Goal: Task Accomplishment & Management: Complete application form

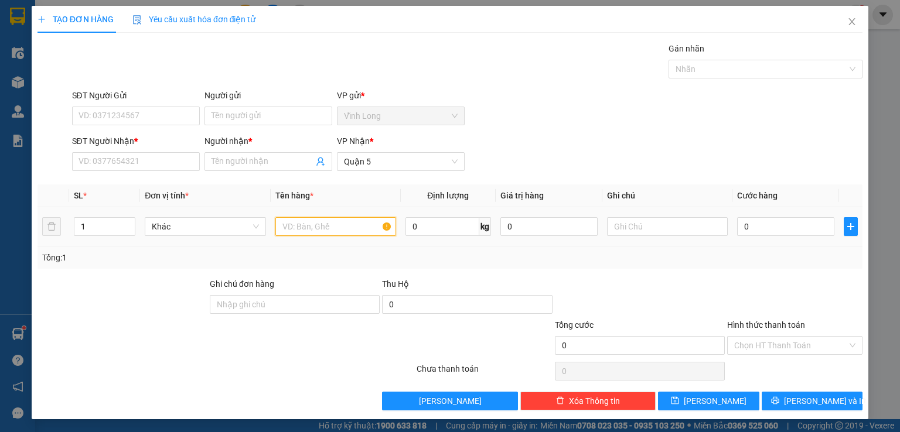
click at [321, 233] on input "text" at bounding box center [335, 226] width 121 height 19
type input "bọc"
click at [752, 228] on input "0" at bounding box center [785, 226] width 97 height 19
type input "2"
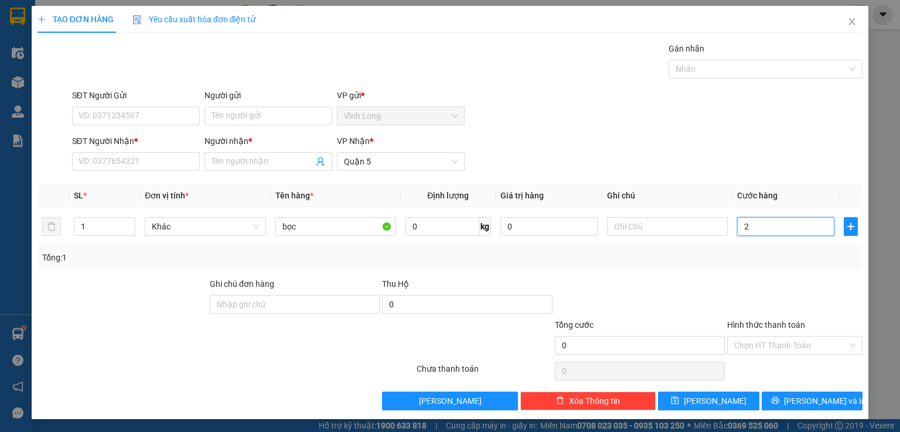
type input "2"
type input "20"
type input "20.000"
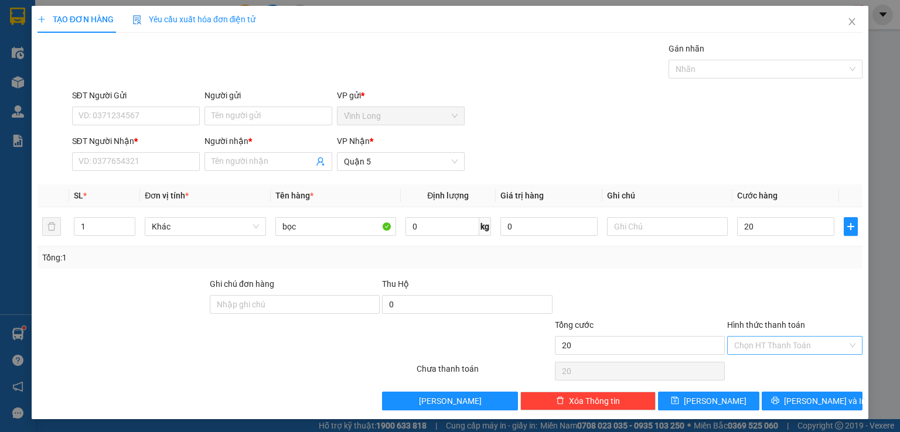
type input "20.000"
click at [734, 349] on input "Hình thức thanh toán" at bounding box center [790, 346] width 113 height 18
click at [738, 367] on div "Tại văn phòng" at bounding box center [787, 367] width 120 height 13
type input "0"
click at [287, 166] on input "Người nhận *" at bounding box center [262, 161] width 102 height 13
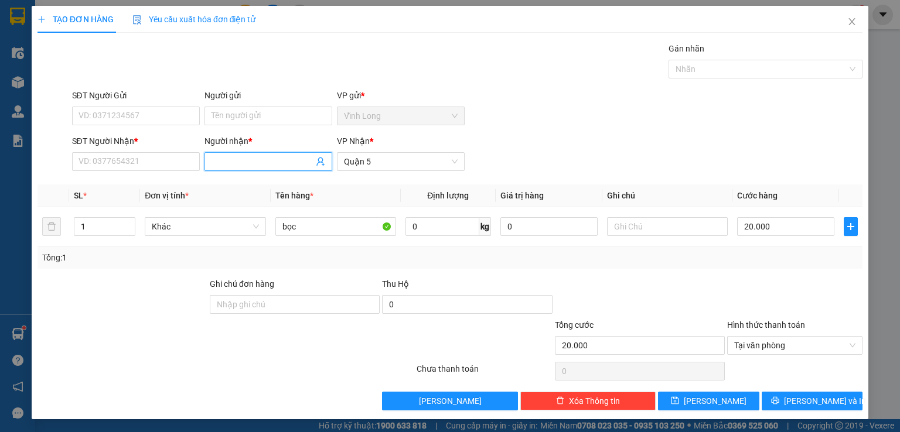
type input ","
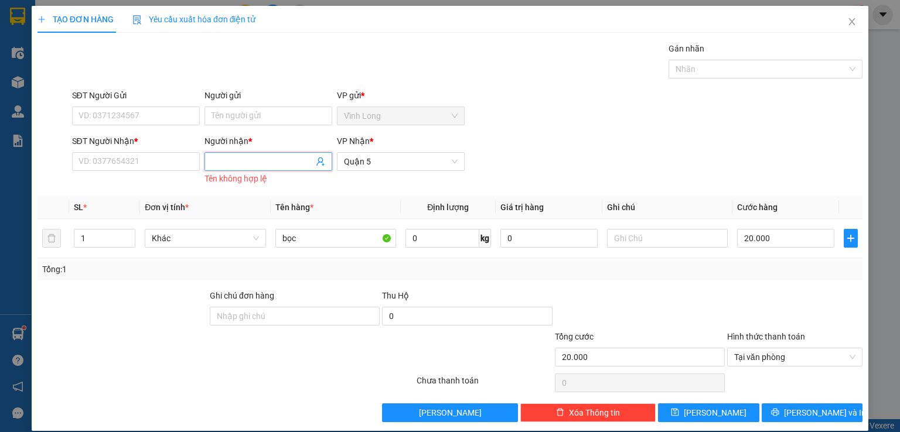
type input "n"
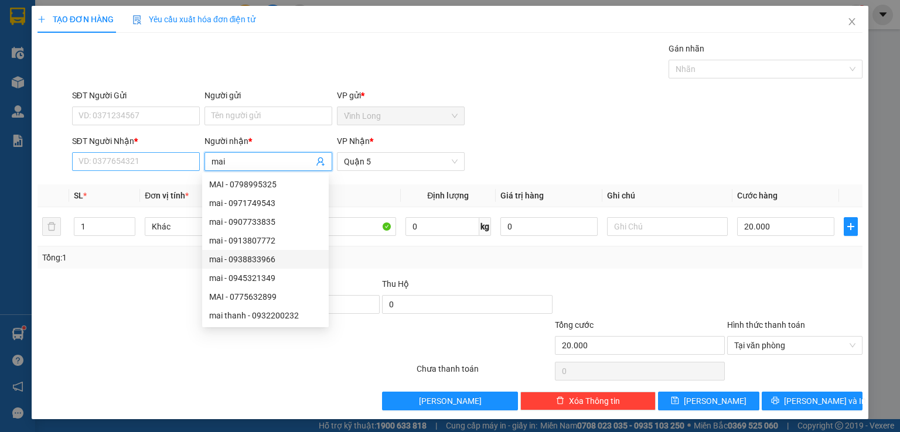
type input "mai"
click at [161, 164] on input "SĐT Người Nhận *" at bounding box center [136, 161] width 128 height 19
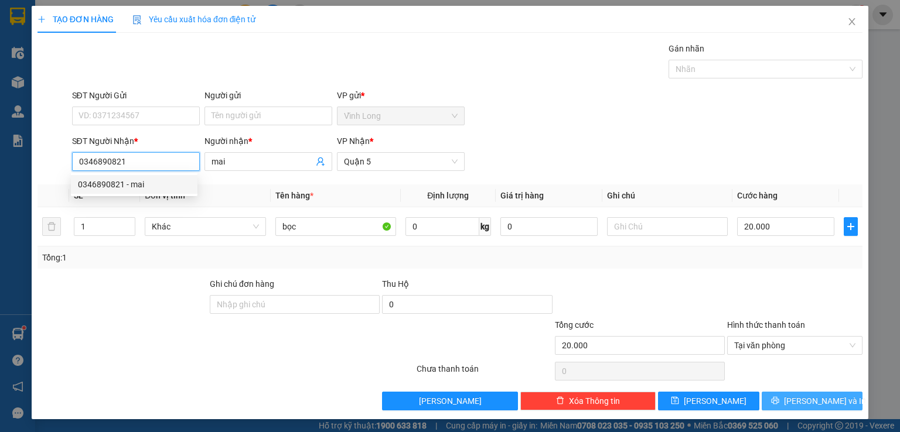
type input "0346890821"
click at [811, 402] on span "[PERSON_NAME] và In" at bounding box center [825, 401] width 82 height 13
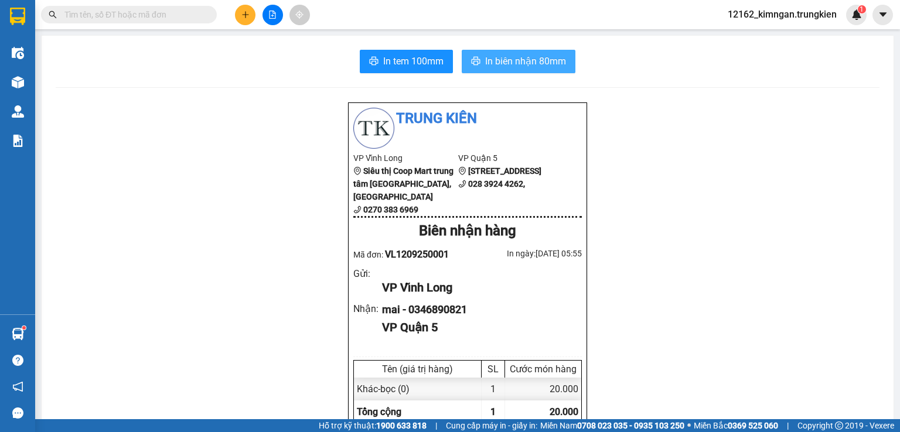
click at [549, 64] on span "In biên nhận 80mm" at bounding box center [525, 61] width 81 height 15
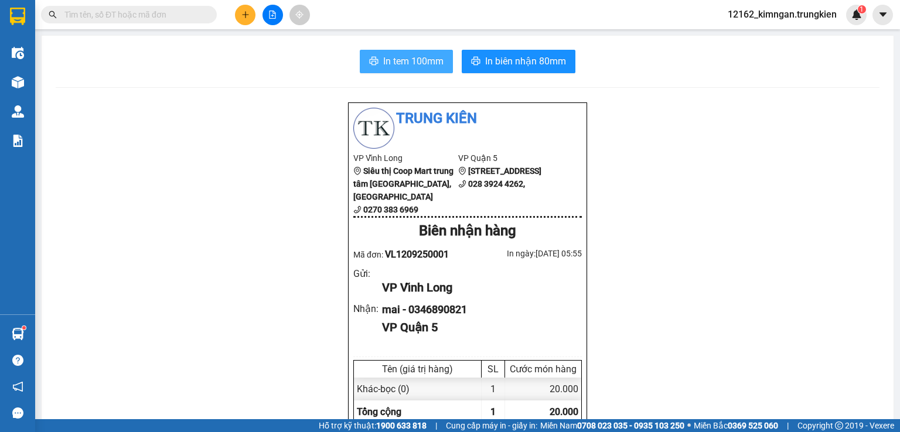
drag, startPoint x: 377, startPoint y: 59, endPoint x: 357, endPoint y: 55, distance: 20.8
click at [377, 59] on button "In tem 100mm" at bounding box center [406, 61] width 93 height 23
click at [248, 19] on button at bounding box center [245, 15] width 21 height 21
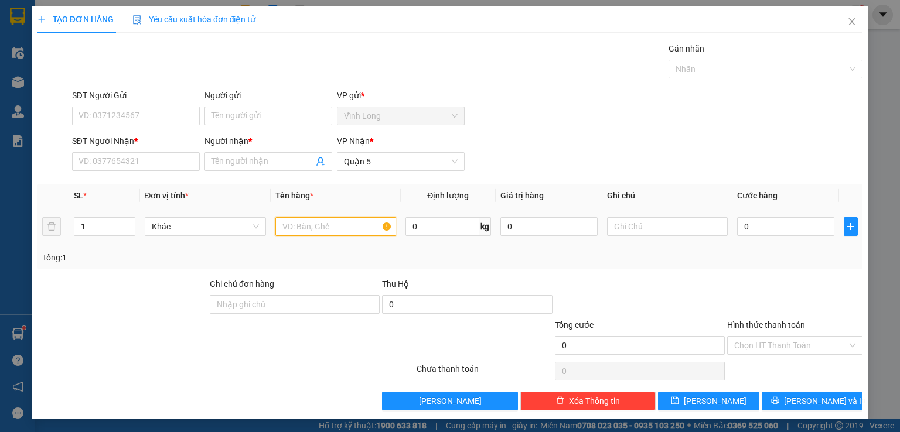
click at [356, 220] on input "text" at bounding box center [335, 226] width 121 height 19
type input "thùng"
type input "2"
click at [132, 223] on span "Increase Value" at bounding box center [128, 223] width 13 height 11
click at [778, 231] on input "0" at bounding box center [785, 226] width 97 height 19
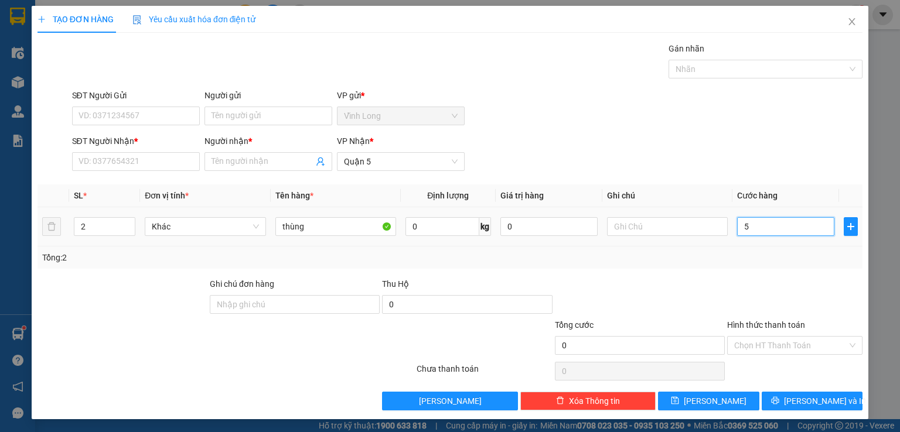
type input "56"
type input "5"
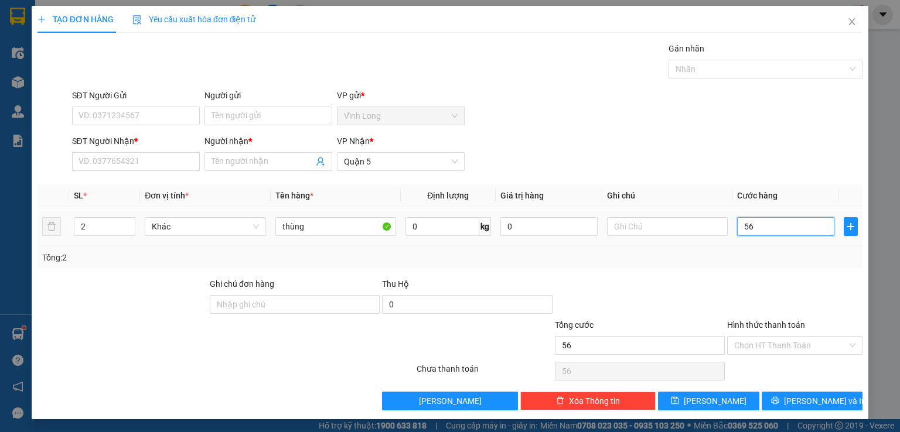
type input "5"
type input "0"
type input "06"
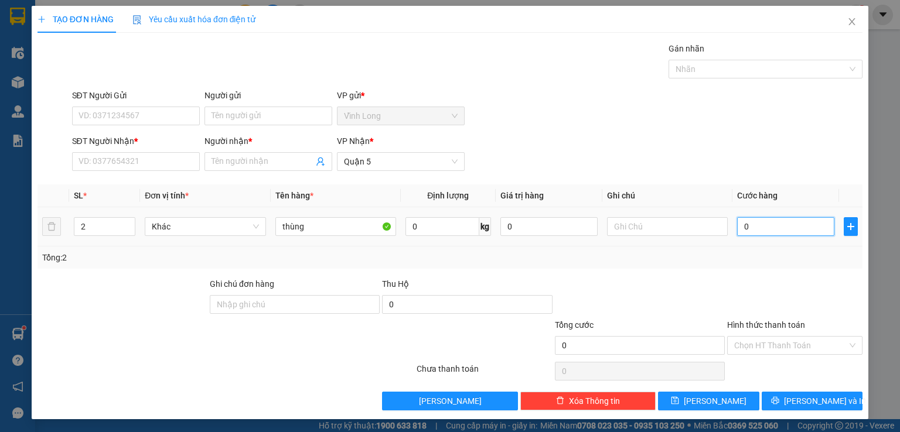
type input "6"
type input "060"
type input "60"
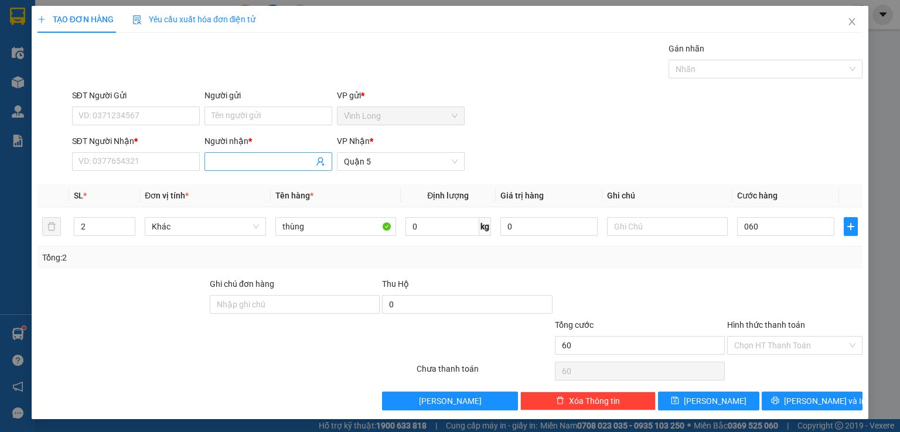
type input "60.000"
click at [252, 164] on input "Người nhận *" at bounding box center [262, 161] width 102 height 13
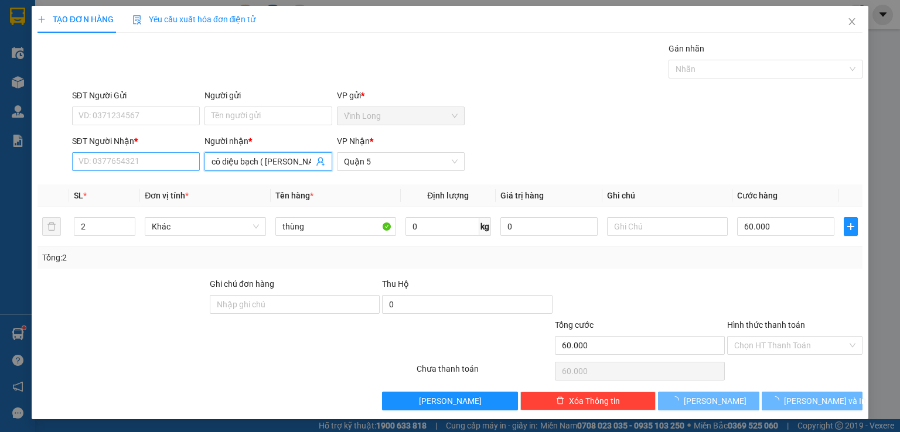
type input "cô diệu bạch ( [PERSON_NAME])"
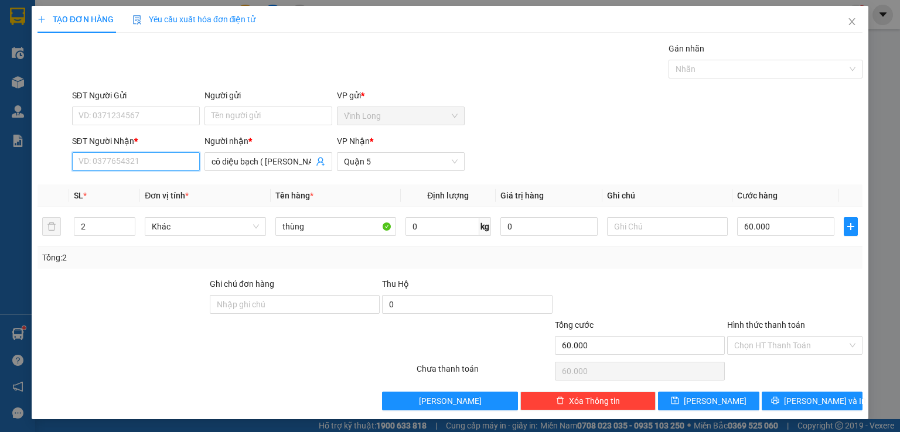
click at [158, 156] on input "SĐT Người Nhận *" at bounding box center [136, 161] width 128 height 19
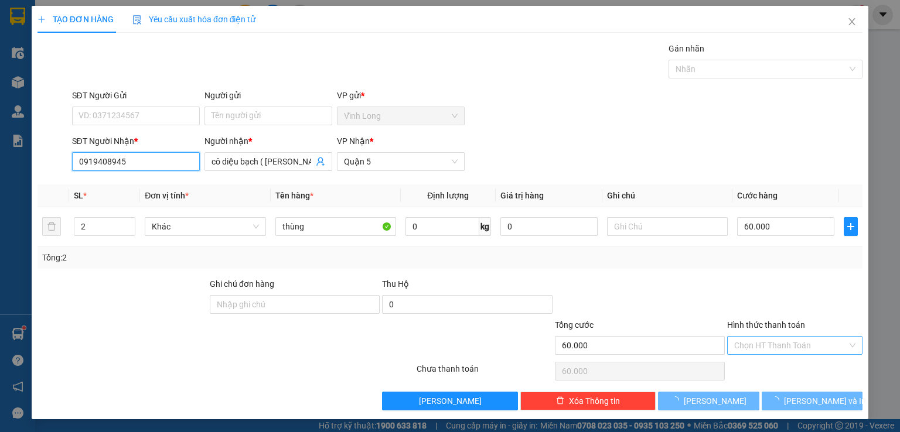
type input "0919408945"
drag, startPoint x: 780, startPoint y: 346, endPoint x: 784, endPoint y: 368, distance: 23.1
click at [781, 350] on input "Hình thức thanh toán" at bounding box center [790, 346] width 113 height 18
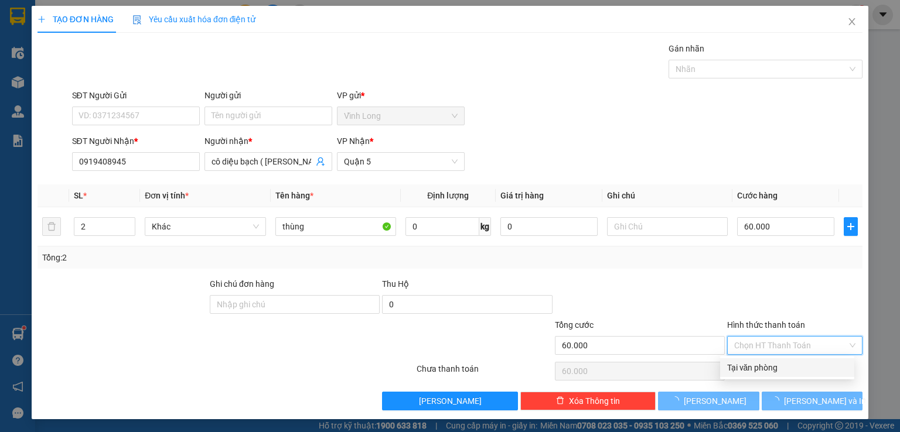
drag, startPoint x: 784, startPoint y: 368, endPoint x: 783, endPoint y: 378, distance: 9.4
click at [784, 370] on div "Tại văn phòng" at bounding box center [787, 367] width 120 height 13
type input "0"
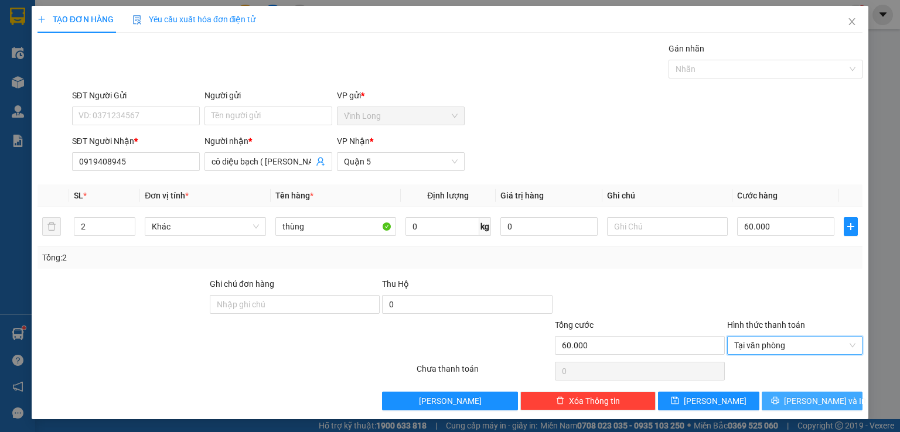
click at [779, 401] on icon "printer" at bounding box center [775, 401] width 8 height 8
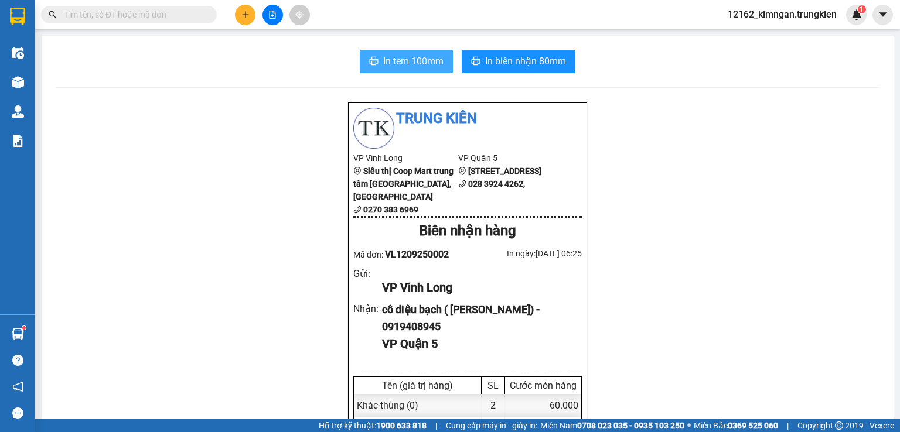
click at [407, 59] on span "In tem 100mm" at bounding box center [413, 61] width 60 height 15
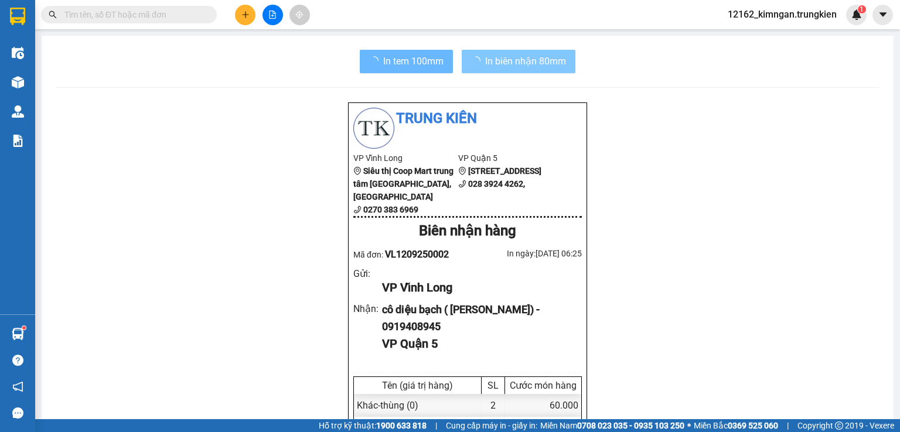
click at [498, 60] on span "In biên nhận 80mm" at bounding box center [525, 61] width 81 height 15
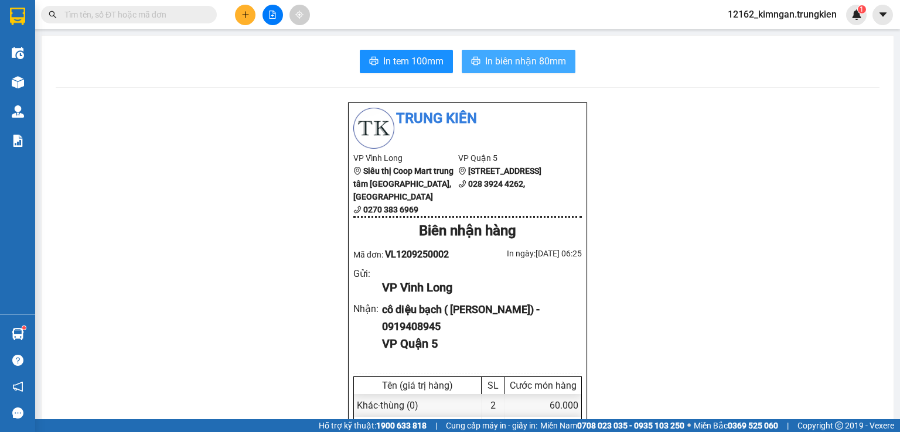
click at [513, 60] on span "In biên nhận 80mm" at bounding box center [525, 61] width 81 height 15
drag, startPoint x: 390, startPoint y: 57, endPoint x: 249, endPoint y: 16, distance: 146.6
click at [249, 16] on icon "plus" at bounding box center [245, 15] width 8 height 8
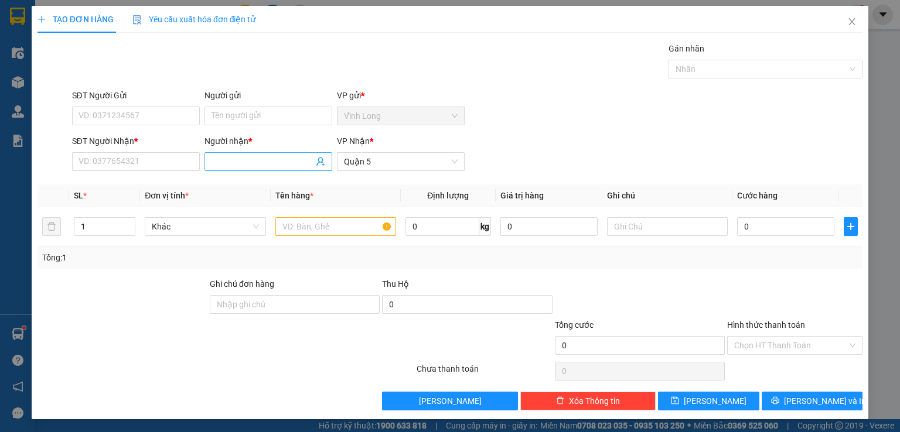
click at [226, 166] on input "Người nhận *" at bounding box center [262, 161] width 102 height 13
click at [298, 224] on input "text" at bounding box center [335, 226] width 121 height 19
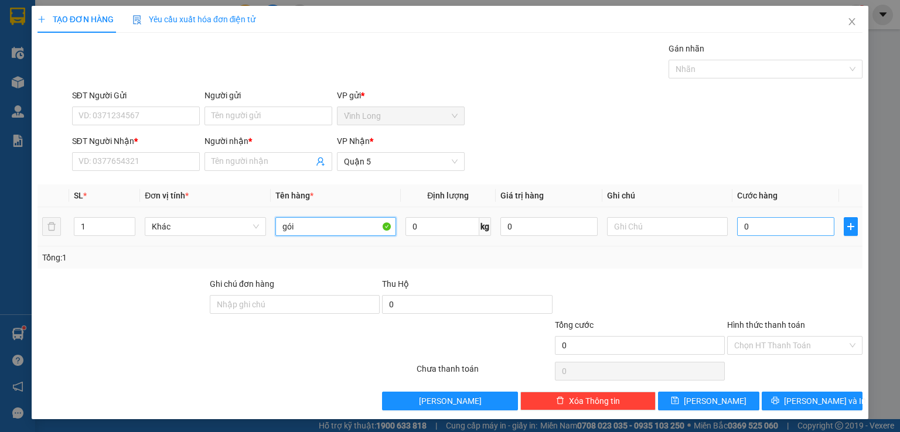
type input "gói"
type input "2"
type input "20"
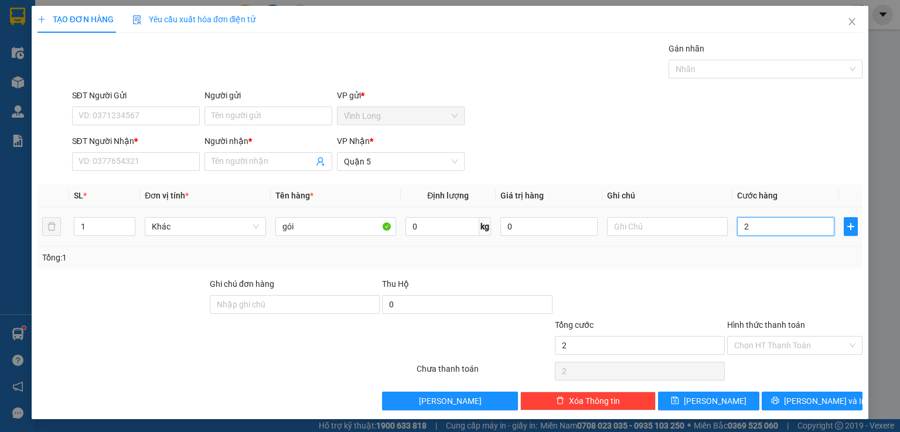
type input "20"
type input "20.000"
click at [777, 347] on input "Hình thức thanh toán" at bounding box center [790, 346] width 113 height 18
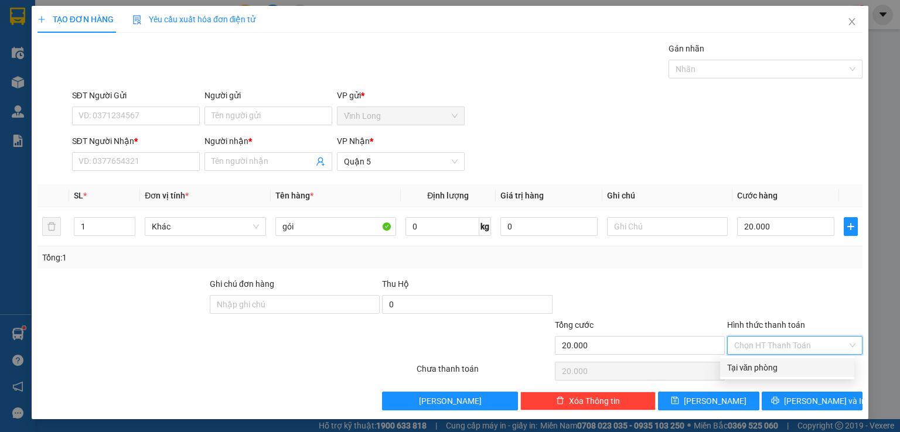
click at [782, 366] on div "Tại văn phòng" at bounding box center [787, 367] width 120 height 13
type input "0"
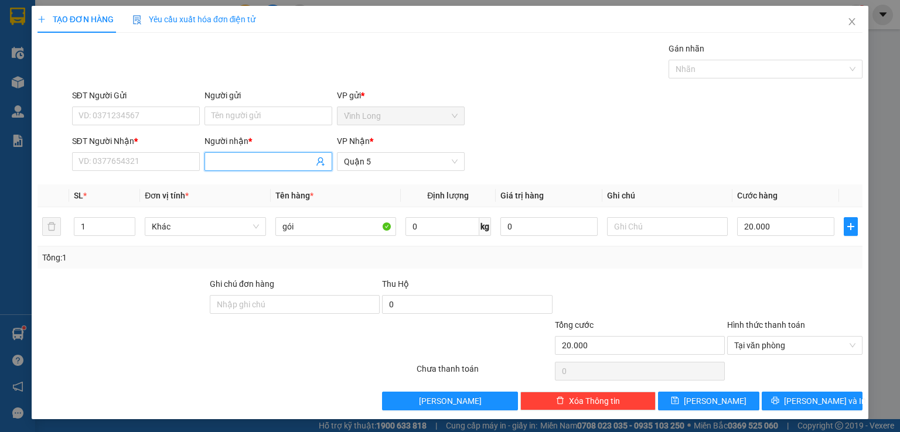
click at [224, 163] on input "Người nhận *" at bounding box center [262, 161] width 102 height 13
click at [159, 158] on input "SĐT Người Nhận *" at bounding box center [136, 161] width 128 height 19
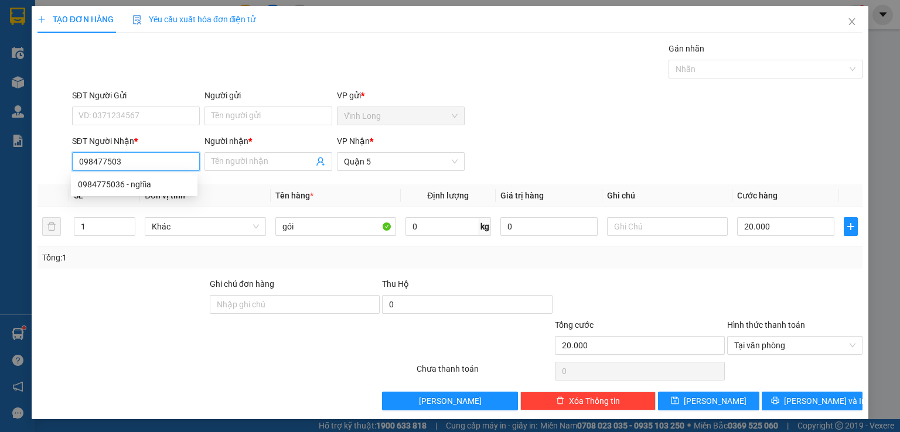
type input "0984775036"
drag, startPoint x: 171, startPoint y: 185, endPoint x: 187, endPoint y: 181, distance: 16.8
click at [173, 185] on div "0984775036 - nghĩa" at bounding box center [134, 184] width 112 height 13
type input "nghĩa"
type input "0984775036"
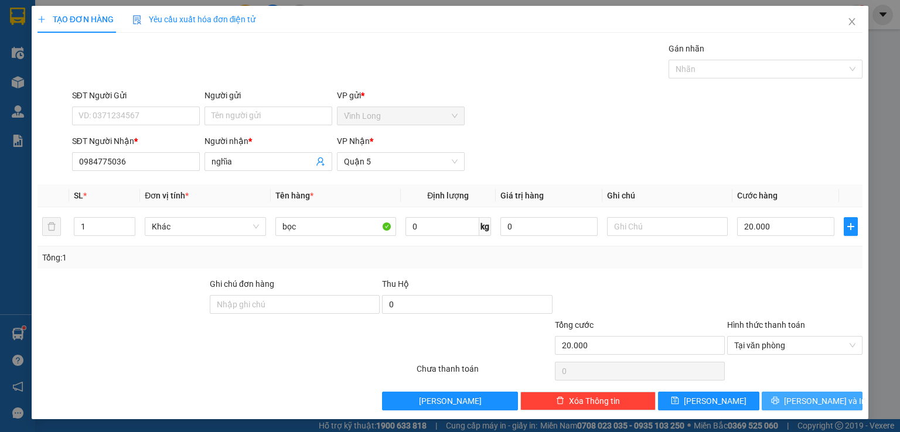
click at [794, 397] on span "[PERSON_NAME] và In" at bounding box center [825, 401] width 82 height 13
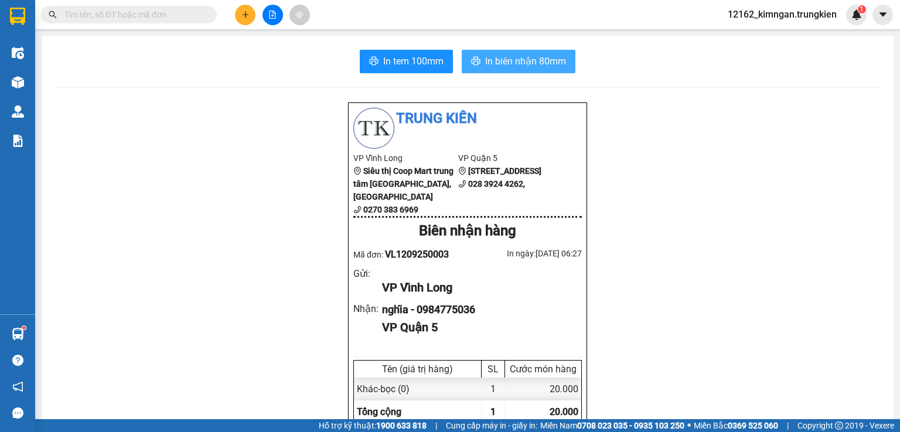
click at [500, 60] on span "In biên nhận 80mm" at bounding box center [525, 61] width 81 height 15
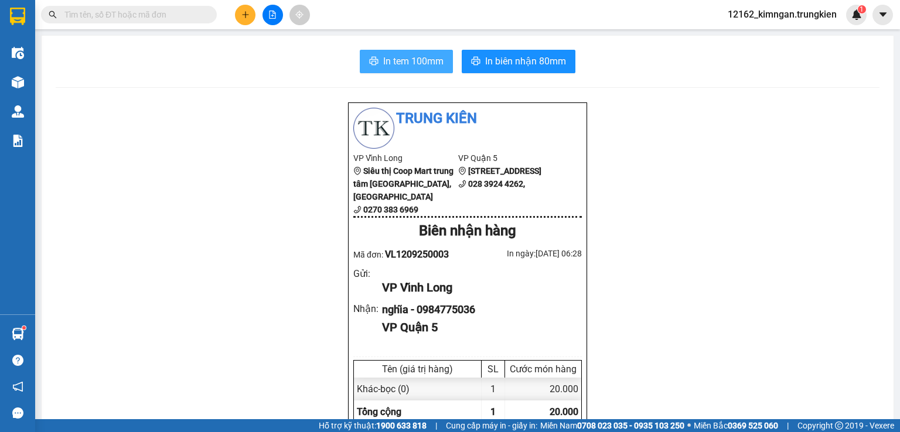
click at [410, 64] on span "In tem 100mm" at bounding box center [413, 61] width 60 height 15
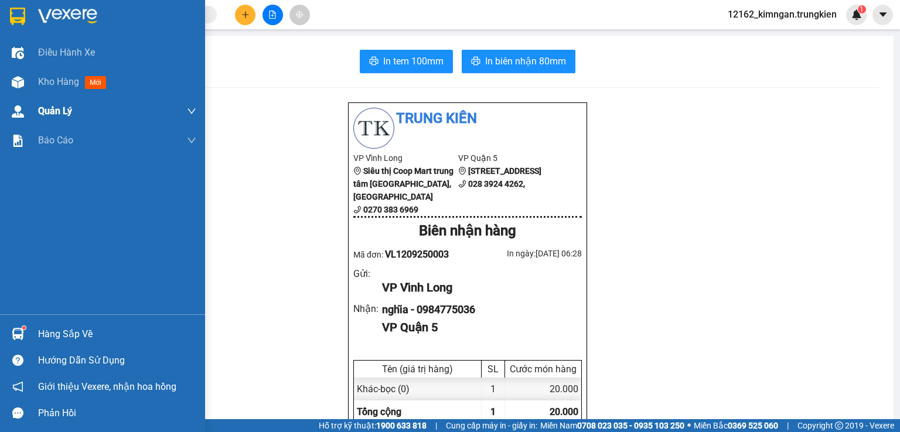
drag, startPoint x: 66, startPoint y: 82, endPoint x: 50, endPoint y: 106, distance: 28.4
click at [66, 83] on span "Kho hàng" at bounding box center [58, 81] width 41 height 11
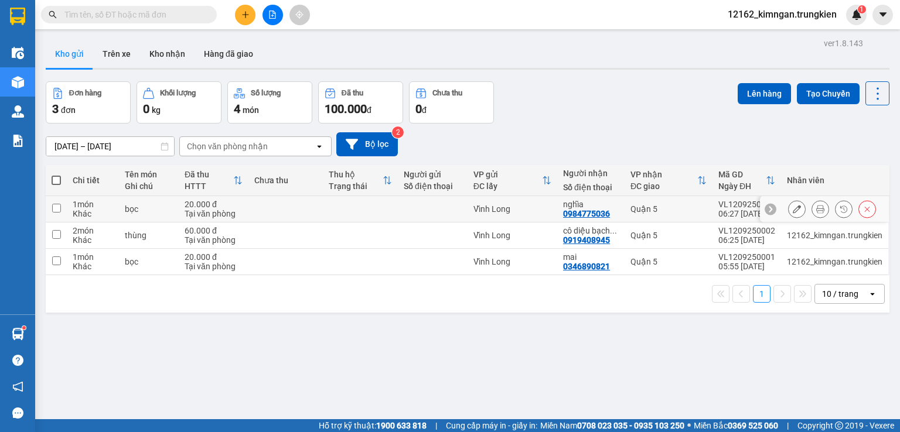
click at [545, 210] on div "Vĩnh Long" at bounding box center [512, 208] width 78 height 9
checkbox input "true"
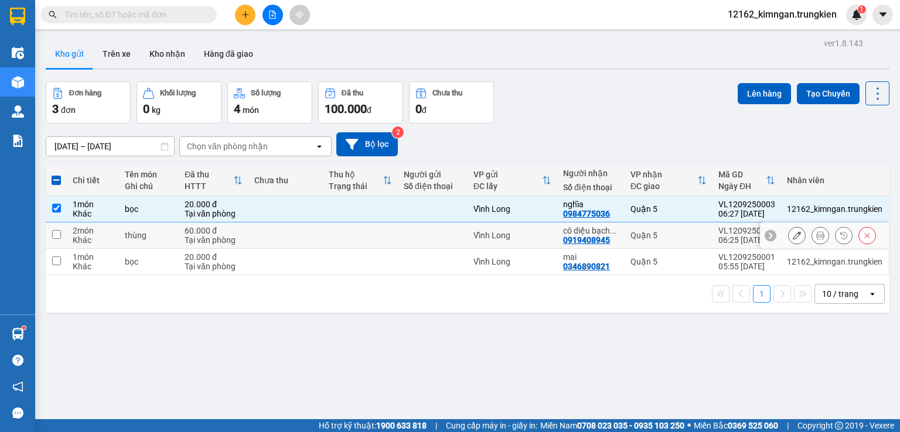
click at [549, 236] on td "Vĩnh Long" at bounding box center [512, 236] width 90 height 26
checkbox input "true"
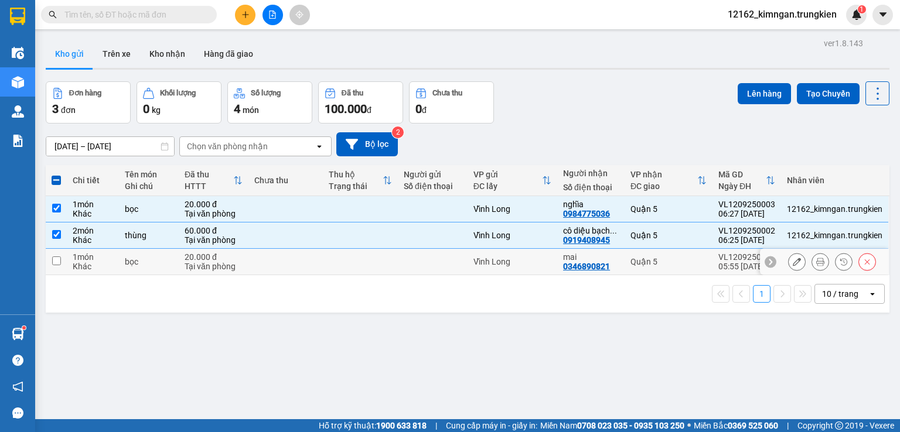
click at [544, 260] on div "Vĩnh Long" at bounding box center [512, 261] width 78 height 9
checkbox input "true"
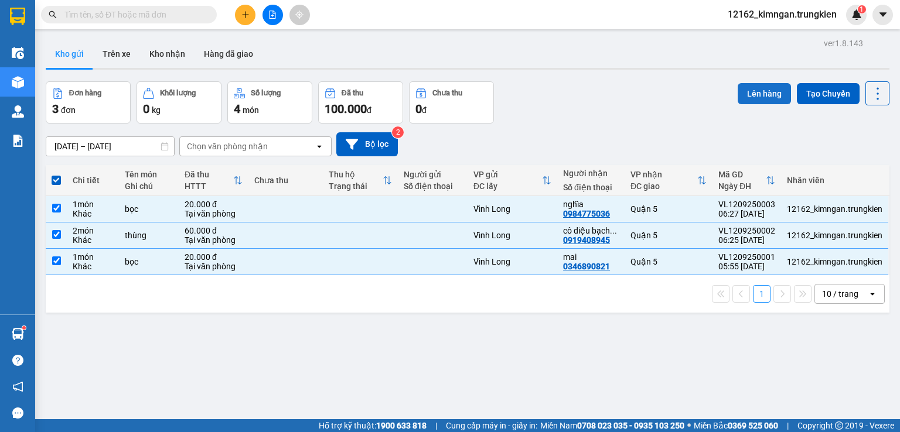
drag, startPoint x: 750, startPoint y: 88, endPoint x: 752, endPoint y: 97, distance: 9.1
click at [752, 96] on button "Lên hàng" at bounding box center [764, 93] width 53 height 21
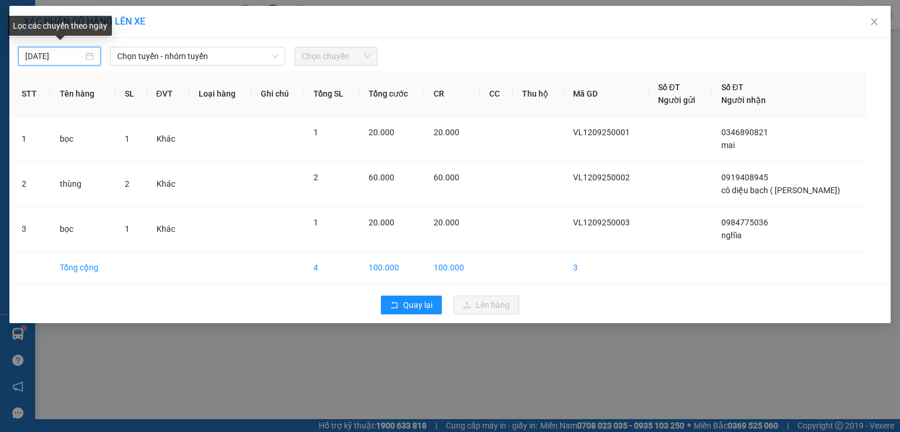
click at [66, 56] on input "[DATE]" at bounding box center [54, 56] width 58 height 13
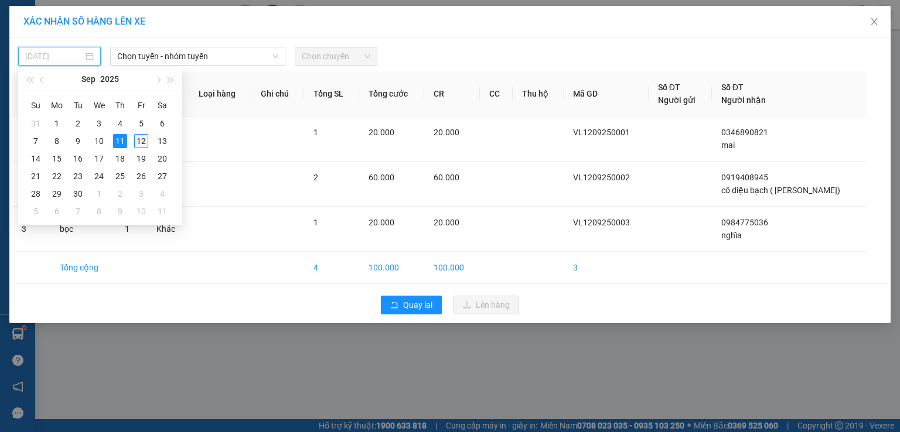
click at [138, 143] on div "12" at bounding box center [141, 141] width 14 height 14
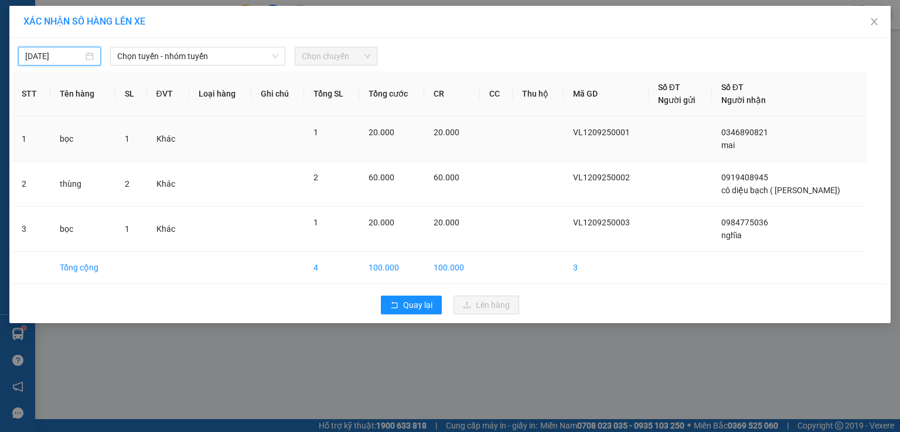
type input "[DATE]"
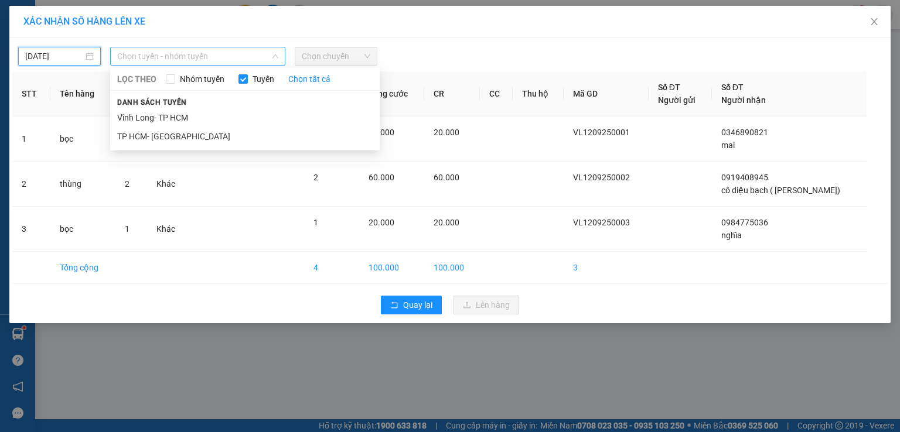
click at [150, 58] on span "Chọn tuyến - nhóm tuyến" at bounding box center [197, 56] width 161 height 18
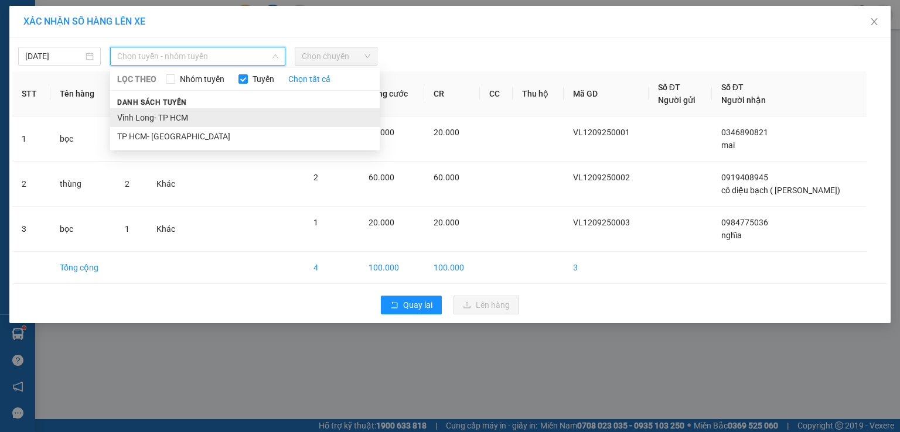
click at [168, 117] on li "Vĩnh Long- TP HCM" at bounding box center [244, 117] width 269 height 19
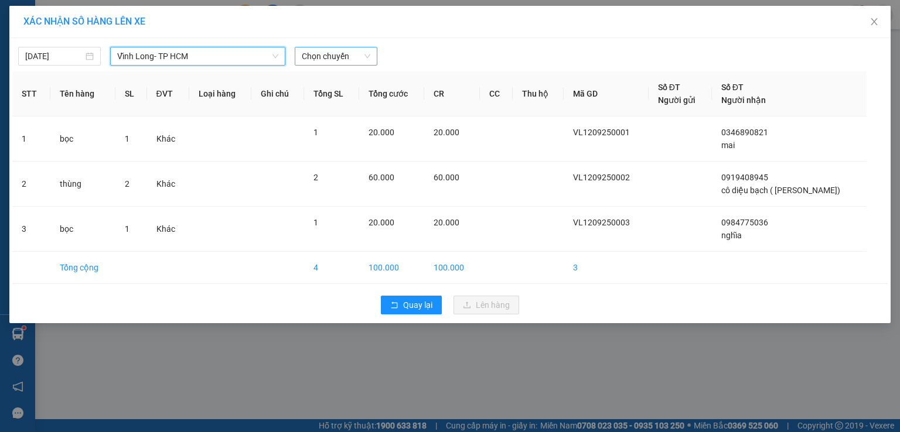
click at [323, 59] on span "Chọn chuyến" at bounding box center [336, 56] width 69 height 18
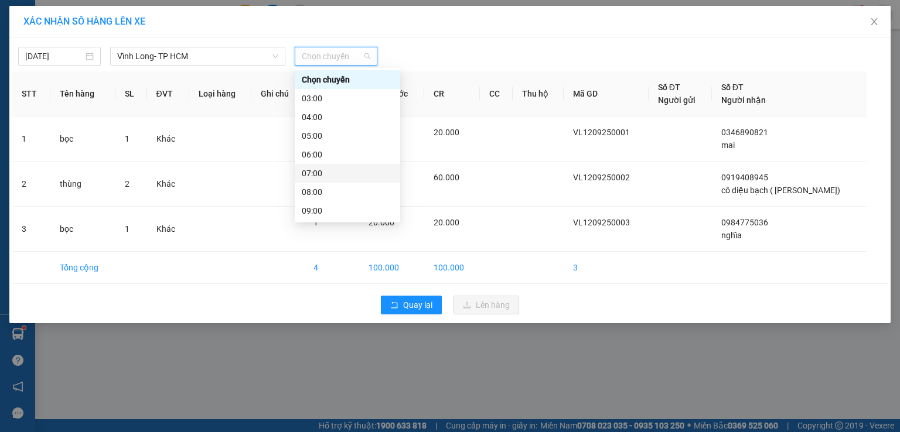
click at [329, 170] on div "07:00" at bounding box center [347, 173] width 91 height 13
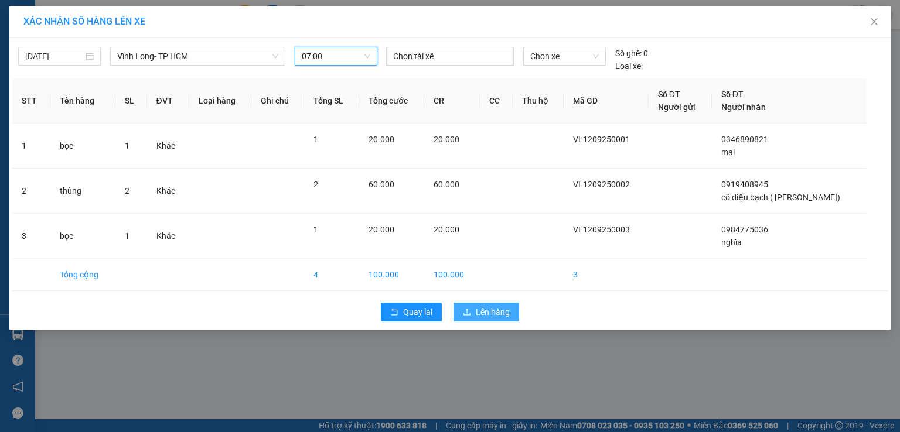
click at [501, 308] on span "Lên hàng" at bounding box center [493, 312] width 34 height 13
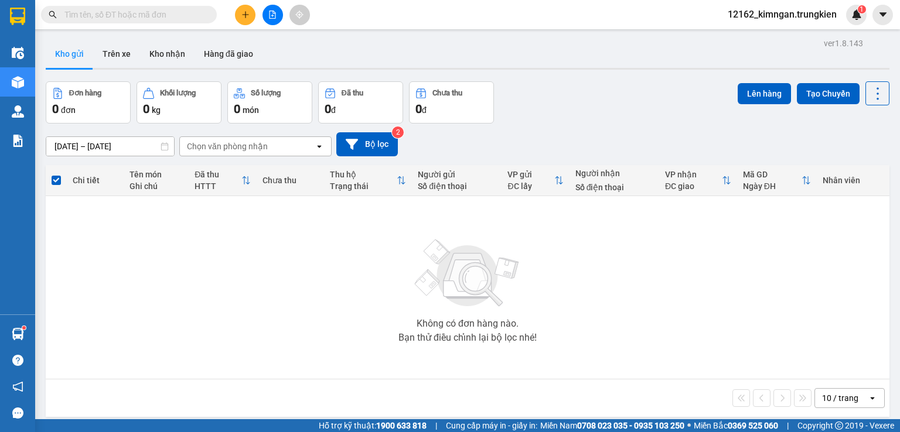
click at [134, 15] on input "text" at bounding box center [133, 14] width 138 height 13
type input "0"
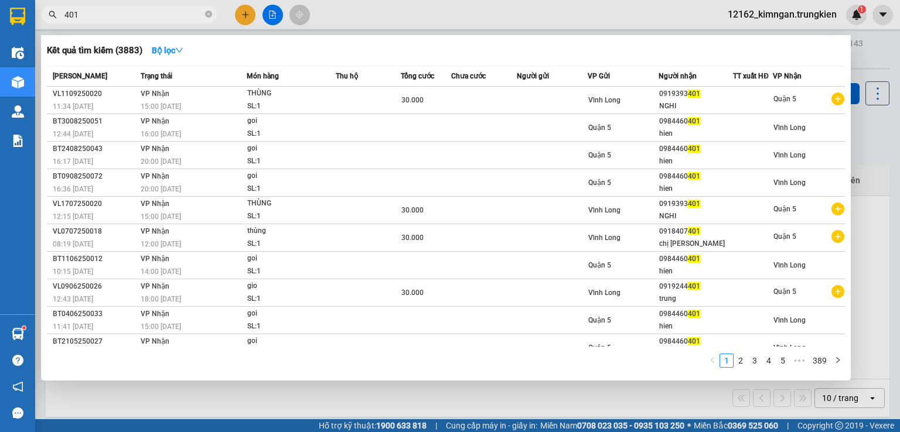
type input "401"
click at [659, 386] on div at bounding box center [450, 216] width 900 height 432
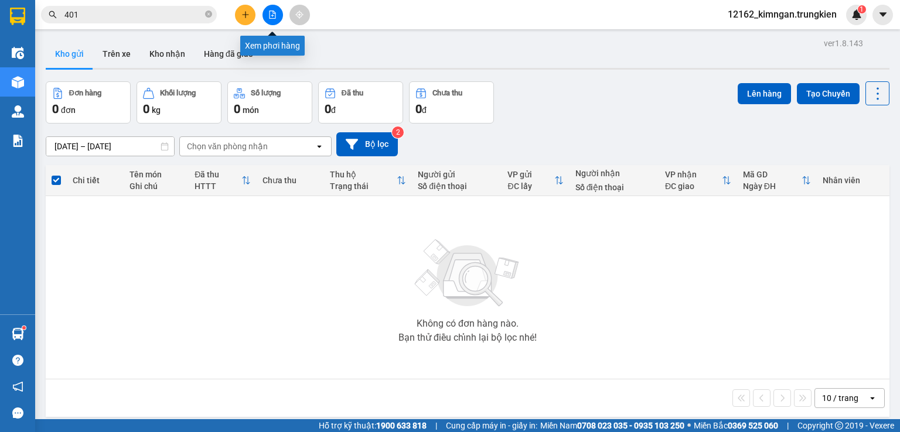
click at [274, 11] on icon "file-add" at bounding box center [272, 15] width 6 height 8
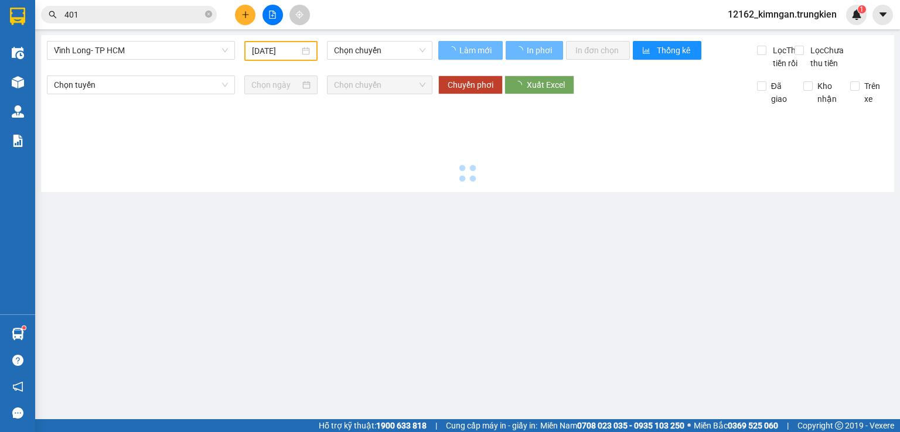
type input "[DATE]"
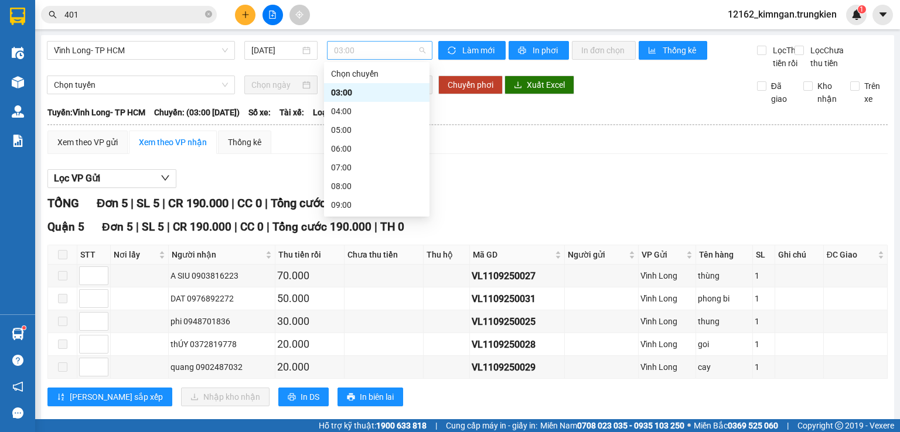
click at [354, 52] on span "03:00" at bounding box center [380, 51] width 92 height 18
click at [351, 111] on div "04:00" at bounding box center [376, 111] width 91 height 13
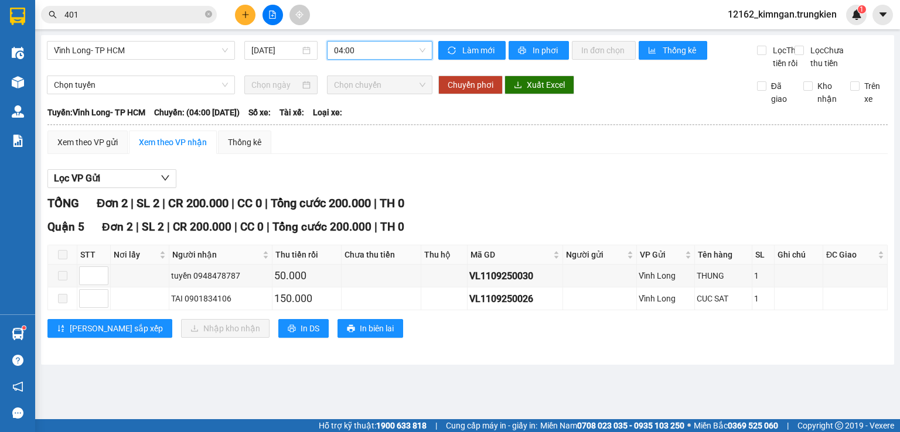
click at [372, 53] on span "04:00" at bounding box center [380, 51] width 92 height 18
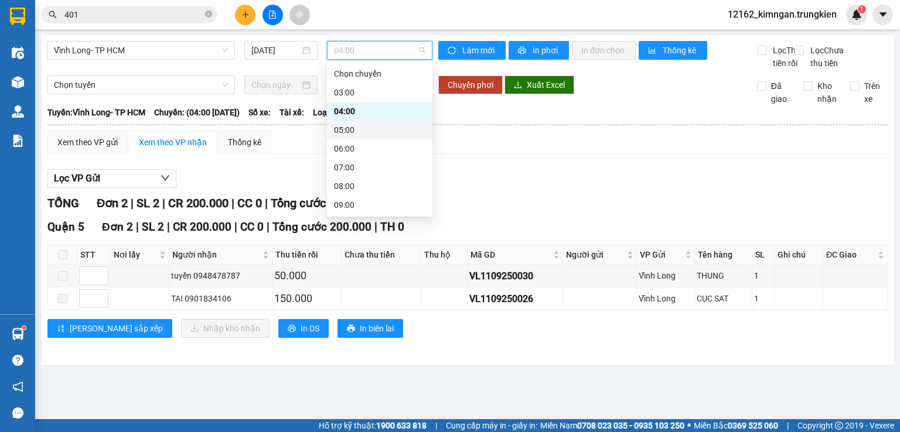
click at [359, 126] on div "05:00" at bounding box center [379, 130] width 91 height 13
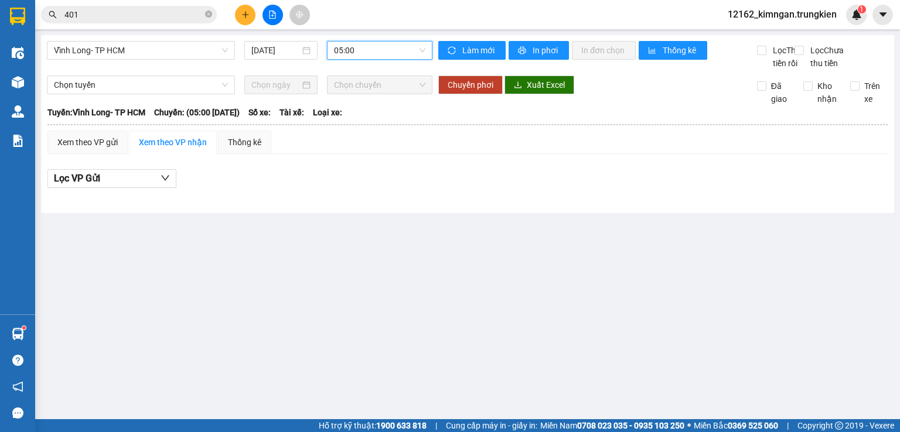
click at [374, 53] on span "05:00" at bounding box center [380, 51] width 92 height 18
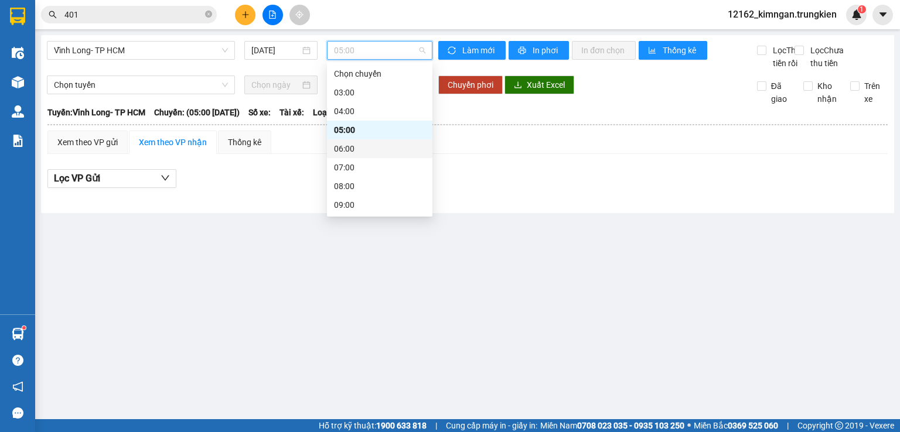
click at [357, 149] on div "06:00" at bounding box center [379, 148] width 91 height 13
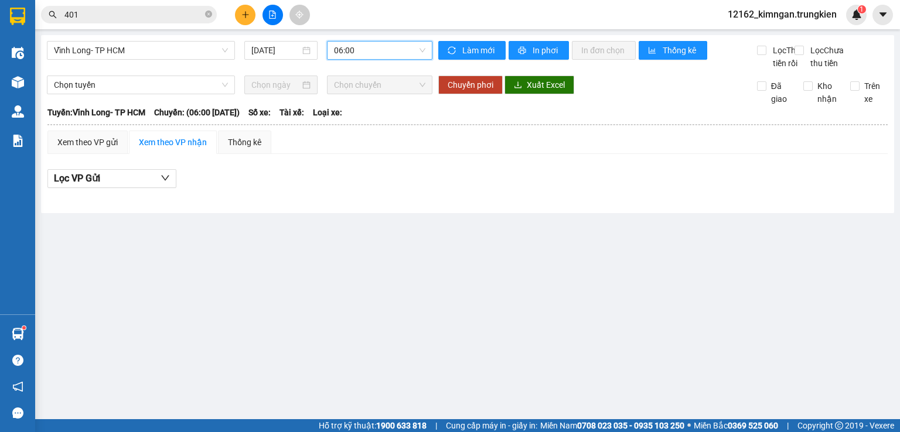
click at [373, 47] on span "06:00" at bounding box center [380, 51] width 92 height 18
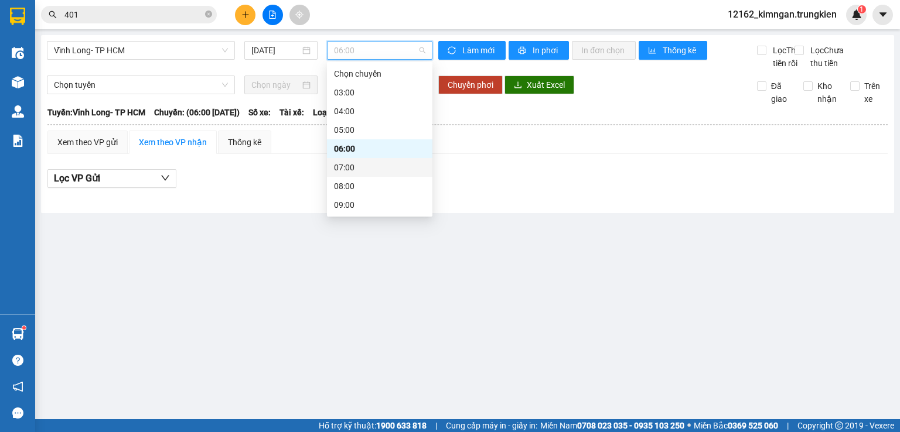
click at [359, 171] on div "07:00" at bounding box center [379, 167] width 91 height 13
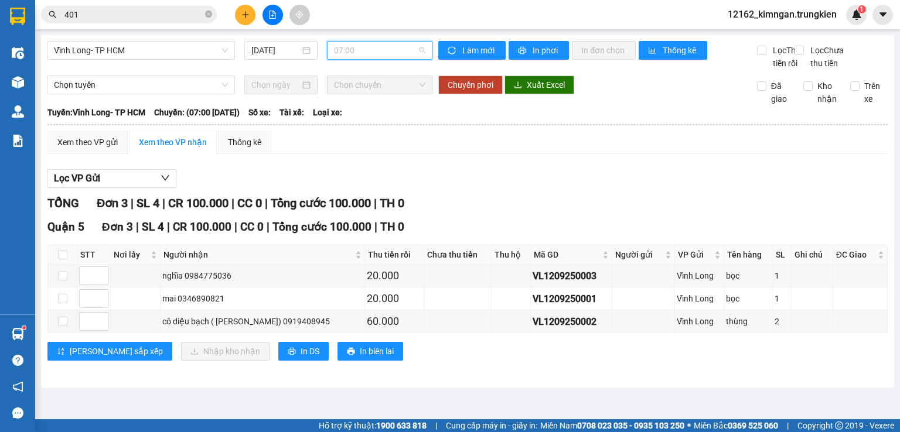
click at [382, 57] on span "07:00" at bounding box center [380, 51] width 92 height 18
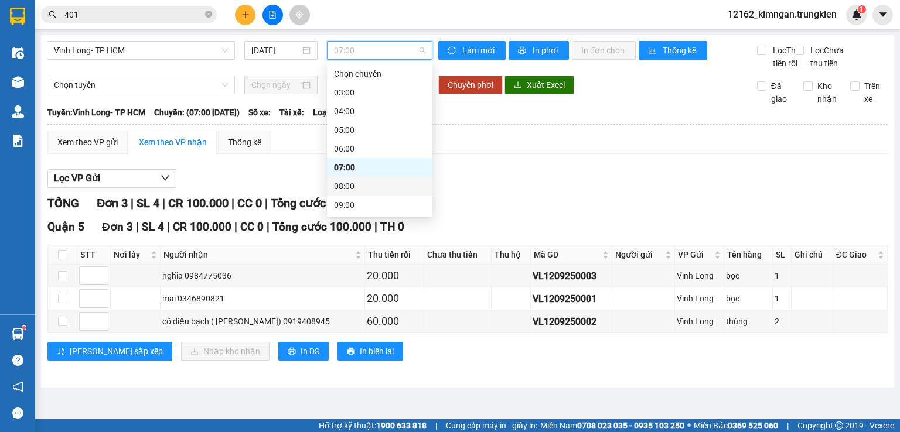
click at [349, 186] on div "08:00" at bounding box center [379, 186] width 91 height 13
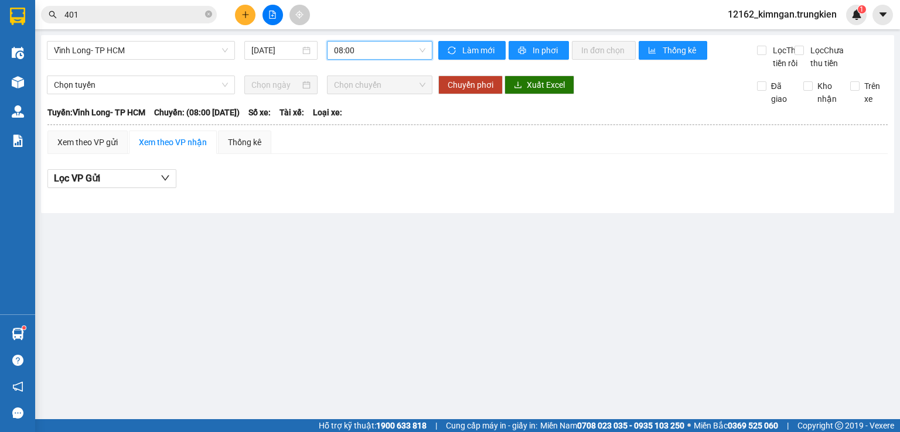
click at [360, 53] on span "08:00" at bounding box center [380, 51] width 92 height 18
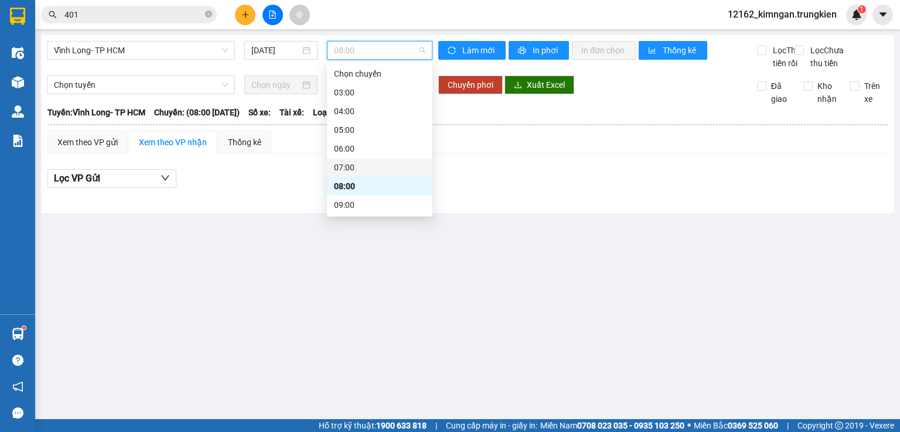
click at [353, 165] on div "07:00" at bounding box center [379, 167] width 91 height 13
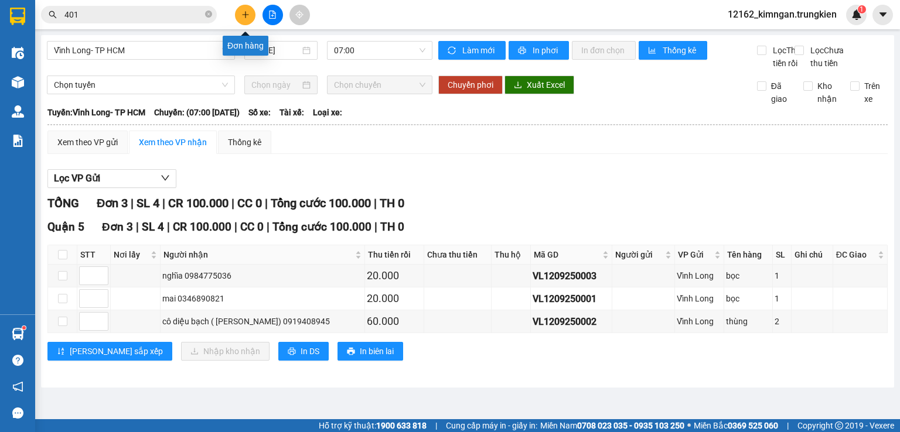
click at [244, 19] on button at bounding box center [245, 15] width 21 height 21
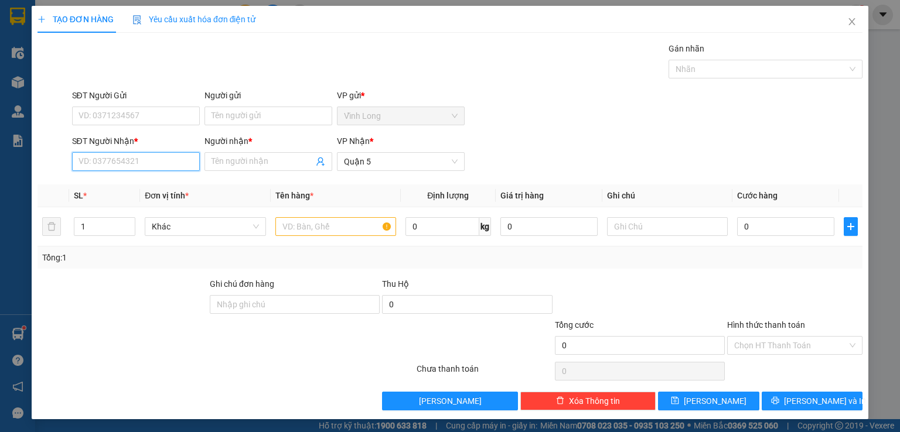
click at [164, 164] on input "SĐT Người Nhận *" at bounding box center [136, 161] width 128 height 19
click at [105, 165] on input "SĐT Người Nhận *" at bounding box center [136, 161] width 128 height 19
type input "0859748789"
click at [240, 158] on input "Người nhận *" at bounding box center [262, 161] width 102 height 13
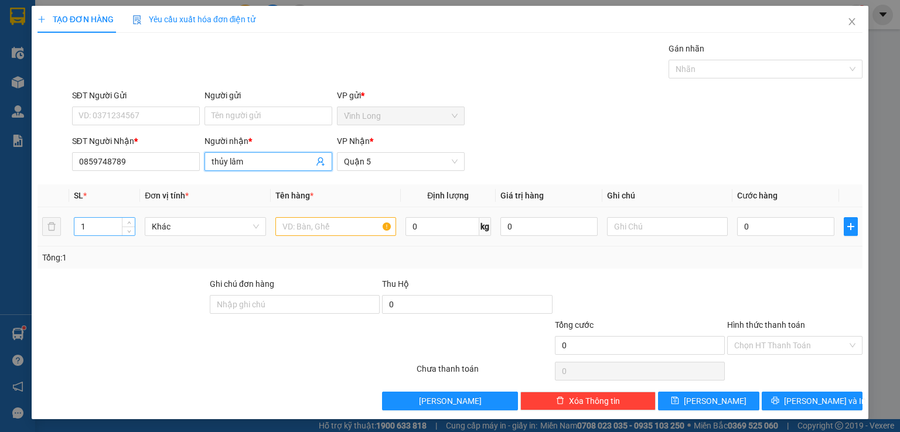
type input "thủy lâm"
click at [47, 226] on tr "1 Khác 0 kg 0 0" at bounding box center [449, 226] width 825 height 39
type input "2"
click at [308, 221] on input "text" at bounding box center [335, 226] width 121 height 19
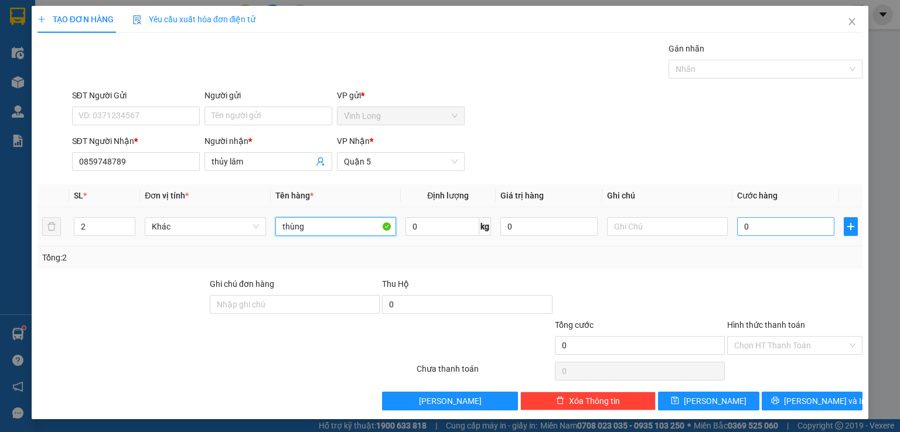
type input "thùng"
click at [762, 220] on input "0" at bounding box center [785, 226] width 97 height 19
type input "7"
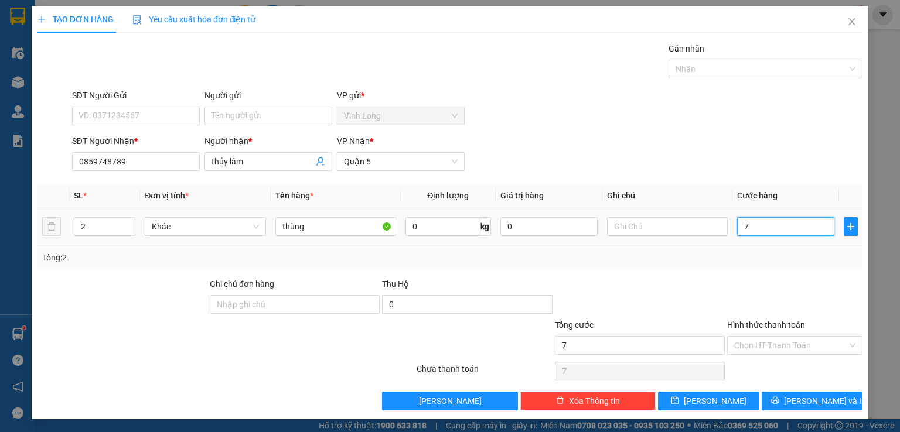
type input "70"
type input "70.000"
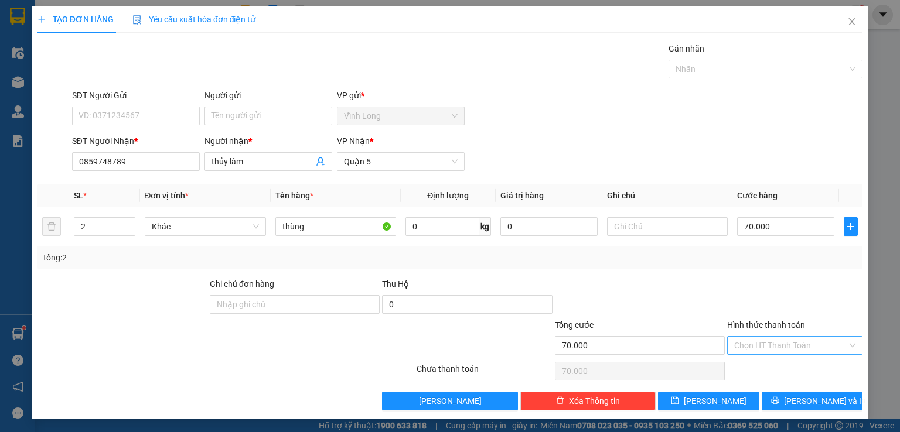
click at [788, 341] on input "Hình thức thanh toán" at bounding box center [790, 346] width 113 height 18
click at [762, 367] on div "Tại văn phòng" at bounding box center [787, 367] width 120 height 13
type input "0"
click at [765, 401] on button "[PERSON_NAME] và In" at bounding box center [812, 401] width 101 height 19
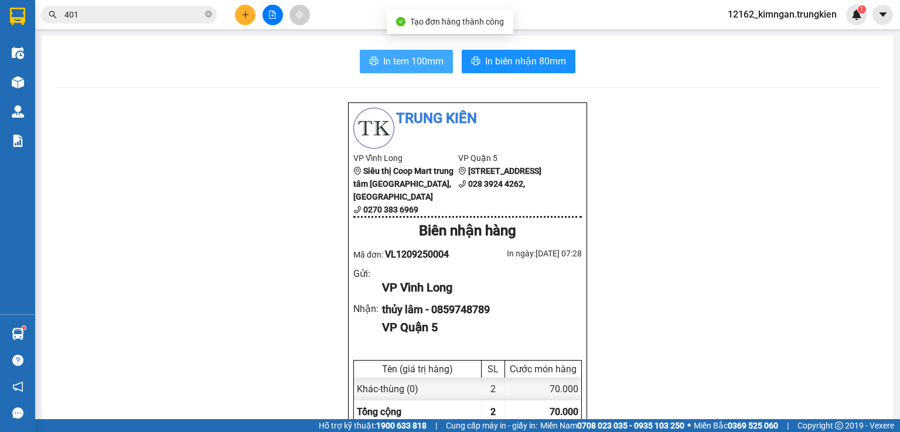
click at [422, 62] on span "In tem 100mm" at bounding box center [413, 61] width 60 height 15
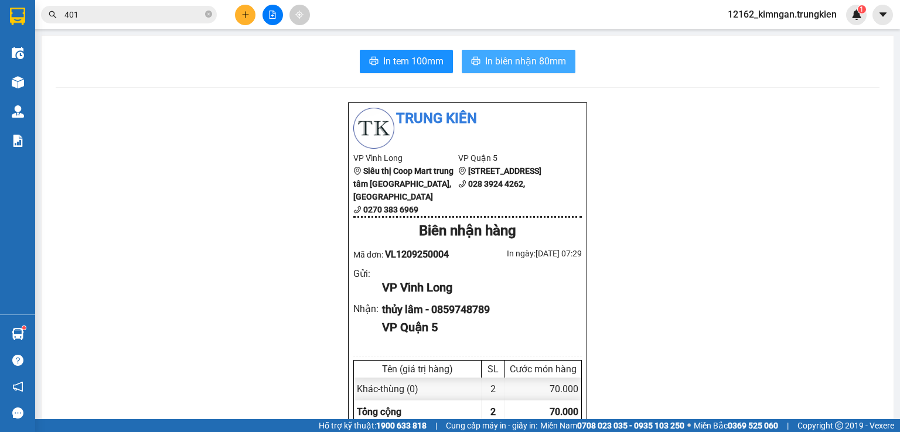
click at [544, 57] on span "In biên nhận 80mm" at bounding box center [525, 61] width 81 height 15
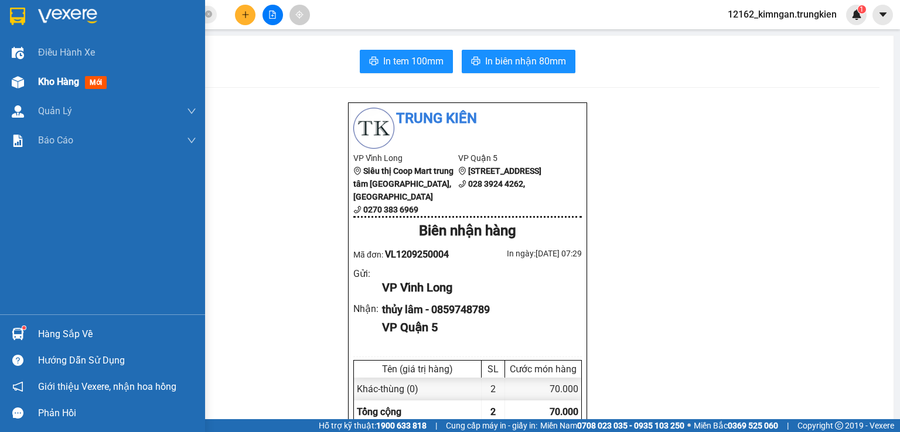
click at [74, 83] on span "Kho hàng" at bounding box center [58, 81] width 41 height 11
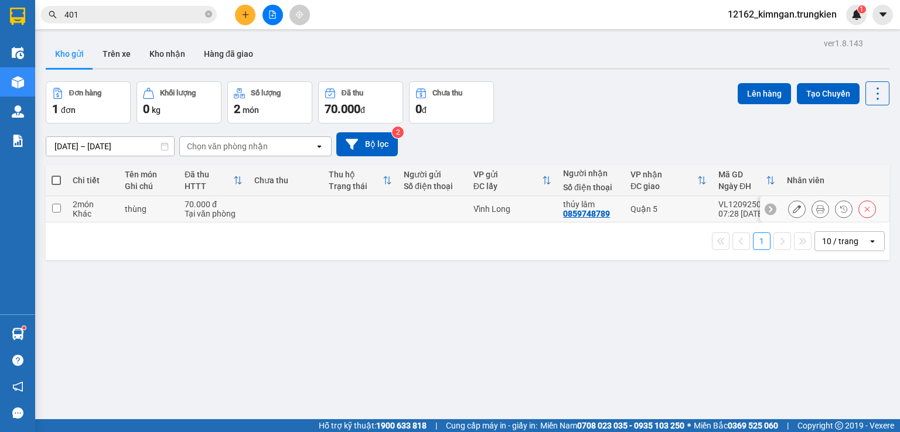
click at [384, 211] on td at bounding box center [360, 209] width 75 height 26
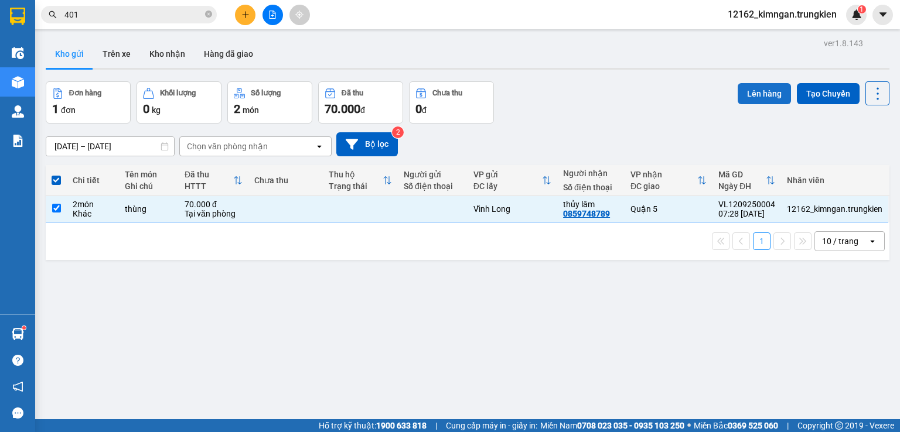
click at [743, 88] on button "Lên hàng" at bounding box center [764, 93] width 53 height 21
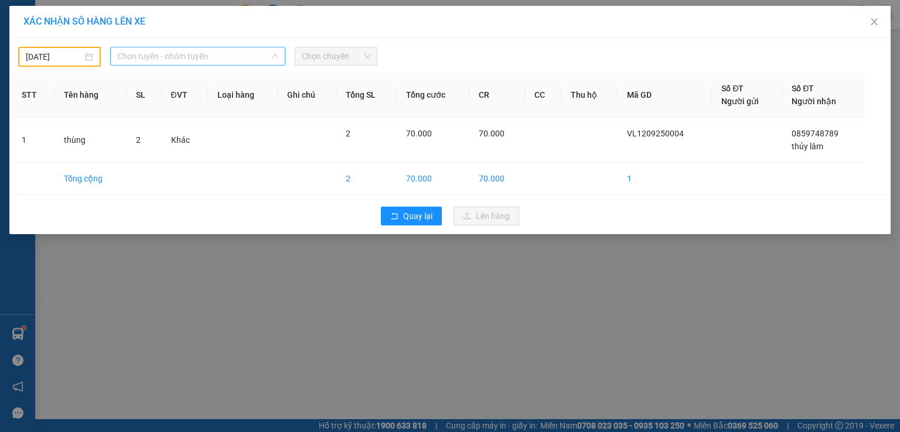
click at [180, 54] on span "Chọn tuyến - nhóm tuyến" at bounding box center [197, 56] width 161 height 18
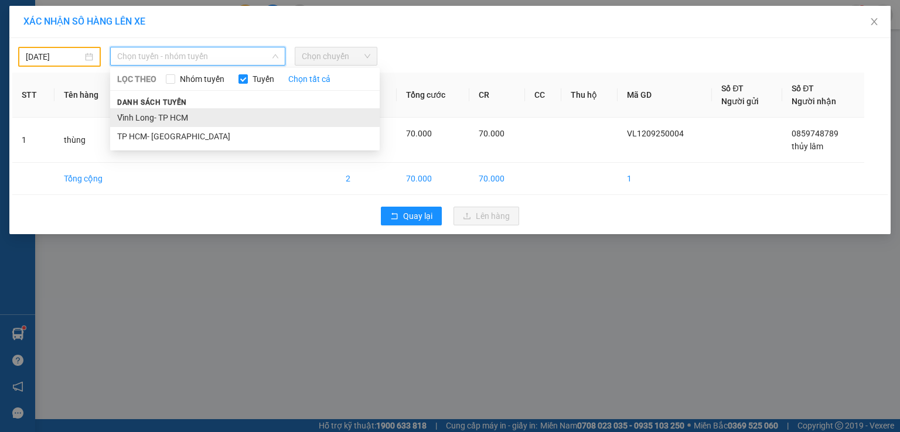
click at [167, 121] on li "Vĩnh Long- TP HCM" at bounding box center [244, 117] width 269 height 19
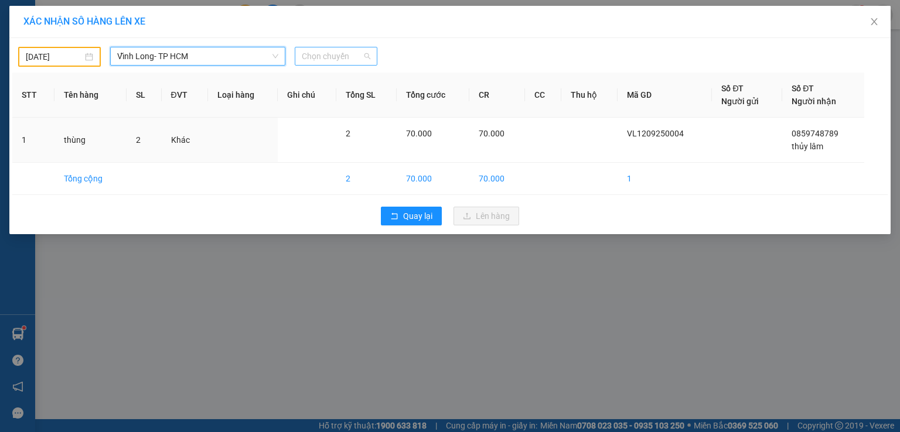
click at [316, 52] on span "Chọn chuyến" at bounding box center [336, 56] width 69 height 18
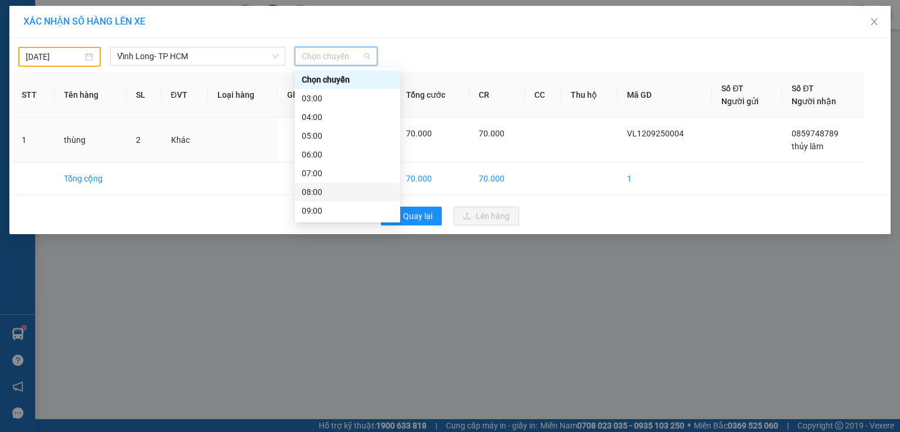
click at [323, 184] on div "08:00" at bounding box center [347, 192] width 105 height 19
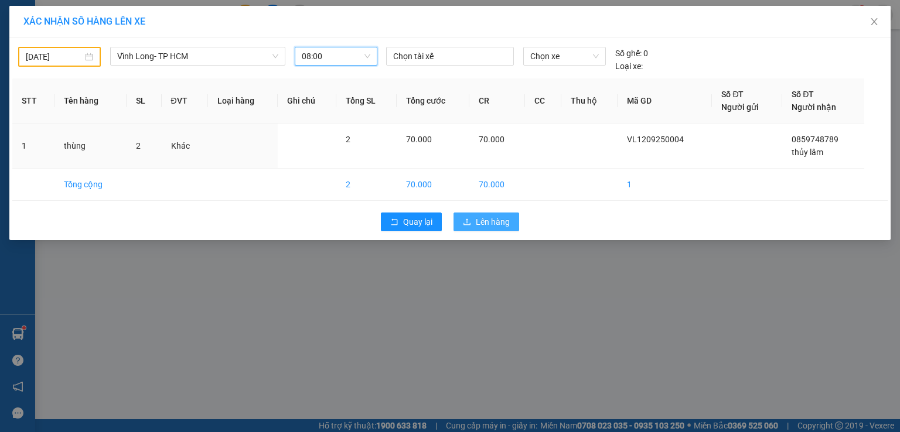
click at [510, 215] on button "Lên hàng" at bounding box center [486, 222] width 66 height 19
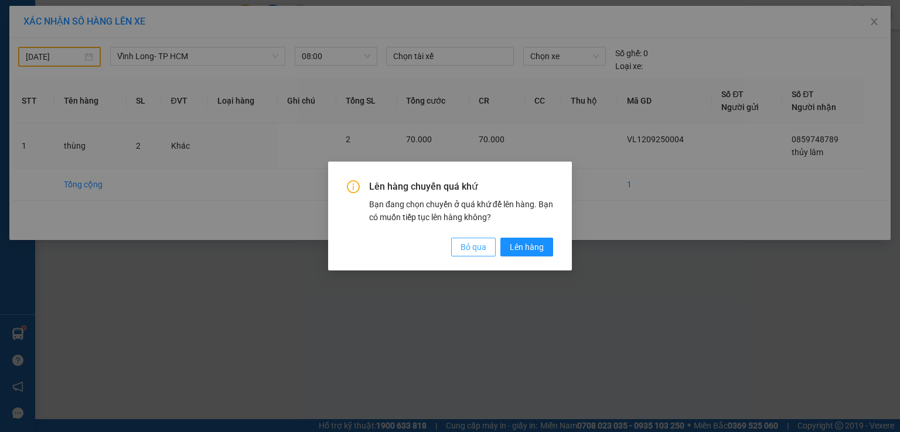
drag, startPoint x: 472, startPoint y: 245, endPoint x: 429, endPoint y: 220, distance: 50.1
click at [472, 245] on span "Bỏ qua" at bounding box center [473, 247] width 26 height 13
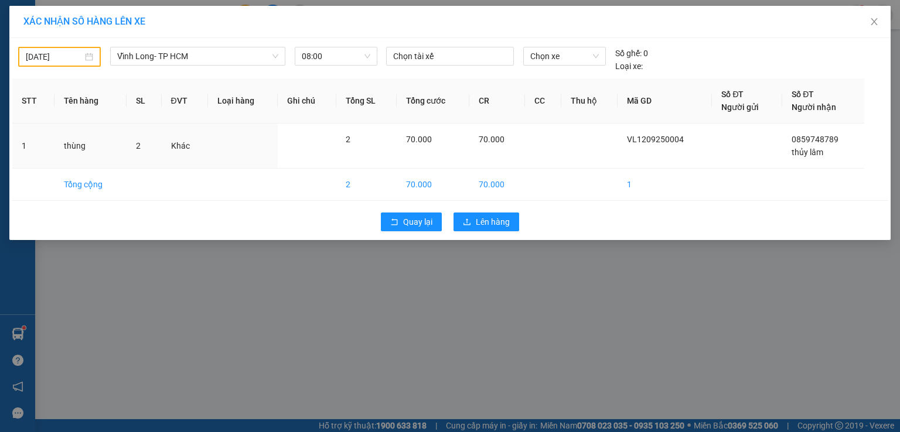
click at [73, 58] on input "[DATE]" at bounding box center [54, 56] width 57 height 13
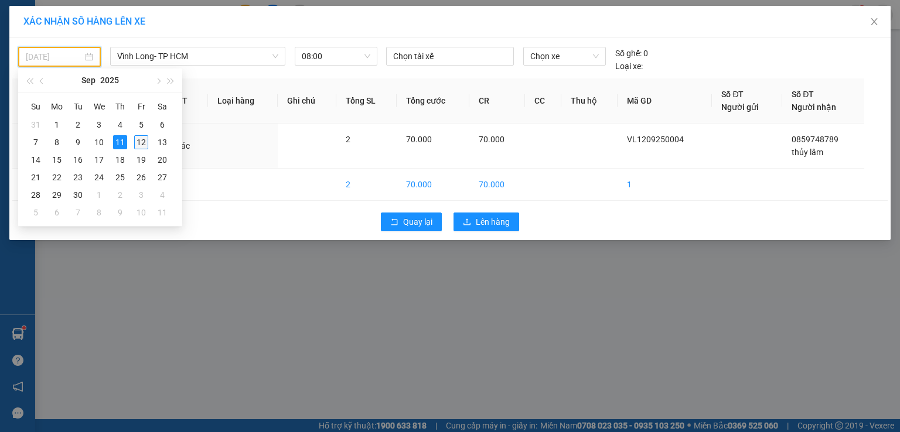
click at [135, 141] on div "12" at bounding box center [141, 142] width 14 height 14
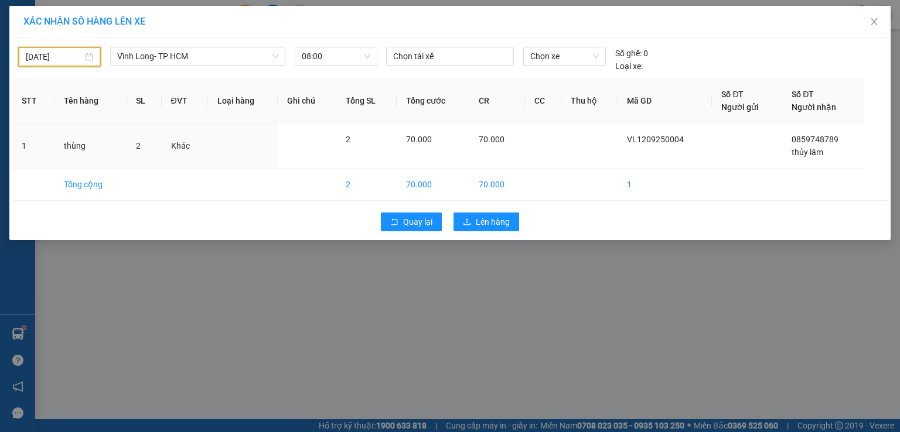
type input "[DATE]"
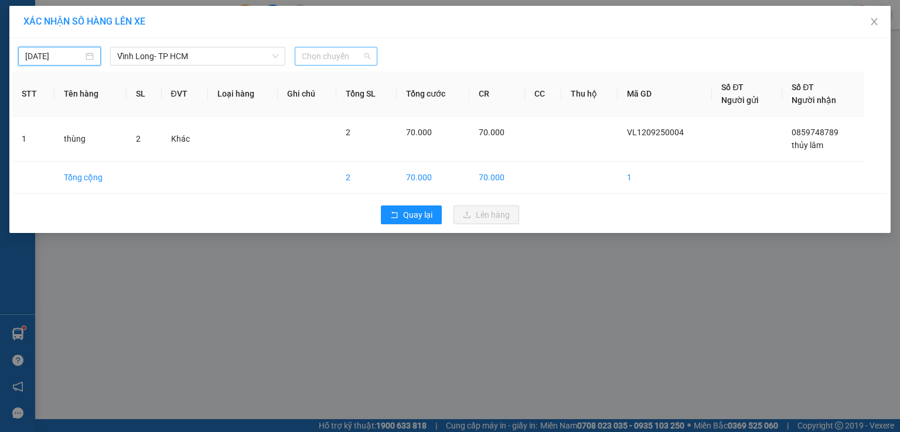
click at [318, 54] on span "Chọn chuyến" at bounding box center [336, 56] width 69 height 18
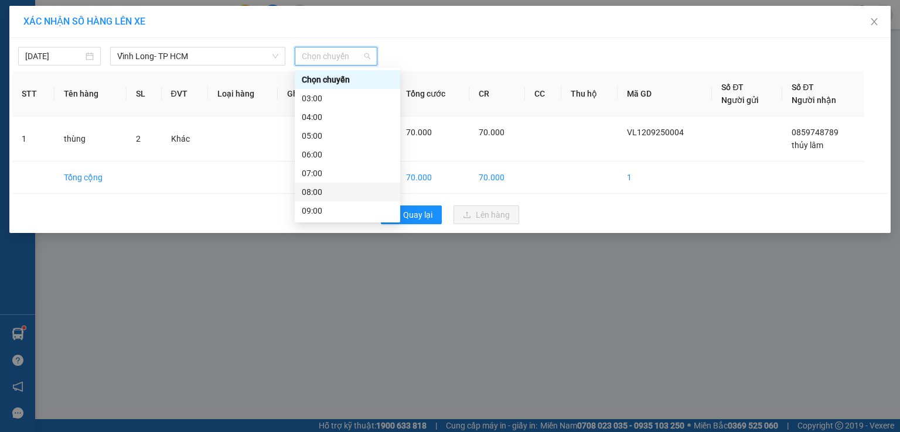
click at [321, 196] on div "08:00" at bounding box center [347, 192] width 91 height 13
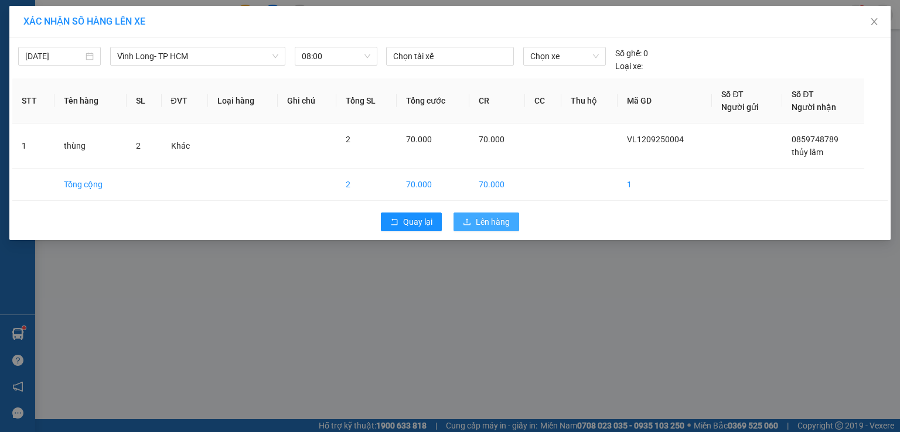
click at [468, 223] on icon "upload" at bounding box center [467, 222] width 8 height 8
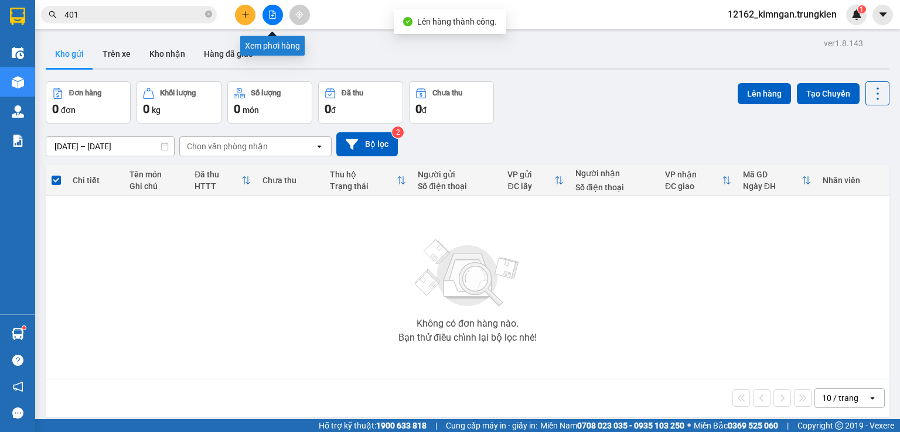
click at [275, 11] on icon "file-add" at bounding box center [272, 15] width 8 height 8
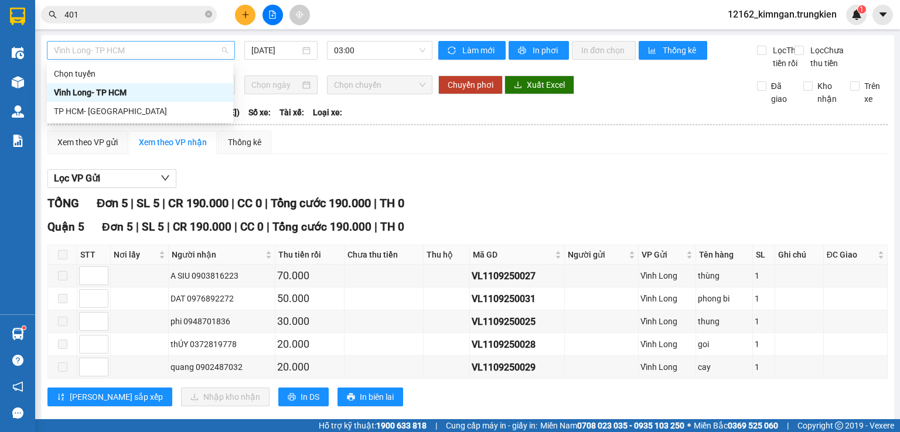
click at [170, 55] on span "Vĩnh Long- TP HCM" at bounding box center [141, 51] width 174 height 18
click at [130, 105] on div "Chọn tuyến Chọn chuyến Chuyển phơi Xuất Excel Đã giao Kho nhận Trên xe" at bounding box center [467, 91] width 841 height 30
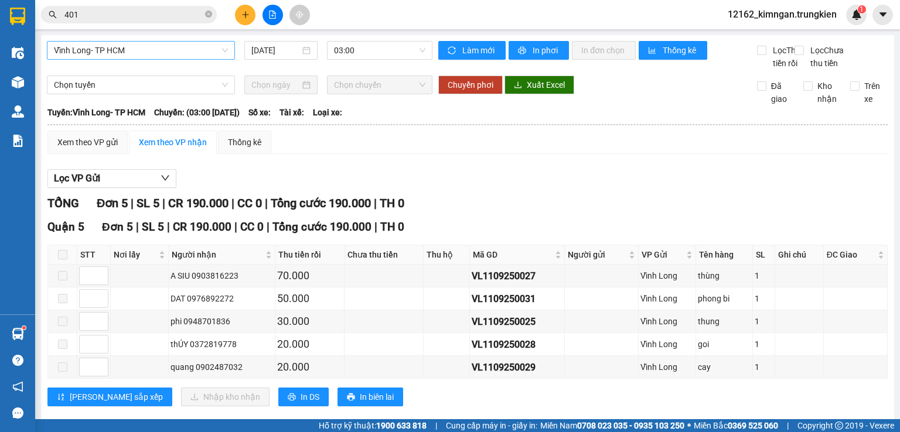
click at [143, 45] on span "Vĩnh Long- TP HCM" at bounding box center [141, 51] width 174 height 18
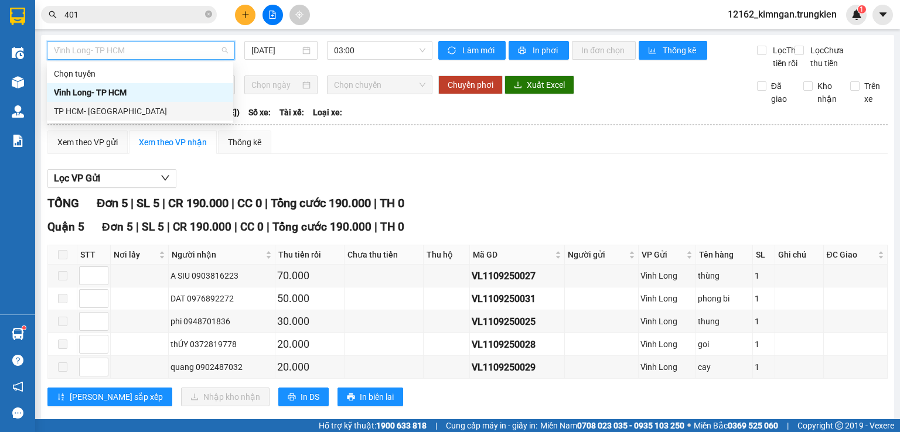
click at [128, 112] on div "TP HCM- [GEOGRAPHIC_DATA]" at bounding box center [140, 111] width 172 height 13
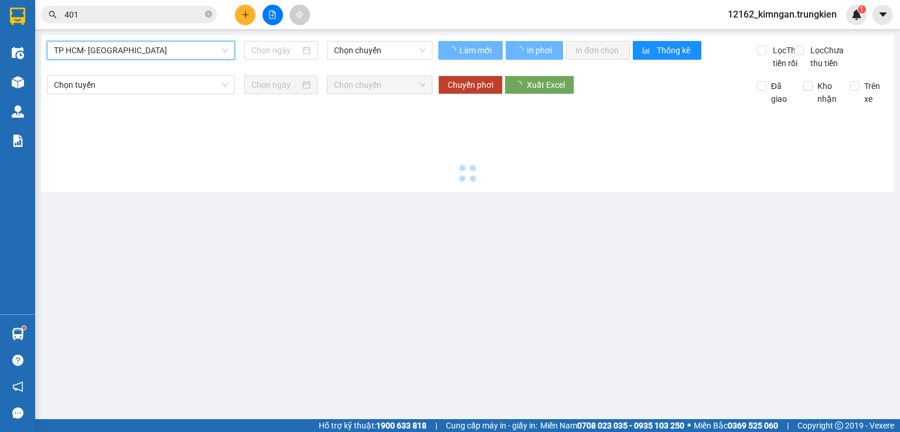
type input "[DATE]"
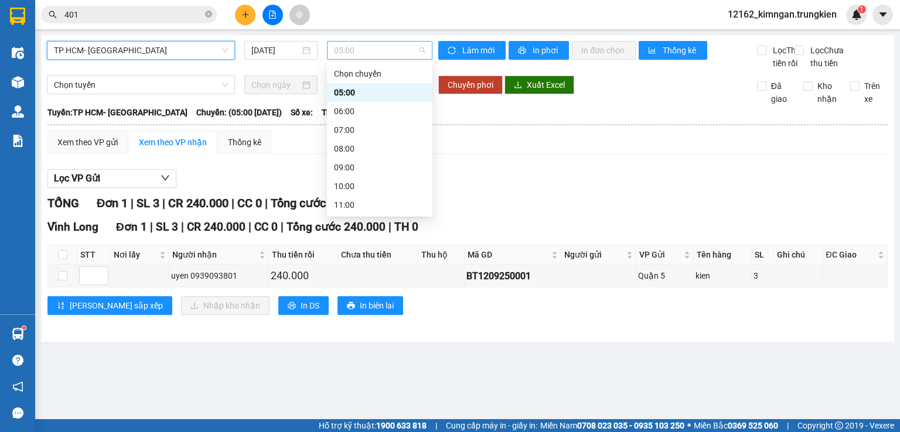
click at [353, 50] on span "05:00" at bounding box center [380, 51] width 92 height 18
click at [347, 113] on div "06:00" at bounding box center [379, 111] width 91 height 13
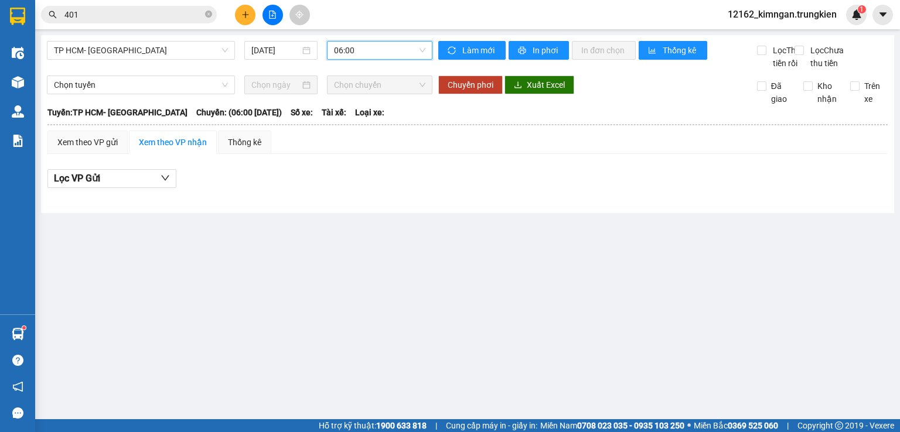
click at [349, 52] on span "06:00" at bounding box center [380, 51] width 92 height 18
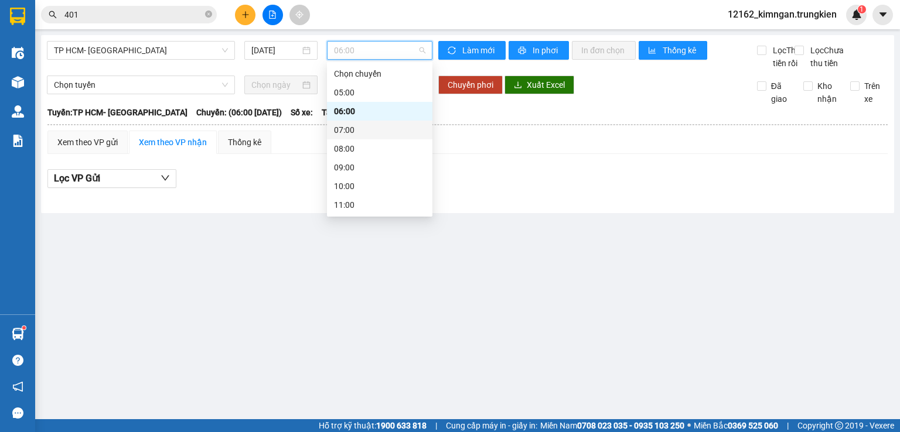
click at [341, 132] on div "07:00" at bounding box center [379, 130] width 91 height 13
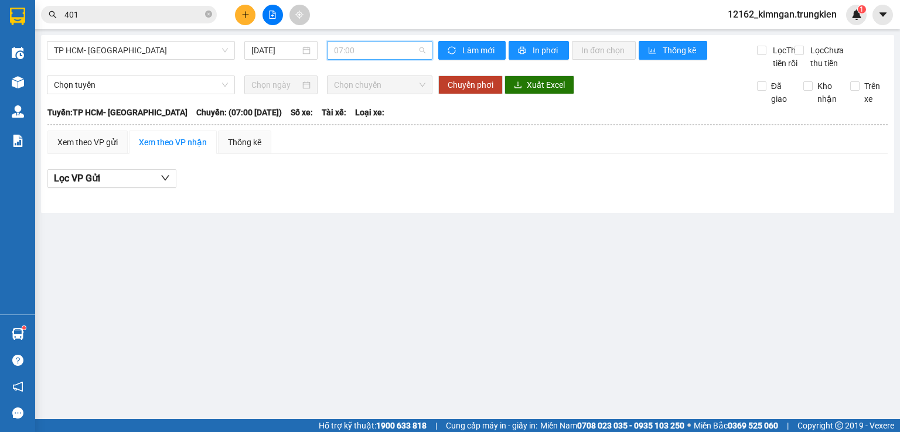
click at [359, 49] on span "07:00" at bounding box center [380, 51] width 92 height 18
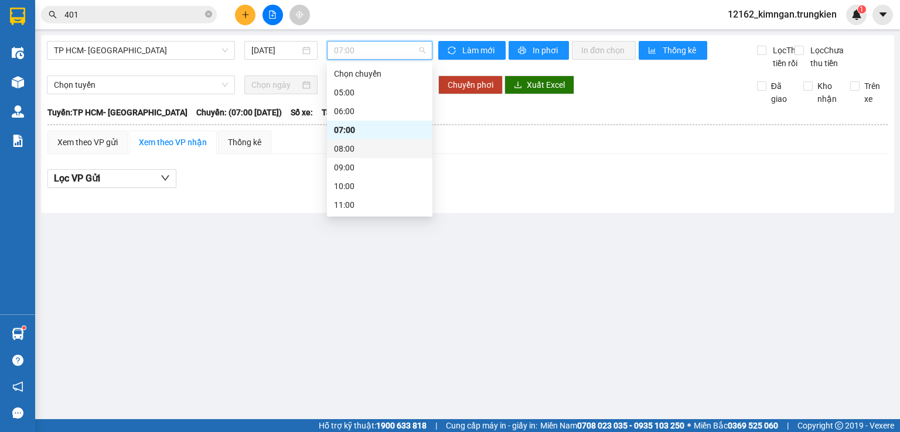
click at [350, 154] on div "08:00" at bounding box center [379, 148] width 91 height 13
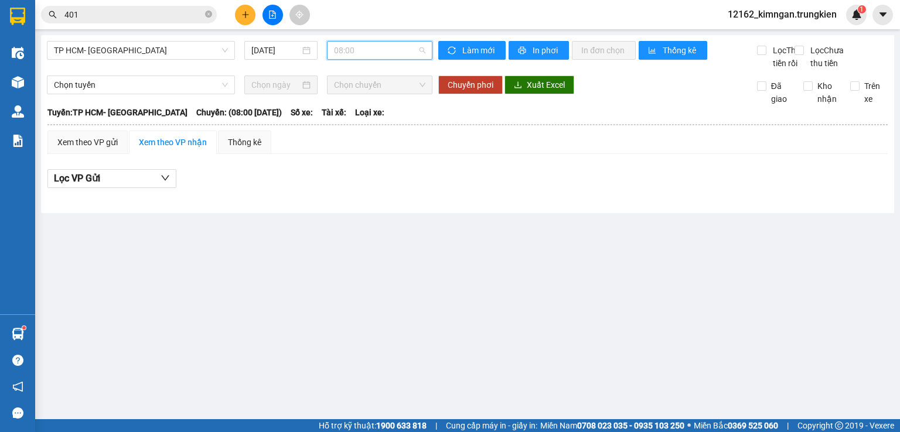
click at [349, 54] on span "08:00" at bounding box center [380, 51] width 92 height 18
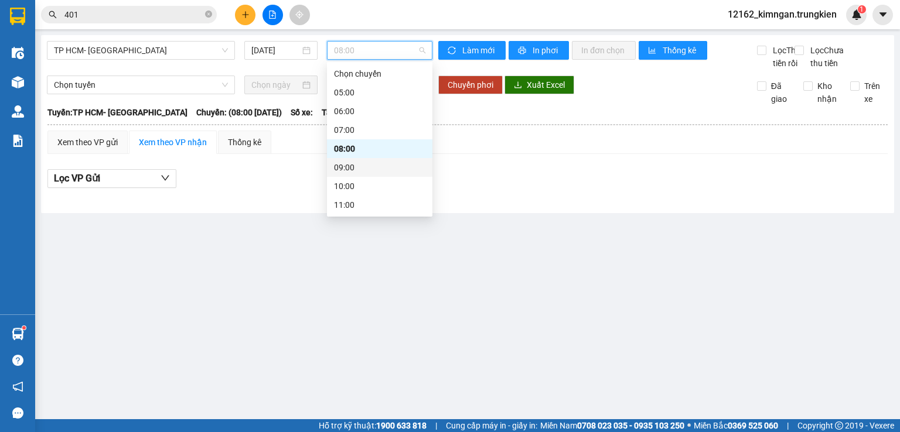
click at [64, 189] on div "Lọc VP Gửi" at bounding box center [467, 181] width 840 height 37
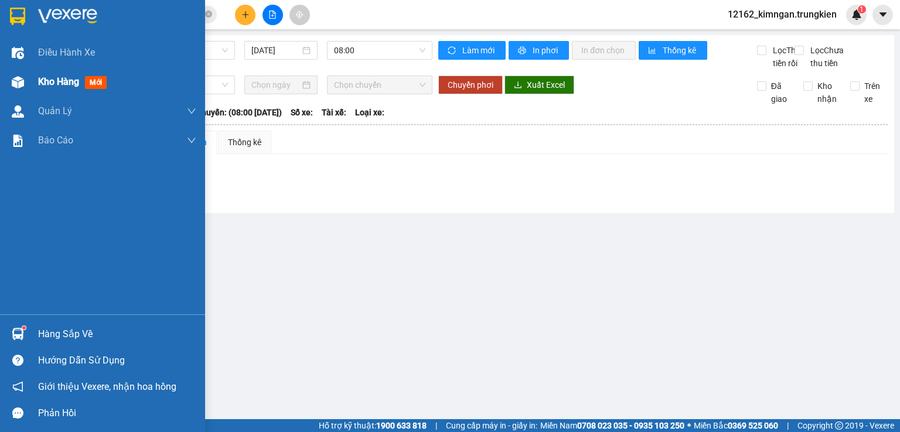
click at [33, 80] on div "Kho hàng mới" at bounding box center [102, 81] width 205 height 29
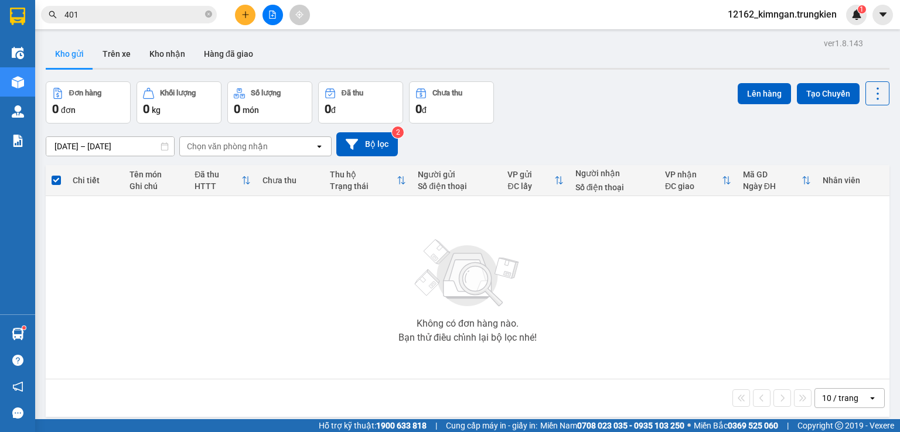
drag, startPoint x: 433, startPoint y: 111, endPoint x: 239, endPoint y: 193, distance: 210.8
click at [239, 218] on div "Không có đơn hàng nào. Bạn thử điều chỉnh lại bộ lọc nhé!" at bounding box center [468, 288] width 832 height 176
click at [241, 15] on icon "plus" at bounding box center [245, 15] width 8 height 8
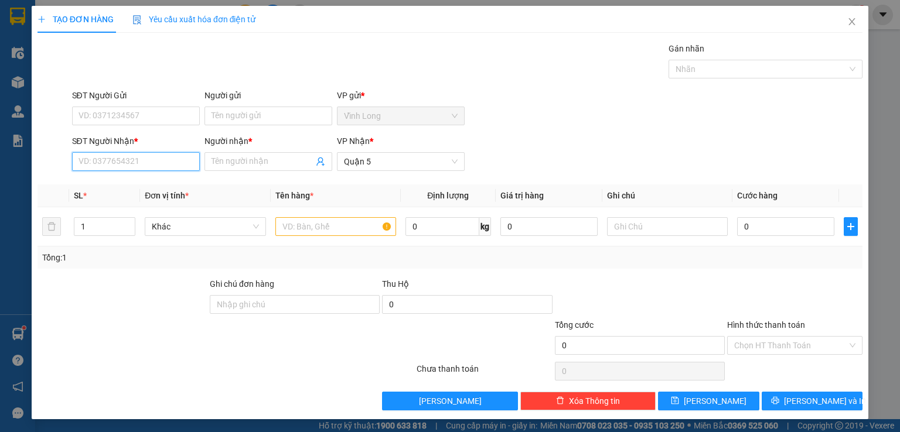
click at [98, 162] on input "SĐT Người Nhận *" at bounding box center [136, 161] width 128 height 19
type input "09063382799"
click at [269, 163] on input "Người nhận *" at bounding box center [262, 161] width 102 height 13
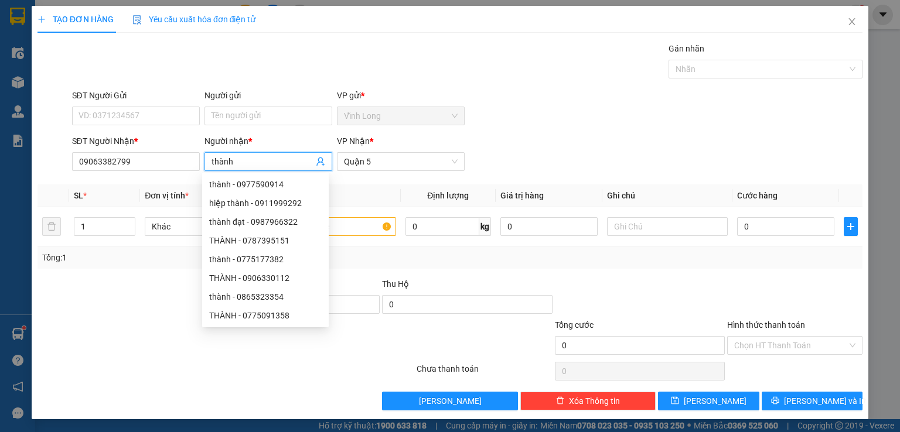
type input "thành"
click at [108, 305] on div at bounding box center [122, 298] width 172 height 41
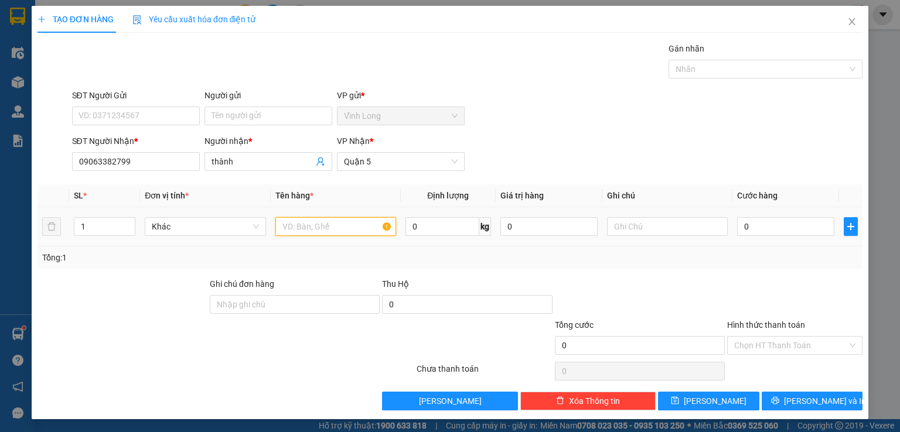
click at [297, 224] on input "text" at bounding box center [335, 226] width 121 height 19
type input "thùng"
click at [810, 230] on input "0" at bounding box center [785, 226] width 97 height 19
type input "3"
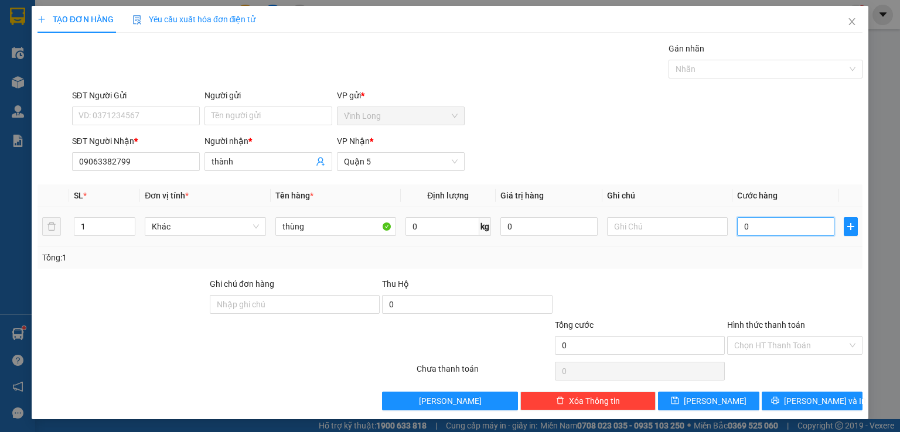
type input "3"
type input "30"
click at [688, 286] on div at bounding box center [640, 298] width 172 height 41
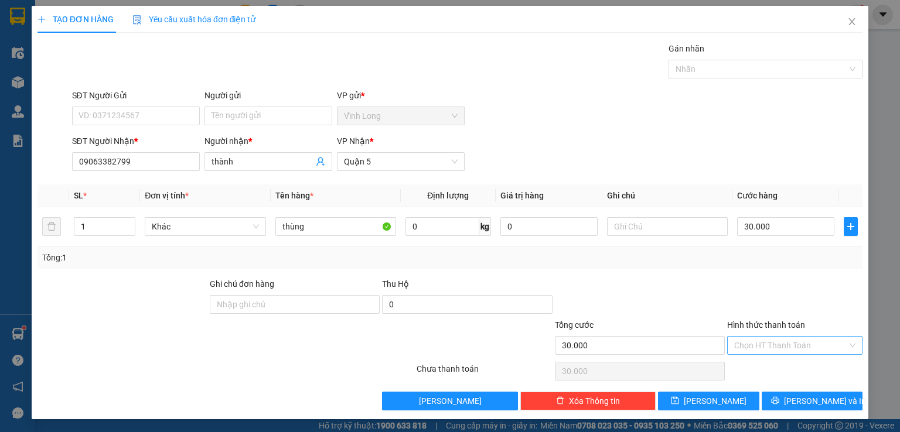
click at [764, 339] on input "Hình thức thanh toán" at bounding box center [790, 346] width 113 height 18
click at [764, 360] on div "Tại văn phòng" at bounding box center [787, 368] width 134 height 19
click at [779, 402] on icon "printer" at bounding box center [775, 401] width 8 height 8
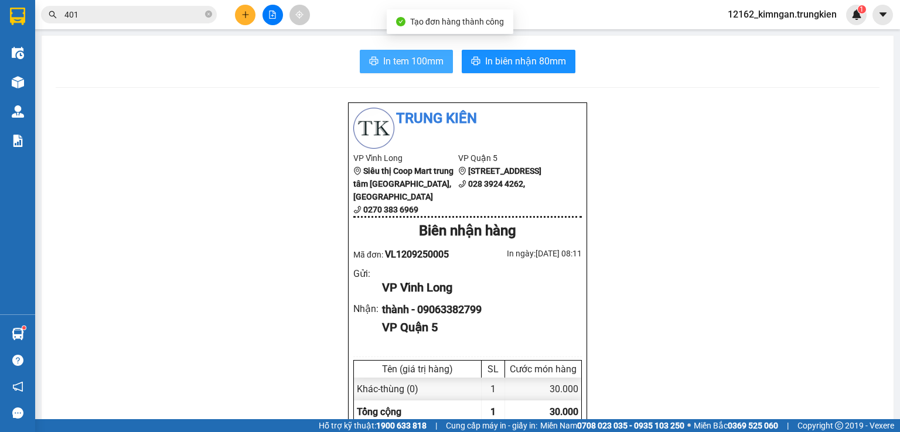
click at [398, 64] on span "In tem 100mm" at bounding box center [413, 61] width 60 height 15
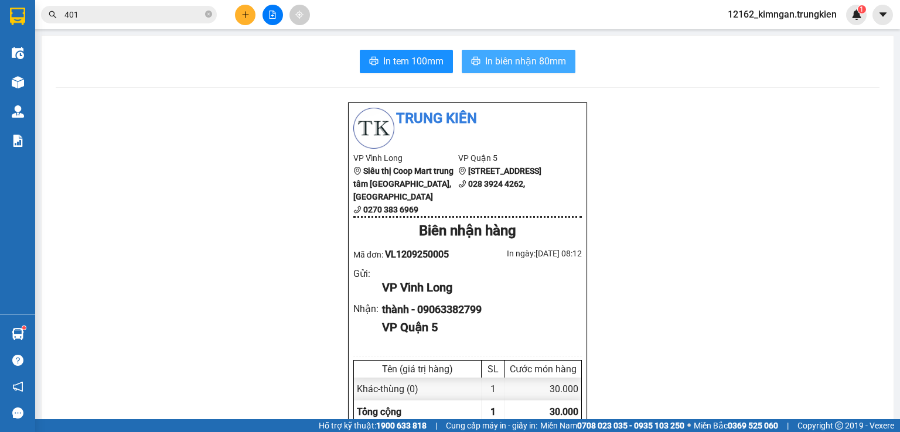
click at [564, 63] on button "In biên nhận 80mm" at bounding box center [519, 61] width 114 height 23
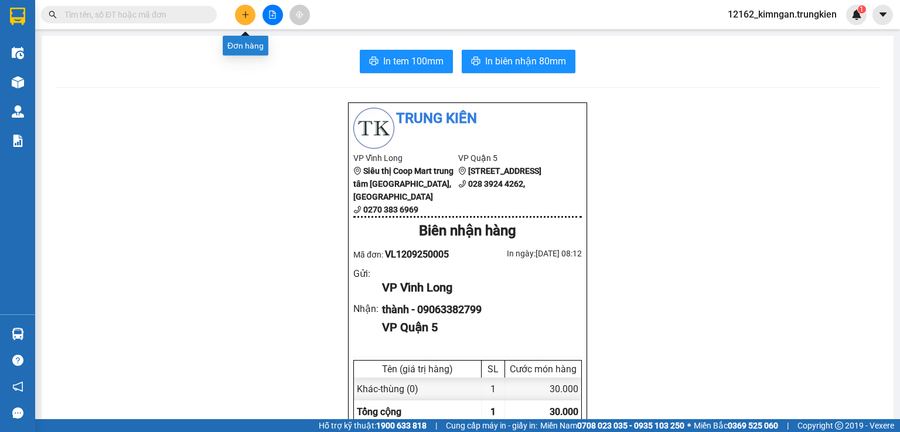
click at [244, 10] on button at bounding box center [245, 15] width 21 height 21
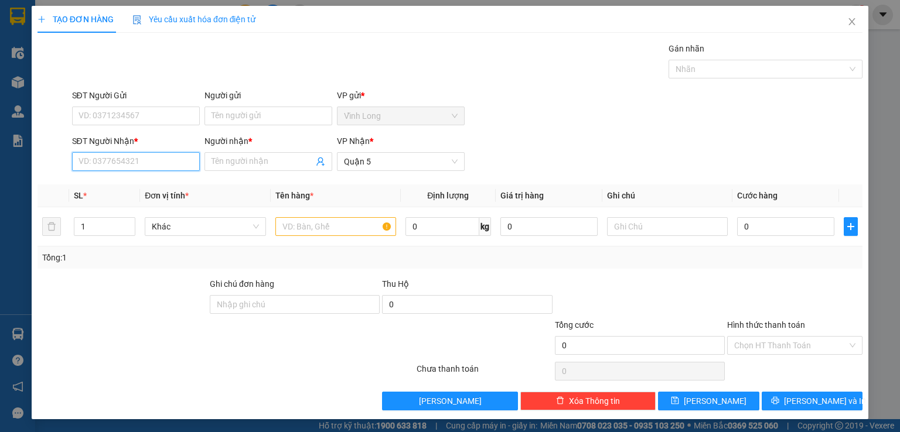
click at [155, 161] on input "SĐT Người Nhận *" at bounding box center [136, 161] width 128 height 19
click at [83, 163] on input "00908752117" at bounding box center [136, 161] width 128 height 19
type input "0908752117"
click at [106, 186] on div "0908752117 - LOAN" at bounding box center [134, 184] width 112 height 13
type input "LOAN"
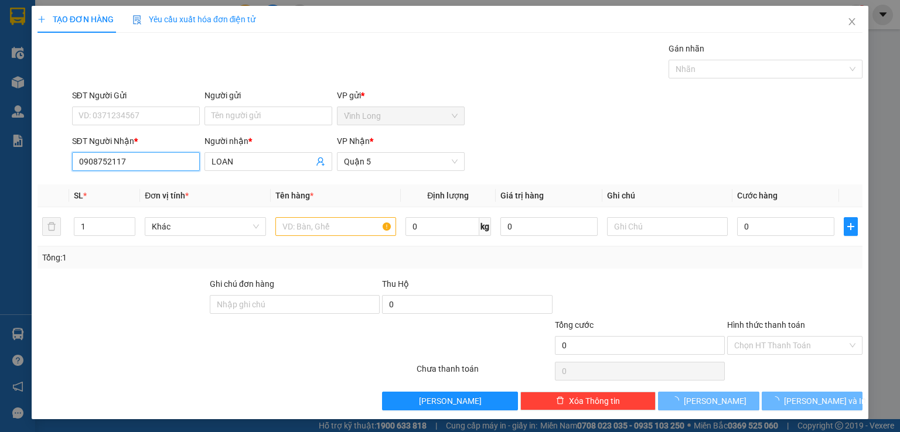
type input "30.000"
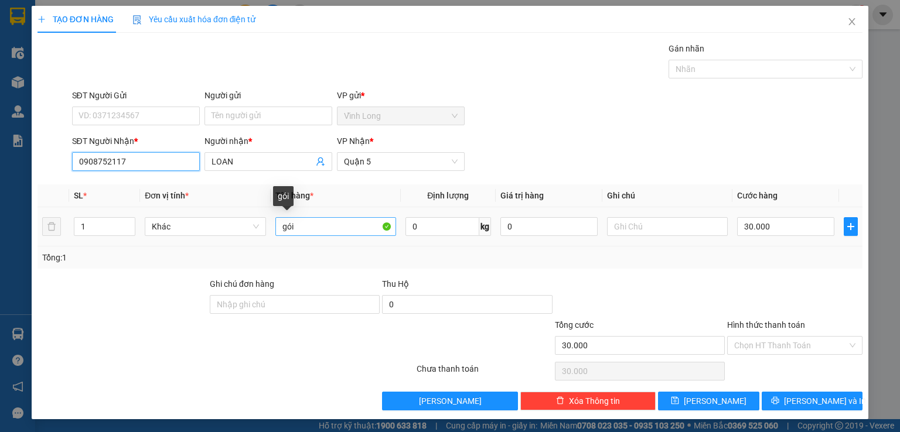
type input "0908752117"
drag, startPoint x: 298, startPoint y: 229, endPoint x: 218, endPoint y: 237, distance: 79.4
click at [220, 236] on tr "1 Khác gói 0 kg 0 30.000" at bounding box center [449, 226] width 825 height 39
type input "thùng mút trắng"
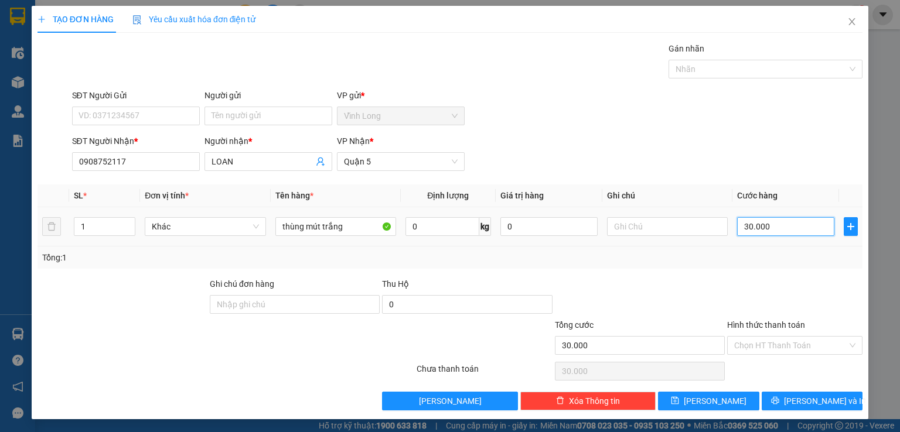
click at [770, 227] on input "30.000" at bounding box center [785, 226] width 97 height 19
type input "4"
type input "40"
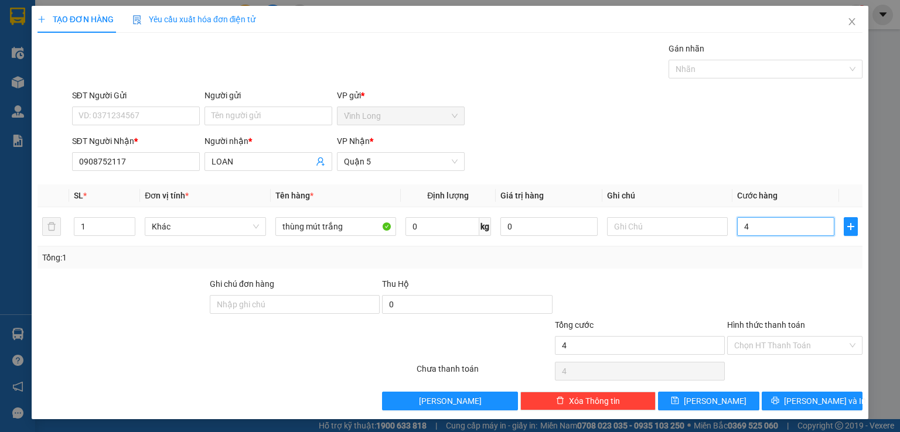
type input "40"
drag, startPoint x: 761, startPoint y: 231, endPoint x: 668, endPoint y: 224, distance: 93.5
click at [671, 228] on tr "1 Khác thùng mút trắng 0 kg 0 40" at bounding box center [449, 226] width 825 height 39
type input "0"
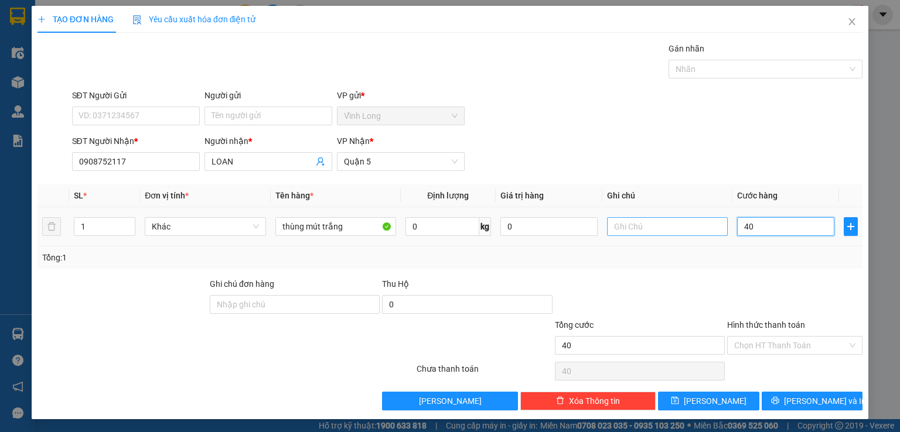
type input "0"
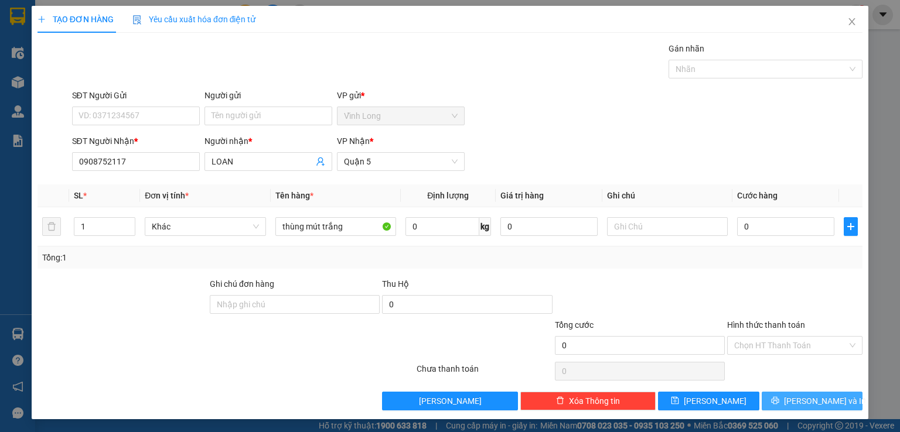
click at [824, 399] on span "[PERSON_NAME] và In" at bounding box center [825, 401] width 82 height 13
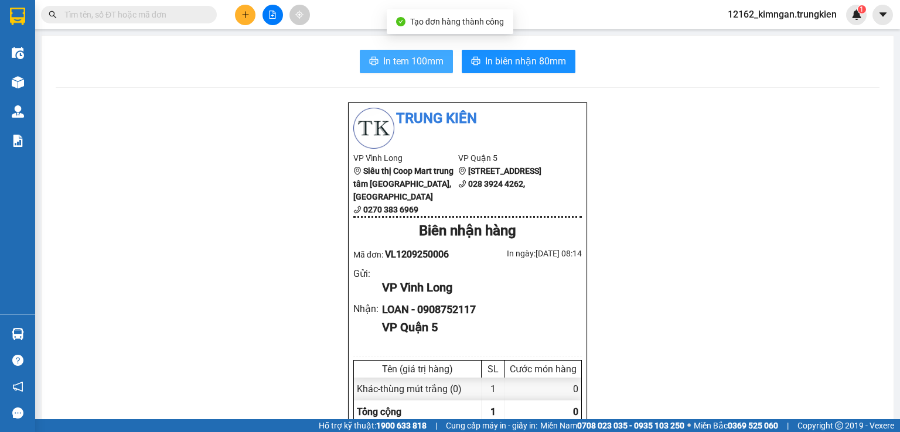
click at [370, 62] on icon "printer" at bounding box center [373, 60] width 9 height 9
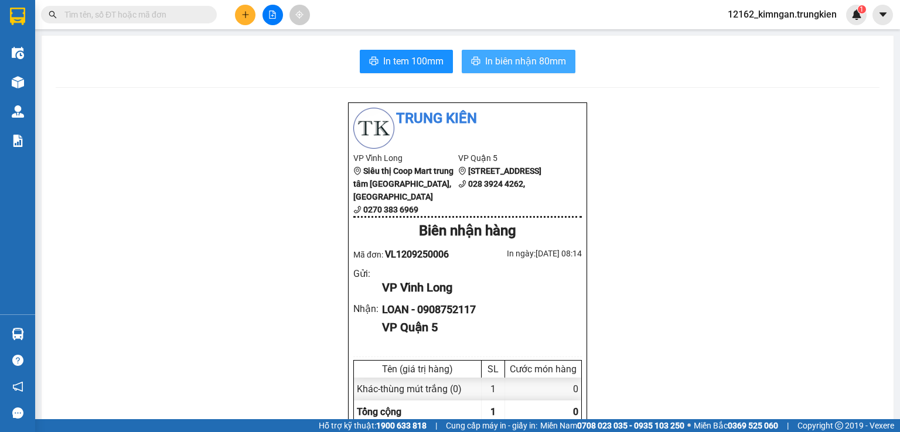
click at [507, 64] on span "In biên nhận 80mm" at bounding box center [525, 61] width 81 height 15
click at [248, 17] on icon "plus" at bounding box center [245, 15] width 8 height 8
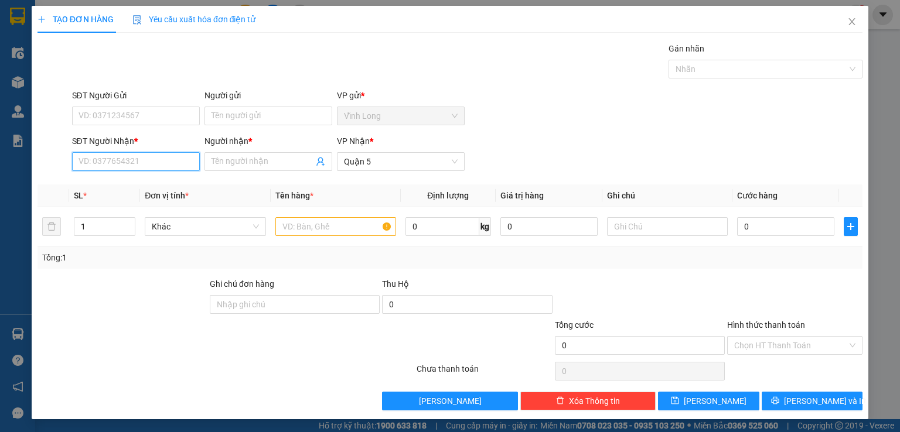
click at [134, 170] on input "SĐT Người Nhận *" at bounding box center [136, 161] width 128 height 19
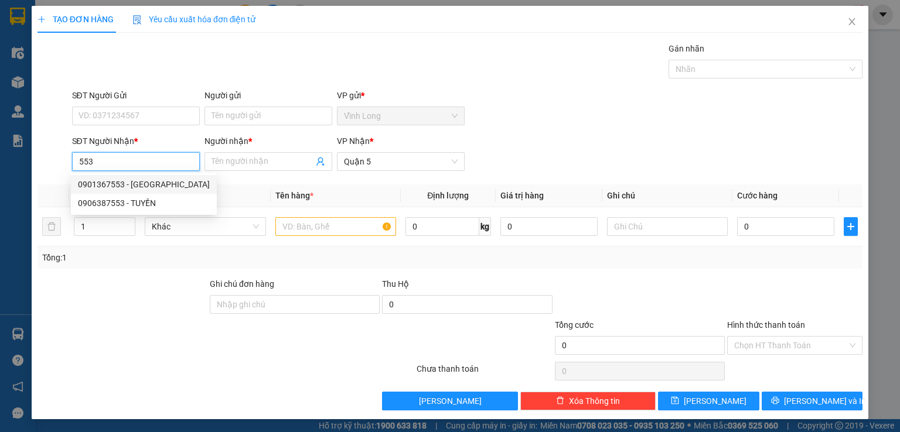
click at [164, 186] on div "0901367553 - út hòa" at bounding box center [144, 184] width 132 height 13
type input "0901367553"
type input "út hòa"
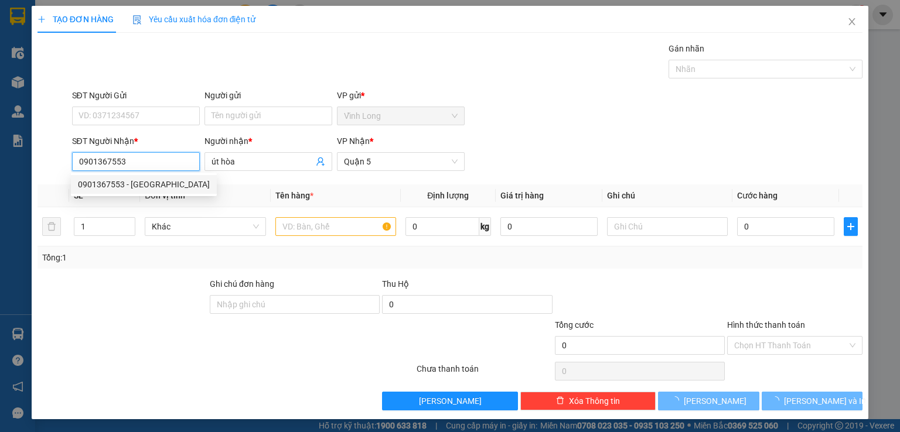
type input "100.000"
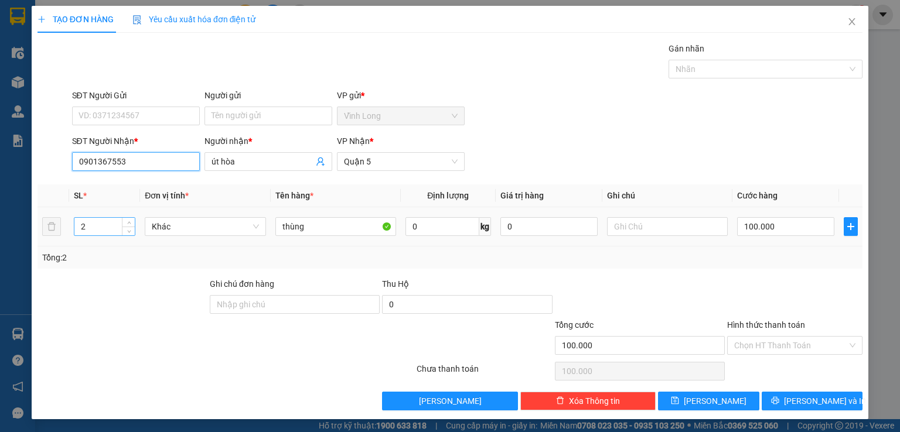
type input "0901367553"
click at [45, 231] on tr "2 Khác thùng 0 kg 0 100.000" at bounding box center [449, 226] width 825 height 39
type input "5"
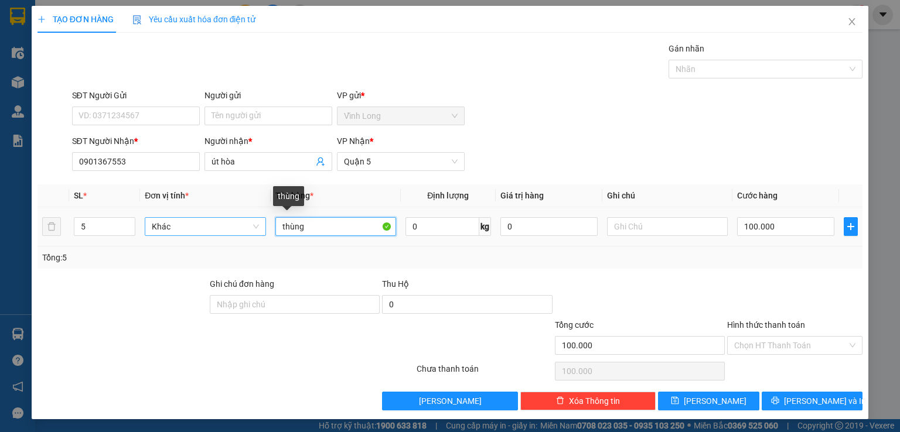
drag, startPoint x: 319, startPoint y: 223, endPoint x: 243, endPoint y: 232, distance: 76.7
click at [243, 232] on tr "5 Khác thùng 0 kg 0 100.000" at bounding box center [449, 226] width 825 height 39
type input "bao"
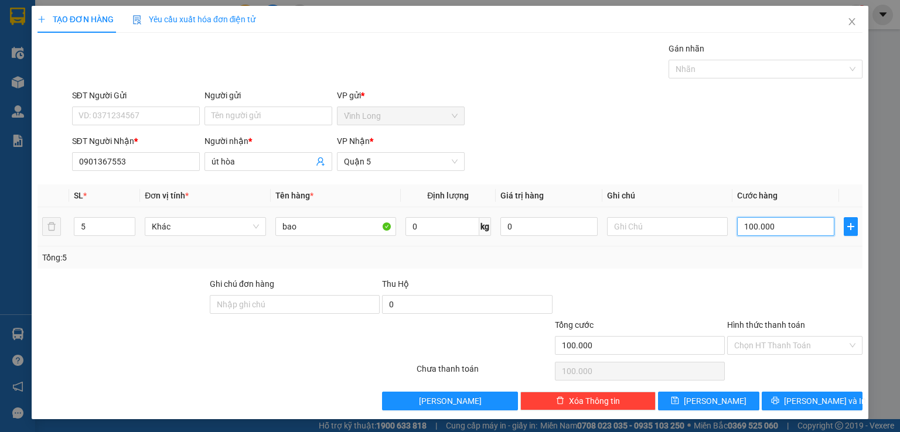
click at [750, 226] on input "100.000" at bounding box center [785, 226] width 97 height 19
type input "1"
type input "15"
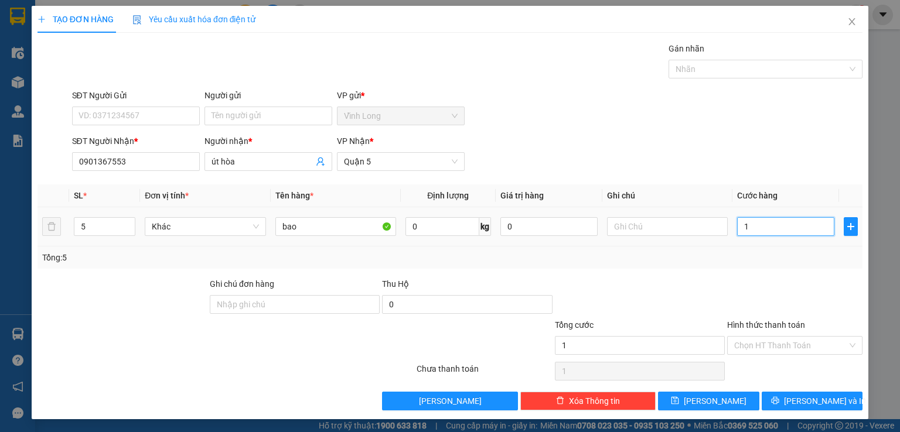
type input "15"
type input "150"
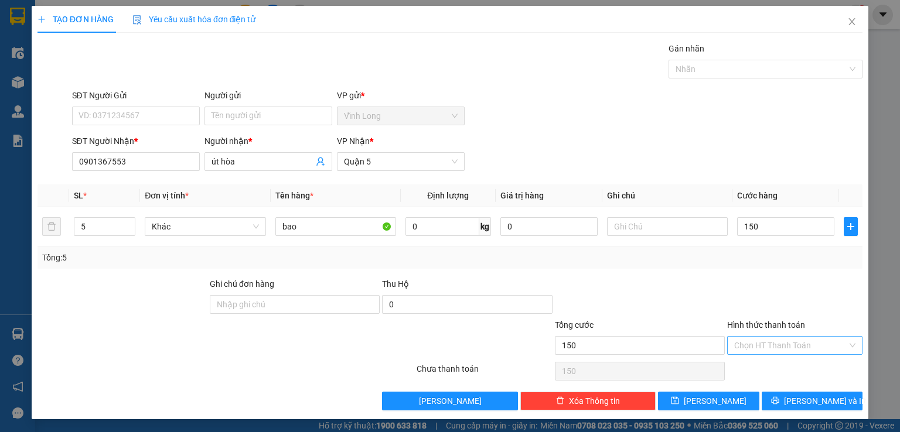
type input "150.000"
click at [779, 345] on input "Hình thức thanh toán" at bounding box center [790, 346] width 113 height 18
click at [776, 367] on div "Tại văn phòng" at bounding box center [787, 367] width 120 height 13
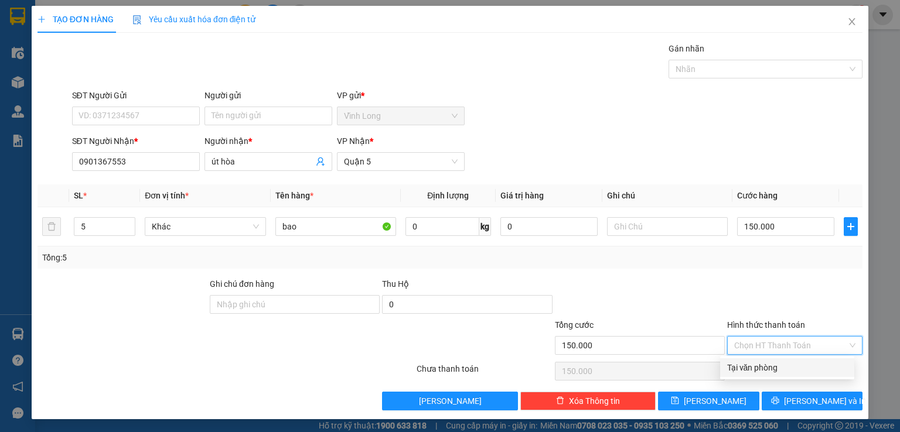
type input "0"
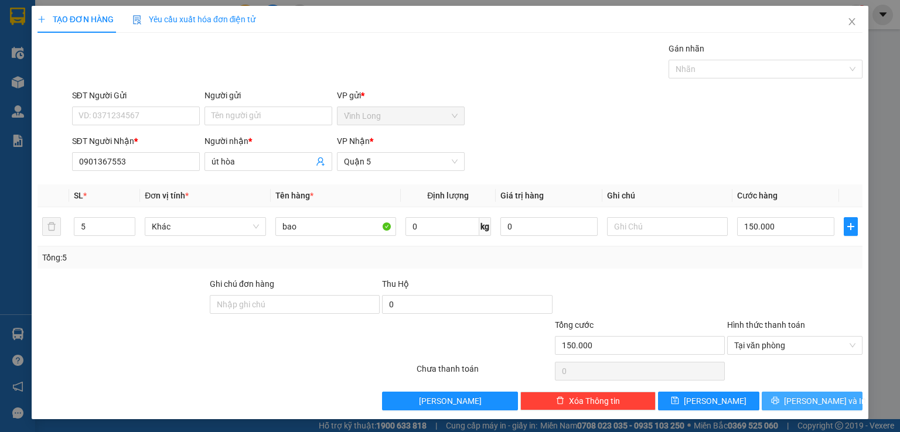
click at [776, 403] on button "[PERSON_NAME] và In" at bounding box center [812, 401] width 101 height 19
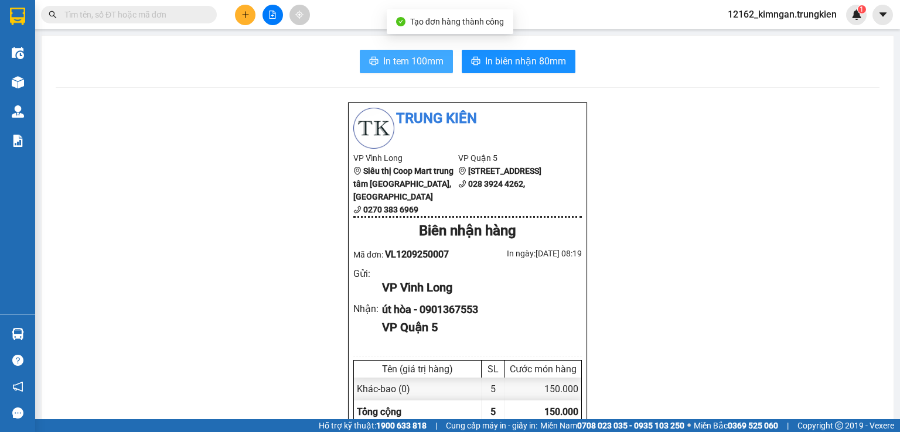
click at [375, 56] on button "In tem 100mm" at bounding box center [406, 61] width 93 height 23
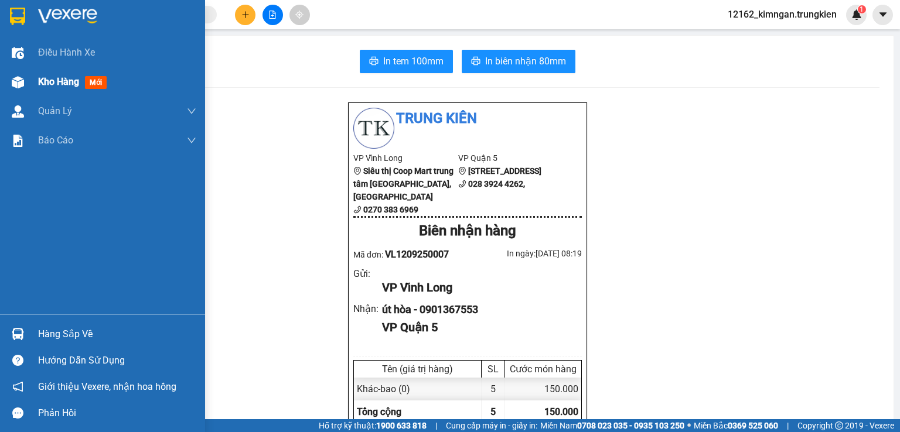
click at [39, 77] on span "Kho hàng" at bounding box center [58, 81] width 41 height 11
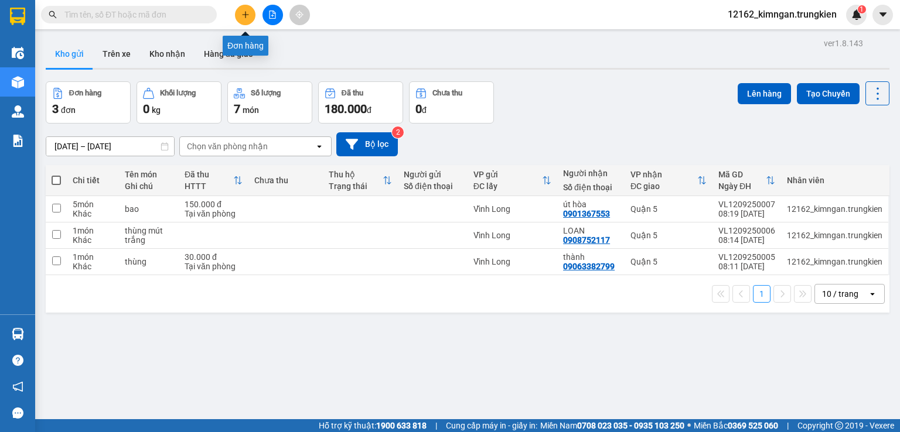
click at [246, 15] on icon "plus" at bounding box center [245, 15] width 8 height 8
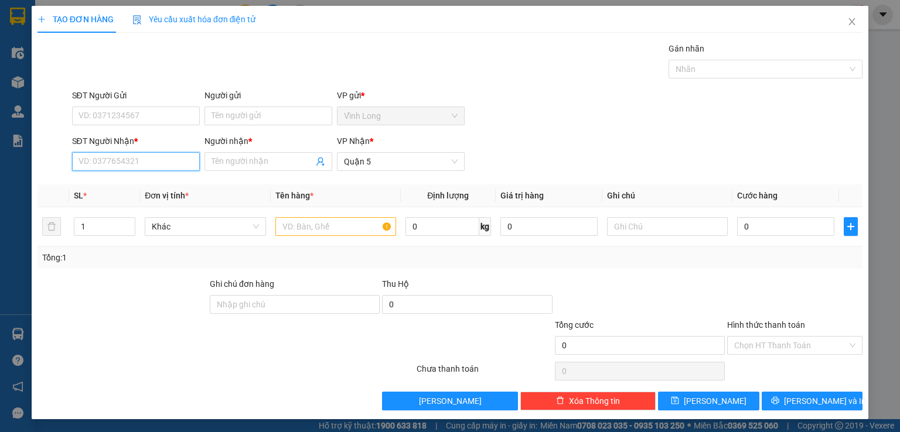
click at [155, 164] on input "SĐT Người Nhận *" at bounding box center [136, 161] width 128 height 19
type input "0777826657"
click at [172, 191] on div "0777826657 - thu" at bounding box center [134, 184] width 127 height 19
type input "thu"
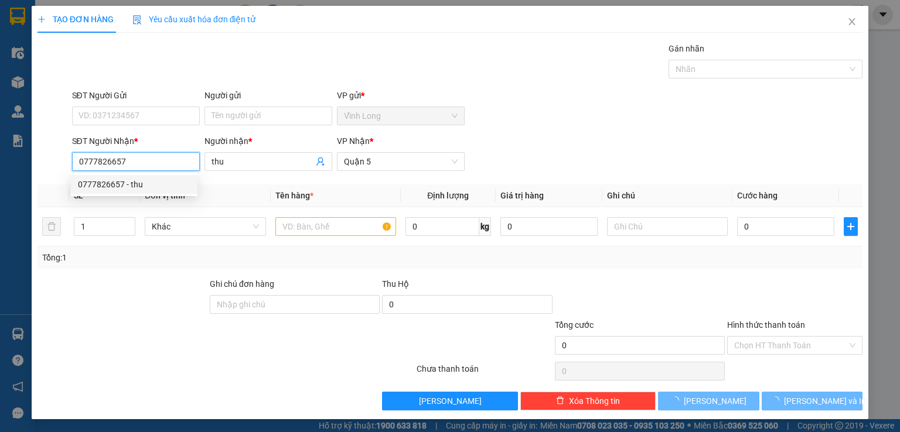
type input "20.000"
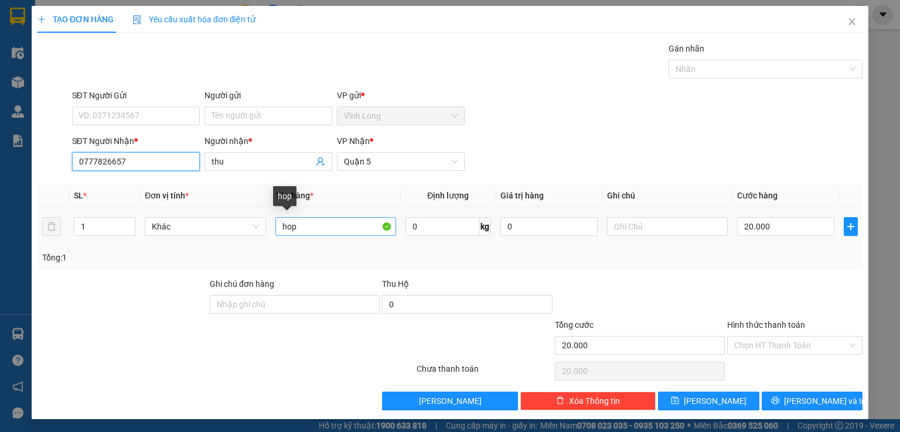
type input "0777826657"
drag, startPoint x: 312, startPoint y: 233, endPoint x: 220, endPoint y: 230, distance: 91.4
click at [220, 230] on tr "1 Khác hop 0 kg 0 20.000" at bounding box center [449, 226] width 825 height 39
type input "giopr"
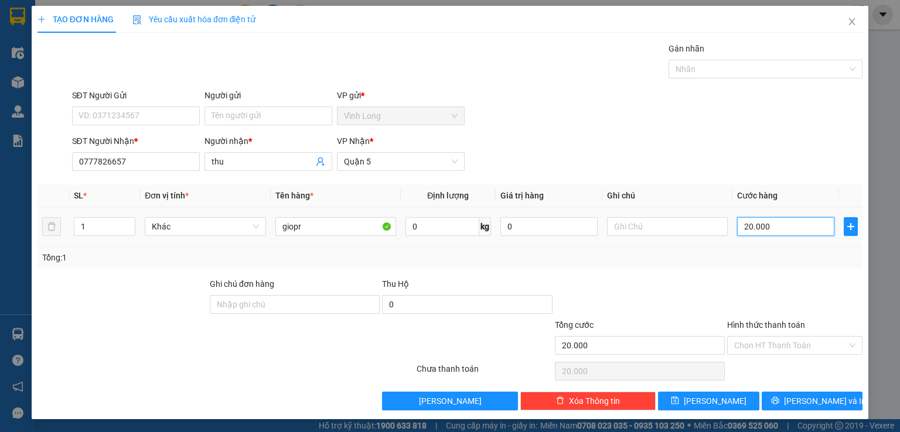
click at [781, 226] on input "20.000" at bounding box center [785, 226] width 97 height 19
type input "3"
type input "30"
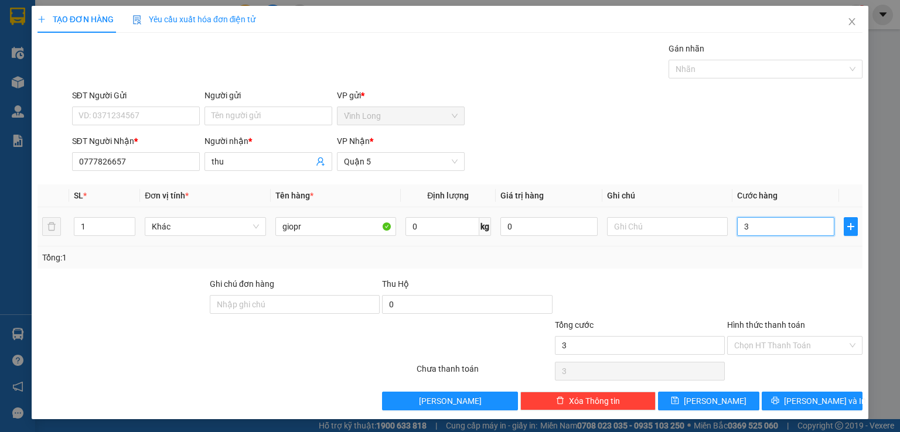
type input "30"
type input "30.000"
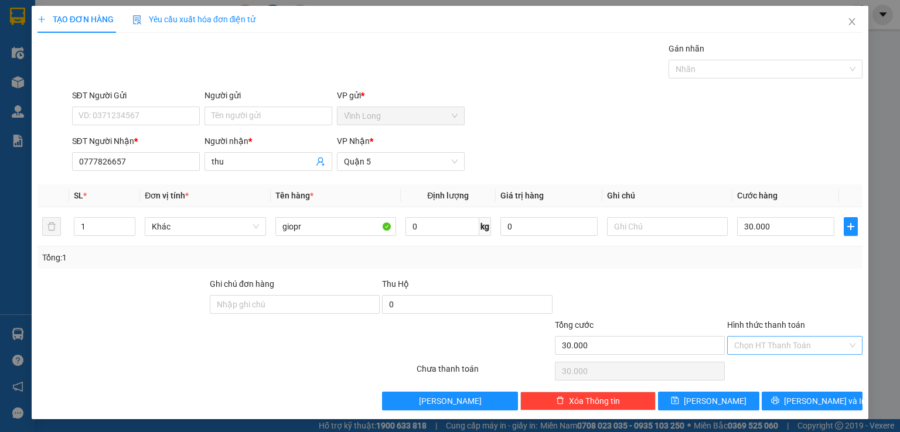
click at [783, 345] on input "Hình thức thanh toán" at bounding box center [790, 346] width 113 height 18
click at [741, 367] on div "Tại văn phòng" at bounding box center [787, 367] width 120 height 13
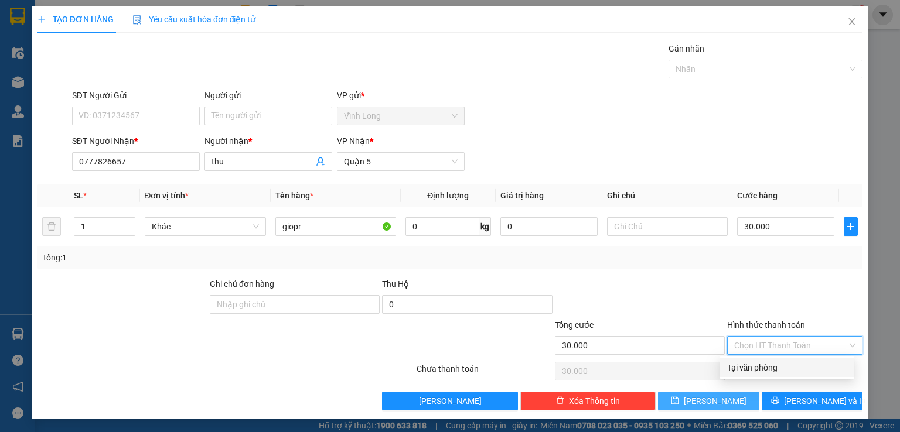
type input "0"
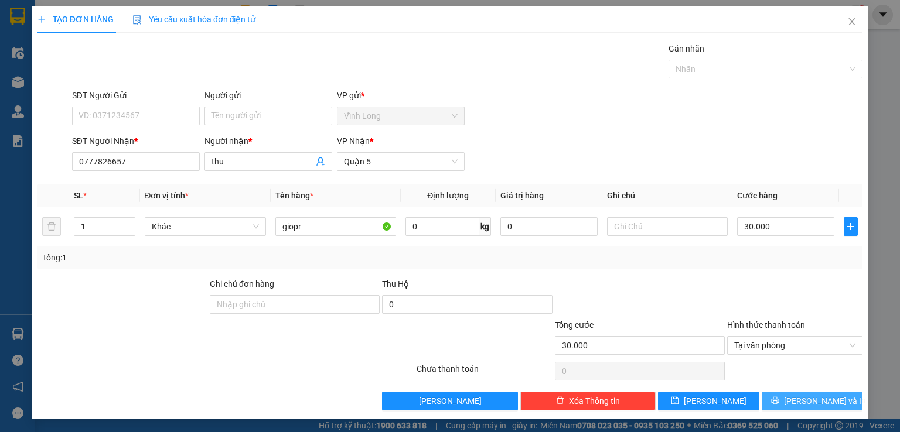
click at [773, 401] on button "[PERSON_NAME] và In" at bounding box center [812, 401] width 101 height 19
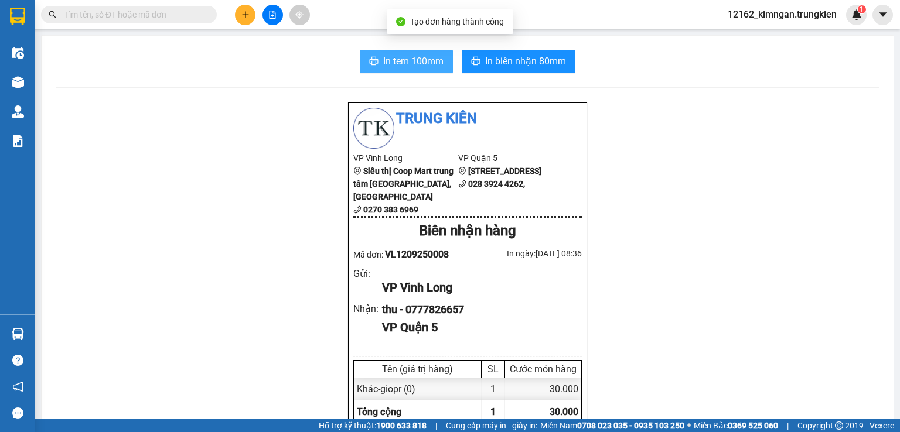
click at [409, 65] on span "In tem 100mm" at bounding box center [413, 61] width 60 height 15
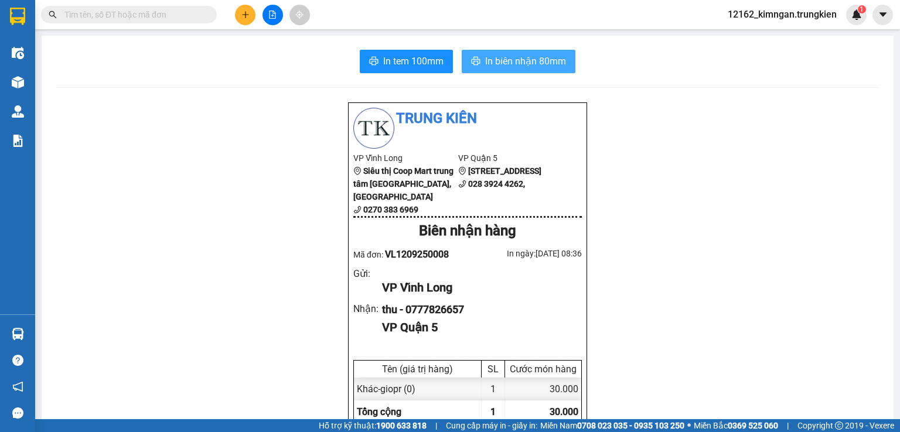
click at [521, 66] on span "In biên nhận 80mm" at bounding box center [525, 61] width 81 height 15
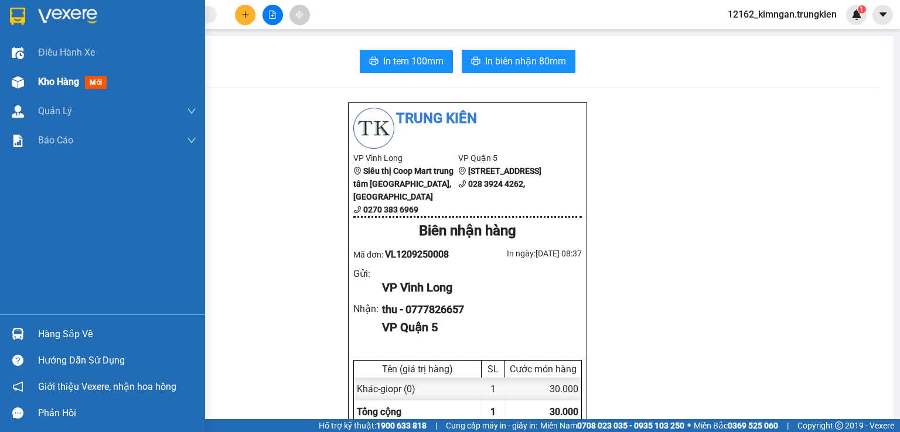
click at [76, 87] on span "Kho hàng" at bounding box center [58, 81] width 41 height 11
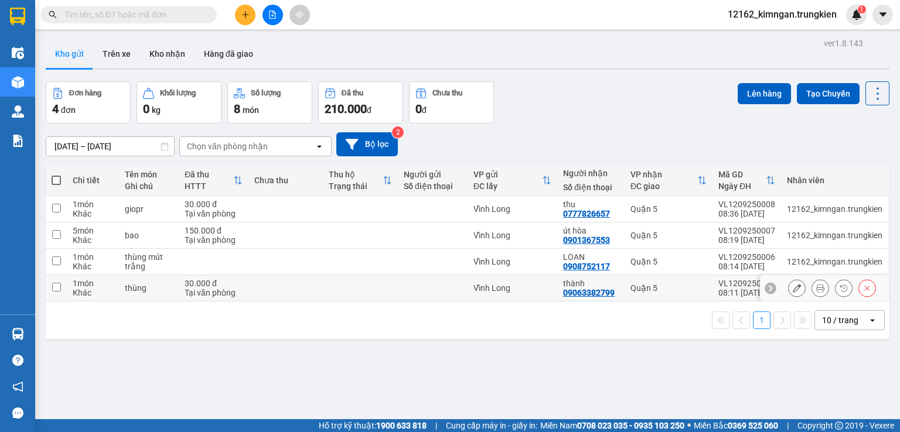
click at [574, 288] on div "09063382799" at bounding box center [589, 292] width 52 height 9
click at [570, 264] on div "0908752117" at bounding box center [586, 266] width 47 height 9
click at [528, 231] on div "Vĩnh Long" at bounding box center [512, 235] width 78 height 9
checkbox input "true"
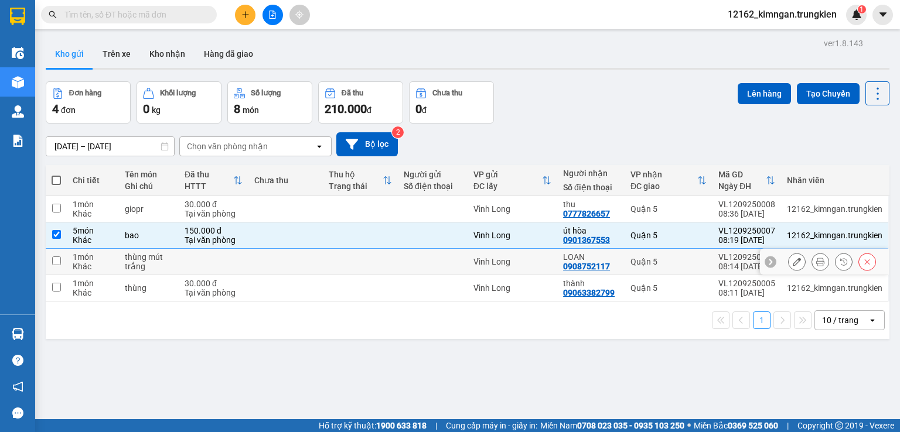
click at [520, 265] on div "Vĩnh Long" at bounding box center [512, 261] width 78 height 9
checkbox input "true"
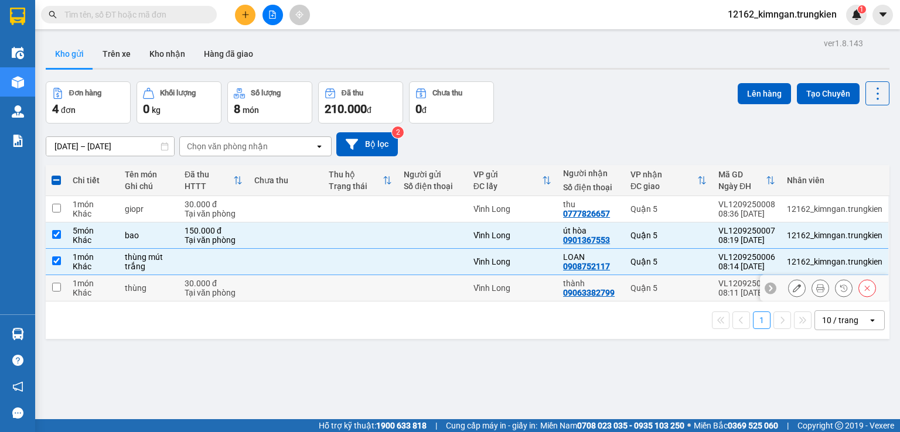
click at [521, 294] on td "Vĩnh Long" at bounding box center [512, 288] width 90 height 26
checkbox input "true"
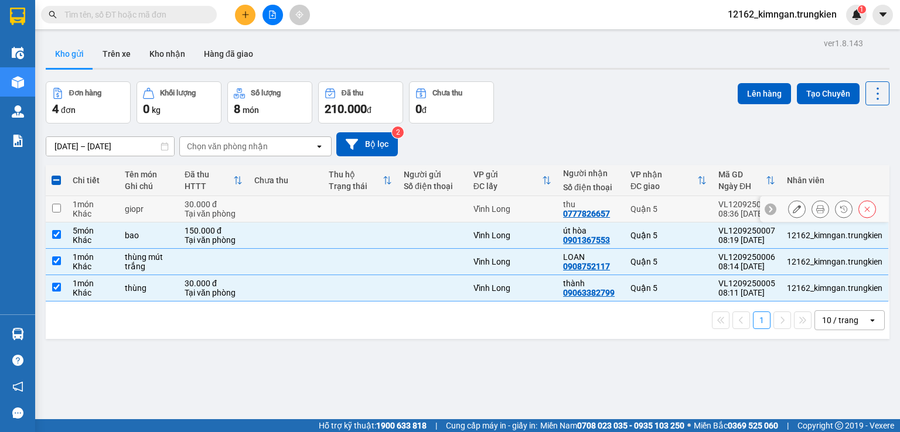
click at [540, 208] on div "Vĩnh Long" at bounding box center [512, 208] width 78 height 9
checkbox input "true"
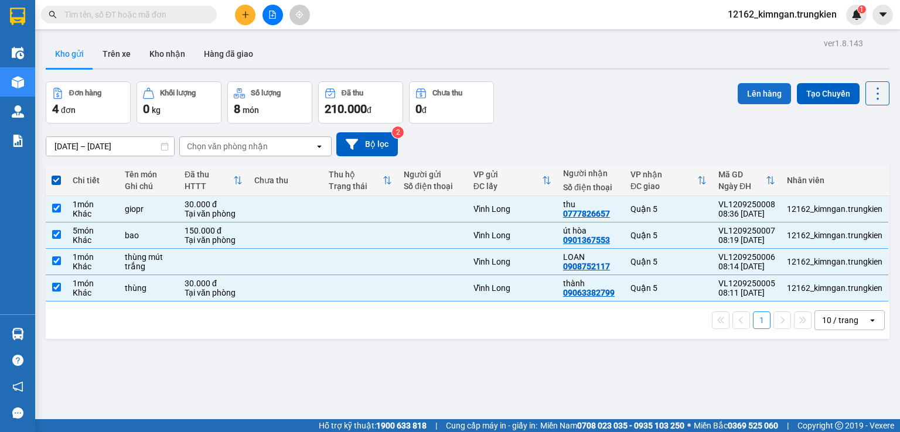
click at [760, 92] on button "Lên hàng" at bounding box center [764, 93] width 53 height 21
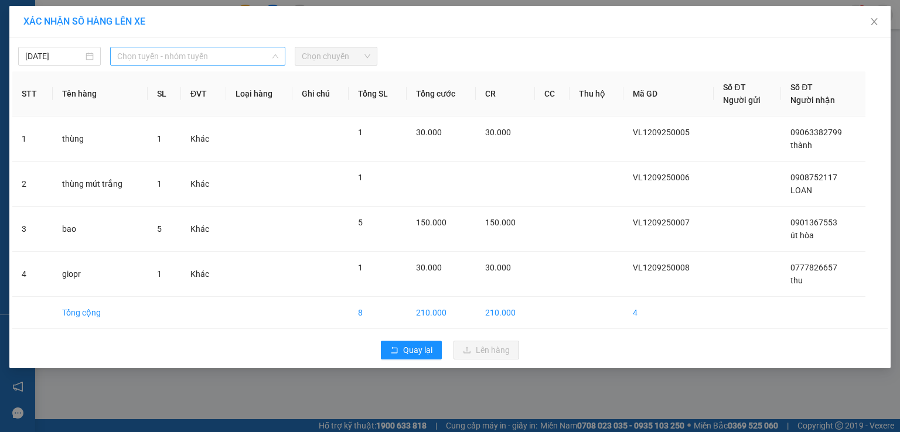
click at [141, 54] on span "Chọn tuyến - nhóm tuyến" at bounding box center [197, 56] width 161 height 18
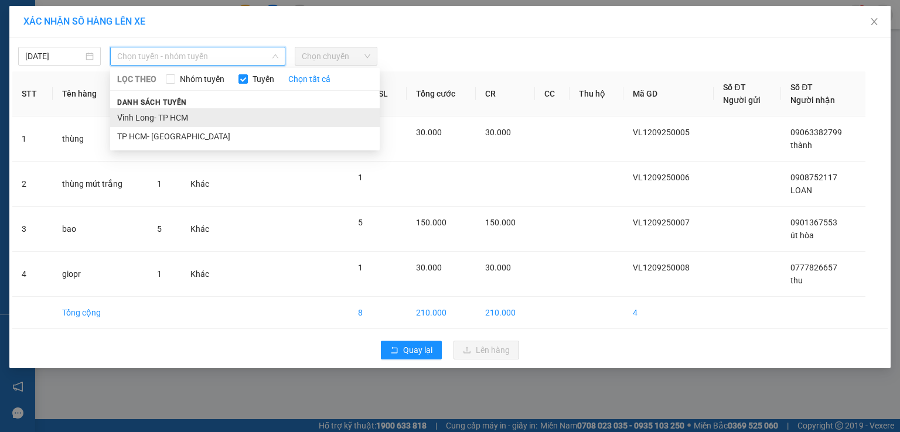
click at [152, 118] on li "Vĩnh Long- TP HCM" at bounding box center [244, 117] width 269 height 19
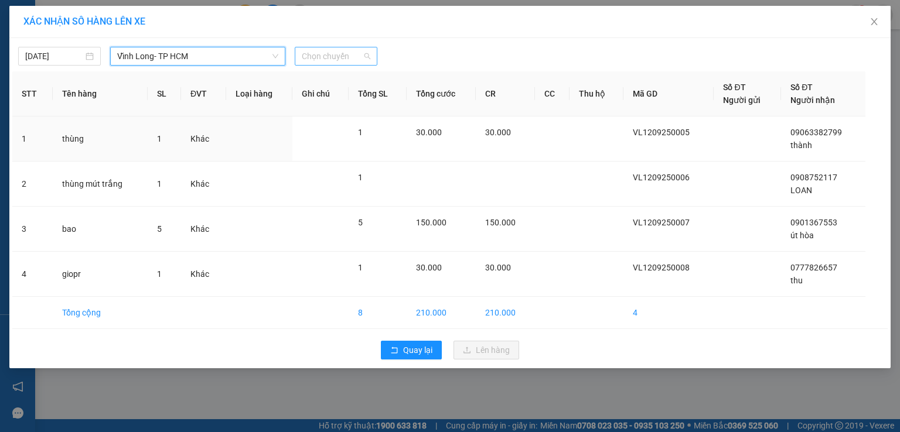
click at [329, 56] on span "Chọn chuyến" at bounding box center [336, 56] width 69 height 18
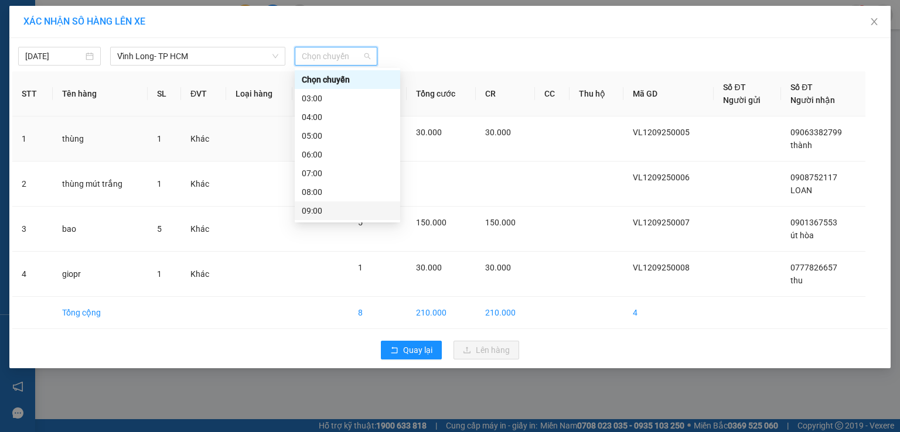
click at [330, 210] on div "09:00" at bounding box center [347, 210] width 91 height 13
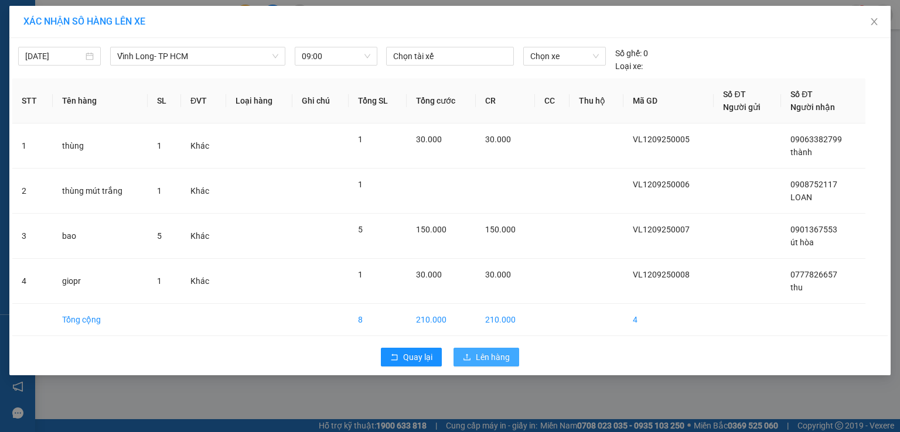
click at [483, 356] on span "Lên hàng" at bounding box center [493, 357] width 34 height 13
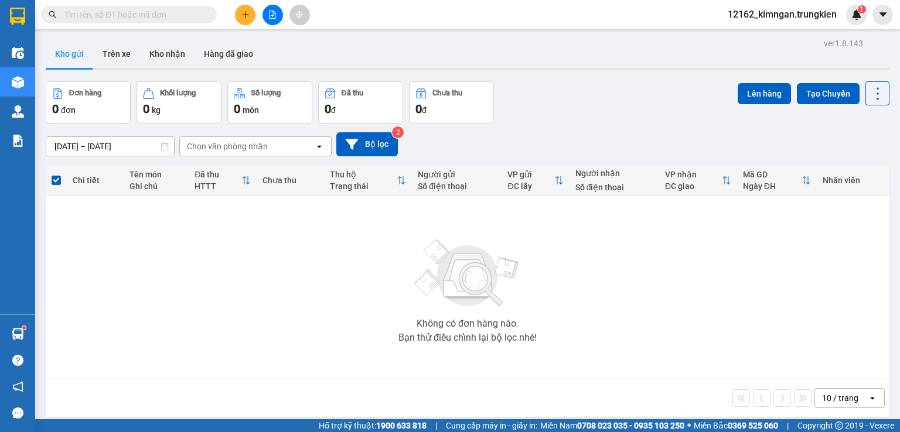
click at [164, 16] on input "text" at bounding box center [133, 14] width 138 height 13
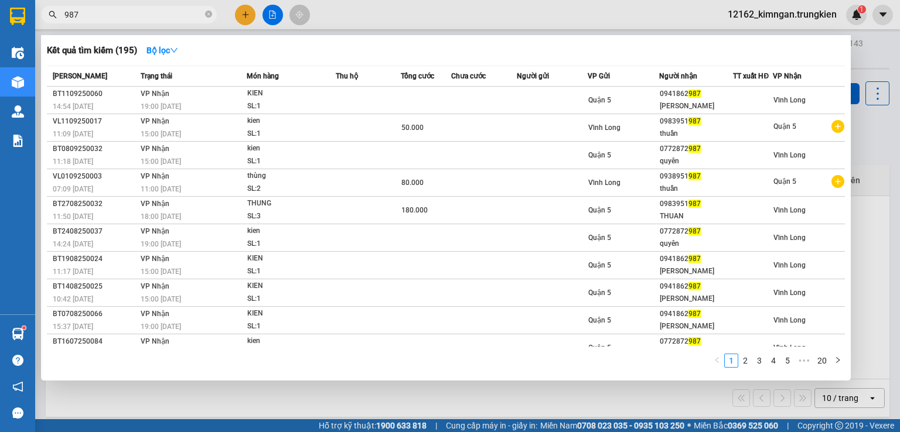
type input "987"
click at [243, 11] on div at bounding box center [450, 216] width 900 height 432
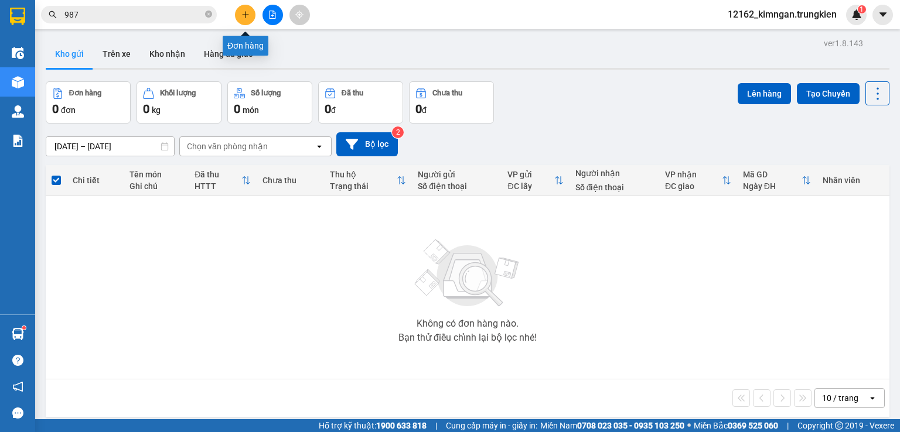
click at [243, 12] on icon "plus" at bounding box center [245, 15] width 8 height 8
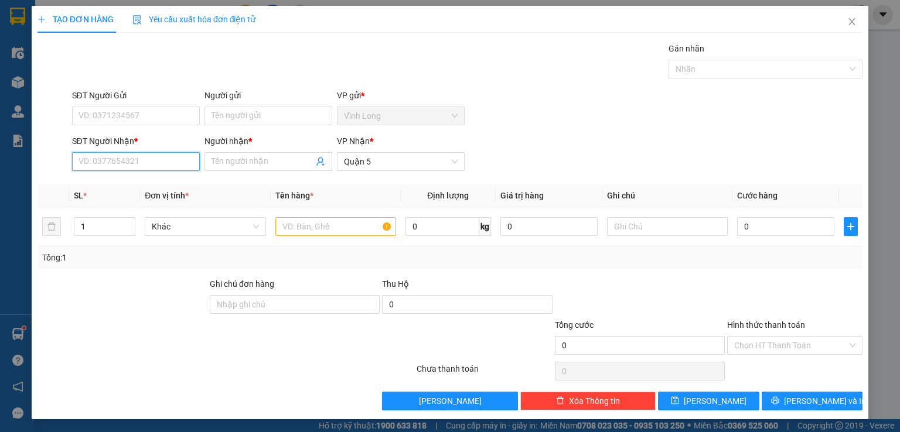
click at [145, 168] on input "SĐT Người Nhận *" at bounding box center [136, 161] width 128 height 19
type input "0989990808"
click at [222, 161] on input "Người nhận *" at bounding box center [262, 161] width 102 height 13
click at [142, 278] on div at bounding box center [122, 298] width 172 height 41
click at [239, 164] on input "chú lan" at bounding box center [262, 161] width 102 height 13
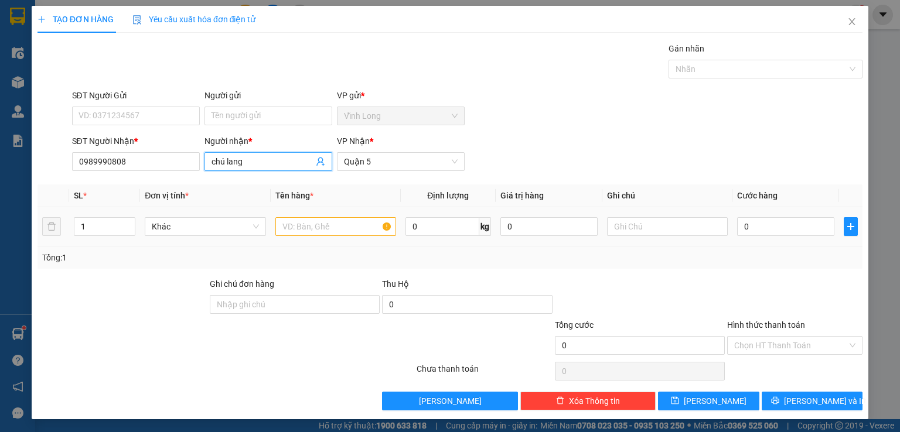
type input "chú lang"
click at [314, 223] on input "text" at bounding box center [335, 226] width 121 height 19
type input "goi"
drag, startPoint x: 774, startPoint y: 236, endPoint x: 774, endPoint y: 228, distance: 8.2
click at [774, 228] on div "0" at bounding box center [785, 226] width 97 height 23
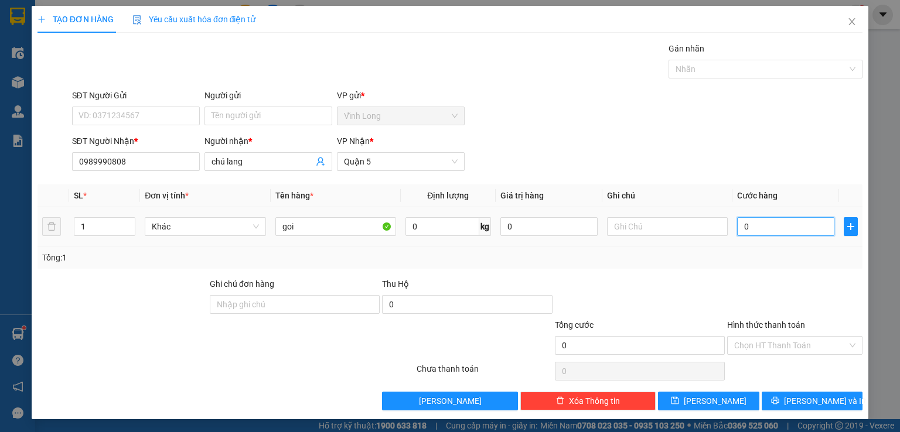
click at [773, 227] on input "0" at bounding box center [785, 226] width 97 height 19
type input "3"
type input "30"
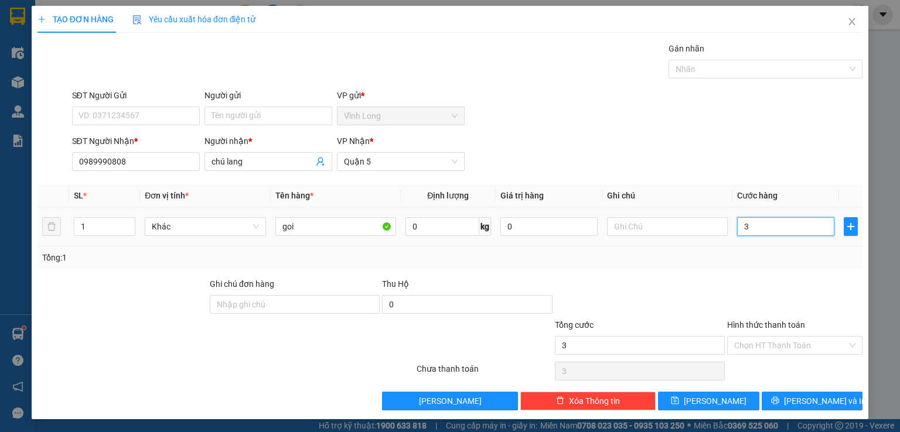
type input "30"
type input "30.000"
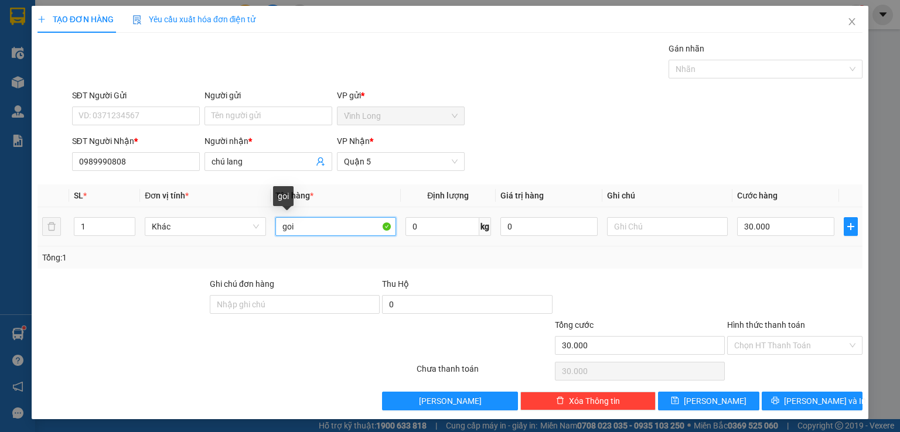
click at [298, 226] on input "goi" at bounding box center [335, 226] width 121 height 19
type input "goi coop"
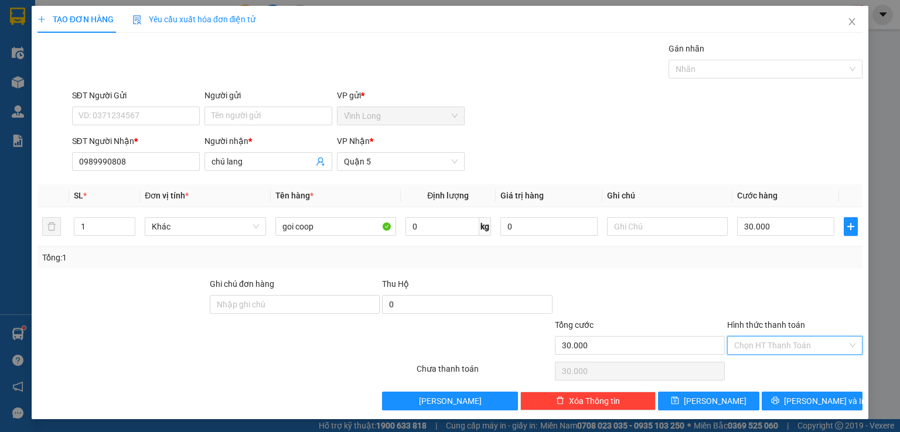
click at [758, 337] on input "Hình thức thanh toán" at bounding box center [790, 346] width 113 height 18
click at [758, 367] on div "Tại văn phòng" at bounding box center [787, 367] width 120 height 13
type input "0"
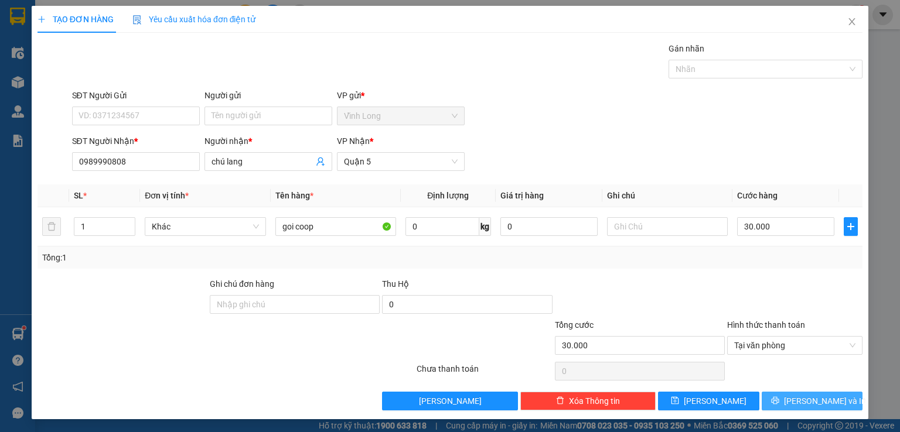
click at [773, 401] on button "[PERSON_NAME] và In" at bounding box center [812, 401] width 101 height 19
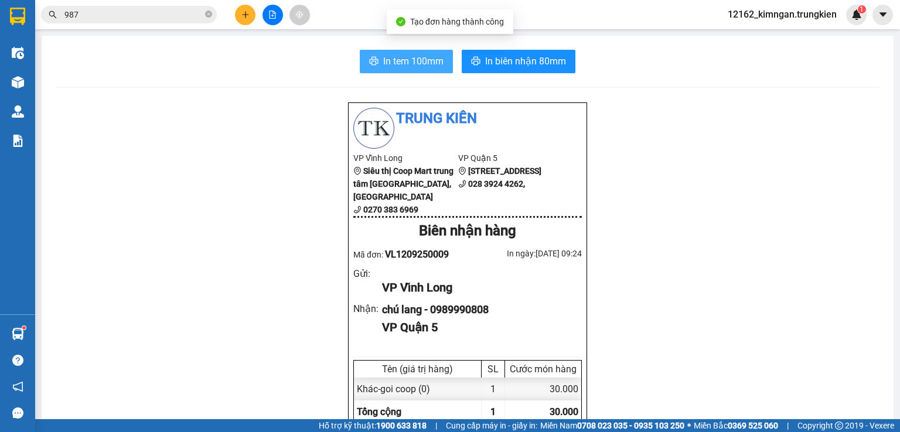
click at [373, 61] on icon "printer" at bounding box center [374, 61] width 9 height 8
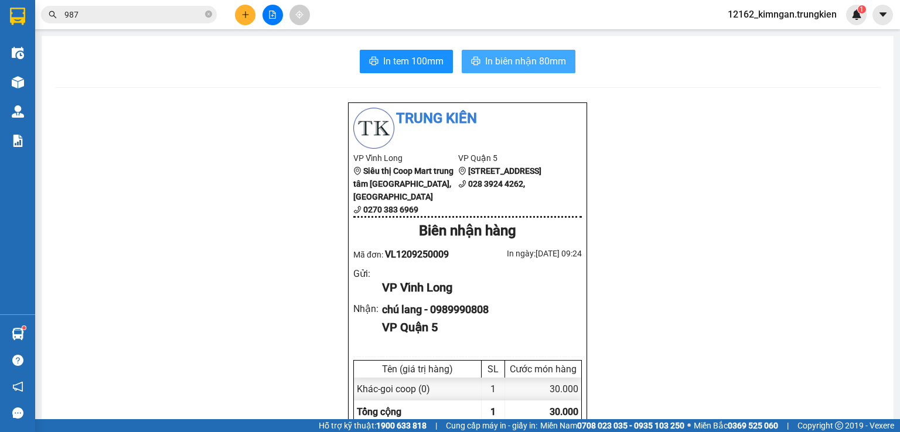
click at [524, 58] on span "In biên nhận 80mm" at bounding box center [525, 61] width 81 height 15
click at [243, 18] on icon "plus" at bounding box center [245, 15] width 8 height 8
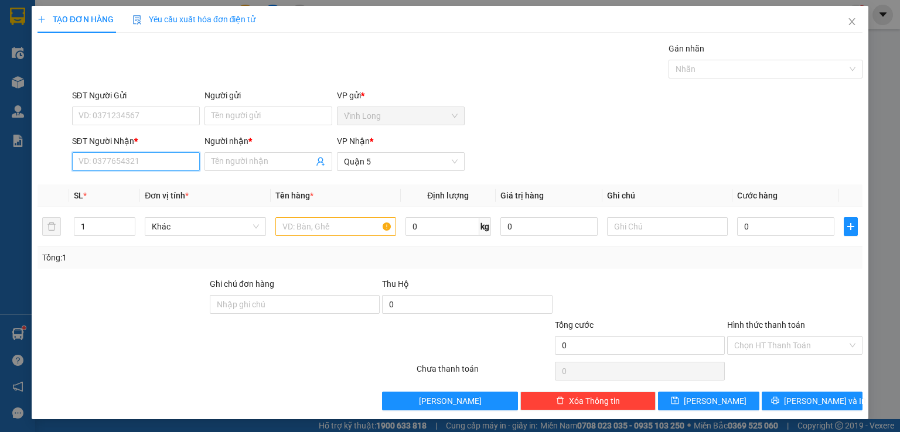
click at [150, 158] on input "SĐT Người Nhận *" at bounding box center [136, 161] width 128 height 19
type input "0938123555"
click at [135, 180] on div "0938123555 - ngo" at bounding box center [134, 184] width 112 height 13
type input "ngo"
type input "20.000"
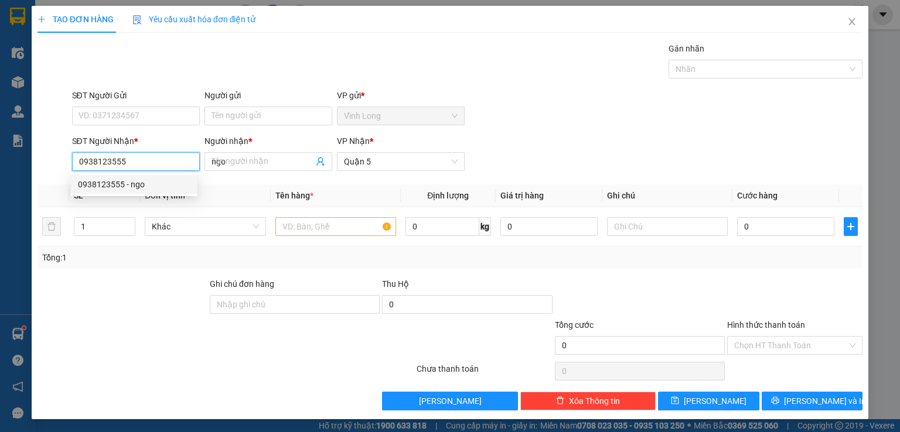
type input "20.000"
type input "0938123555"
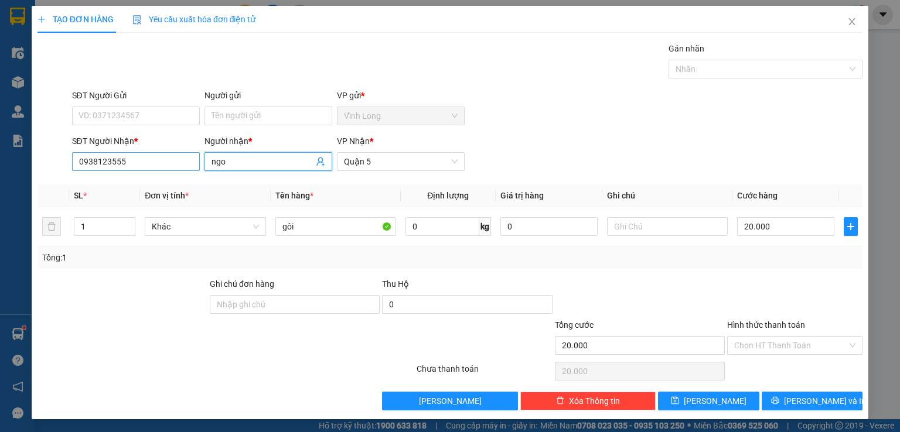
drag, startPoint x: 230, startPoint y: 163, endPoint x: 187, endPoint y: 168, distance: 43.0
click at [187, 167] on div "SĐT Người Nhận * 0938123555 Người nhận * ngo ngo VP Nhận * Quận 5" at bounding box center [468, 155] width 796 height 41
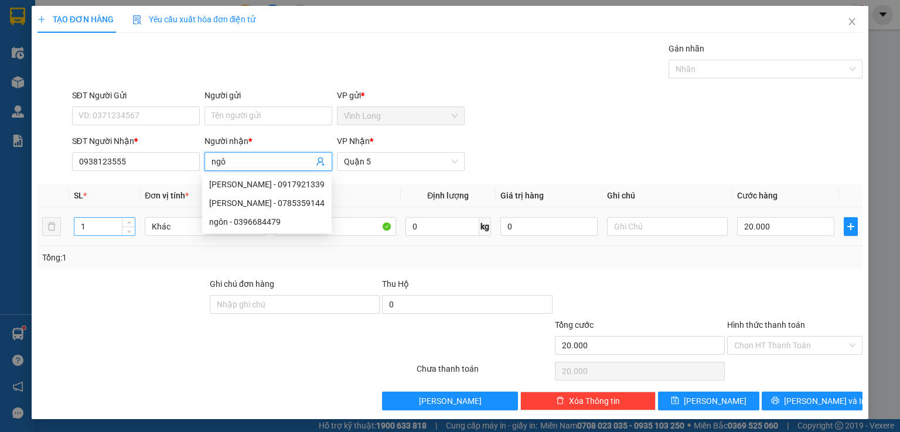
type input "ngô"
click at [49, 218] on tr "1 Khác gôi 0 kg 0 20.000" at bounding box center [449, 226] width 825 height 39
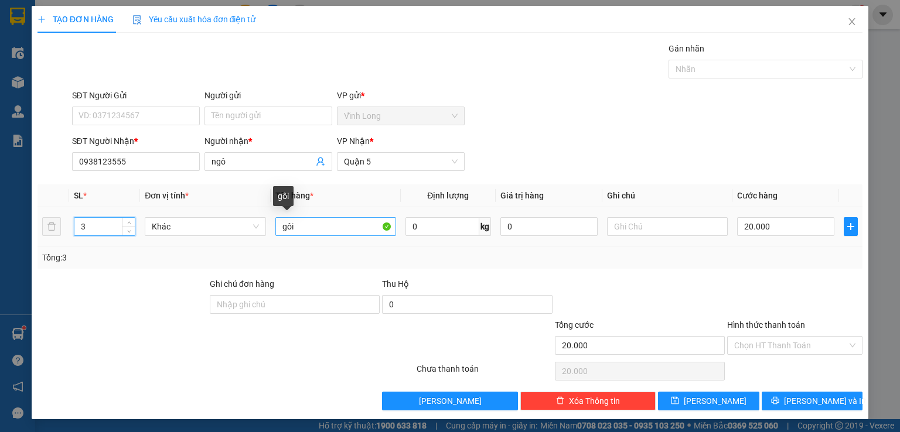
type input "3"
click at [306, 227] on input "gôi" at bounding box center [335, 226] width 121 height 19
type input "gôi+thư 950k"
click at [763, 227] on input "20.000" at bounding box center [785, 226] width 97 height 19
type input "7"
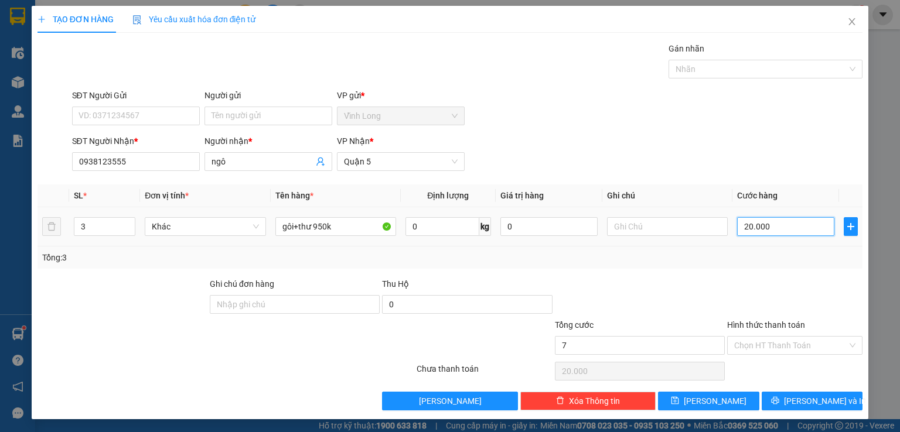
type input "7"
type input "70"
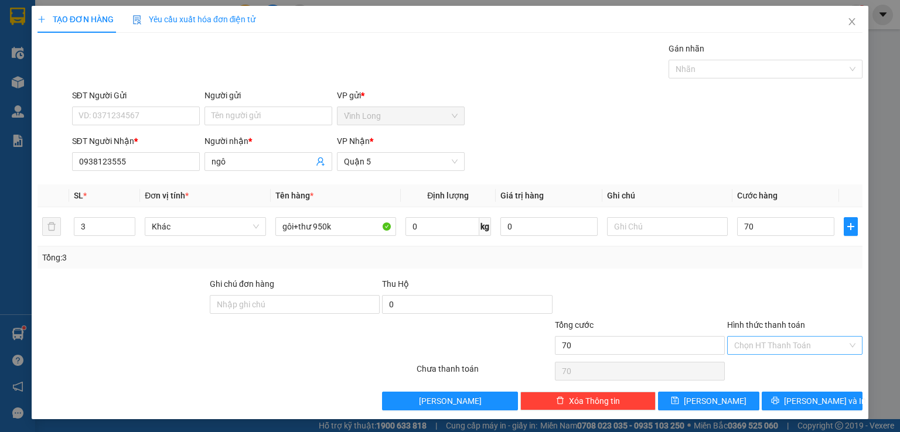
type input "70.000"
click at [787, 344] on input "Hình thức thanh toán" at bounding box center [790, 346] width 113 height 18
click at [781, 368] on div "Tại văn phòng" at bounding box center [787, 367] width 120 height 13
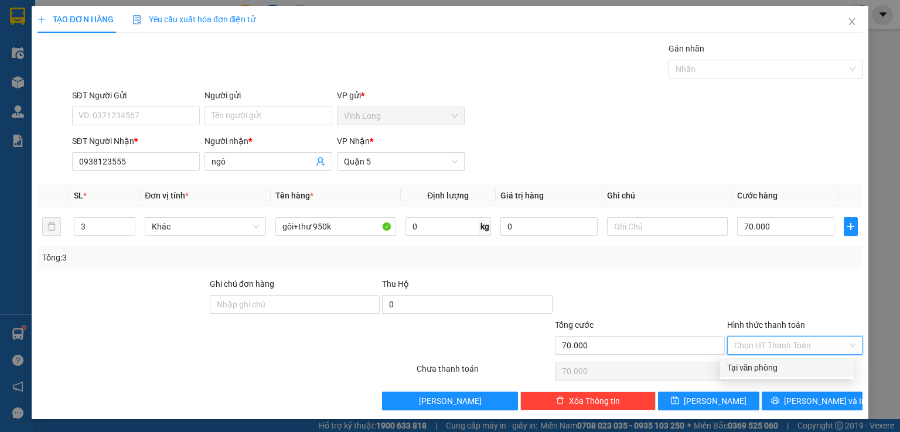
type input "0"
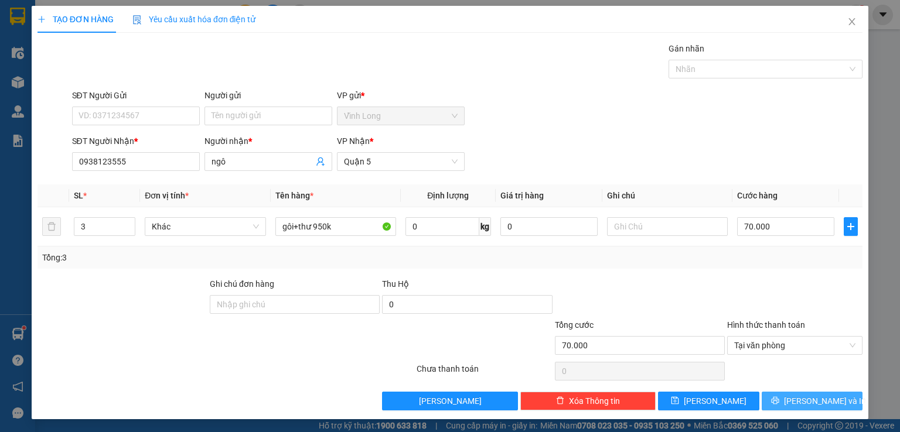
click at [779, 400] on button "[PERSON_NAME] và In" at bounding box center [812, 401] width 101 height 19
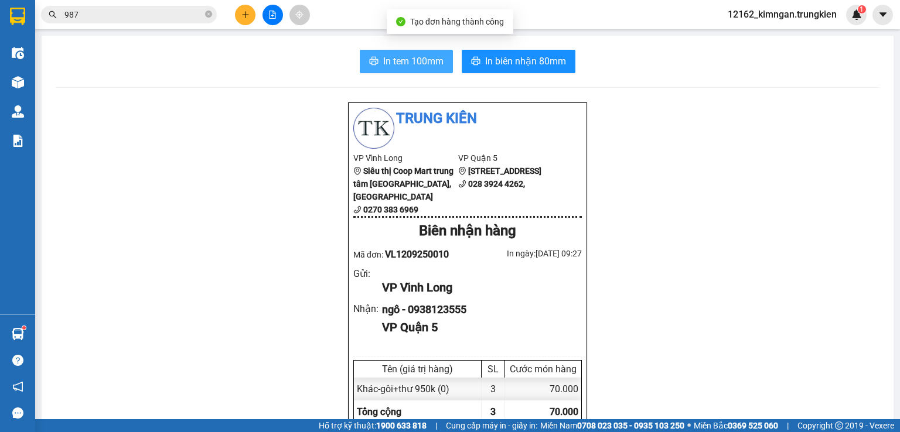
click at [401, 66] on span "In tem 100mm" at bounding box center [413, 61] width 60 height 15
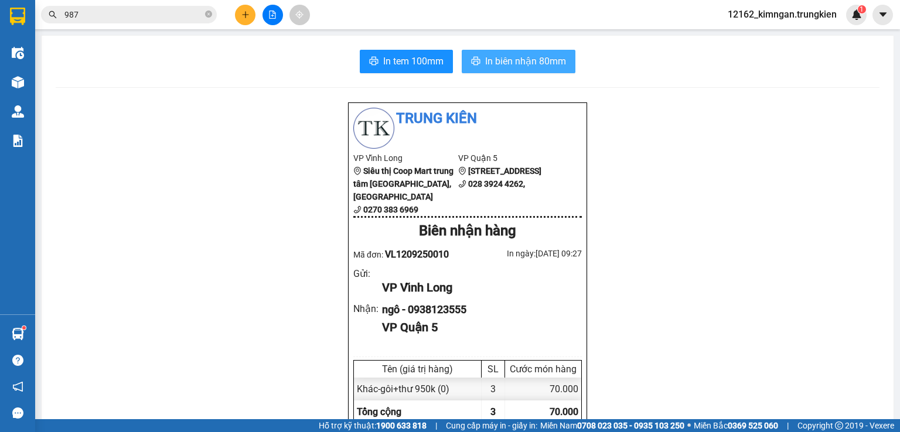
click at [551, 62] on span "In biên nhận 80mm" at bounding box center [525, 61] width 81 height 15
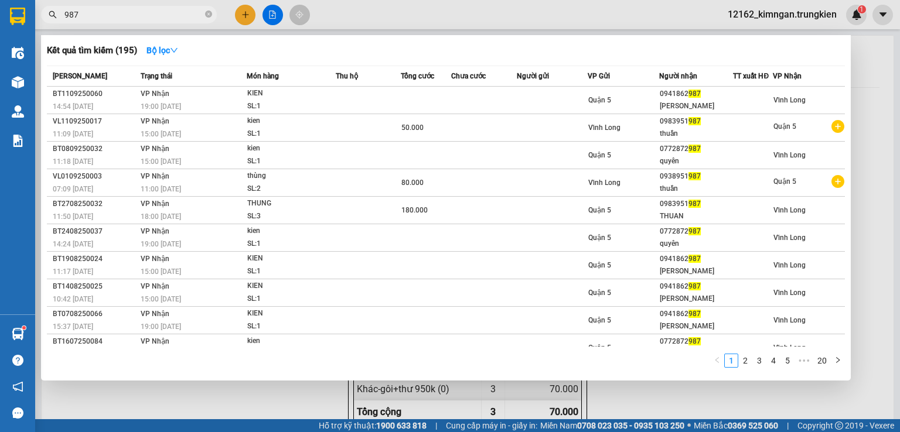
drag, startPoint x: 105, startPoint y: 12, endPoint x: 0, endPoint y: 16, distance: 105.0
click at [0, 16] on section "Kết quả tìm kiếm ( 195 ) Bộ lọc Mã ĐH Trạng thái Món hàng Thu hộ Tổng cước Chưa…" at bounding box center [450, 216] width 900 height 432
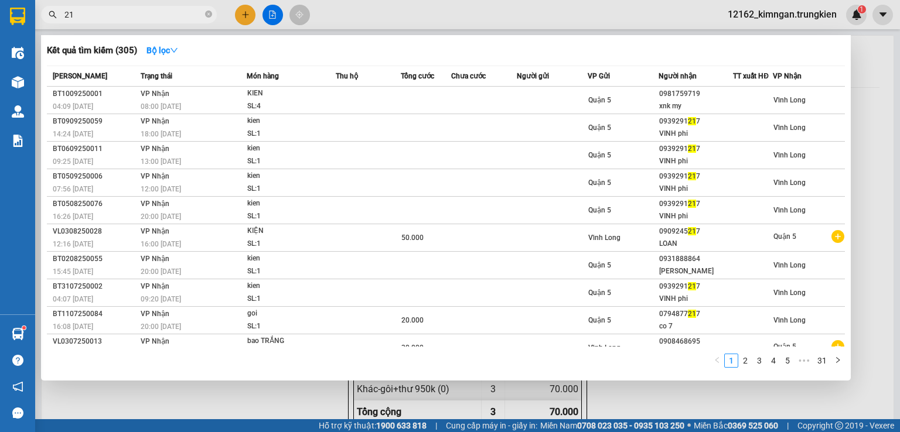
type input "2"
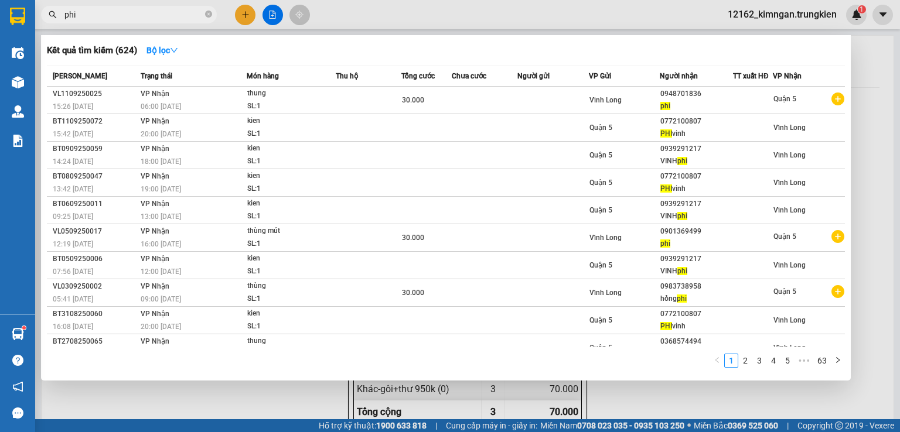
type input "phi"
click at [241, 14] on div at bounding box center [450, 216] width 900 height 432
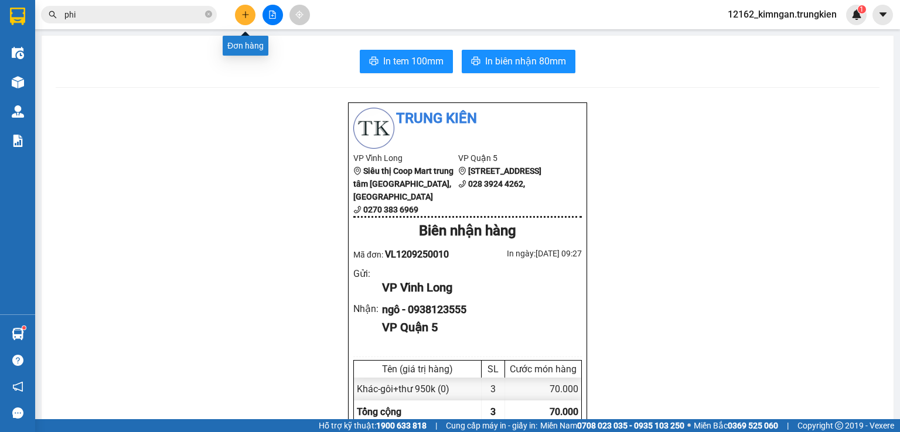
click at [246, 12] on icon "plus" at bounding box center [245, 15] width 8 height 8
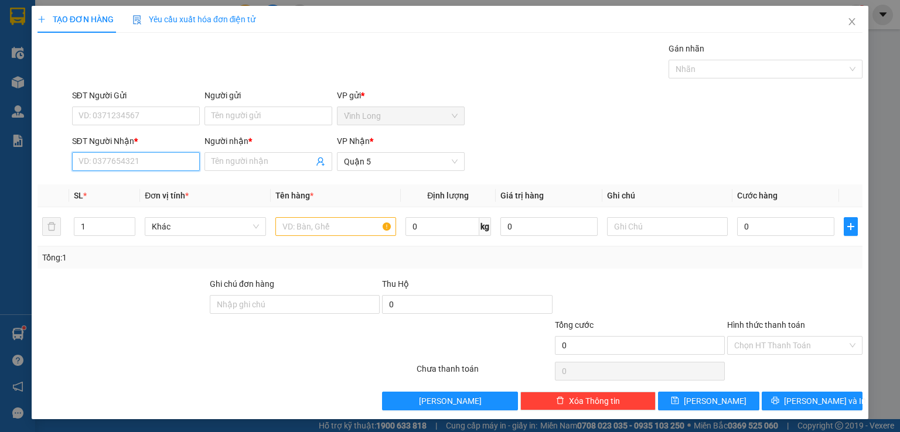
click at [148, 163] on input "SĐT Người Nhận *" at bounding box center [136, 161] width 128 height 19
type input "0946464530"
click at [139, 182] on div "0946464530 - ga ac" at bounding box center [134, 184] width 112 height 13
type input "ga ac"
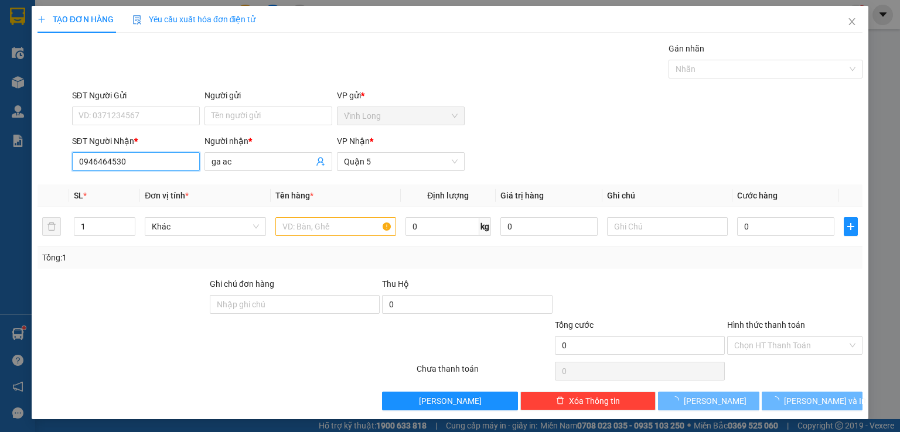
type input "50.000"
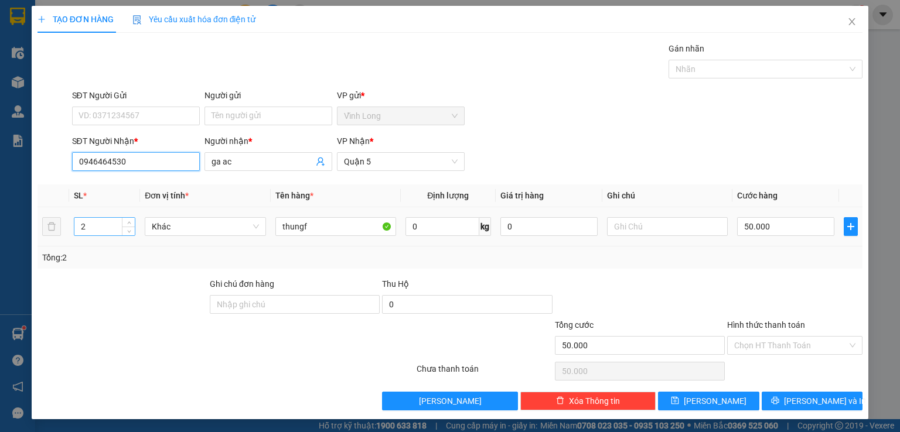
type input "0946464530"
drag, startPoint x: 84, startPoint y: 228, endPoint x: 30, endPoint y: 230, distance: 54.5
click at [30, 230] on div "TẠO ĐƠN HÀNG Yêu cầu xuất hóa đơn điện tử Transit Pickup Surcharge Ids Transit …" at bounding box center [450, 216] width 900 height 432
click at [52, 224] on tr "3 Khác thungf 0 kg 0 50.000" at bounding box center [449, 226] width 825 height 39
type input "4"
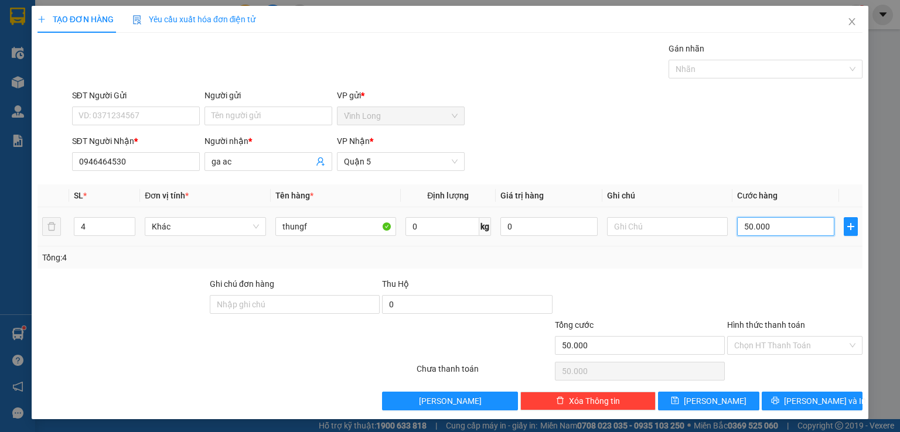
click at [774, 228] on input "50.000" at bounding box center [785, 226] width 97 height 19
type input "1"
type input "11"
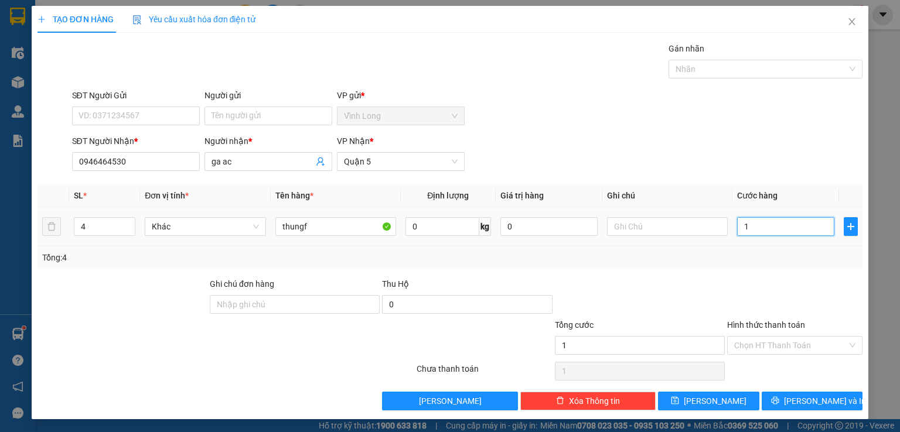
type input "11"
type input "111"
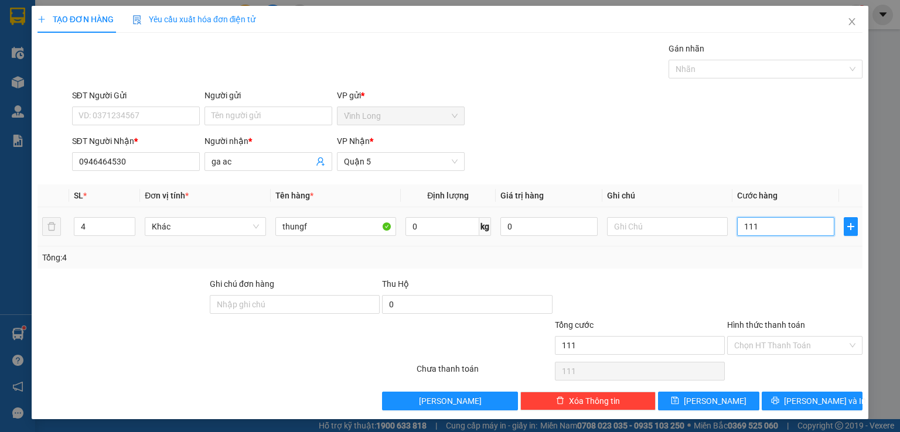
type input "1.110"
type input "111"
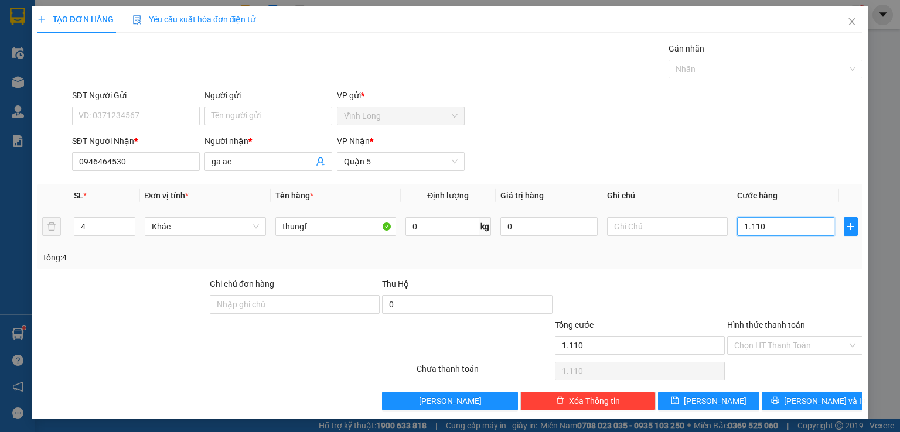
type input "111"
type input "11"
type input "110"
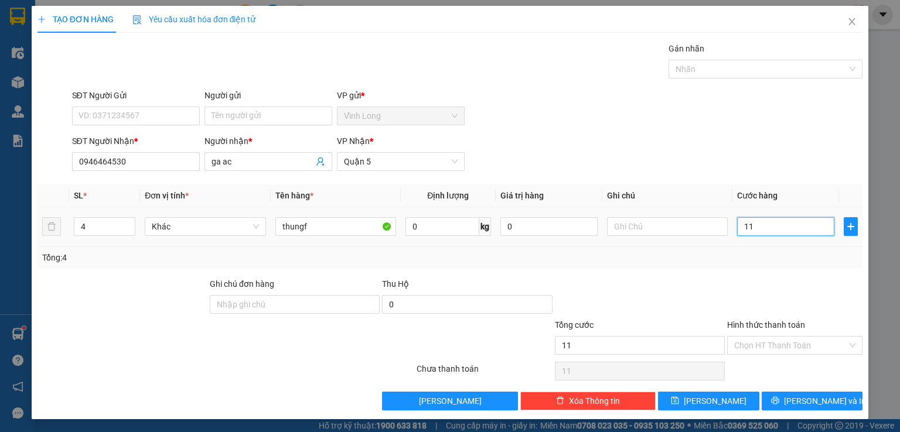
type input "110"
type input "1.100"
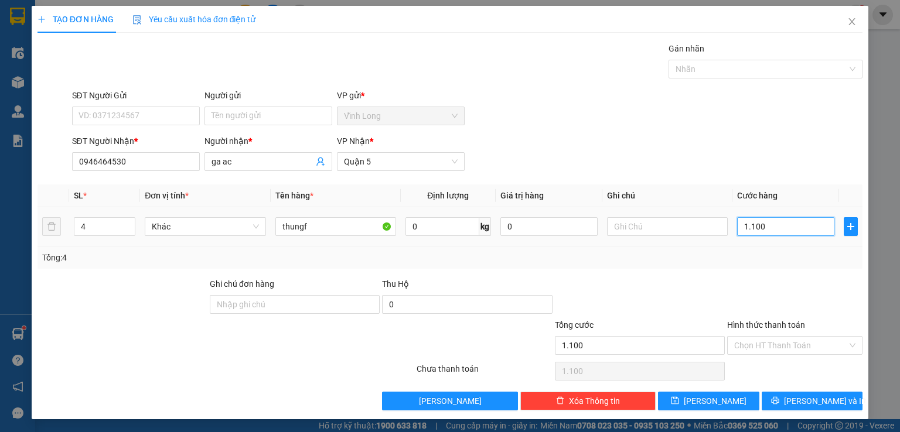
type input "11.000"
type input "110.000"
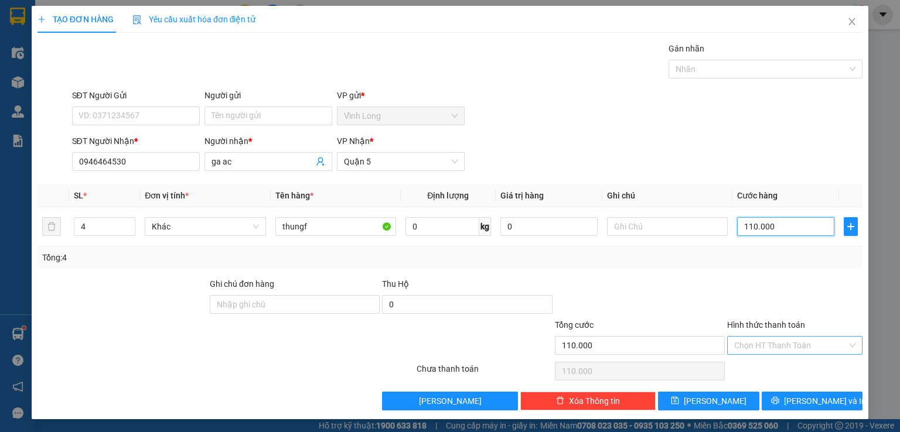
type input "110.000"
click at [812, 346] on input "Hình thức thanh toán" at bounding box center [790, 346] width 113 height 18
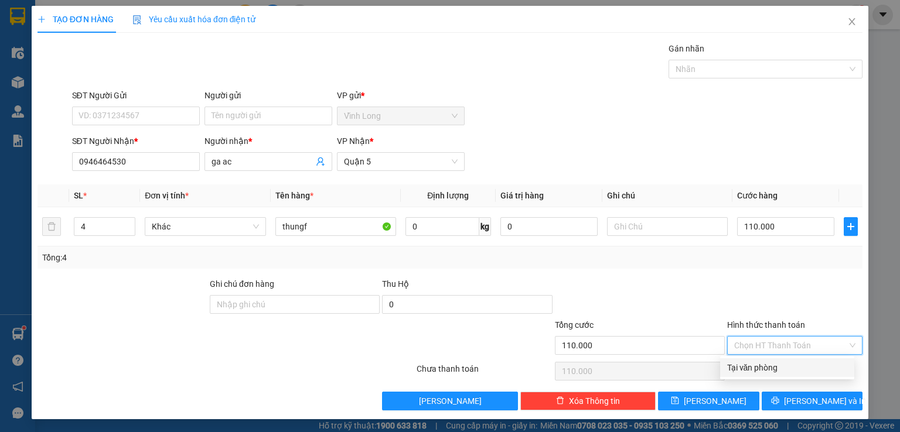
click at [791, 370] on div "Tại văn phòng" at bounding box center [787, 367] width 120 height 13
type input "0"
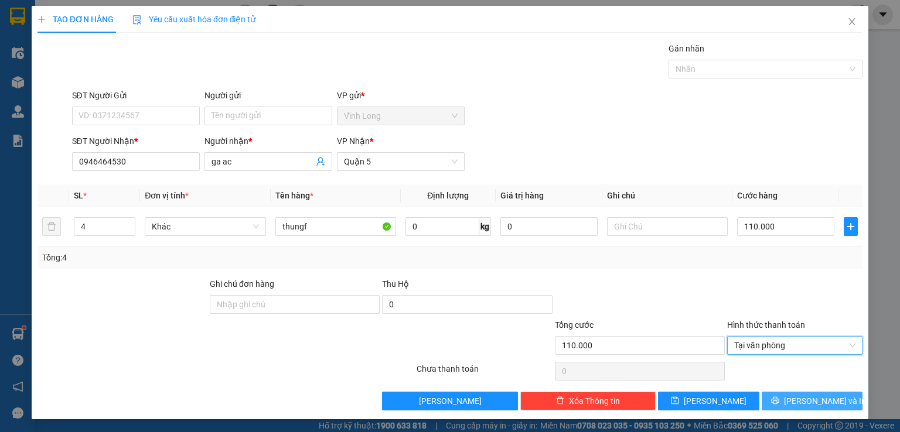
click at [779, 407] on button "[PERSON_NAME] và In" at bounding box center [812, 401] width 101 height 19
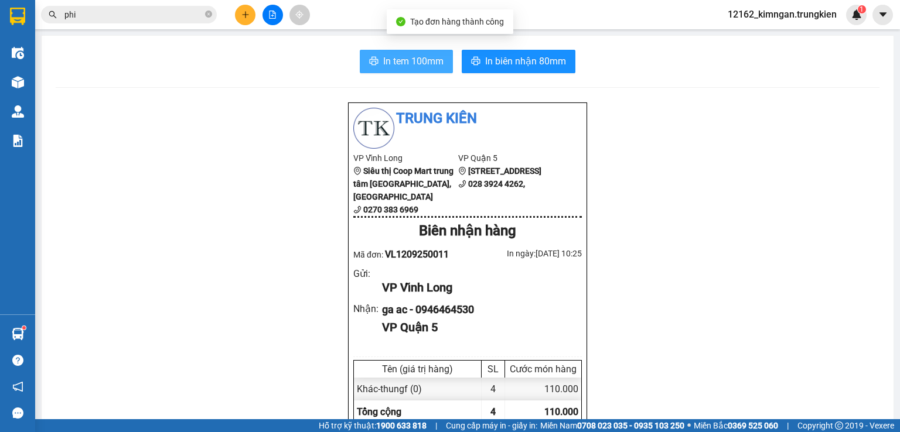
click at [433, 60] on span "In tem 100mm" at bounding box center [413, 61] width 60 height 15
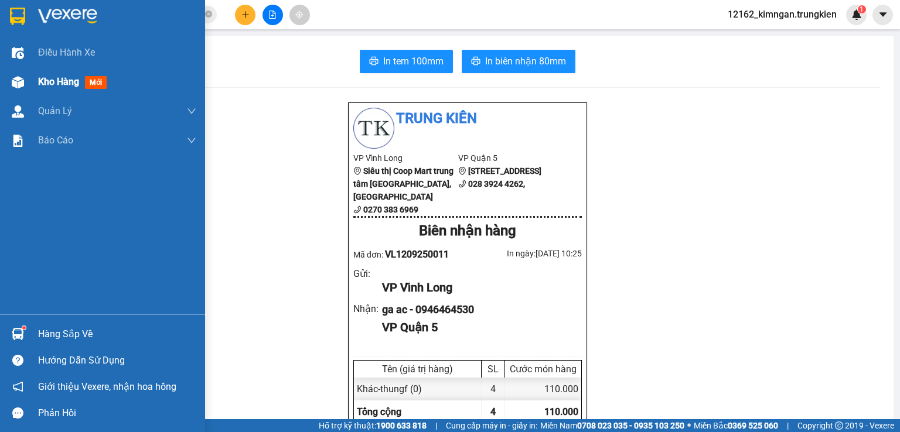
click at [45, 86] on span "Kho hàng" at bounding box center [58, 81] width 41 height 11
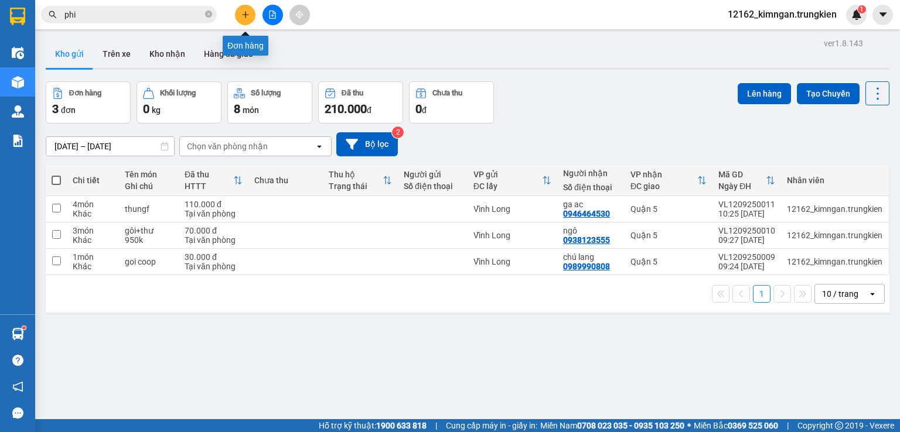
click at [252, 19] on button at bounding box center [245, 15] width 21 height 21
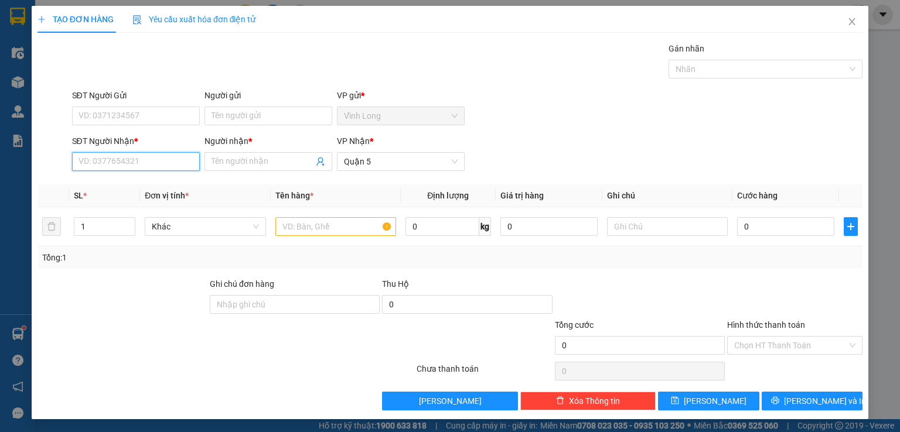
click at [158, 162] on input "SĐT Người Nhận *" at bounding box center [136, 161] width 128 height 19
click at [141, 183] on div "0829915919 - dì phượng" at bounding box center [134, 184] width 112 height 13
type input "0829915919"
type input "dì phượng"
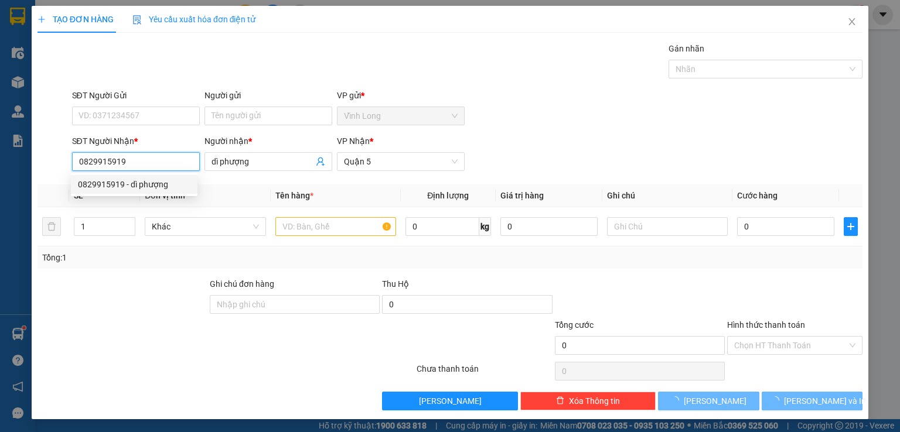
type input "20.000"
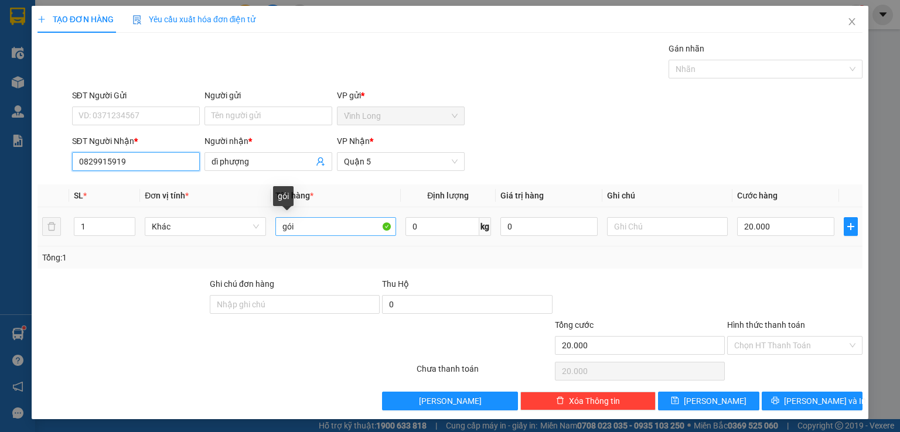
type input "0829915919"
click at [334, 231] on input "gói" at bounding box center [335, 226] width 121 height 19
type input "gói đen"
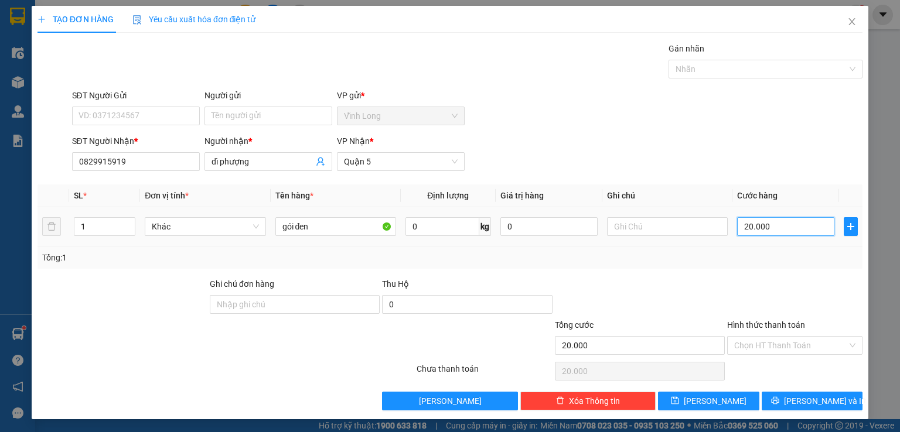
click at [764, 224] on input "20.000" at bounding box center [785, 226] width 97 height 19
type input "3"
type input "30"
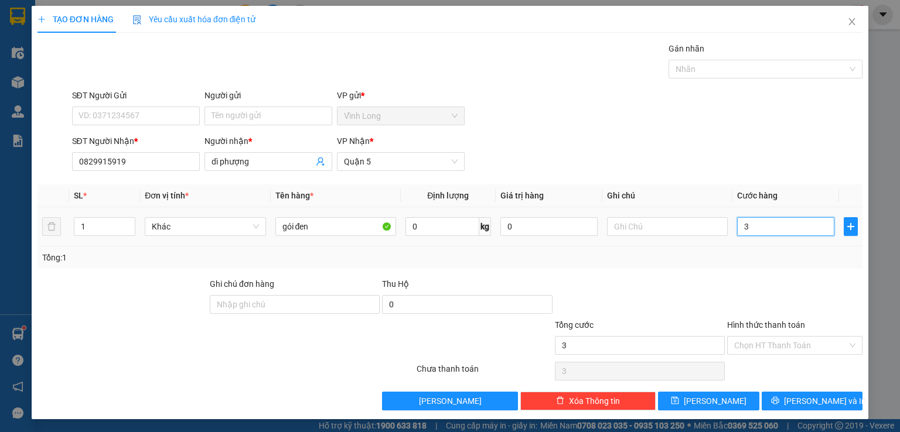
type input "30"
type input "30.000"
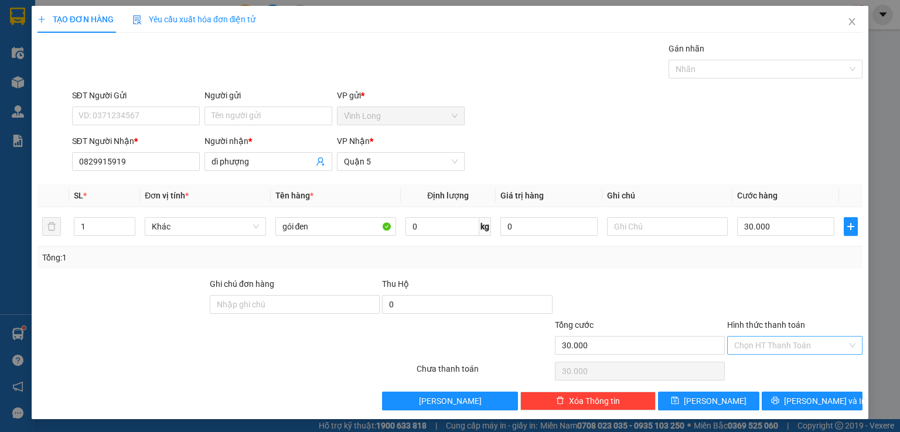
click at [792, 346] on input "Hình thức thanh toán" at bounding box center [790, 346] width 113 height 18
click at [769, 371] on div "Tại văn phòng" at bounding box center [787, 367] width 120 height 13
type input "0"
click at [779, 397] on icon "printer" at bounding box center [775, 401] width 8 height 8
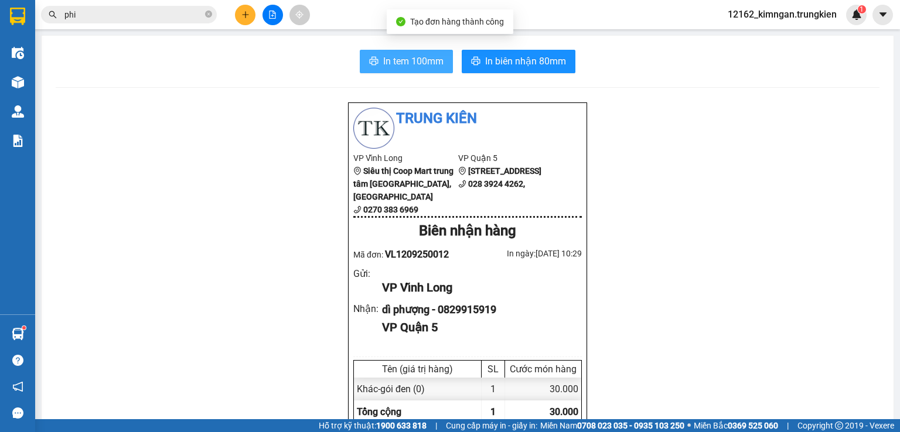
click at [419, 59] on span "In tem 100mm" at bounding box center [413, 61] width 60 height 15
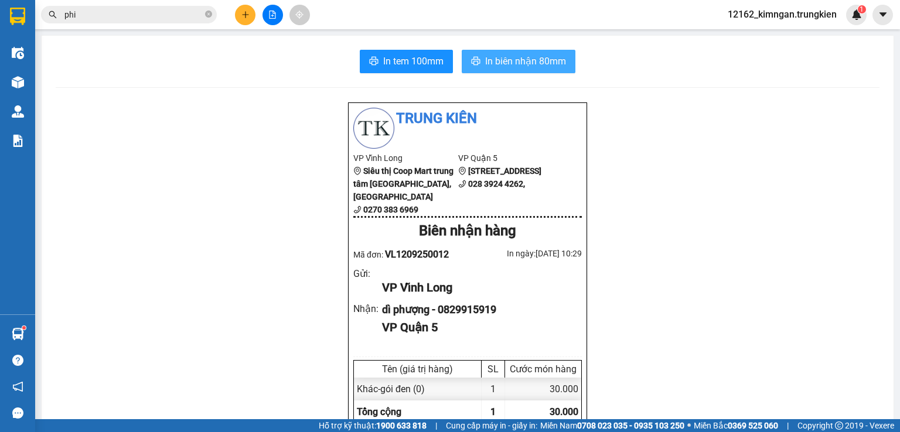
click at [507, 59] on span "In biên nhận 80mm" at bounding box center [525, 61] width 81 height 15
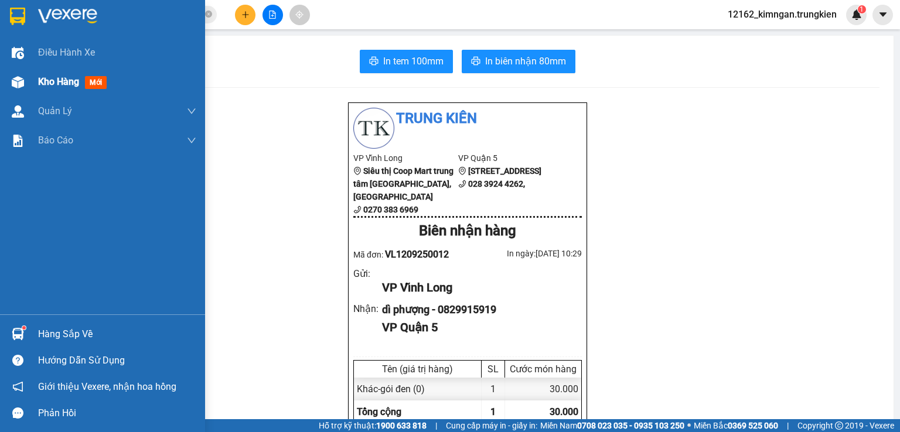
click at [42, 83] on span "Kho hàng" at bounding box center [58, 81] width 41 height 11
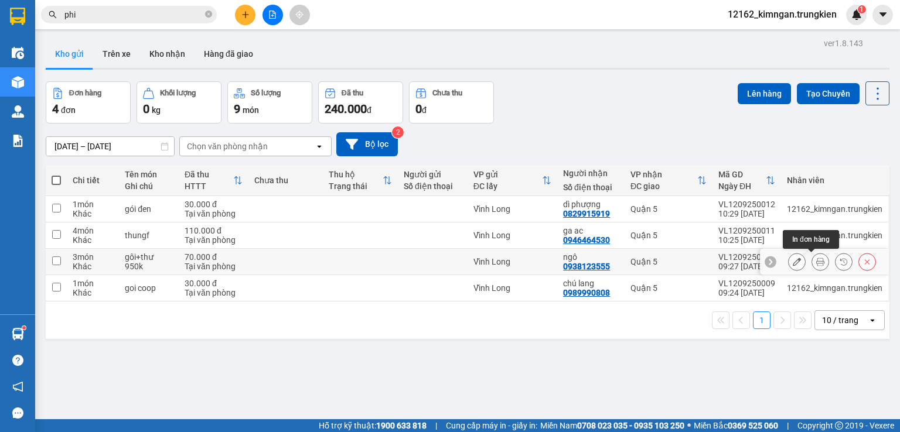
click at [816, 265] on icon at bounding box center [820, 262] width 8 height 8
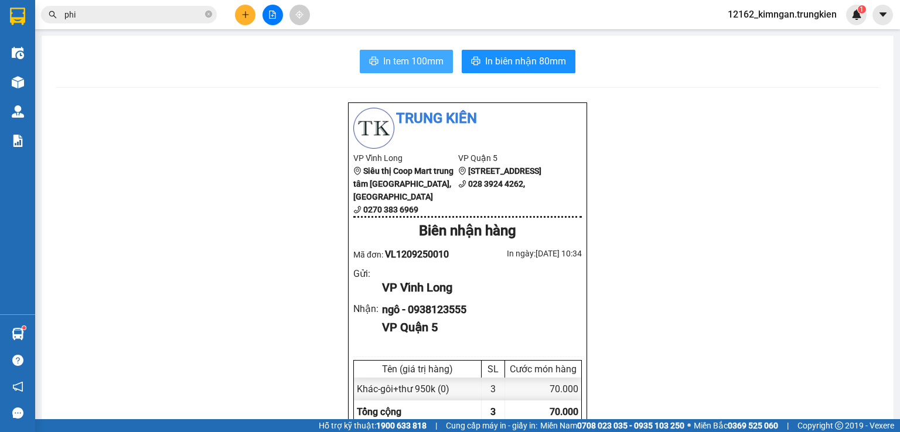
click at [414, 58] on span "In tem 100mm" at bounding box center [413, 61] width 60 height 15
drag, startPoint x: 327, startPoint y: 333, endPoint x: 110, endPoint y: 455, distance: 248.9
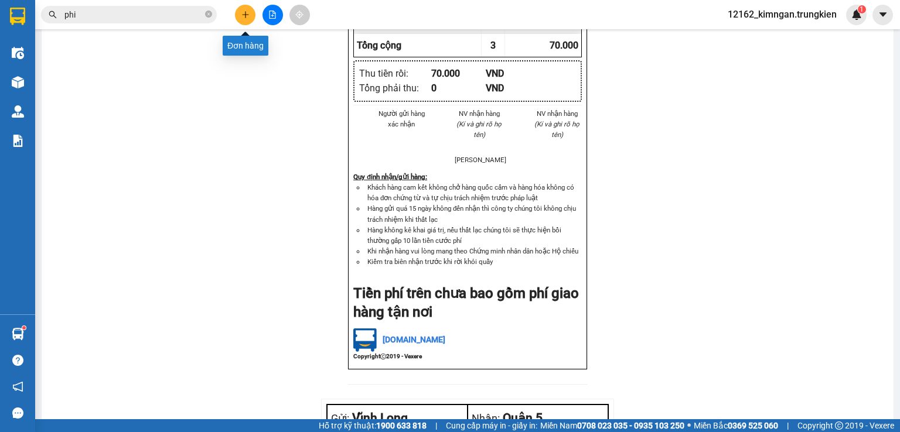
click at [244, 15] on icon "plus" at bounding box center [245, 15] width 8 height 8
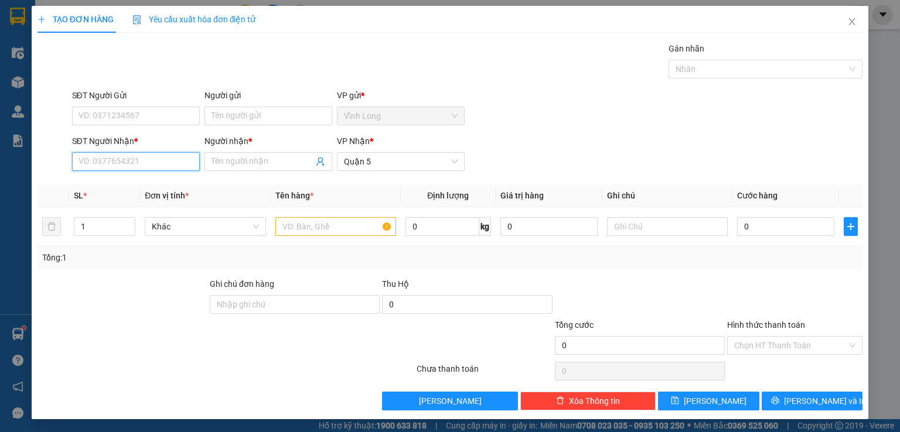
click at [124, 160] on input "SĐT Người Nhận *" at bounding box center [136, 161] width 128 height 19
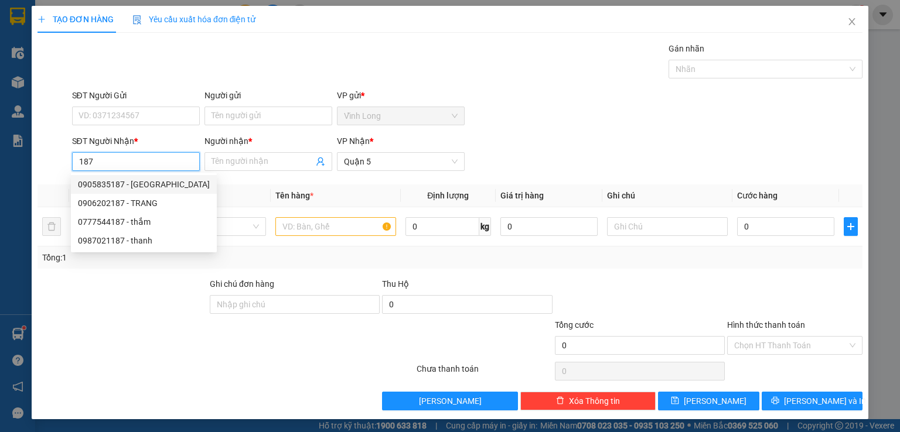
click at [141, 183] on div "0905835187 - PHUONG" at bounding box center [144, 184] width 132 height 13
type input "0905835187"
type input "PHUONG"
type input "20.000"
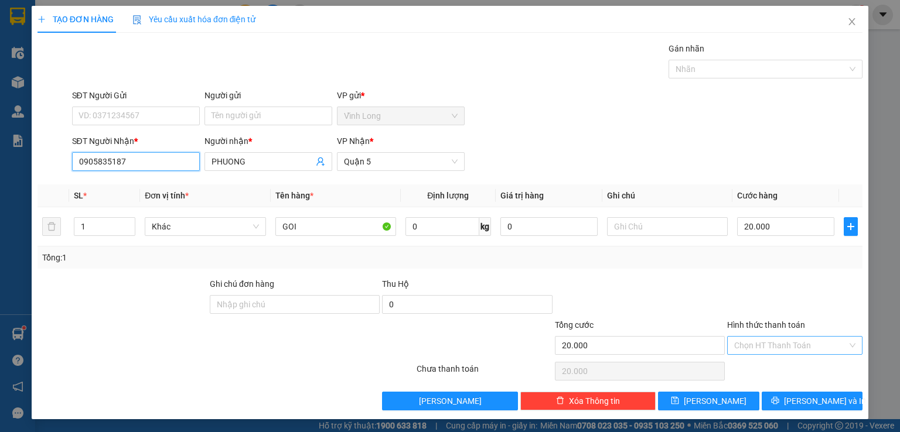
type input "0905835187"
click at [750, 348] on input "Hình thức thanh toán" at bounding box center [790, 346] width 113 height 18
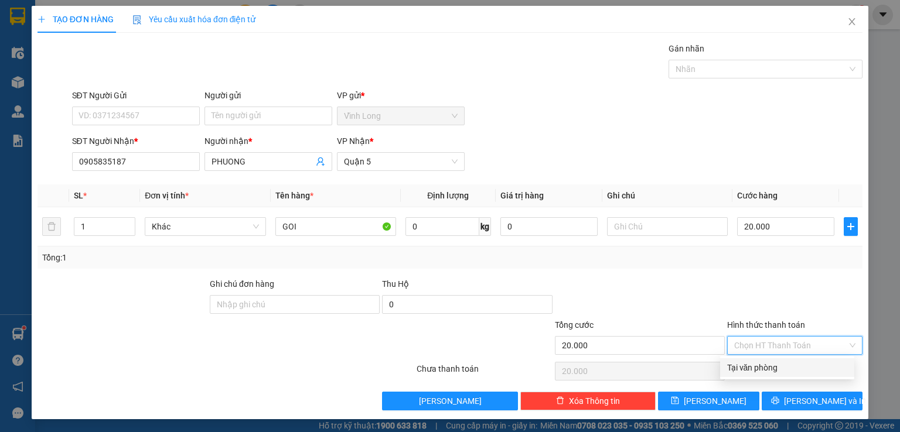
click at [749, 368] on div "Tại văn phòng" at bounding box center [787, 367] width 120 height 13
type input "0"
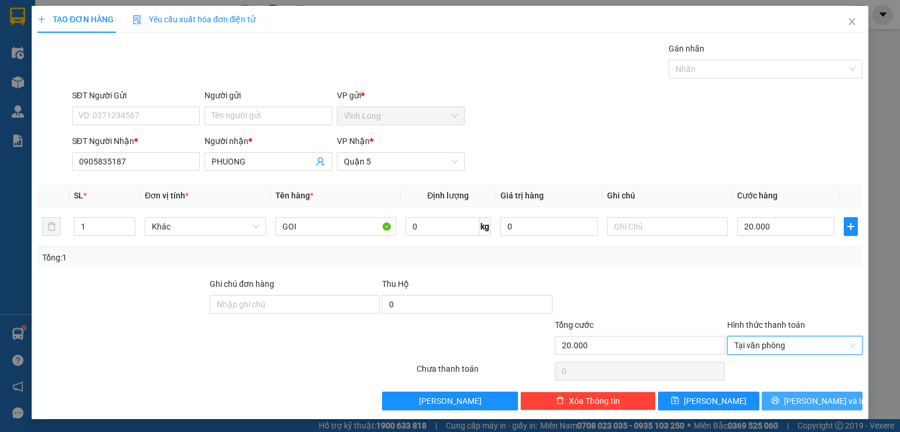
click at [811, 397] on span "[PERSON_NAME] và In" at bounding box center [825, 401] width 82 height 13
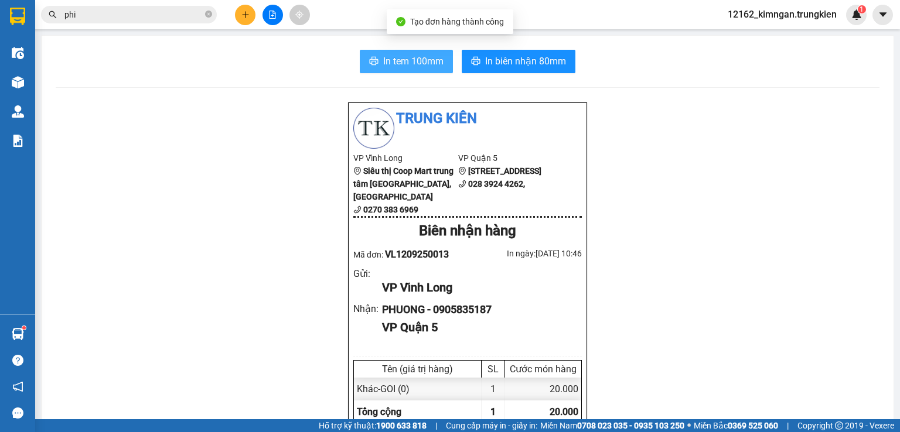
click at [407, 64] on span "In tem 100mm" at bounding box center [413, 61] width 60 height 15
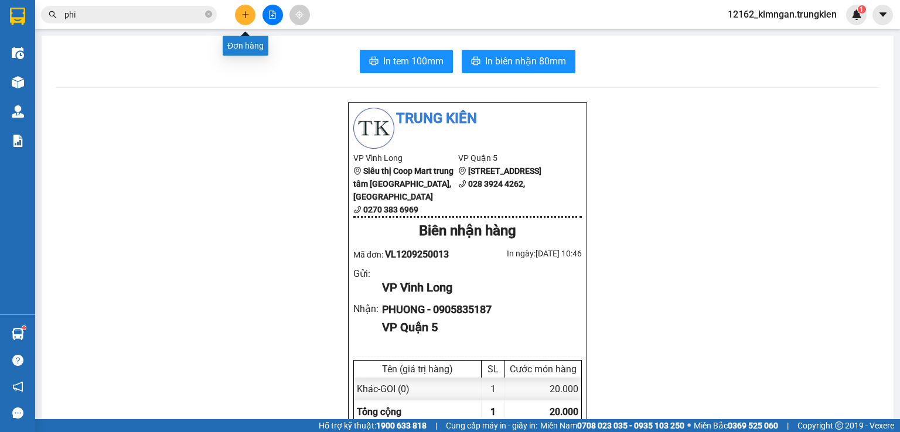
click at [238, 15] on button at bounding box center [245, 15] width 21 height 21
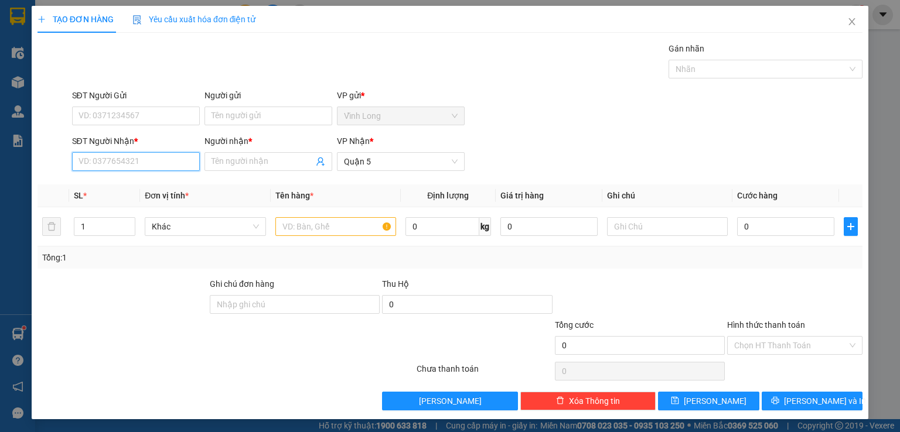
click at [155, 161] on input "SĐT Người Nhận *" at bounding box center [136, 161] width 128 height 19
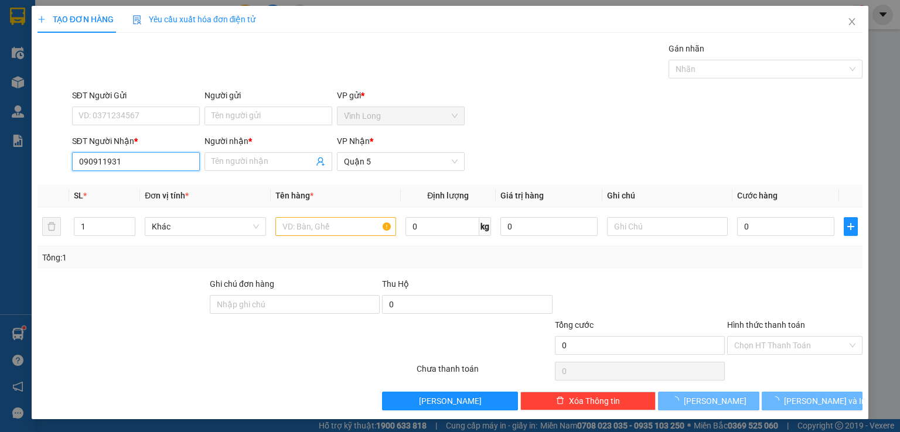
type input "0909119318"
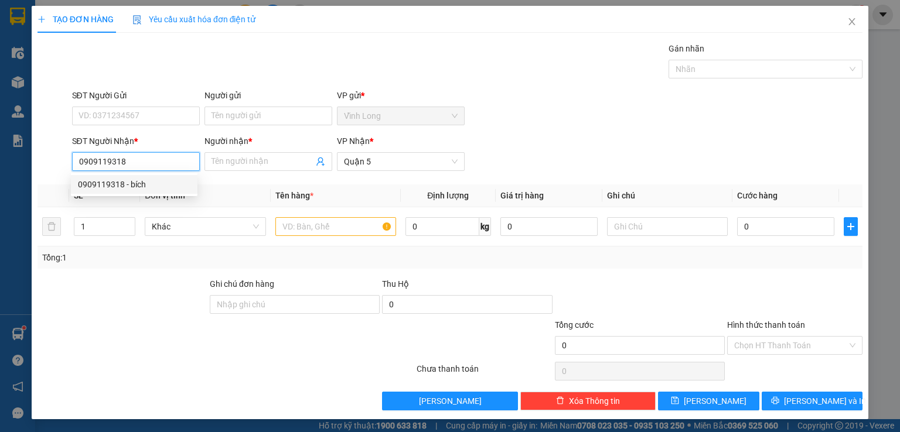
click at [156, 181] on div "0909119318 - bích" at bounding box center [134, 184] width 112 height 13
type input "bích"
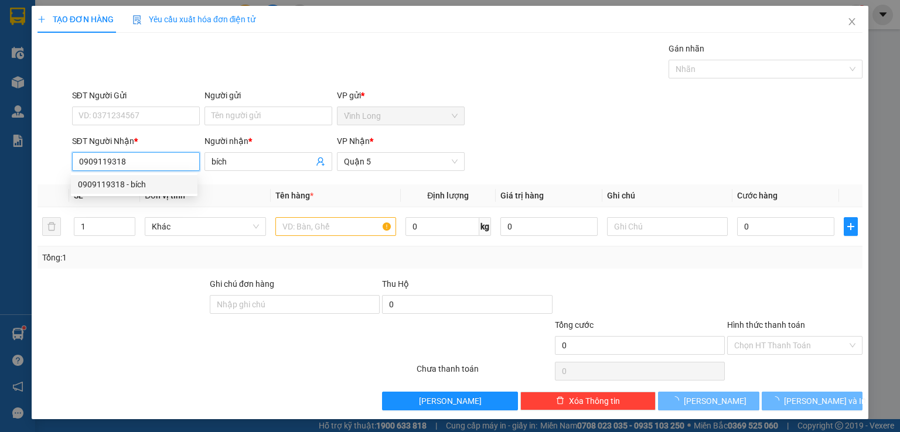
type input "30.000"
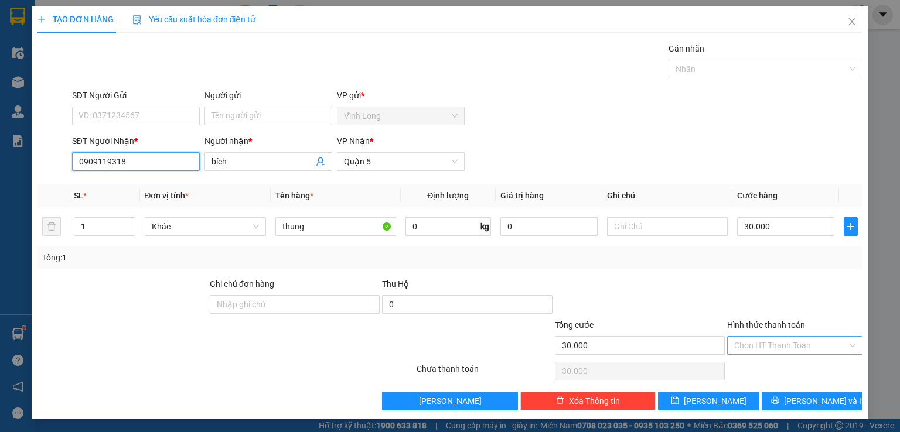
type input "0909119318"
click at [769, 339] on input "Hình thức thanh toán" at bounding box center [790, 346] width 113 height 18
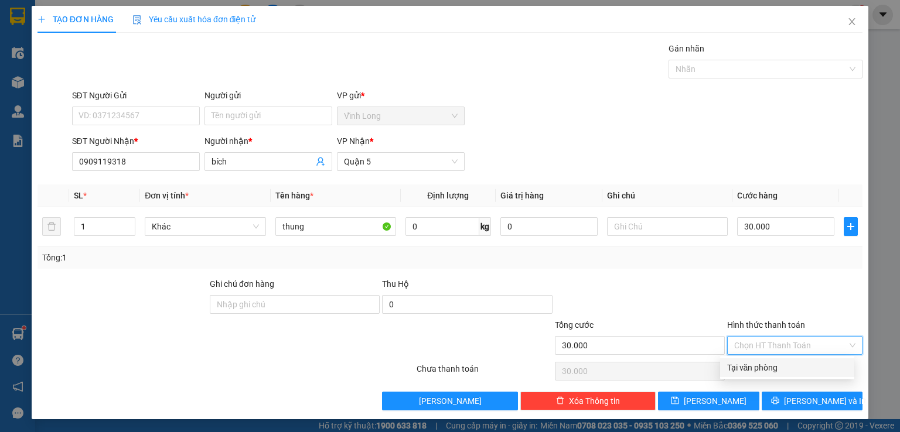
click at [761, 364] on div "Tại văn phòng" at bounding box center [787, 367] width 120 height 13
type input "0"
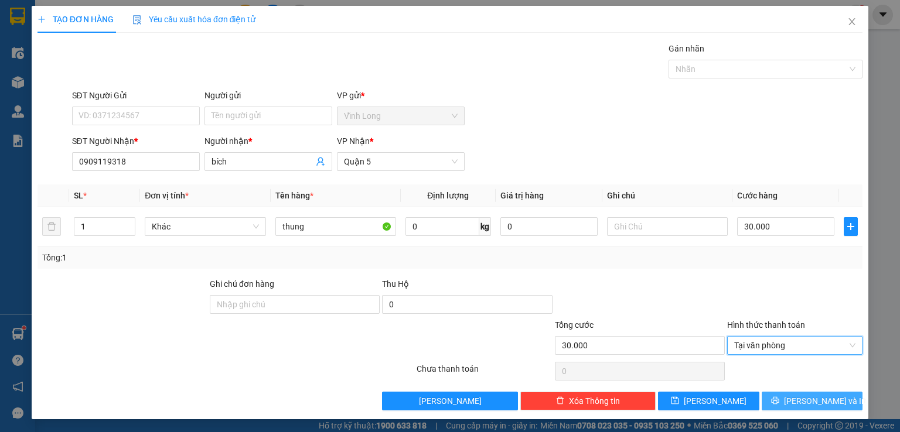
click at [773, 394] on button "[PERSON_NAME] và In" at bounding box center [812, 401] width 101 height 19
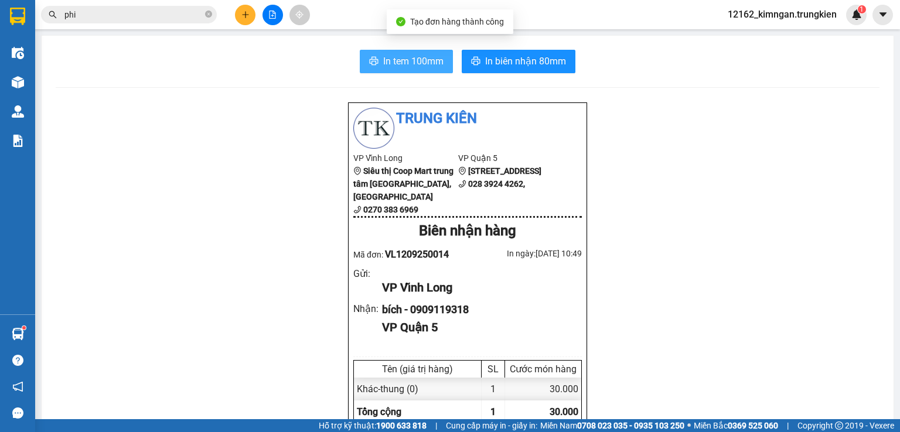
click at [377, 53] on button "In tem 100mm" at bounding box center [406, 61] width 93 height 23
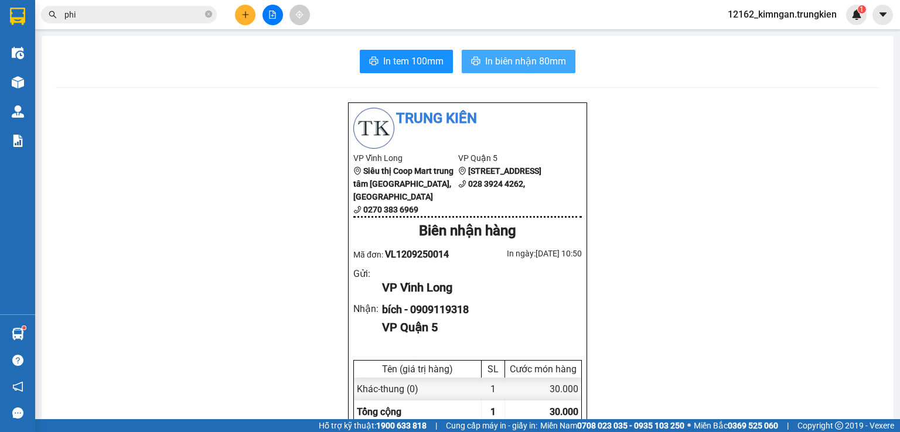
click at [522, 66] on span "In biên nhận 80mm" at bounding box center [525, 61] width 81 height 15
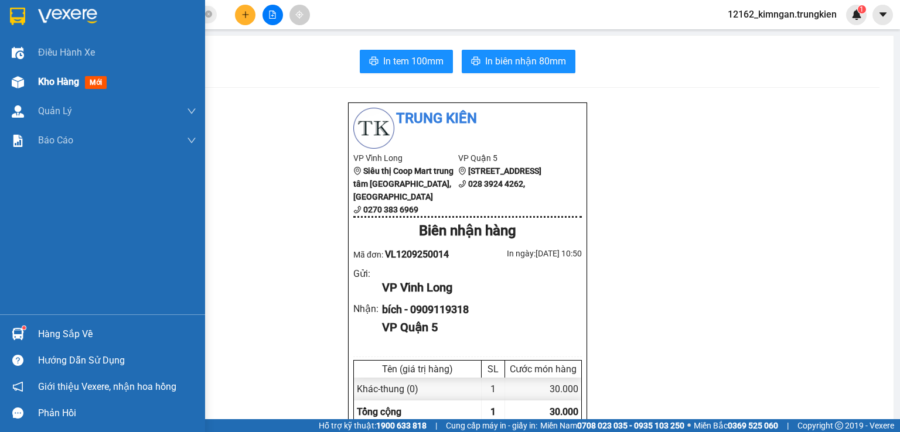
drag, startPoint x: 62, startPoint y: 83, endPoint x: 64, endPoint y: 73, distance: 10.2
click at [62, 83] on span "Kho hàng" at bounding box center [58, 81] width 41 height 11
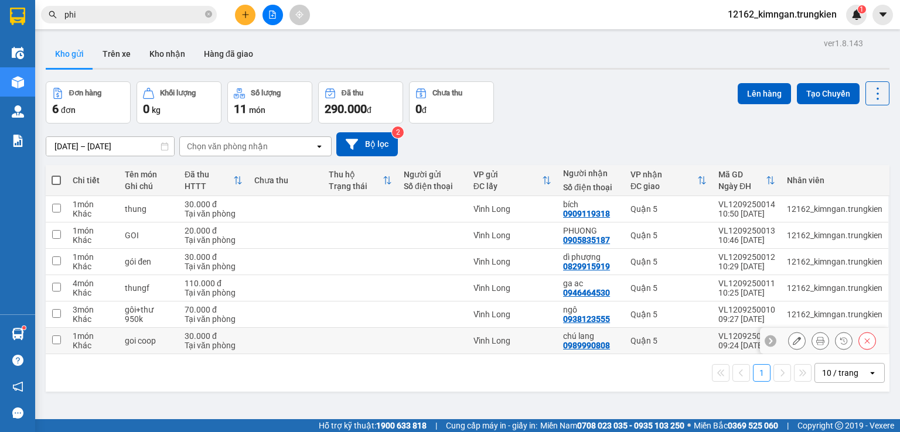
click at [323, 334] on td at bounding box center [360, 341] width 75 height 26
checkbox input "true"
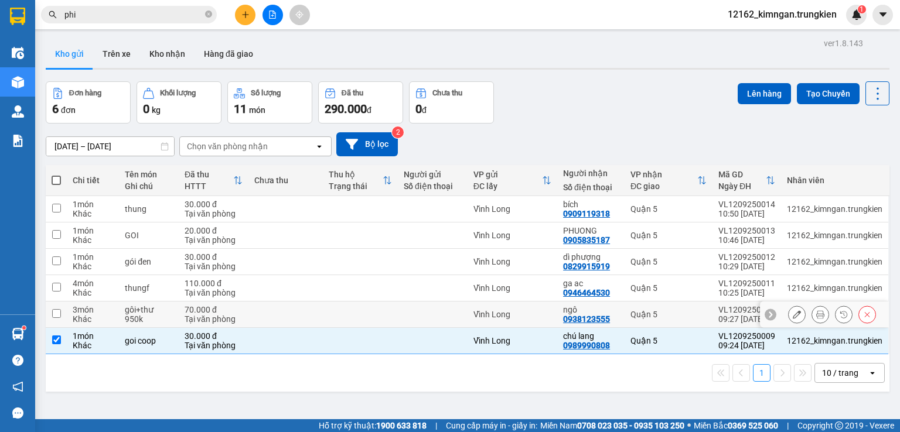
click at [323, 309] on td at bounding box center [360, 315] width 75 height 26
checkbox input "true"
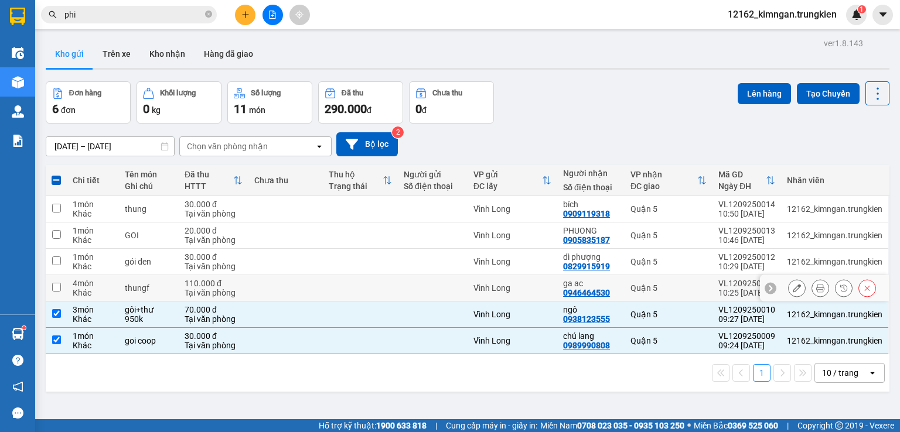
click at [316, 284] on td at bounding box center [285, 288] width 75 height 26
checkbox input "true"
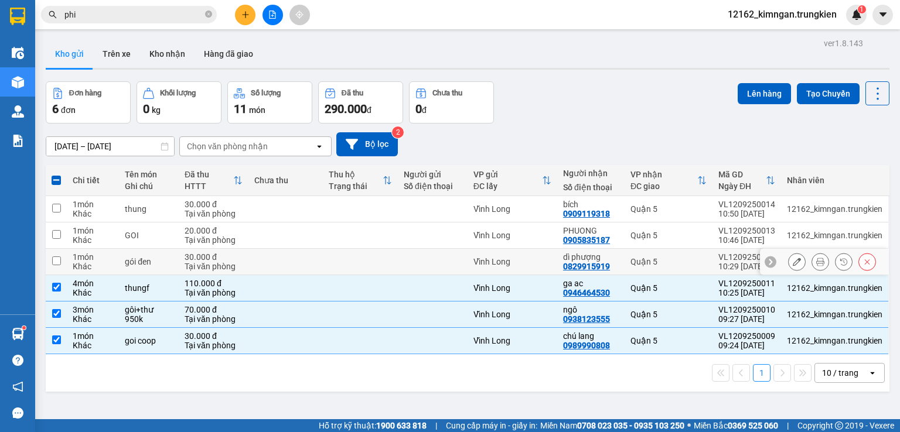
click at [323, 264] on td at bounding box center [360, 262] width 75 height 26
checkbox input "true"
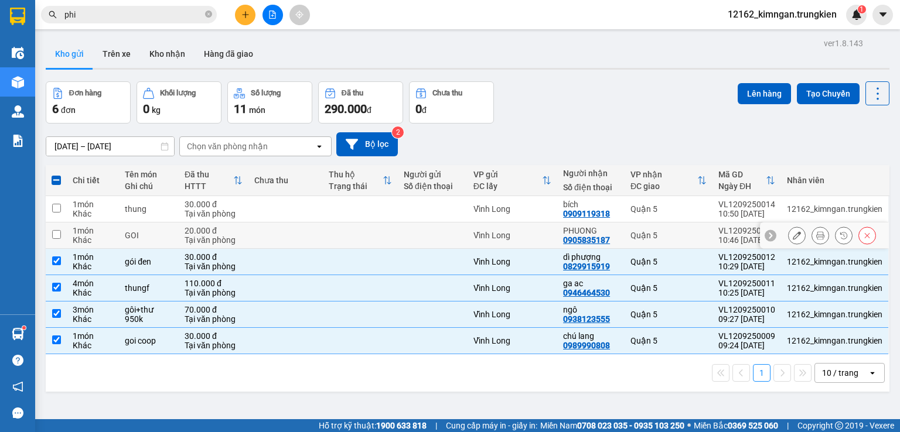
click at [323, 242] on td at bounding box center [360, 236] width 75 height 26
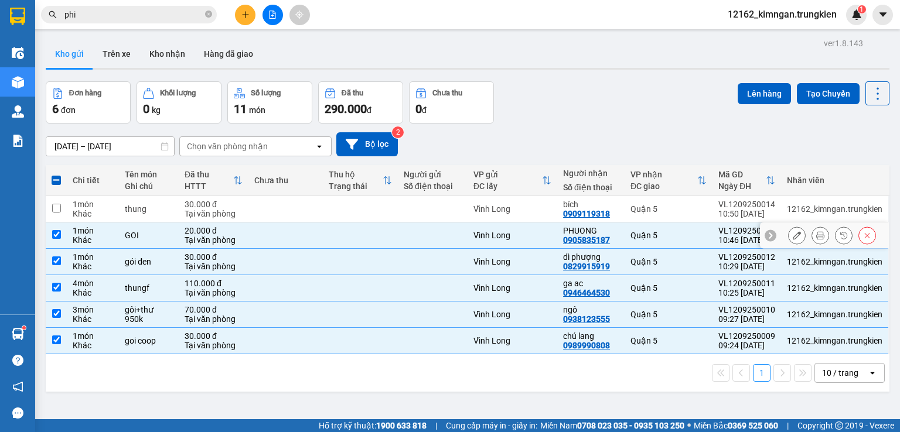
click at [306, 235] on td at bounding box center [285, 236] width 75 height 26
checkbox input "false"
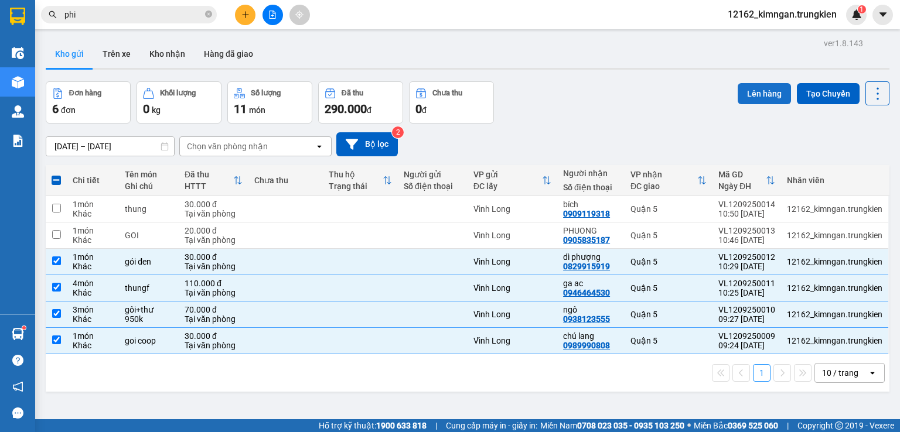
click at [753, 94] on button "Lên hàng" at bounding box center [764, 93] width 53 height 21
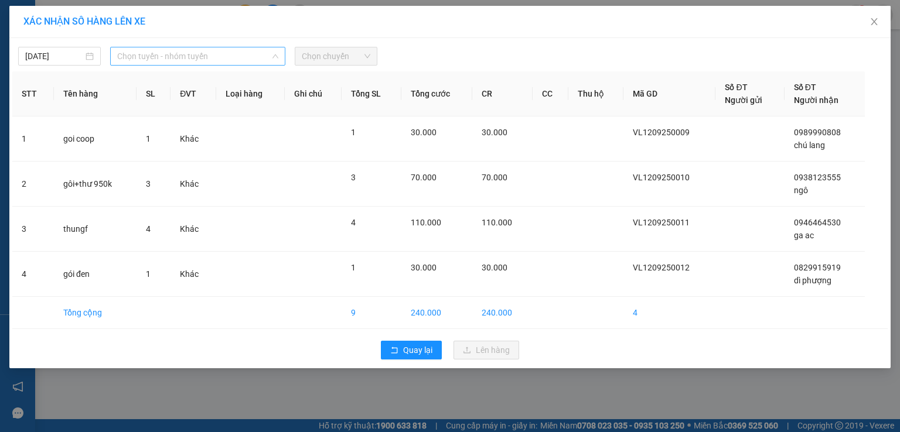
click at [152, 59] on span "Chọn tuyến - nhóm tuyến" at bounding box center [197, 56] width 161 height 18
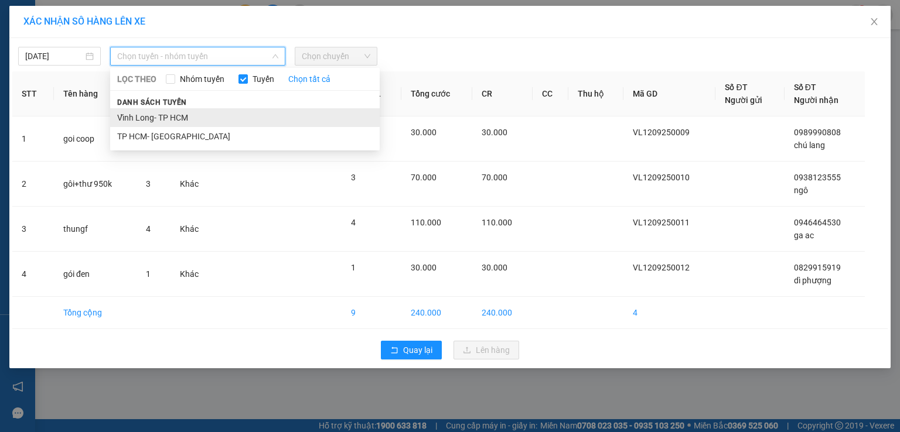
click at [146, 116] on li "Vĩnh Long- TP HCM" at bounding box center [244, 117] width 269 height 19
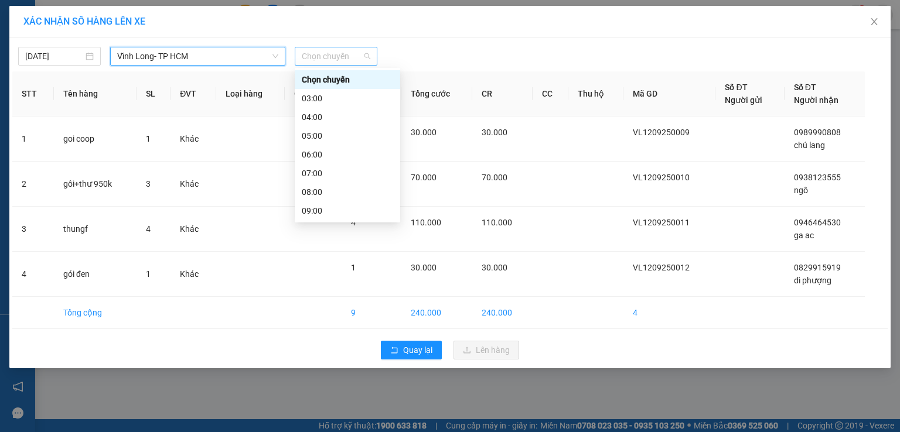
click at [327, 58] on span "Chọn chuyến" at bounding box center [336, 56] width 69 height 18
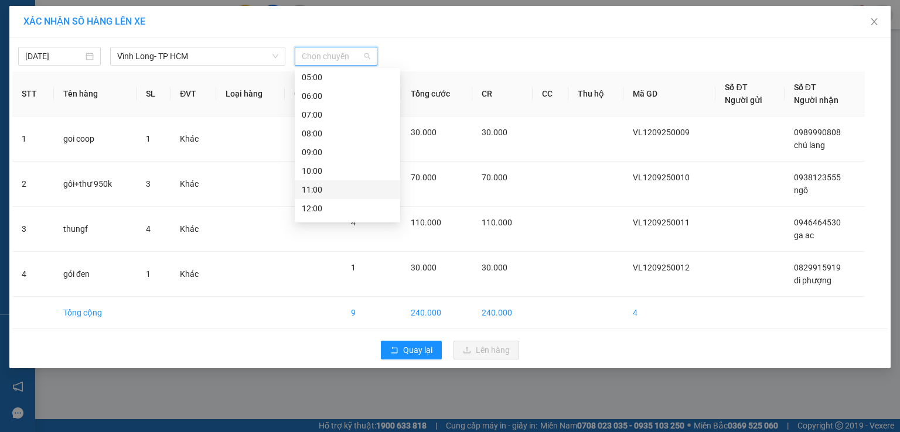
click at [321, 193] on div "11:00" at bounding box center [347, 189] width 91 height 13
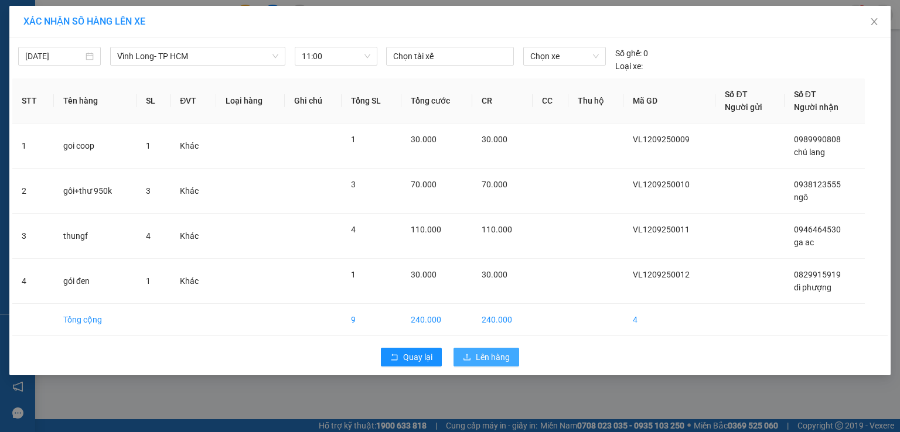
click at [483, 355] on span "Lên hàng" at bounding box center [493, 357] width 34 height 13
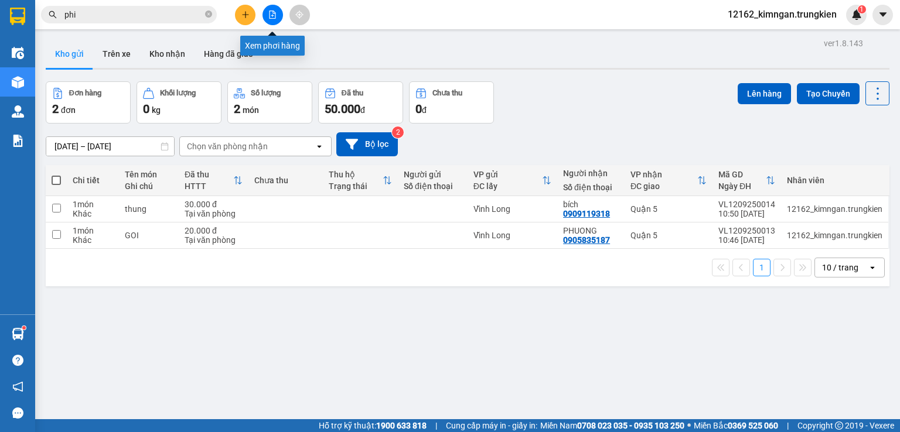
click at [279, 19] on button at bounding box center [272, 15] width 21 height 21
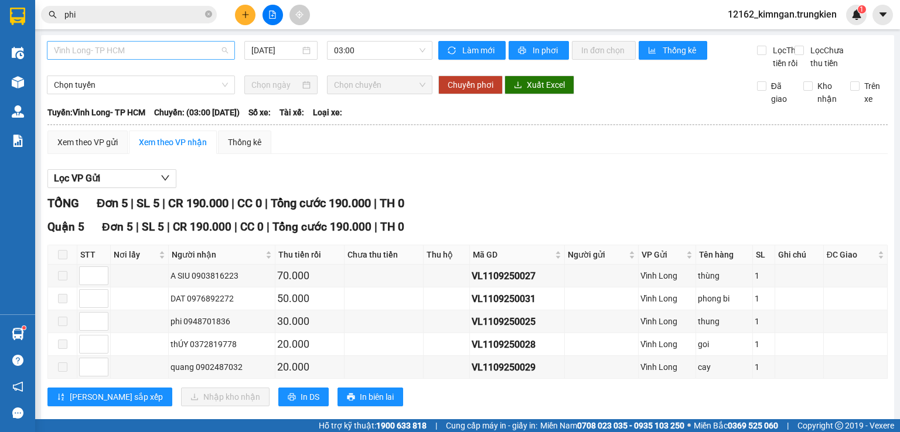
click at [139, 54] on span "Vĩnh Long- TP HCM" at bounding box center [141, 51] width 174 height 18
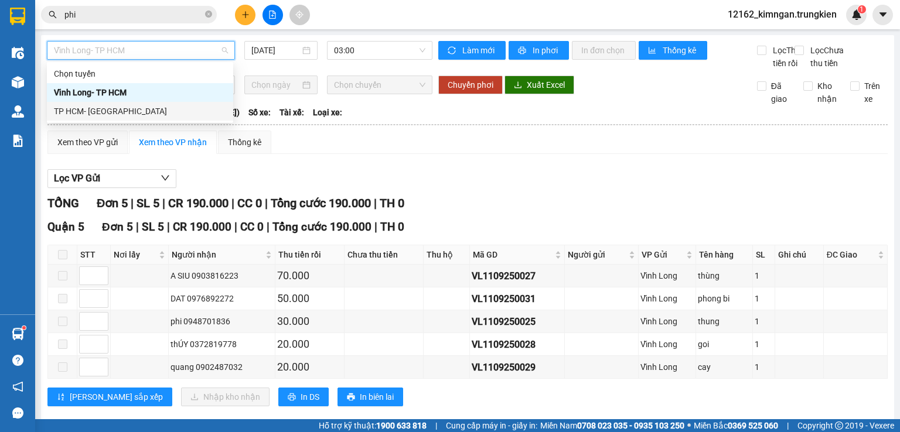
click at [125, 108] on div "TP HCM- [GEOGRAPHIC_DATA]" at bounding box center [140, 111] width 172 height 13
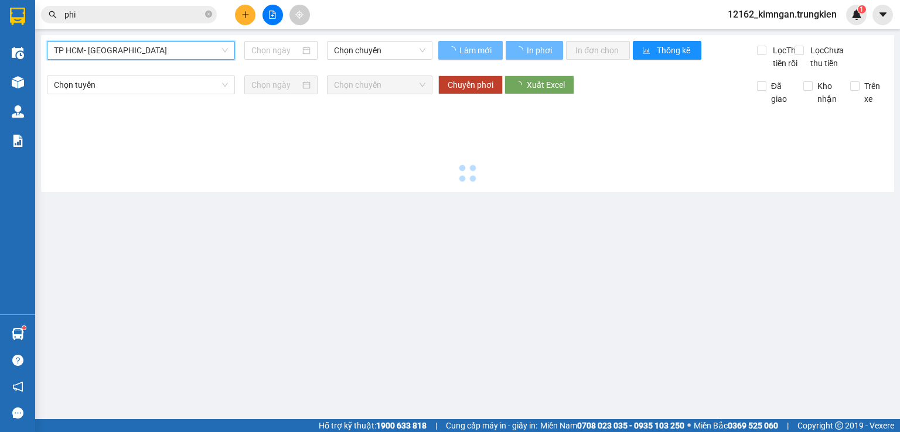
type input "[DATE]"
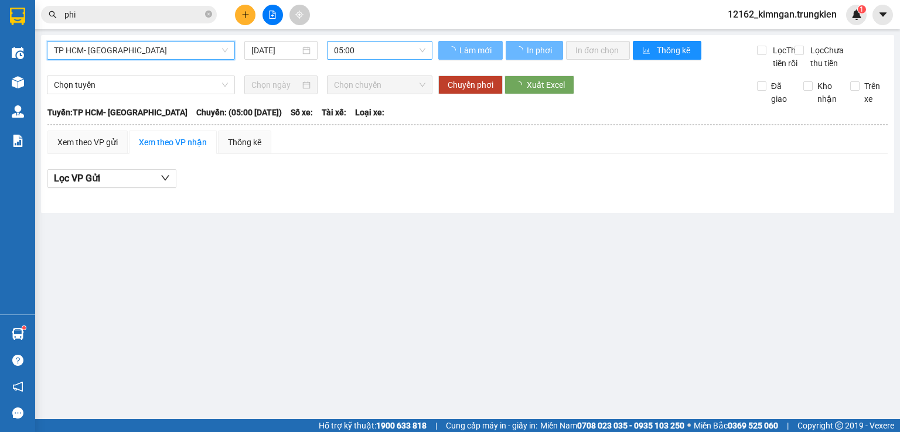
click at [347, 45] on span "05:00" at bounding box center [380, 51] width 92 height 18
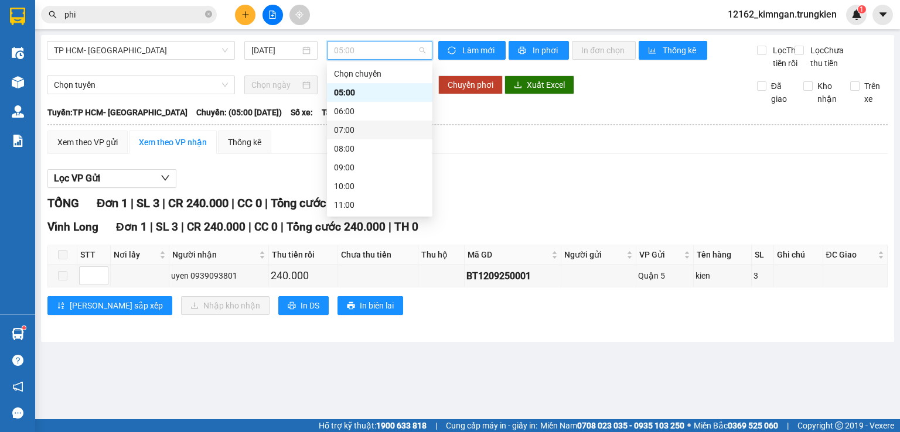
click at [349, 127] on div "07:00" at bounding box center [379, 130] width 91 height 13
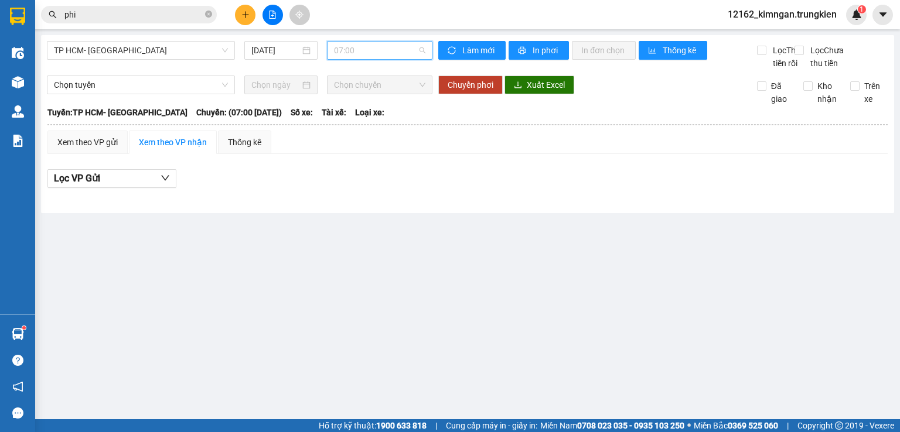
click at [347, 52] on span "07:00" at bounding box center [380, 51] width 92 height 18
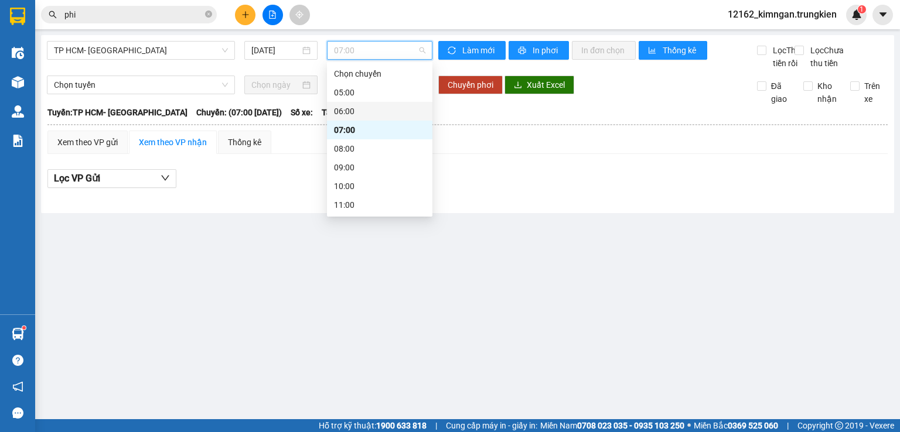
click at [340, 108] on div "06:00" at bounding box center [379, 111] width 91 height 13
click at [359, 50] on span "06:00" at bounding box center [380, 51] width 92 height 18
click at [355, 150] on div "08:00" at bounding box center [379, 148] width 91 height 13
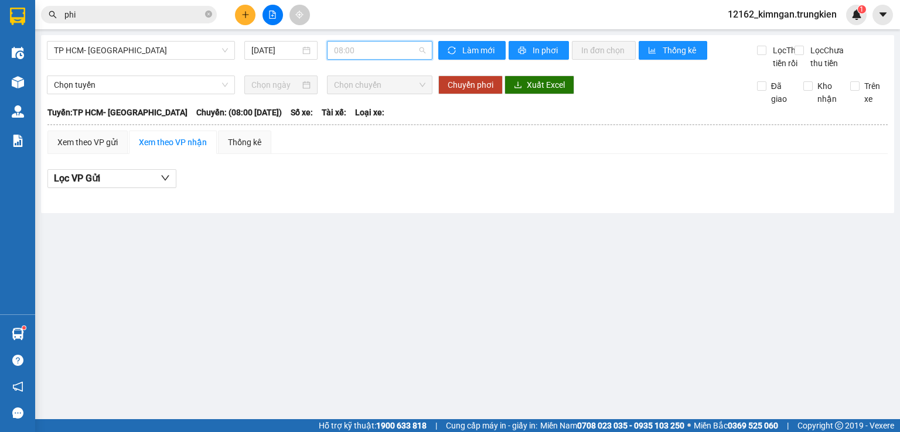
click at [354, 50] on span "08:00" at bounding box center [380, 51] width 92 height 18
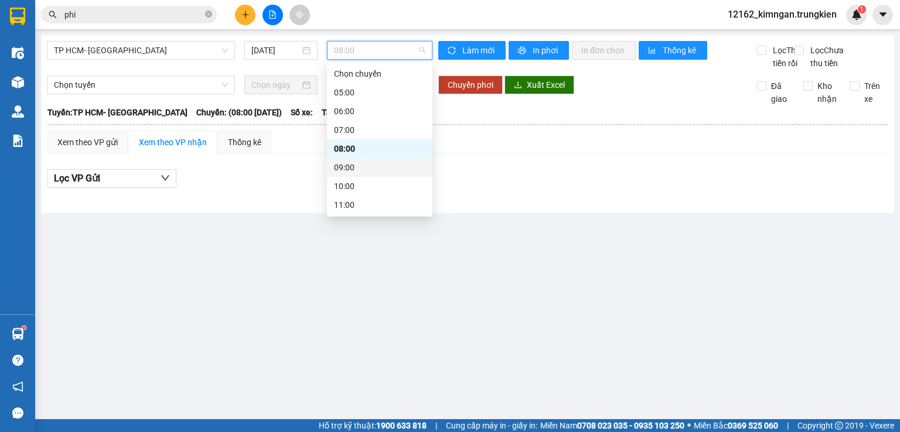
click at [349, 168] on div "09:00" at bounding box center [379, 167] width 91 height 13
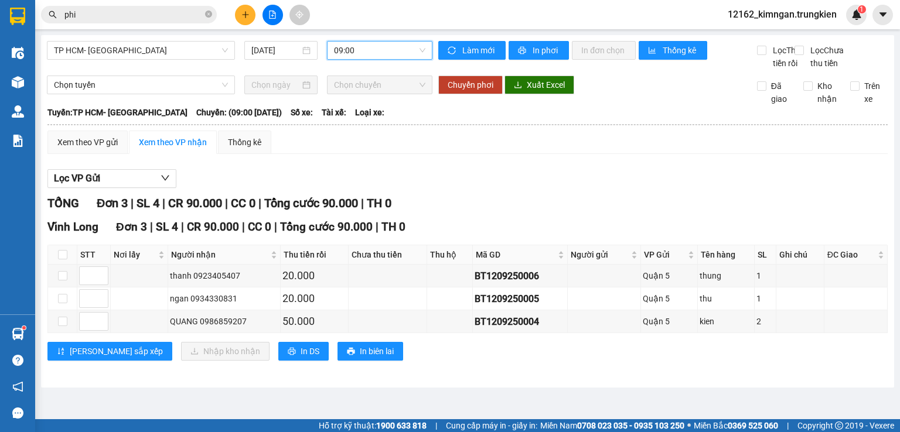
click at [356, 47] on span "09:00" at bounding box center [380, 51] width 92 height 18
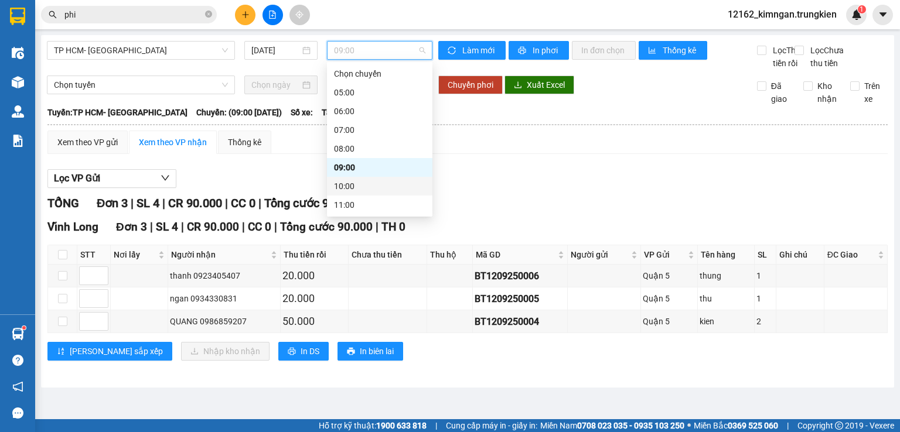
click at [351, 183] on div "10:00" at bounding box center [379, 186] width 91 height 13
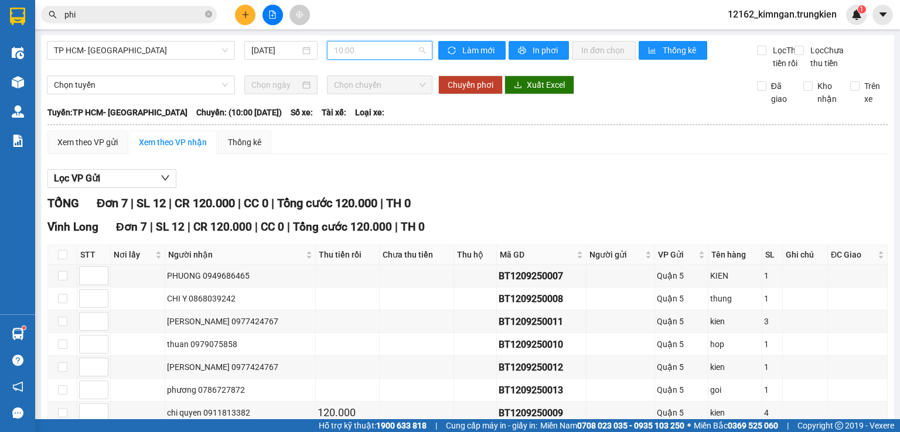
click at [354, 47] on span "10:00" at bounding box center [380, 51] width 92 height 18
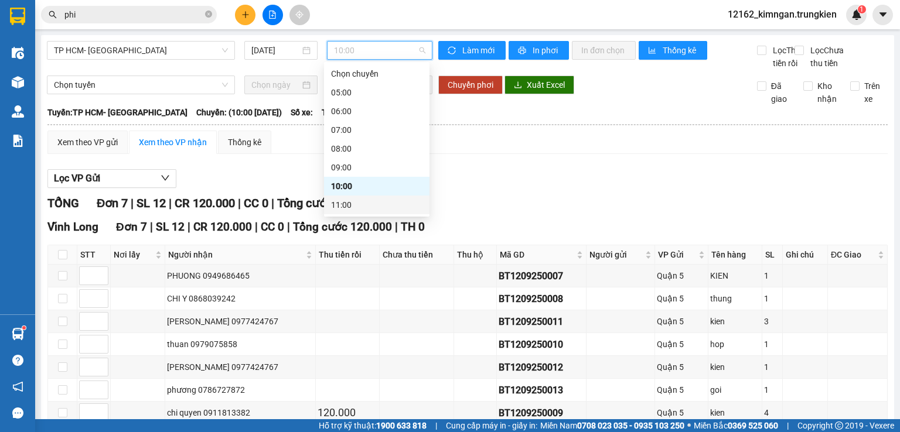
click at [353, 203] on div "11:00" at bounding box center [376, 205] width 91 height 13
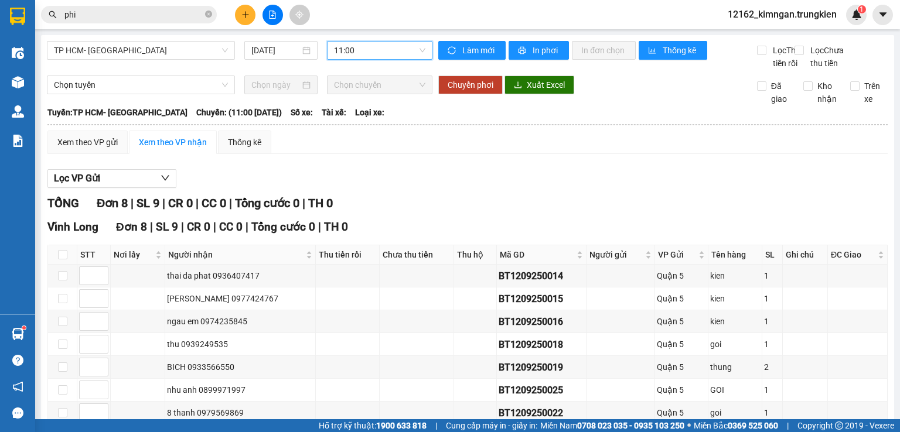
click at [334, 45] on span "11:00" at bounding box center [380, 51] width 92 height 18
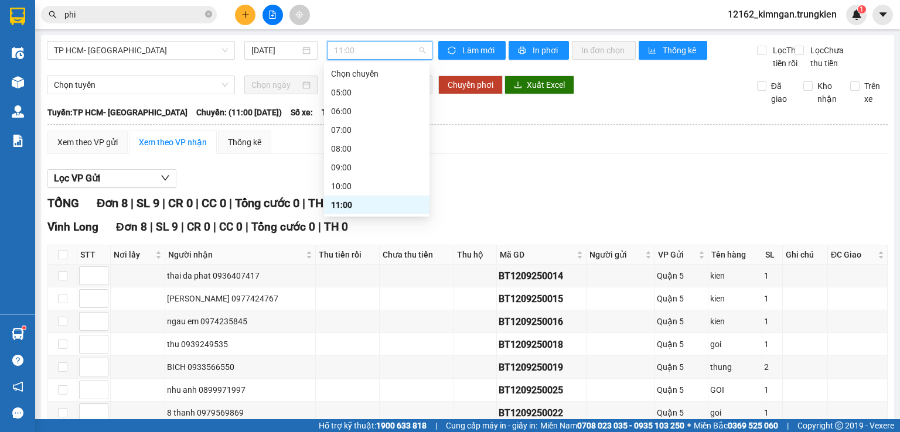
scroll to position [59, 0]
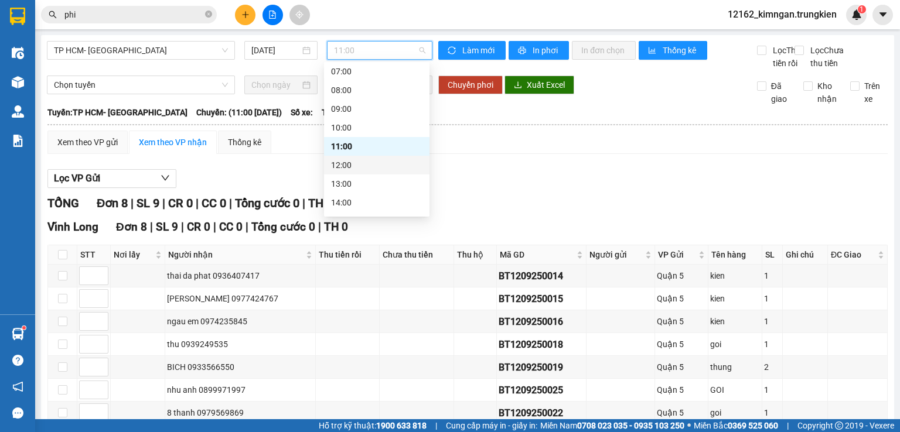
click at [342, 166] on div "12:00" at bounding box center [376, 165] width 91 height 13
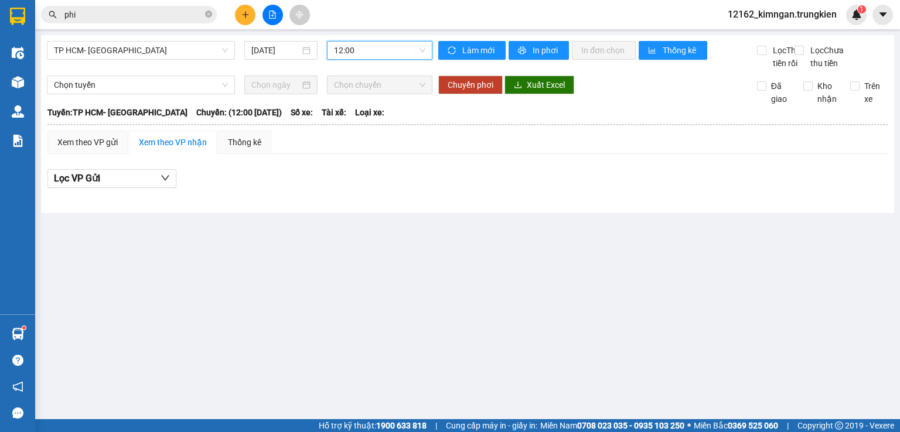
click at [361, 56] on span "12:00" at bounding box center [380, 51] width 92 height 18
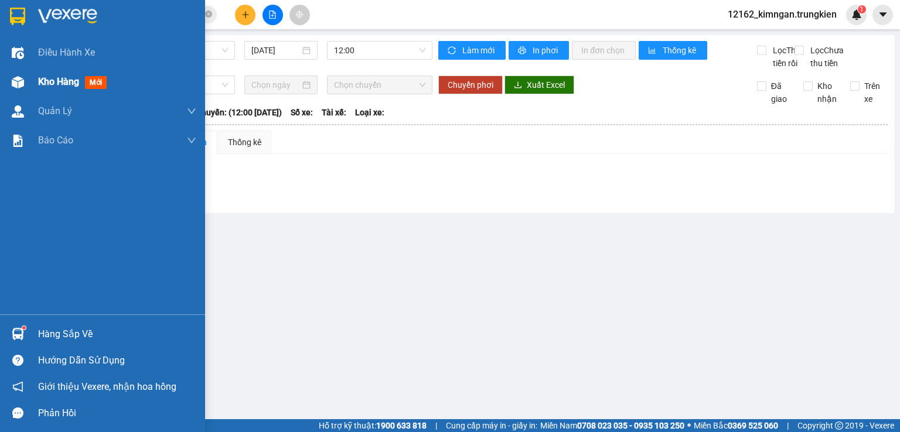
click at [59, 86] on span "Kho hàng" at bounding box center [58, 81] width 41 height 11
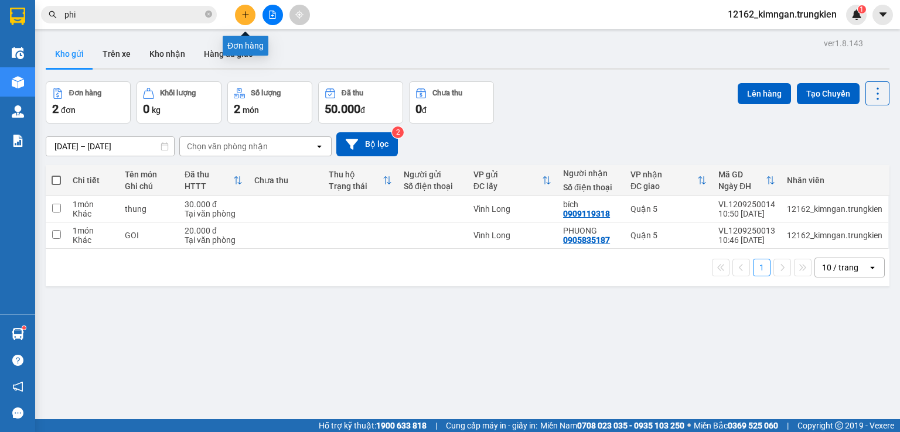
click at [245, 15] on icon "plus" at bounding box center [245, 14] width 1 height 6
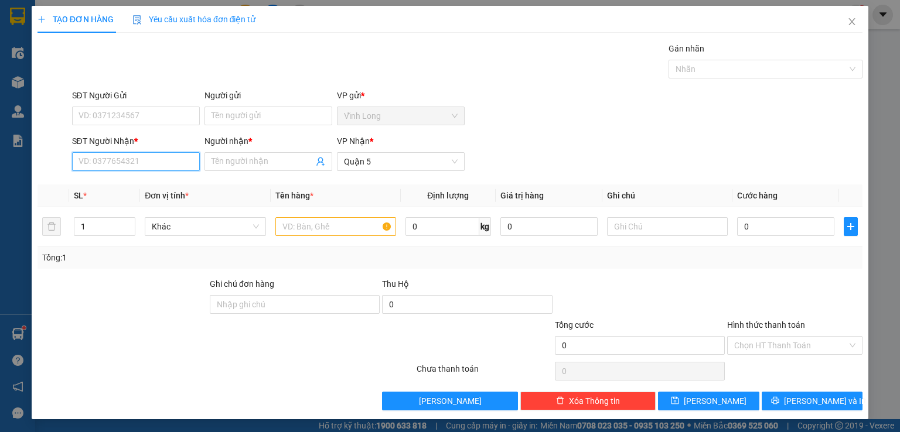
click at [162, 156] on input "SĐT Người Nhận *" at bounding box center [136, 161] width 128 height 19
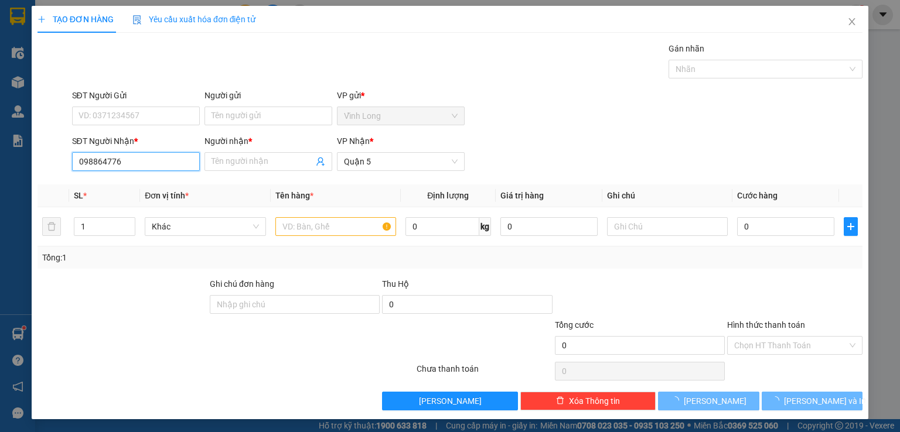
type input "0988647765"
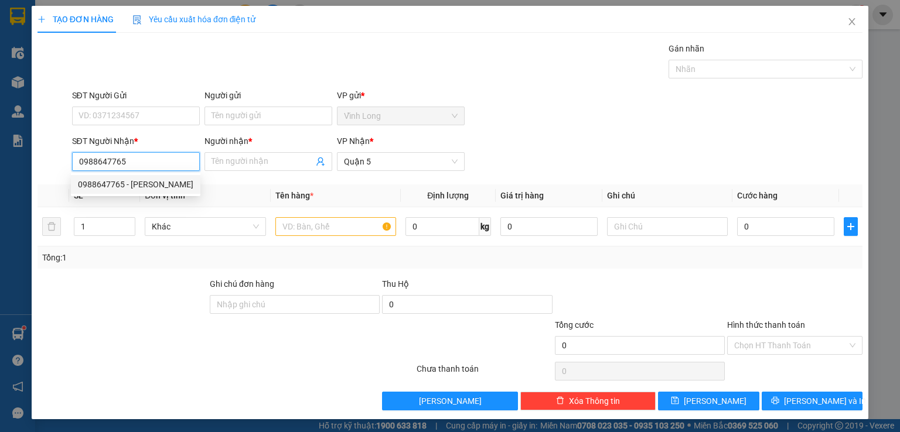
click at [140, 183] on div "0988647765 - THANH HOA" at bounding box center [135, 184] width 115 height 13
type input "THANH HOA"
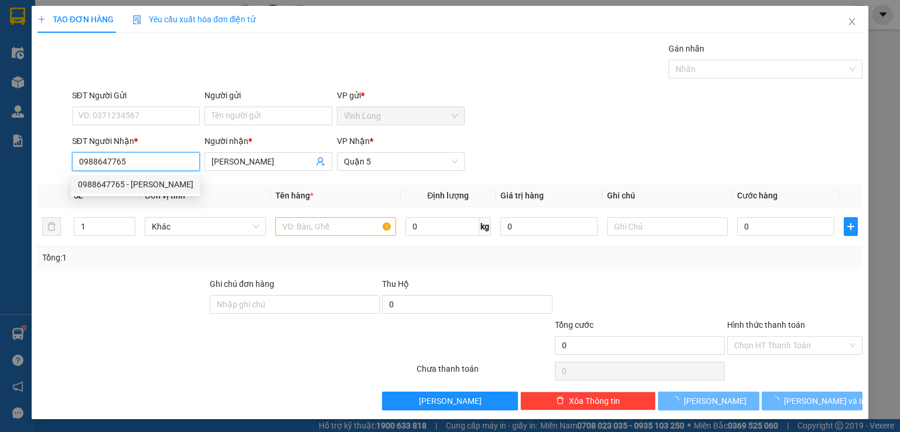
type input "40.000"
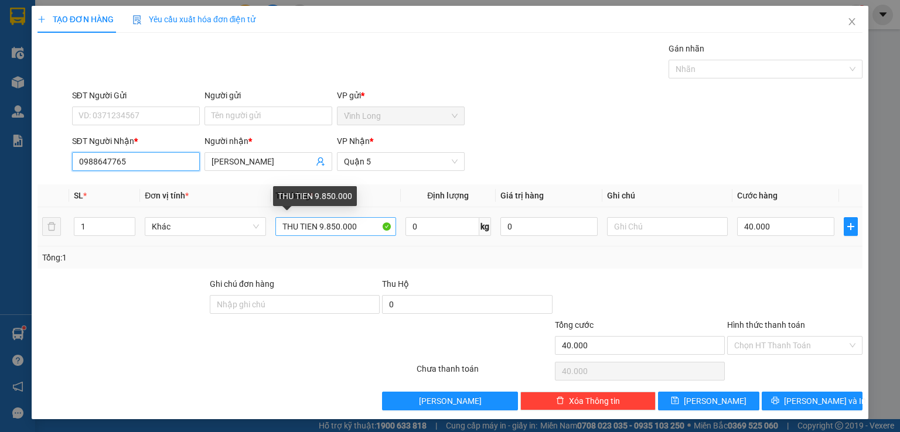
type input "0988647765"
drag, startPoint x: 359, startPoint y: 225, endPoint x: 316, endPoint y: 227, distance: 42.8
click at [316, 227] on input "THU TIEN 9.850.000" at bounding box center [335, 226] width 121 height 19
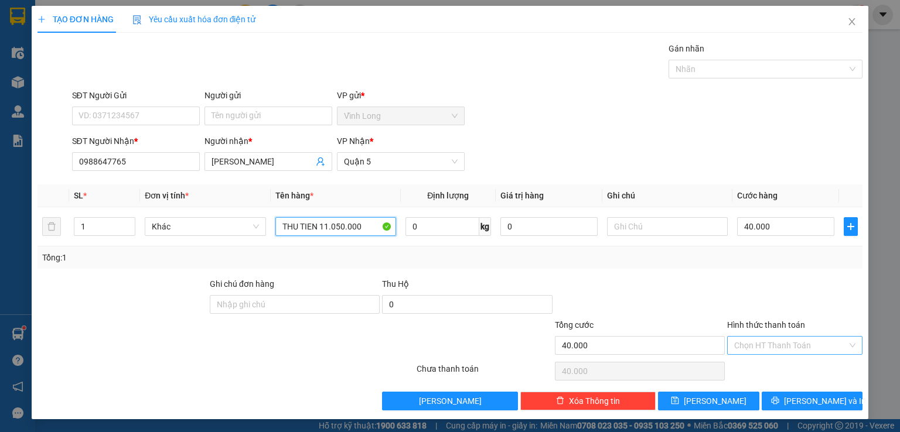
type input "THU TIEN 11.050.000"
click at [768, 337] on input "Hình thức thanh toán" at bounding box center [790, 346] width 113 height 18
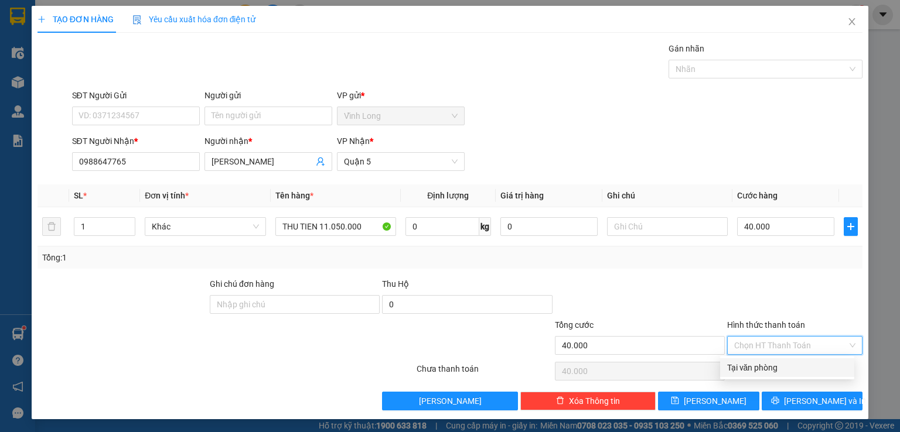
click at [762, 368] on div "Tại văn phòng" at bounding box center [787, 367] width 120 height 13
type input "0"
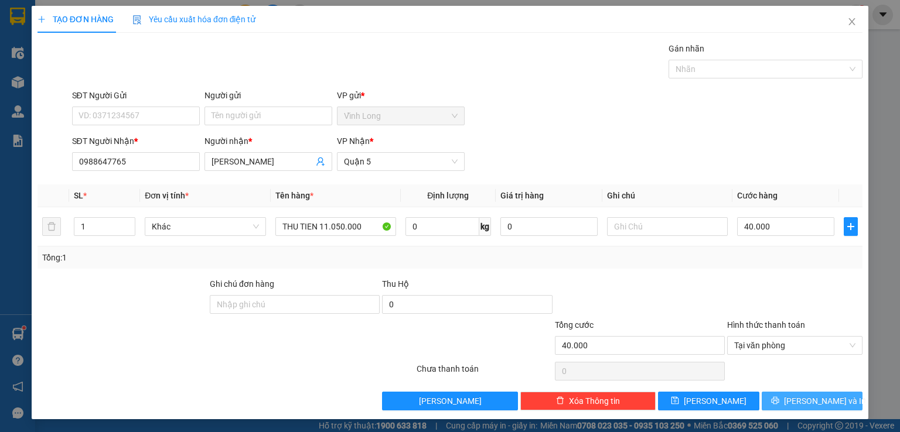
click at [762, 395] on button "[PERSON_NAME] và In" at bounding box center [812, 401] width 101 height 19
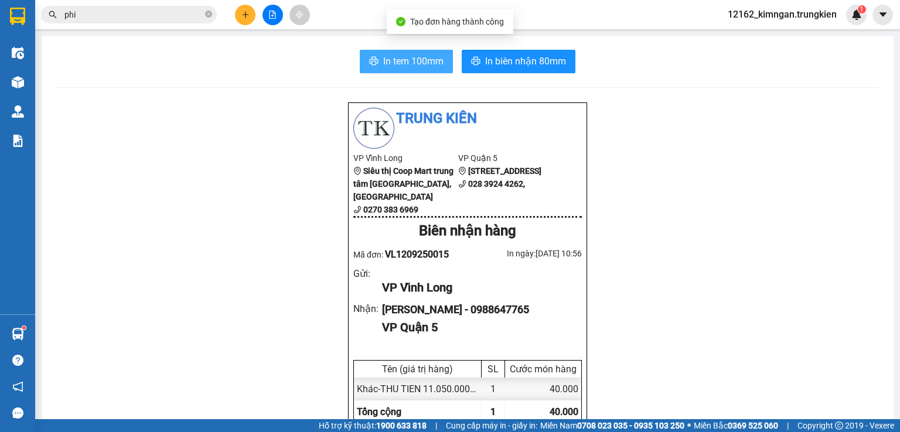
click at [408, 58] on span "In tem 100mm" at bounding box center [413, 61] width 60 height 15
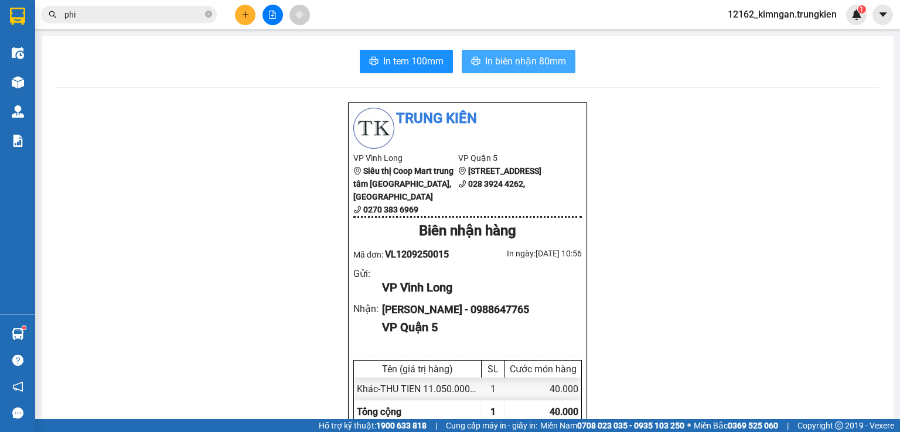
click at [507, 63] on span "In biên nhận 80mm" at bounding box center [525, 61] width 81 height 15
click at [243, 15] on icon "plus" at bounding box center [245, 14] width 6 height 1
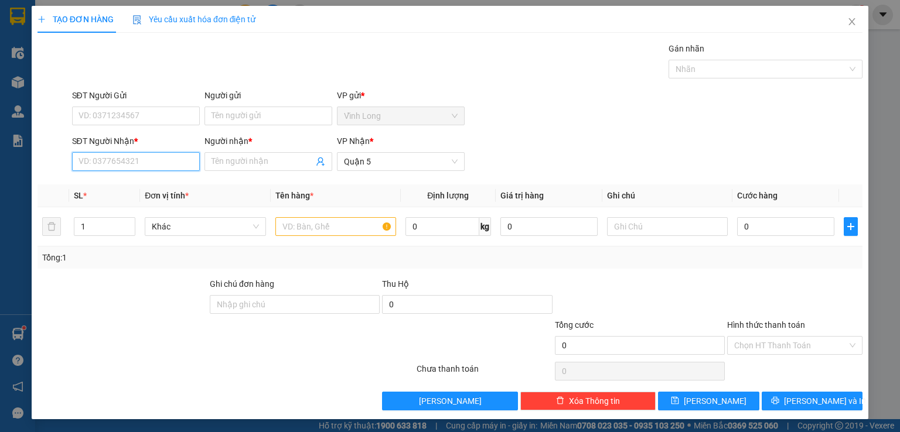
drag, startPoint x: 105, startPoint y: 158, endPoint x: 131, endPoint y: 134, distance: 34.4
click at [105, 157] on input "SĐT Người Nhận *" at bounding box center [136, 161] width 128 height 19
type input "0"
type input "7"
click at [148, 185] on div "0357126297 - bòn bon" at bounding box center [134, 184] width 112 height 13
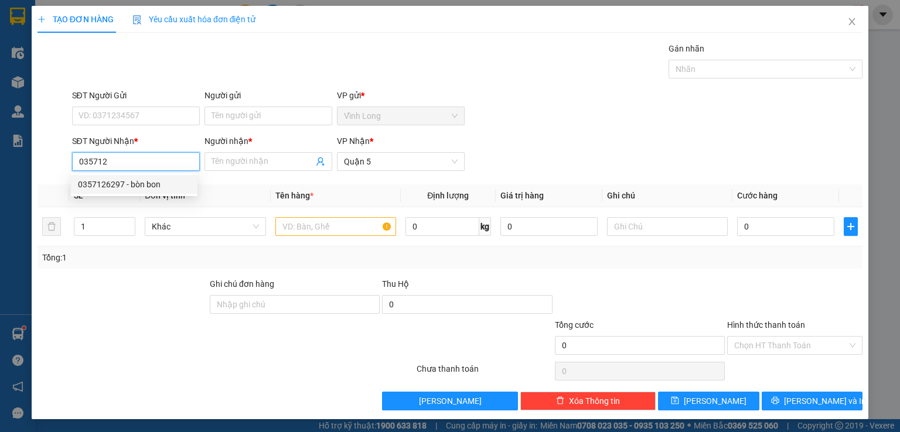
type input "0357126297"
type input "bòn bon"
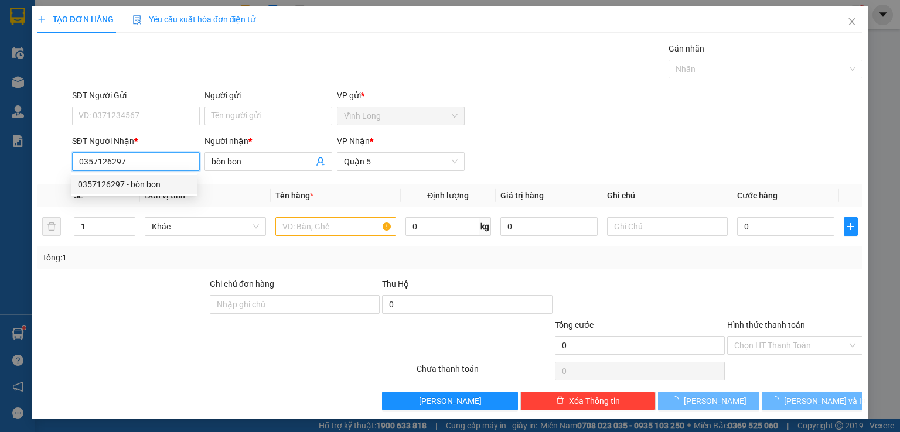
type input "20.000"
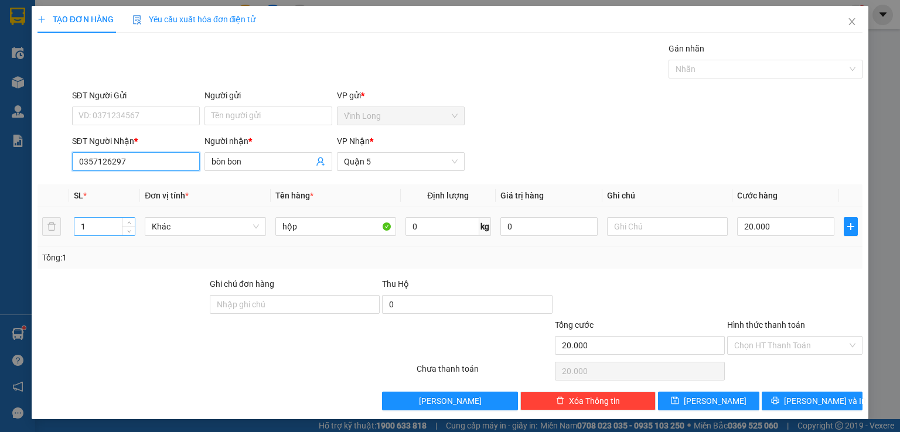
type input "0357126297"
drag, startPoint x: 99, startPoint y: 233, endPoint x: 1, endPoint y: 230, distance: 97.9
click at [1, 231] on div "TẠO ĐƠN HÀNG Yêu cầu xuất hóa đơn điện tử Transit Pickup Surcharge Ids Transit …" at bounding box center [450, 216] width 900 height 432
type input "2"
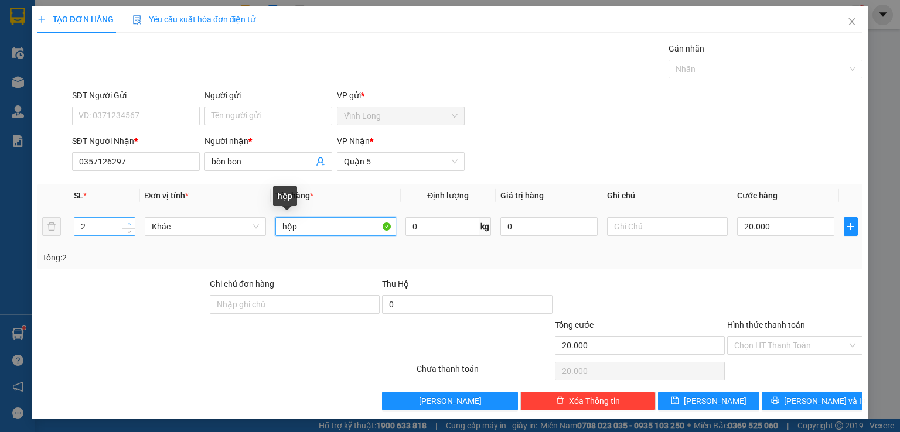
drag, startPoint x: 292, startPoint y: 231, endPoint x: 129, endPoint y: 223, distance: 163.0
click at [129, 223] on tr "2 Khác hộp 0 kg 0 20.000" at bounding box center [449, 226] width 825 height 39
type input "thùng"
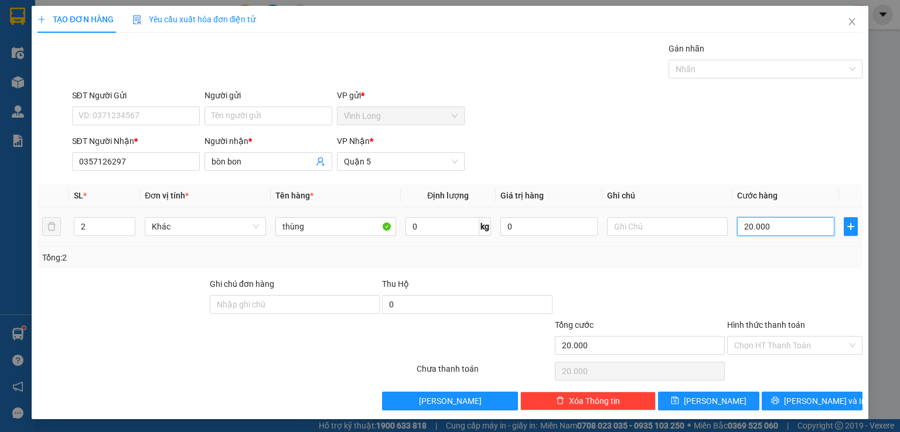
click at [754, 224] on input "20.000" at bounding box center [785, 226] width 97 height 19
type input "3"
type input "30"
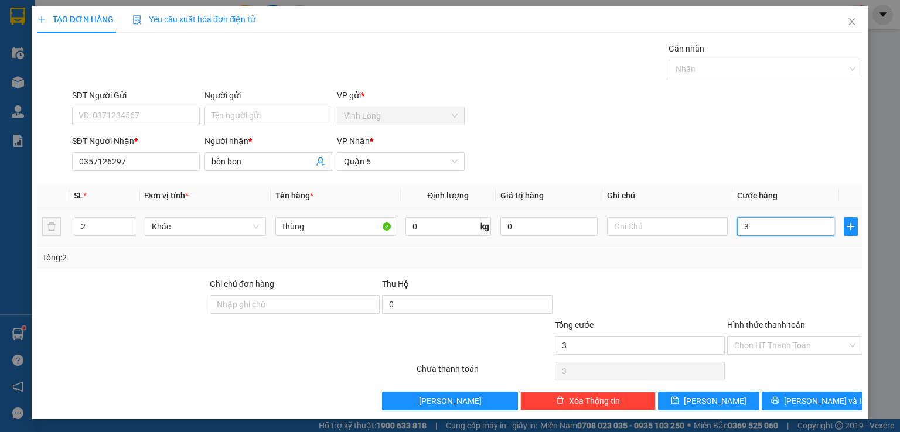
type input "30"
type input "3"
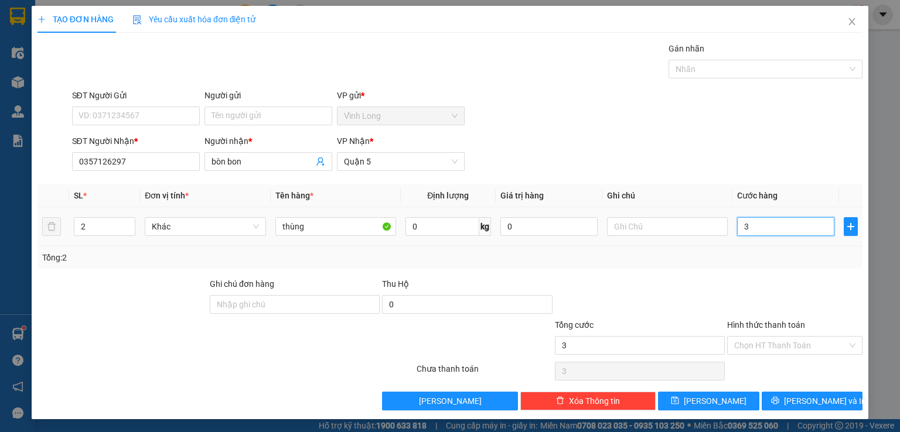
type input "0"
type input "6"
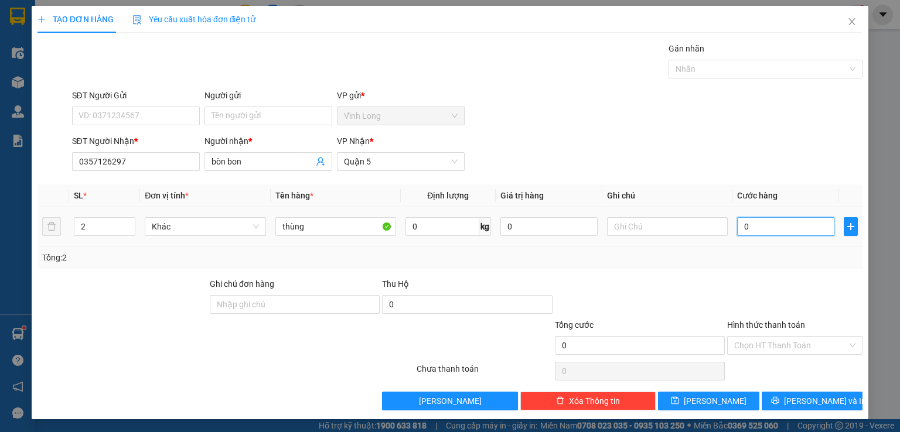
type input "06"
type input "60"
type input "060"
type input "60.000"
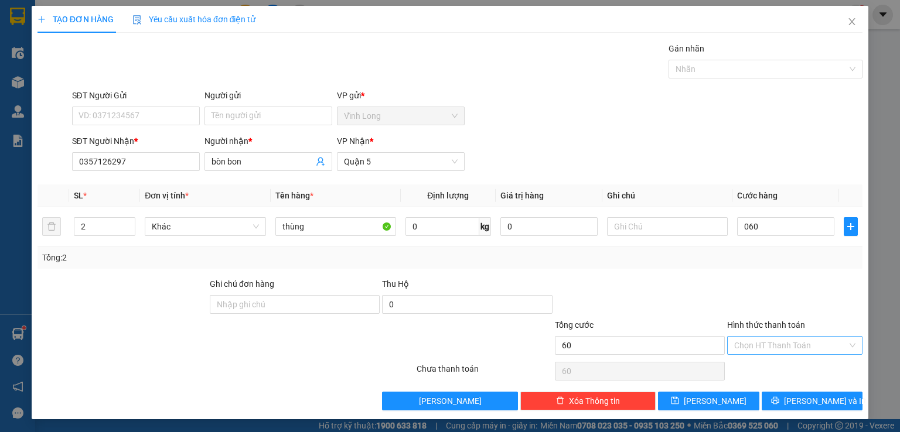
type input "60.000"
click at [750, 340] on input "Hình thức thanh toán" at bounding box center [790, 346] width 113 height 18
click at [752, 367] on div "Tại văn phòng" at bounding box center [787, 367] width 120 height 13
type input "0"
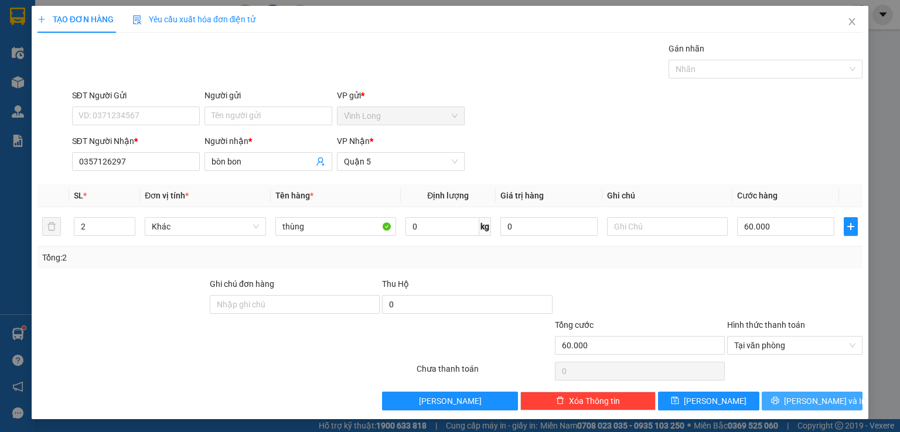
click at [810, 400] on span "[PERSON_NAME] và In" at bounding box center [825, 401] width 82 height 13
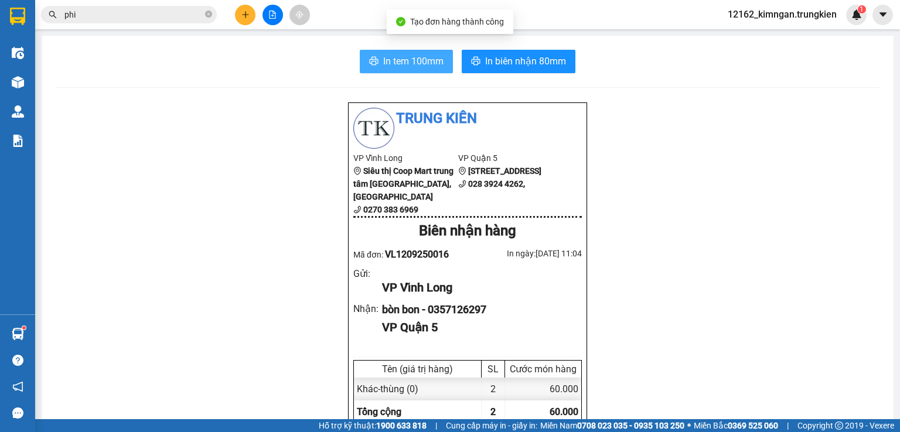
click at [383, 59] on span "In tem 100mm" at bounding box center [413, 61] width 60 height 15
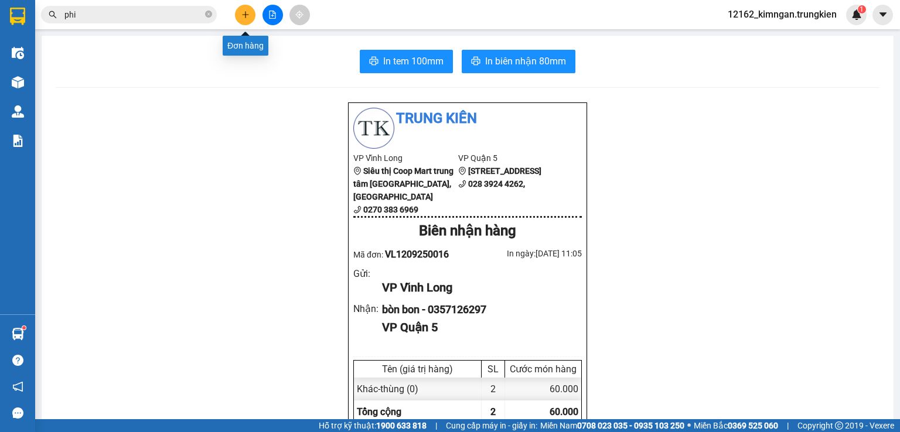
click at [245, 11] on icon "plus" at bounding box center [245, 14] width 1 height 6
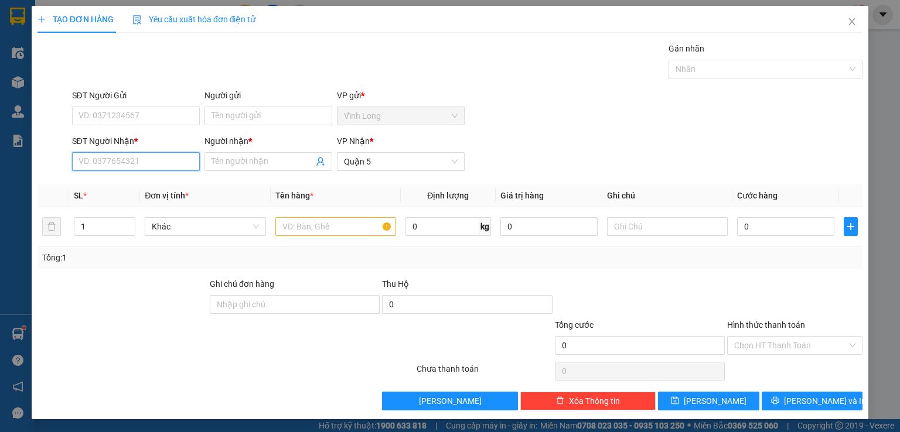
click at [155, 155] on input "SĐT Người Nhận *" at bounding box center [136, 161] width 128 height 19
click at [127, 185] on div "0934636544 - oanh" at bounding box center [134, 184] width 112 height 13
type input "0934636544"
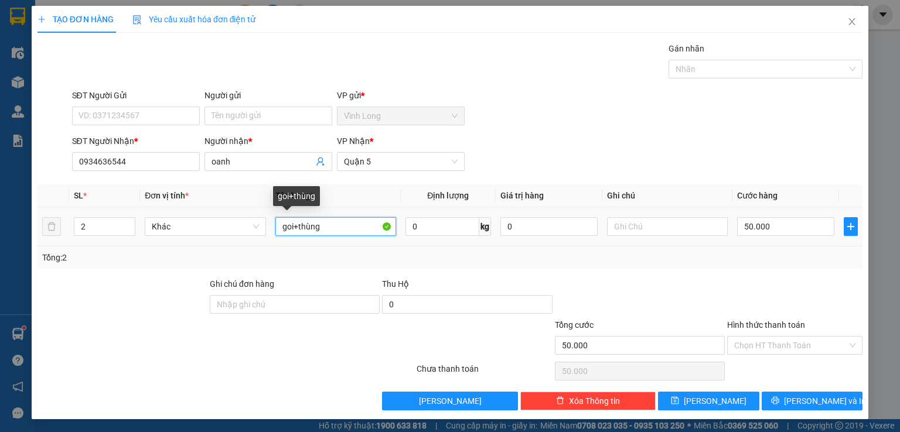
drag, startPoint x: 321, startPoint y: 227, endPoint x: 292, endPoint y: 225, distance: 29.4
click at [292, 225] on input "goi+thùng" at bounding box center [335, 226] width 121 height 19
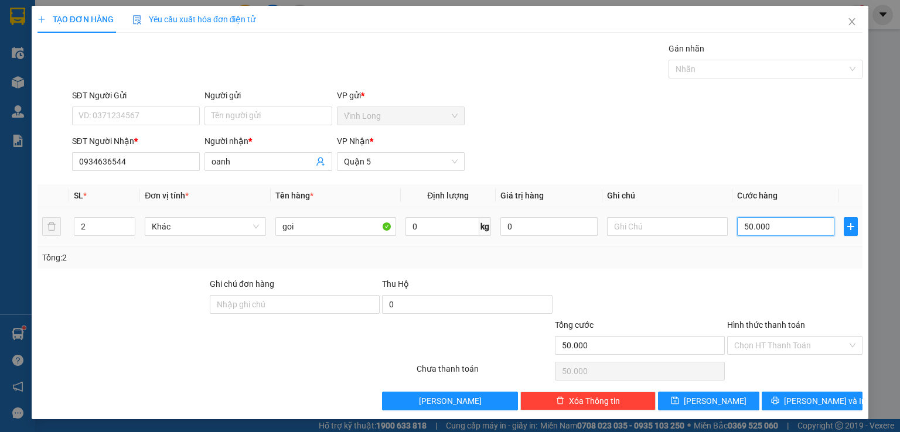
click at [766, 226] on input "50.000" at bounding box center [785, 226] width 97 height 19
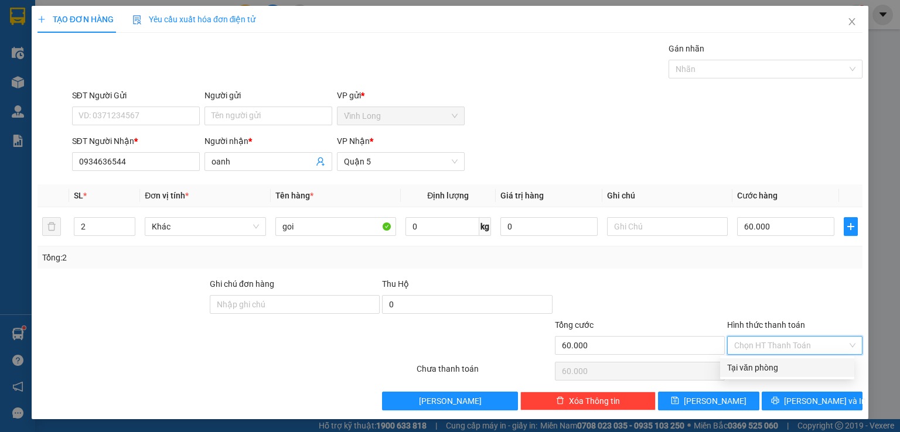
click at [777, 345] on input "Hình thức thanh toán" at bounding box center [790, 346] width 113 height 18
click at [740, 375] on div "Tại văn phòng" at bounding box center [787, 368] width 134 height 19
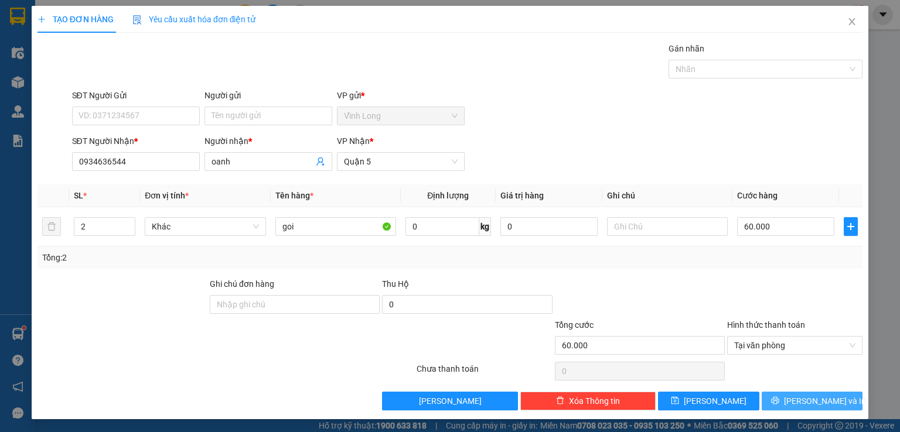
click at [818, 402] on span "[PERSON_NAME] và In" at bounding box center [825, 401] width 82 height 13
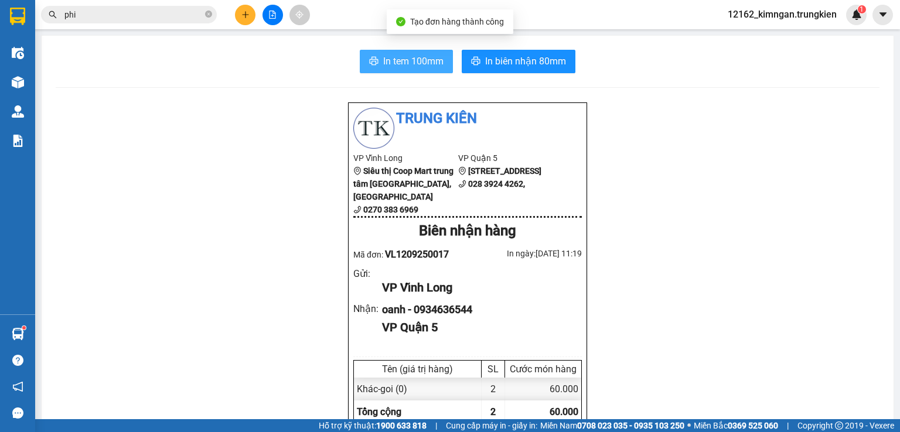
click at [422, 57] on span "In tem 100mm" at bounding box center [413, 61] width 60 height 15
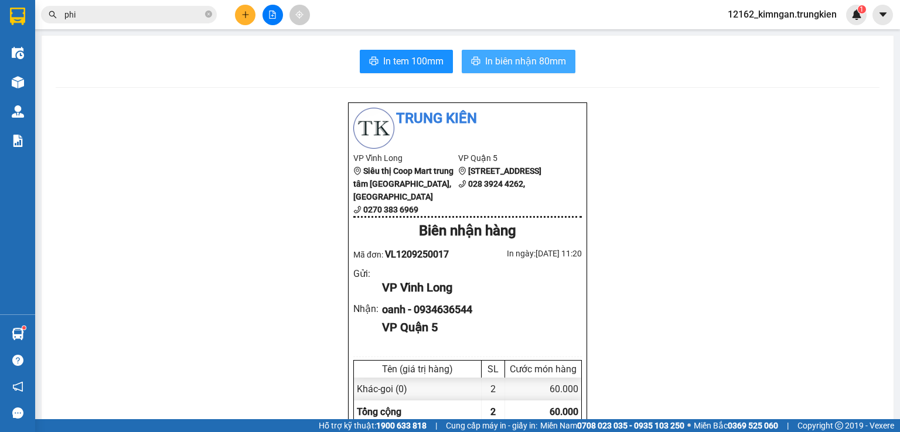
click at [530, 57] on span "In biên nhận 80mm" at bounding box center [525, 61] width 81 height 15
click at [245, 11] on icon "plus" at bounding box center [245, 15] width 8 height 8
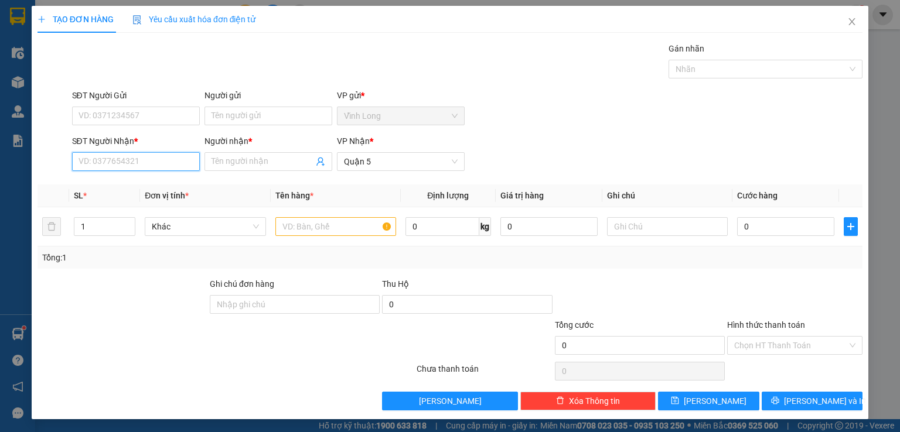
click at [155, 161] on input "SĐT Người Nhận *" at bounding box center [136, 161] width 128 height 19
click at [149, 189] on div "0327229039 - quang" at bounding box center [134, 184] width 112 height 13
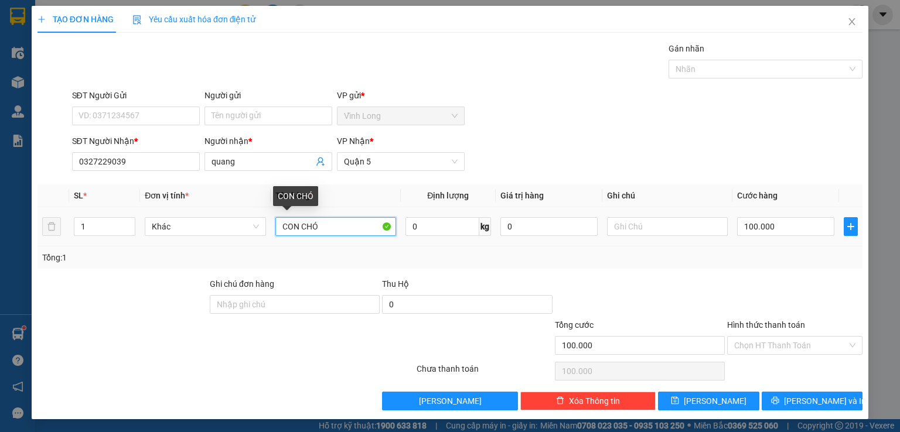
drag, startPoint x: 276, startPoint y: 220, endPoint x: 150, endPoint y: 211, distance: 126.3
click at [150, 211] on tr "1 Khác CON CHÓ 0 kg 0 100.000" at bounding box center [449, 226] width 825 height 39
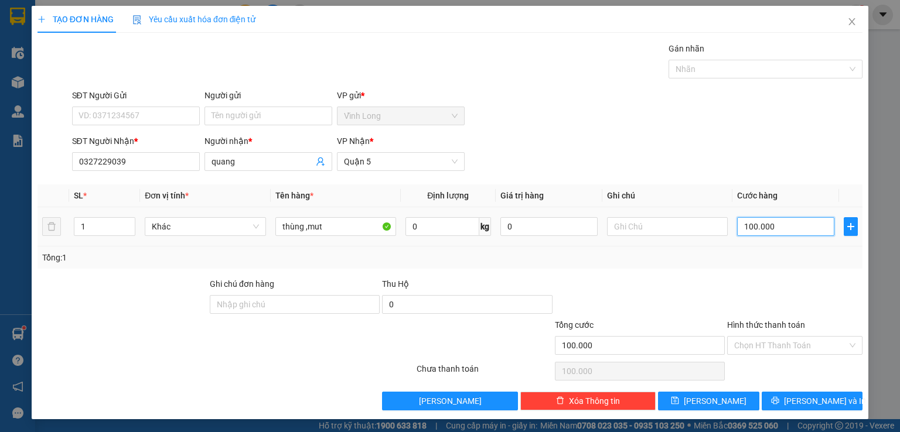
click at [780, 231] on input "100.000" at bounding box center [785, 226] width 97 height 19
click at [742, 344] on input "Hình thức thanh toán" at bounding box center [790, 346] width 113 height 18
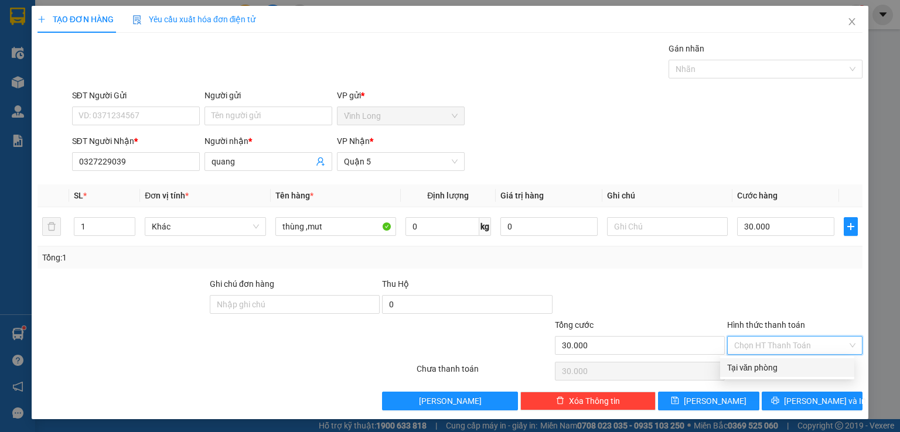
click at [743, 373] on div "Tại văn phòng" at bounding box center [787, 367] width 120 height 13
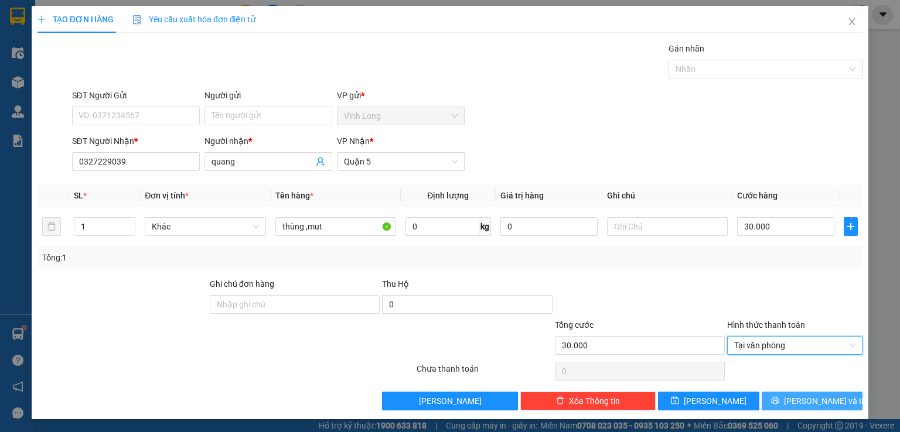
click at [776, 400] on button "[PERSON_NAME] và In" at bounding box center [812, 401] width 101 height 19
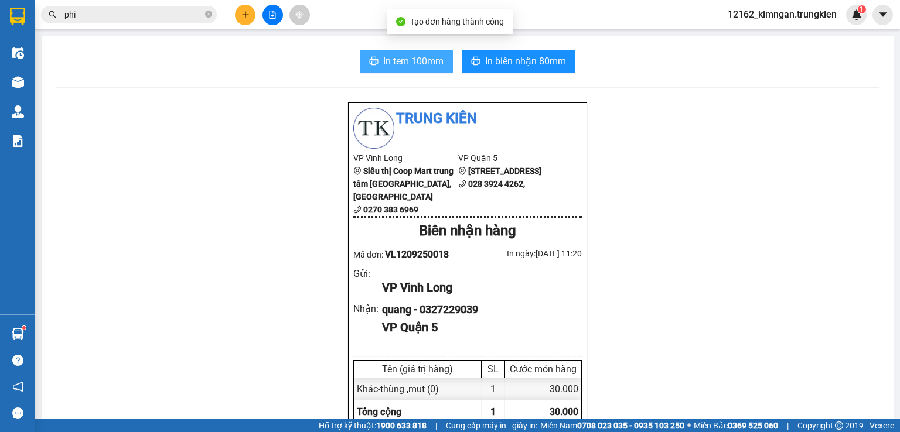
click at [402, 57] on span "In tem 100mm" at bounding box center [413, 61] width 60 height 15
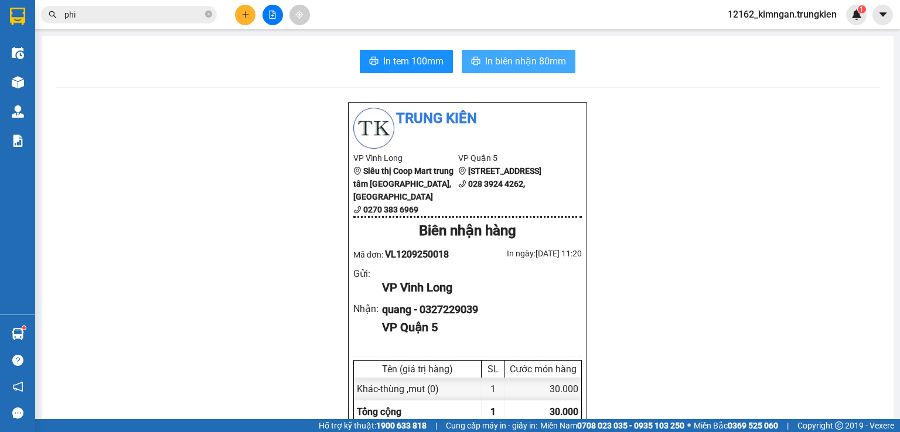
click at [521, 61] on span "In biên nhận 80mm" at bounding box center [525, 61] width 81 height 15
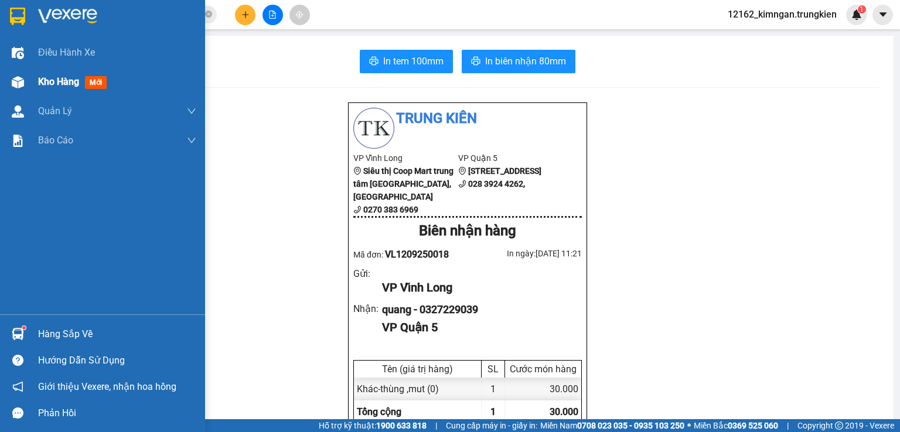
click at [45, 80] on span "Kho hàng" at bounding box center [58, 81] width 41 height 11
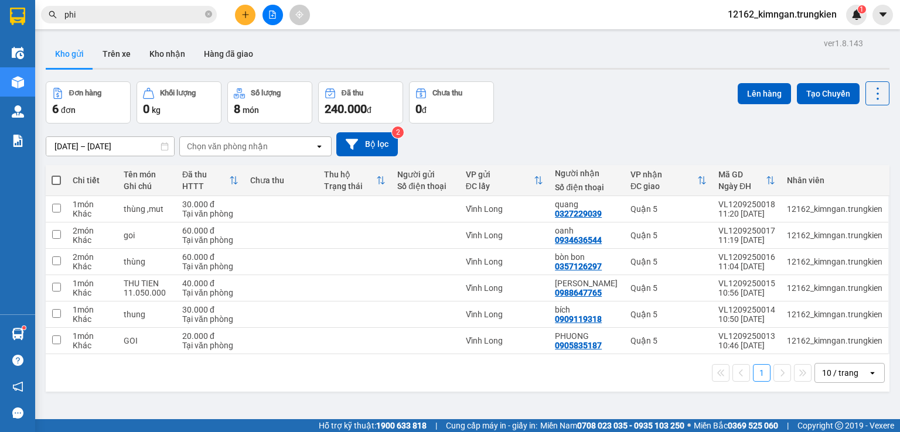
drag, startPoint x: 229, startPoint y: 13, endPoint x: 241, endPoint y: 13, distance: 11.7
click at [234, 13] on div at bounding box center [272, 15] width 88 height 21
click at [241, 13] on icon "plus" at bounding box center [245, 15] width 8 height 8
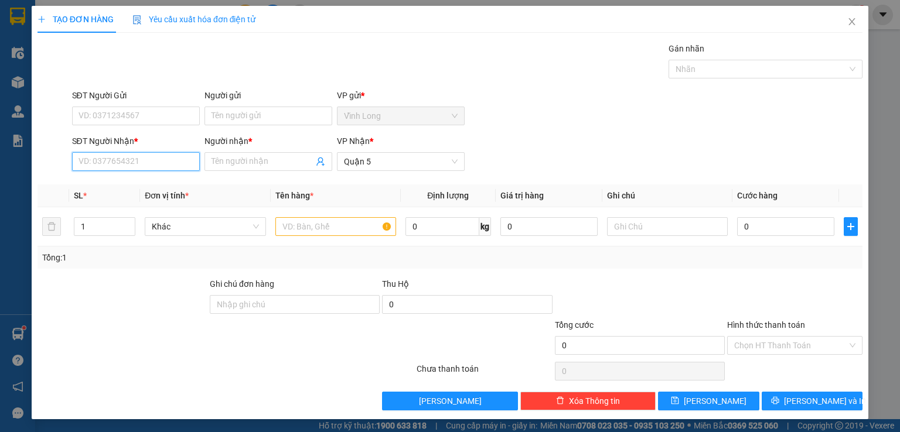
click at [155, 165] on input "SĐT Người Nhận *" at bounding box center [136, 161] width 128 height 19
click at [145, 173] on div "0932590199 0932590199 - hùng" at bounding box center [134, 184] width 127 height 23
click at [145, 183] on div "Transit Pickup Surcharge Ids Transit Deliver Surcharge Ids Transit Deliver Surc…" at bounding box center [449, 226] width 825 height 368
click at [142, 168] on input "0932590199" at bounding box center [136, 161] width 128 height 19
click at [143, 185] on div "0932590199 - hùng" at bounding box center [134, 184] width 112 height 13
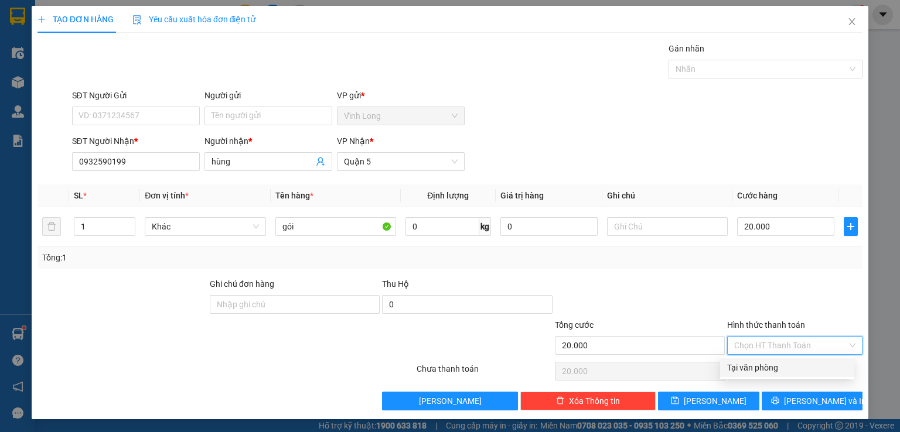
click at [778, 339] on input "Hình thức thanh toán" at bounding box center [790, 346] width 113 height 18
click at [777, 364] on div "Tại văn phòng" at bounding box center [787, 367] width 120 height 13
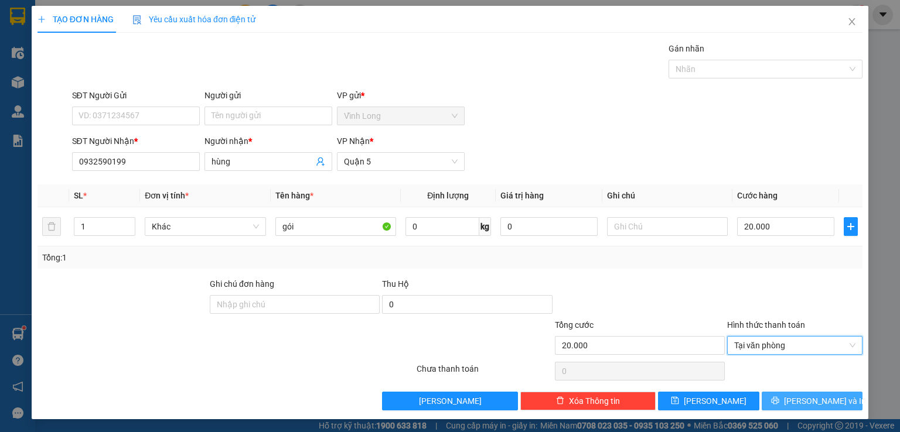
click at [776, 400] on button "[PERSON_NAME] và In" at bounding box center [812, 401] width 101 height 19
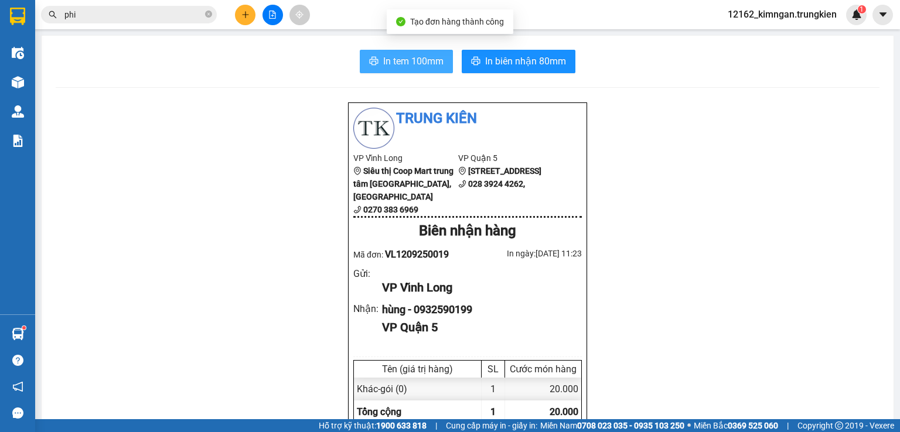
click at [383, 63] on span "In tem 100mm" at bounding box center [413, 61] width 60 height 15
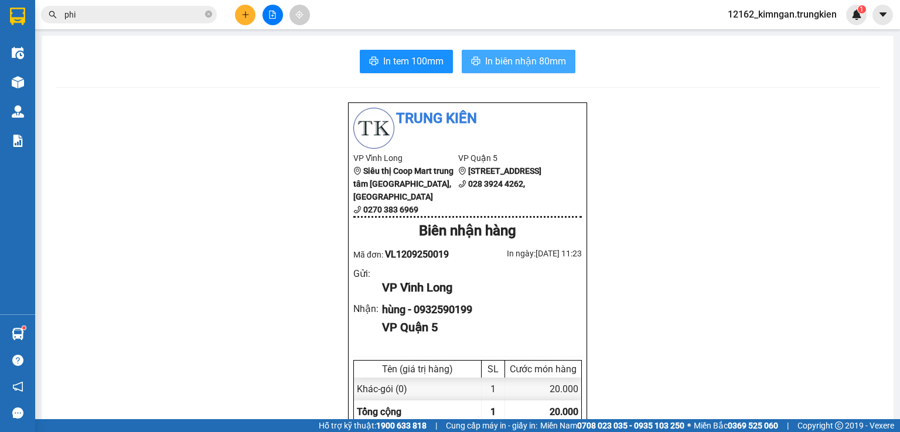
click at [477, 63] on button "In biên nhận 80mm" at bounding box center [519, 61] width 114 height 23
click at [246, 12] on icon "plus" at bounding box center [245, 15] width 8 height 8
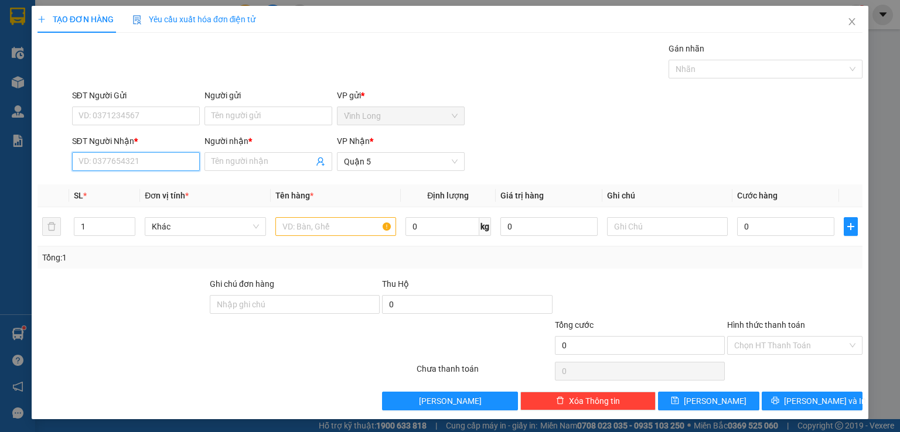
click at [145, 161] on input "SĐT Người Nhận *" at bounding box center [136, 161] width 128 height 19
click at [234, 165] on input "Người nhận *" at bounding box center [262, 161] width 102 height 13
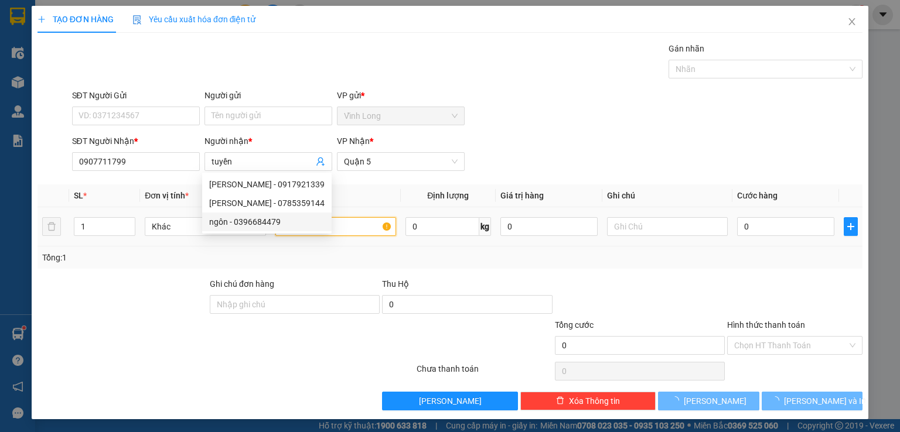
click at [351, 228] on input "text" at bounding box center [335, 226] width 121 height 19
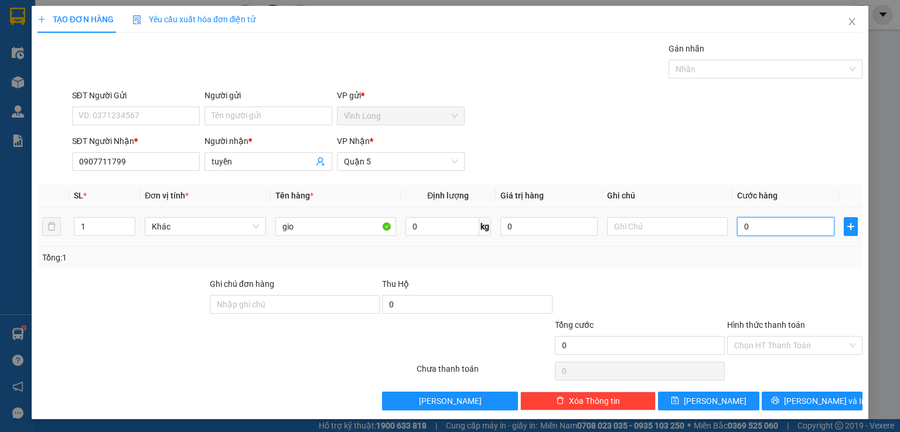
click at [744, 221] on input "0" at bounding box center [785, 226] width 97 height 19
click at [790, 343] on input "Hình thức thanh toán" at bounding box center [790, 346] width 113 height 18
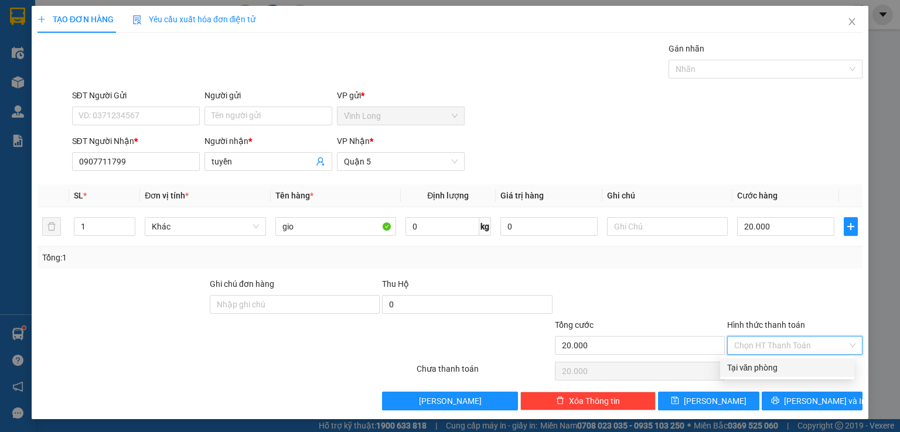
click at [781, 367] on div "Tại văn phòng" at bounding box center [787, 367] width 120 height 13
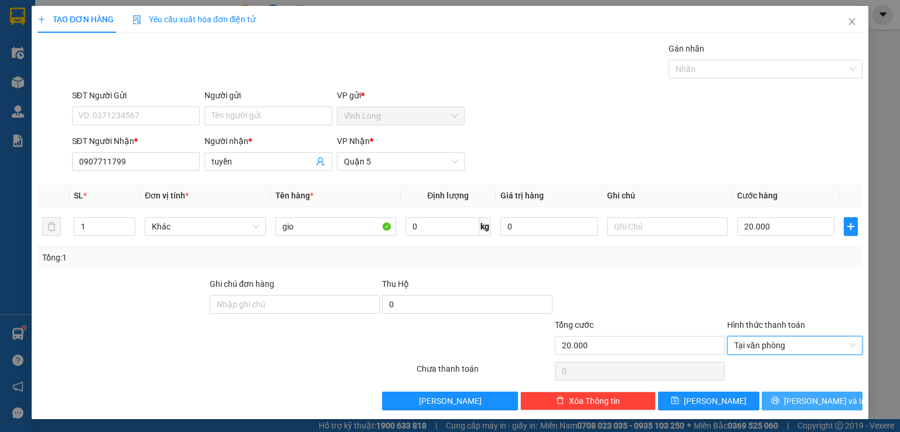
click at [779, 401] on button "[PERSON_NAME] và In" at bounding box center [812, 401] width 101 height 19
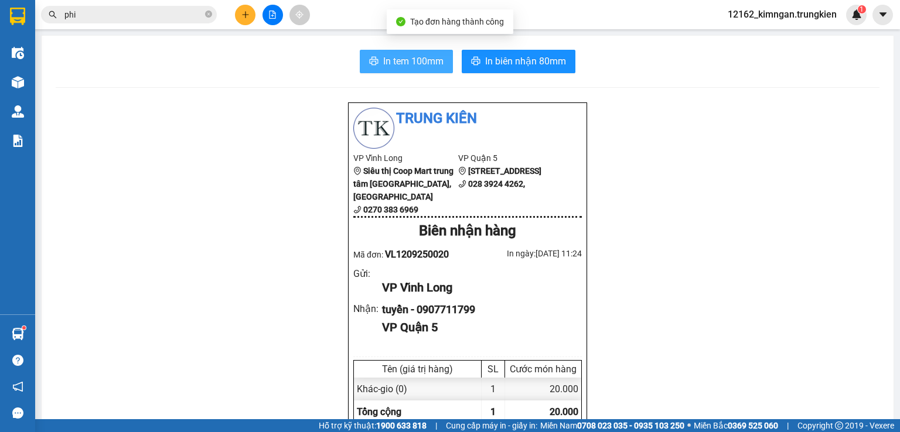
click at [401, 58] on span "In tem 100mm" at bounding box center [413, 61] width 60 height 15
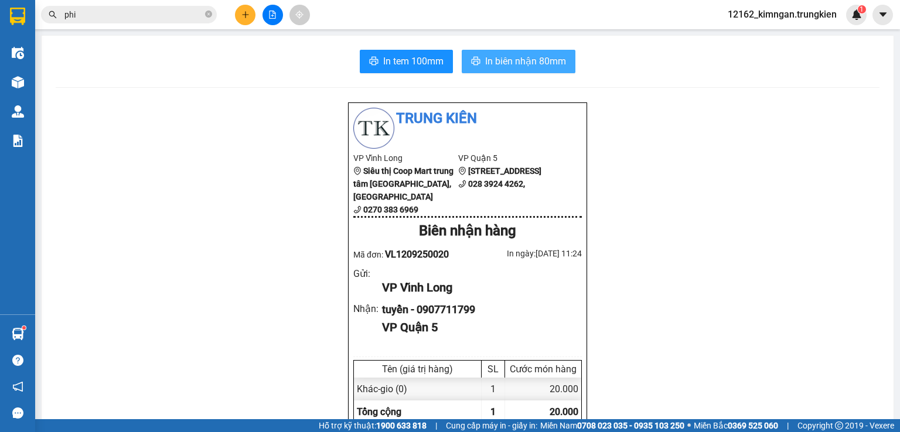
click at [502, 56] on span "In biên nhận 80mm" at bounding box center [525, 61] width 81 height 15
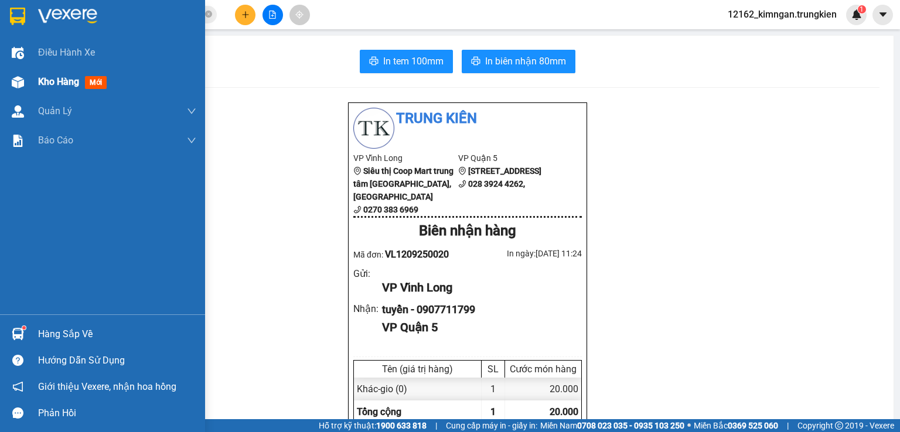
click at [51, 83] on span "Kho hàng" at bounding box center [58, 81] width 41 height 11
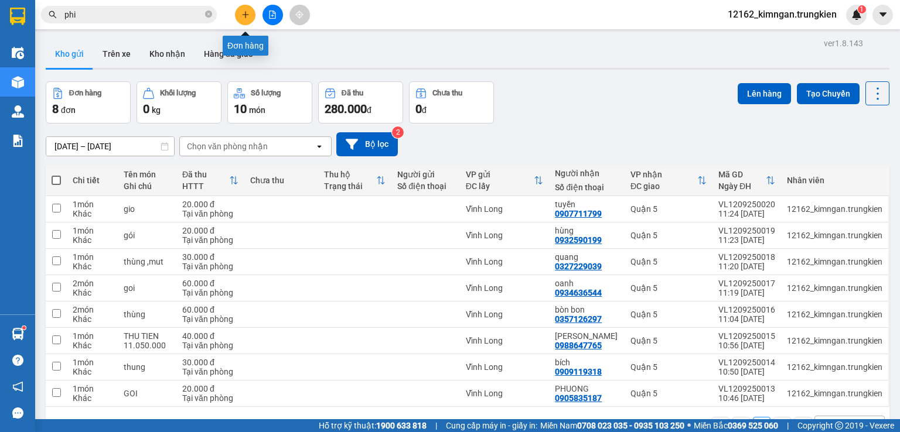
click at [243, 12] on icon "plus" at bounding box center [245, 15] width 8 height 8
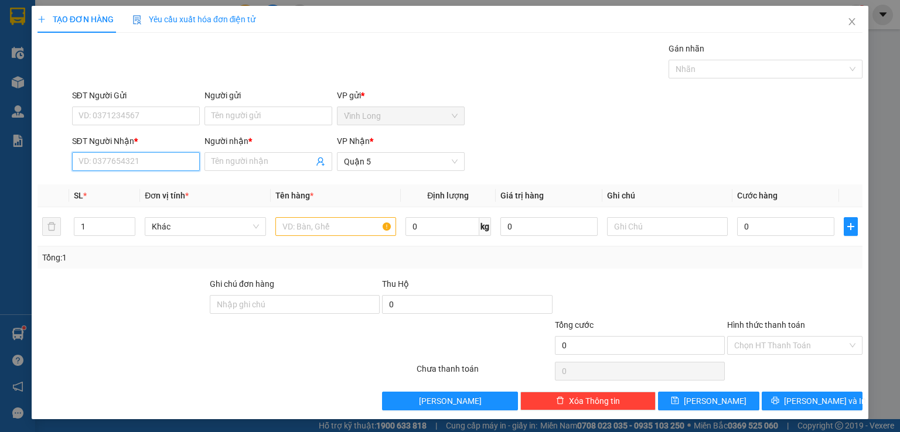
click at [108, 161] on input "SĐT Người Nhận *" at bounding box center [136, 161] width 128 height 19
click at [226, 166] on input "Người nhận *" at bounding box center [262, 161] width 102 height 13
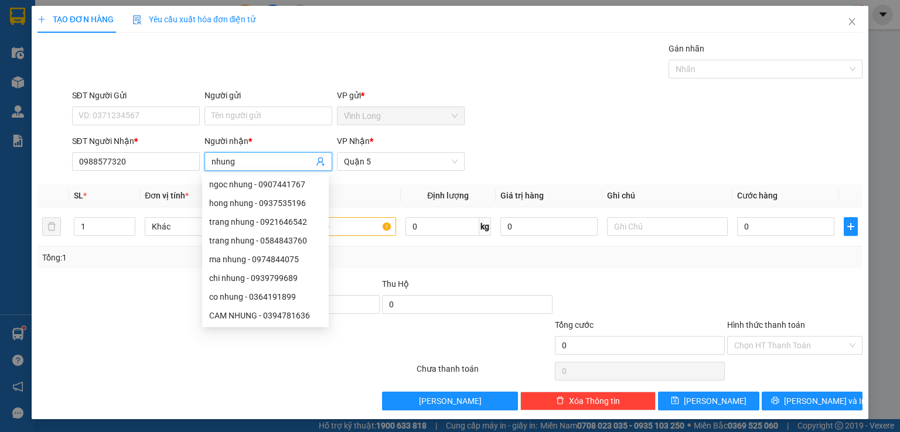
click at [98, 291] on div at bounding box center [122, 298] width 172 height 41
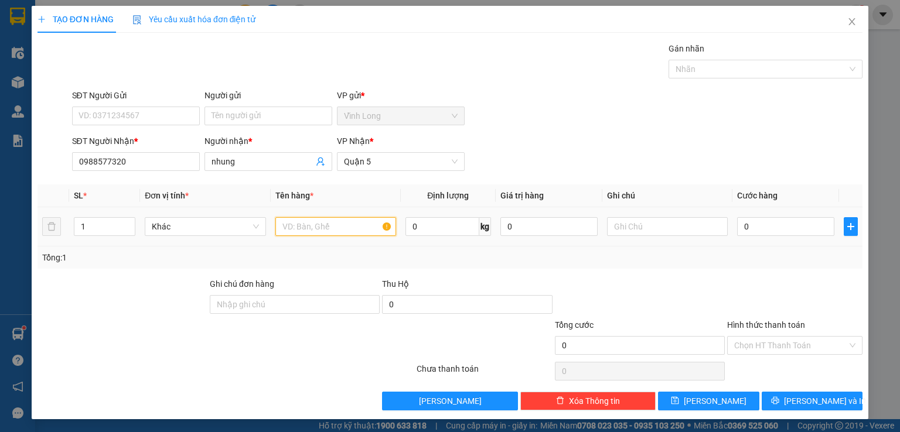
click at [320, 228] on input "text" at bounding box center [335, 226] width 121 height 19
click at [784, 232] on input "0" at bounding box center [785, 226] width 97 height 19
click at [829, 347] on input "Hình thức thanh toán" at bounding box center [790, 346] width 113 height 18
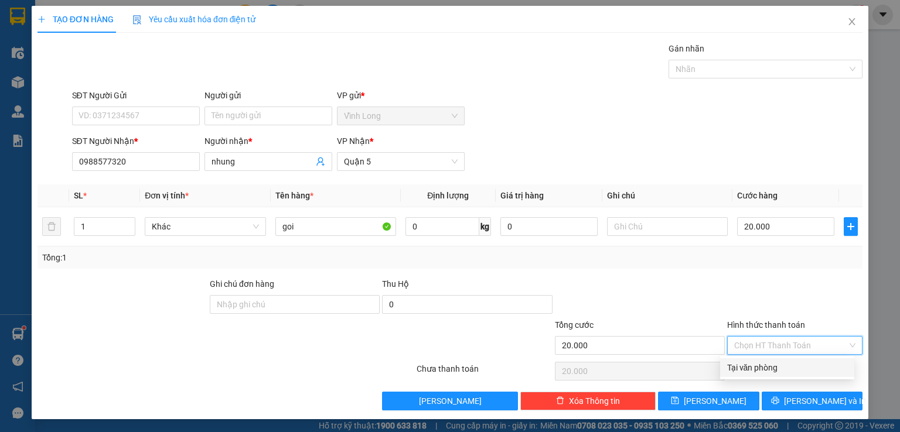
click at [790, 369] on div "Tại văn phòng" at bounding box center [787, 367] width 120 height 13
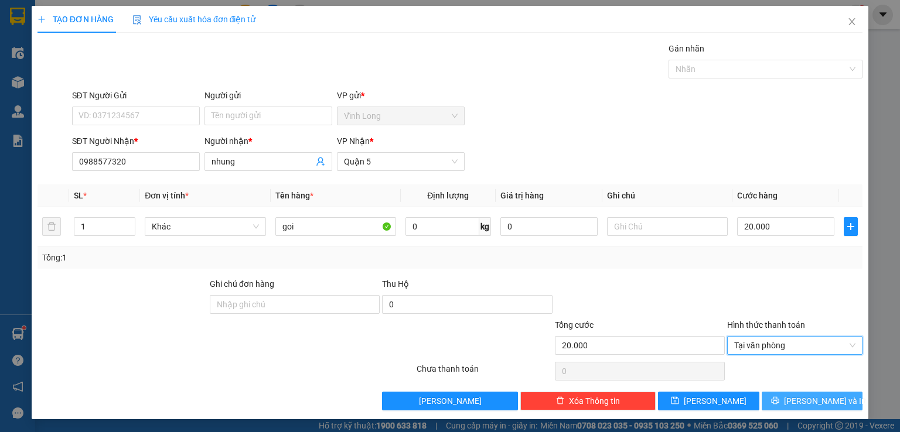
click at [766, 404] on button "[PERSON_NAME] và In" at bounding box center [812, 401] width 101 height 19
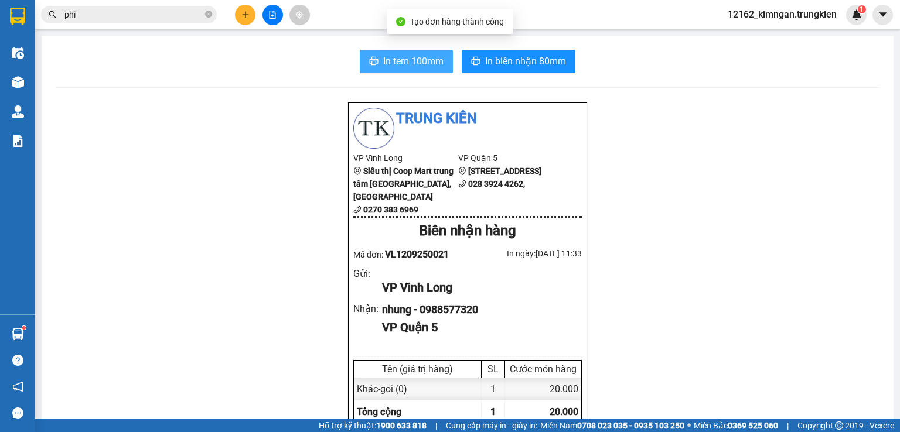
click at [415, 58] on span "In tem 100mm" at bounding box center [413, 61] width 60 height 15
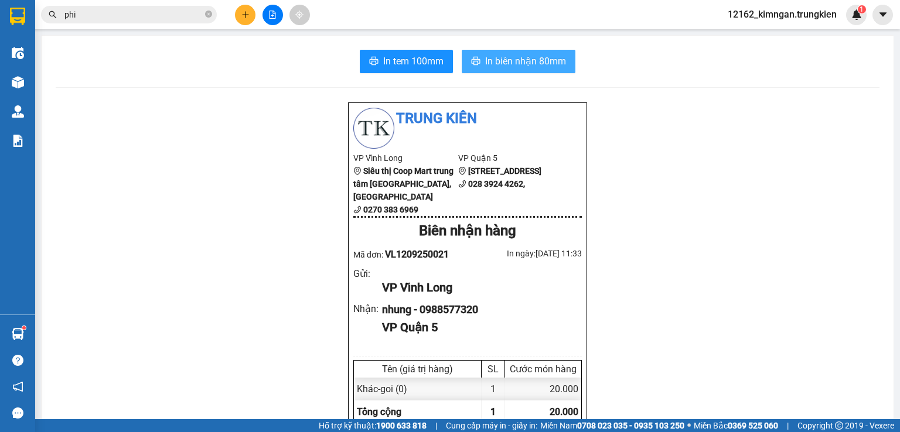
click at [501, 60] on span "In biên nhận 80mm" at bounding box center [525, 61] width 81 height 15
click at [250, 16] on button at bounding box center [245, 15] width 21 height 21
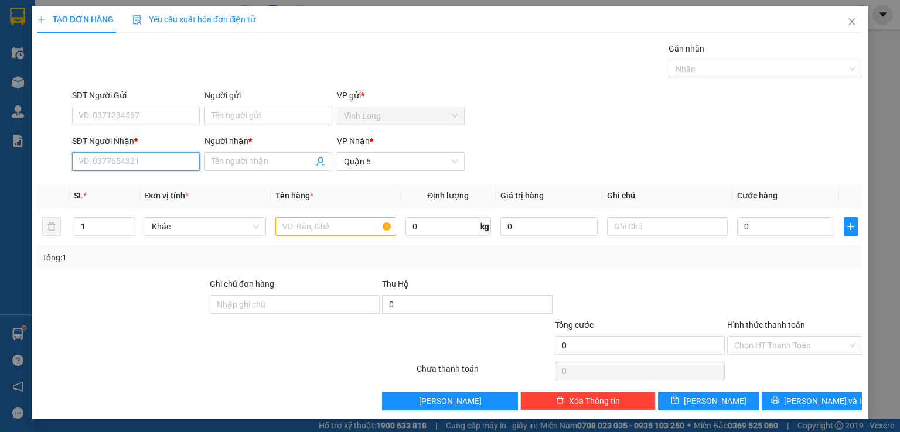
click at [143, 162] on input "SĐT Người Nhận *" at bounding box center [136, 161] width 128 height 19
click at [139, 181] on div "0903340433 - duy" at bounding box center [134, 184] width 112 height 13
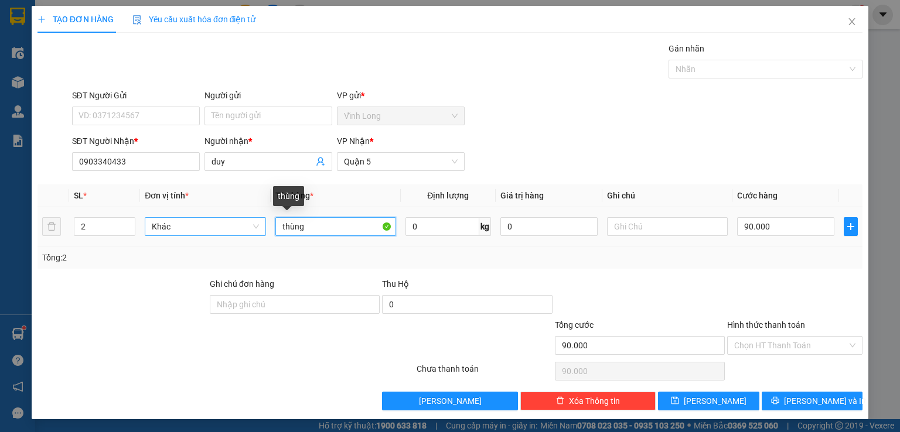
drag, startPoint x: 330, startPoint y: 218, endPoint x: 262, endPoint y: 224, distance: 68.3
click at [264, 224] on tr "2 Khác thùng 0 kg 0 90.000" at bounding box center [449, 226] width 825 height 39
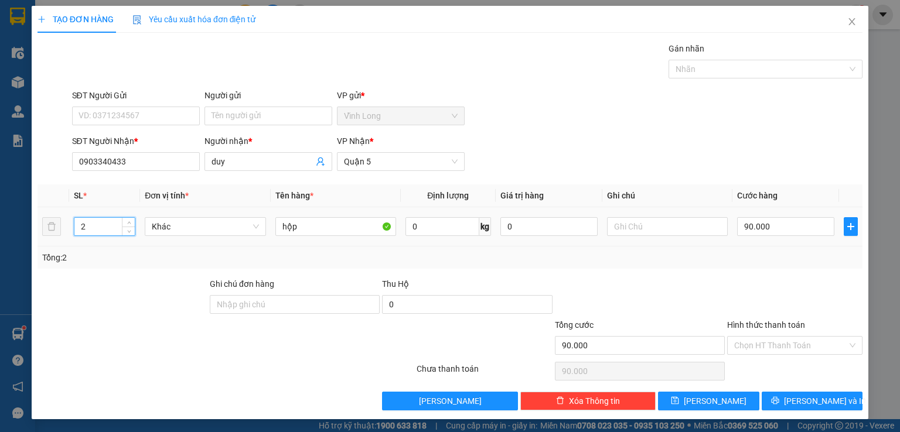
click at [53, 228] on tr "2 Khác hộp 0 kg 0 90.000" at bounding box center [449, 226] width 825 height 39
click at [756, 223] on input "90.000" at bounding box center [785, 226] width 97 height 19
click at [806, 343] on input "Hình thức thanh toán" at bounding box center [790, 346] width 113 height 18
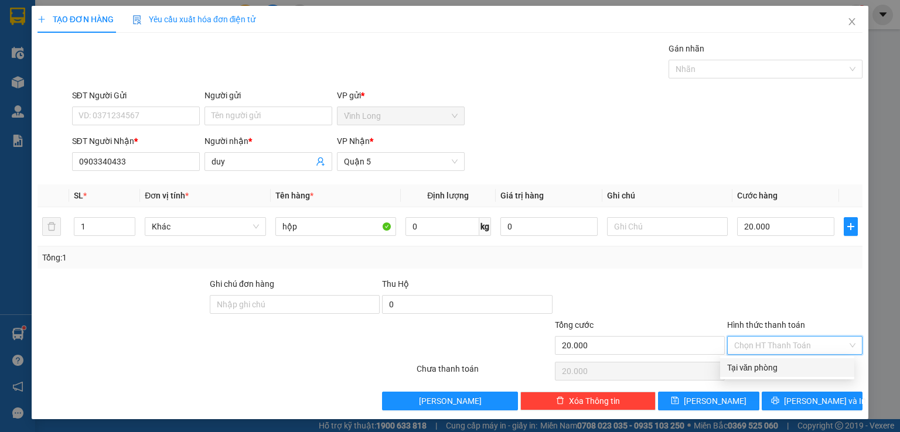
click at [785, 361] on div "Tại văn phòng" at bounding box center [787, 368] width 134 height 19
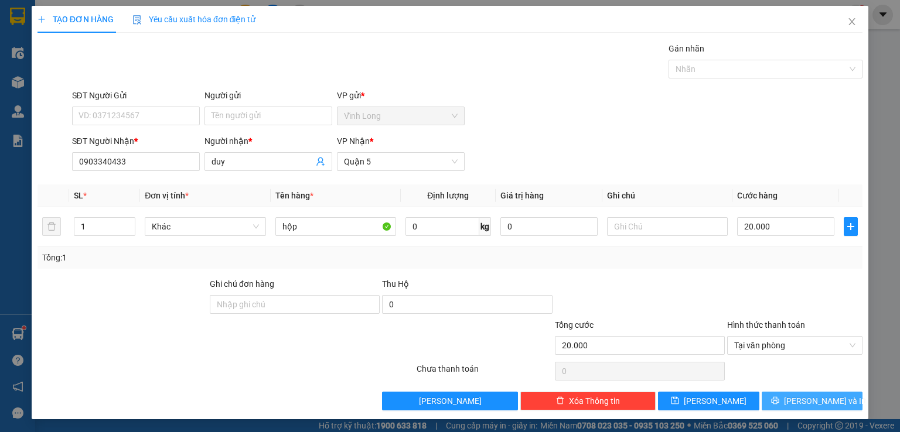
click at [779, 401] on icon "printer" at bounding box center [775, 401] width 8 height 8
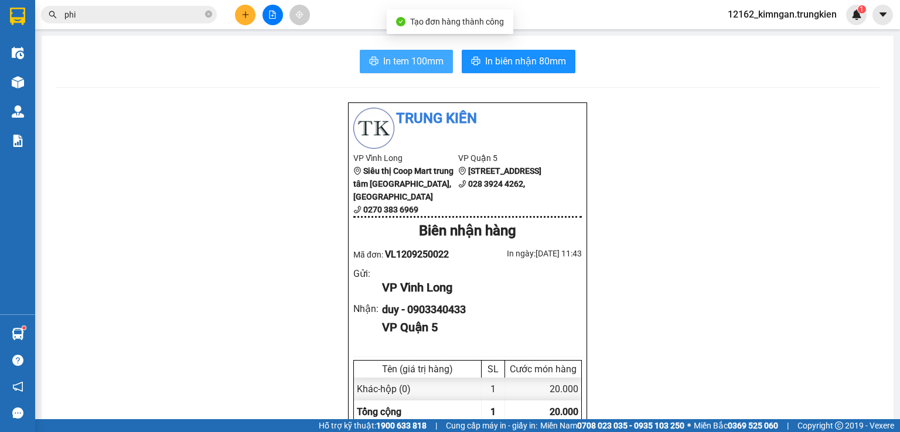
click at [385, 62] on span "In tem 100mm" at bounding box center [413, 61] width 60 height 15
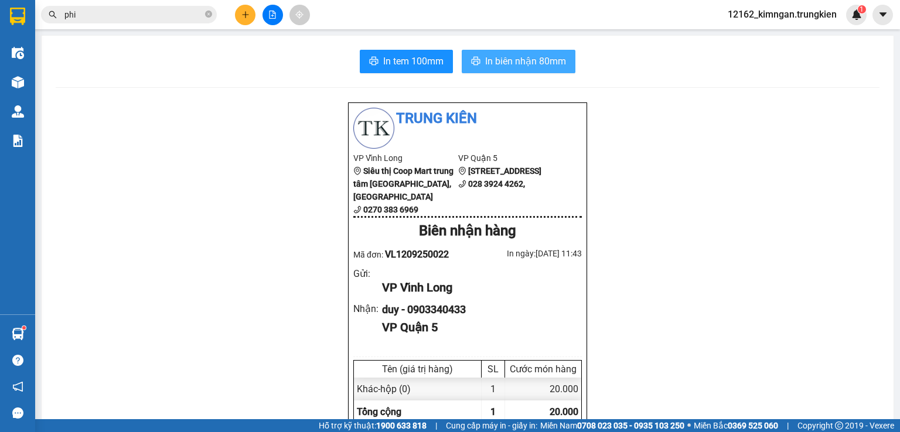
click at [500, 57] on span "In biên nhận 80mm" at bounding box center [525, 61] width 81 height 15
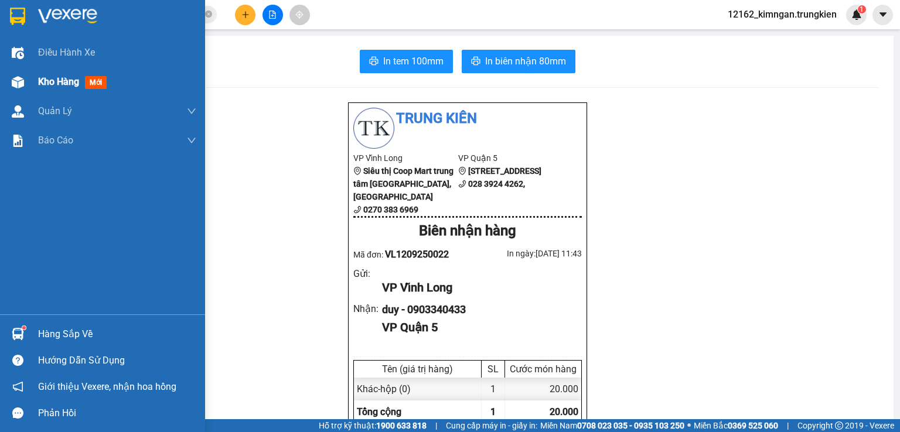
click at [37, 80] on div "Kho hàng mới" at bounding box center [102, 81] width 205 height 29
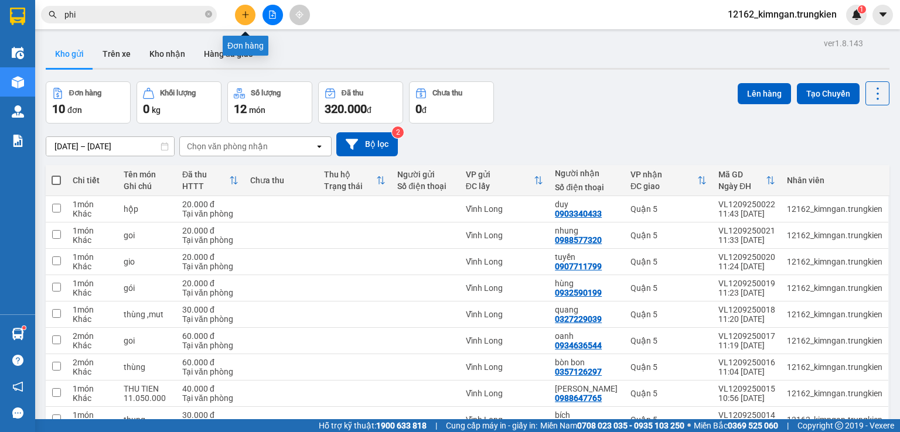
click at [240, 13] on button at bounding box center [245, 15] width 21 height 21
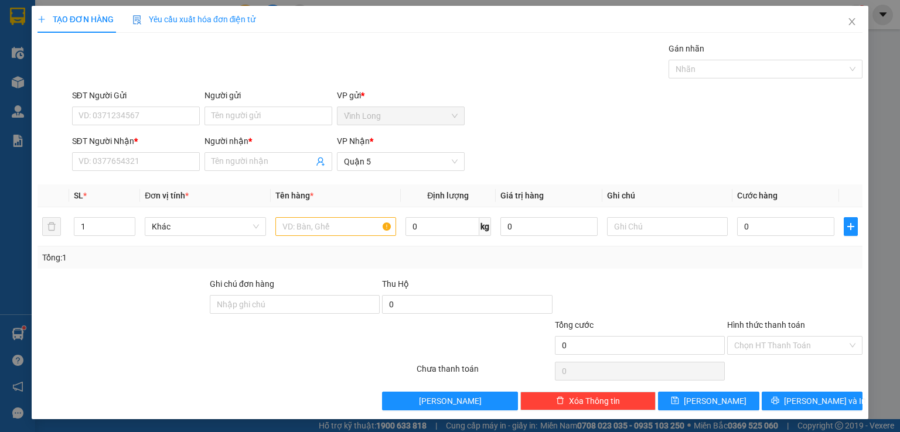
click at [157, 172] on div "SĐT Người Nhận * VD: 0377654321" at bounding box center [136, 155] width 128 height 41
click at [157, 162] on input "SĐT Người Nhận *" at bounding box center [136, 161] width 128 height 19
click at [141, 186] on div "0707277579 - HOA" at bounding box center [134, 184] width 112 height 13
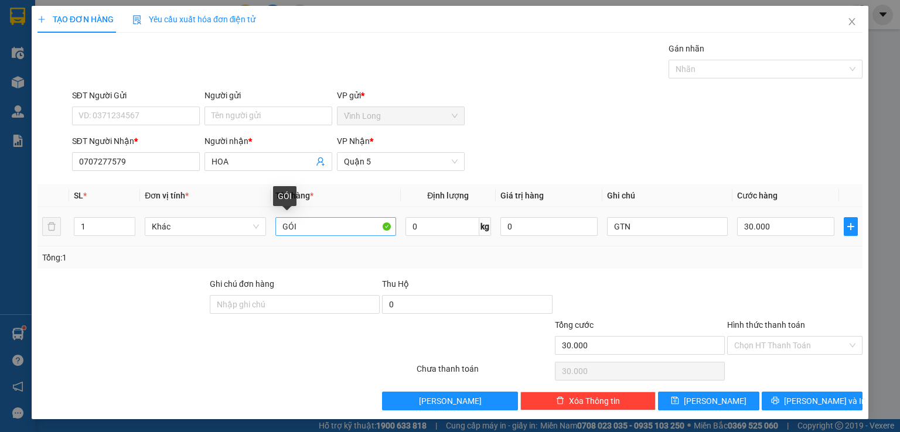
drag, startPoint x: 323, startPoint y: 214, endPoint x: 278, endPoint y: 230, distance: 47.2
click at [278, 230] on td "GÓI" at bounding box center [336, 226] width 130 height 39
drag, startPoint x: 301, startPoint y: 224, endPoint x: 245, endPoint y: 224, distance: 55.6
click at [245, 224] on tr "1 Khác GÓI 0 kg 0 GTN 30.000" at bounding box center [449, 226] width 825 height 39
click at [802, 341] on input "Hình thức thanh toán" at bounding box center [790, 346] width 113 height 18
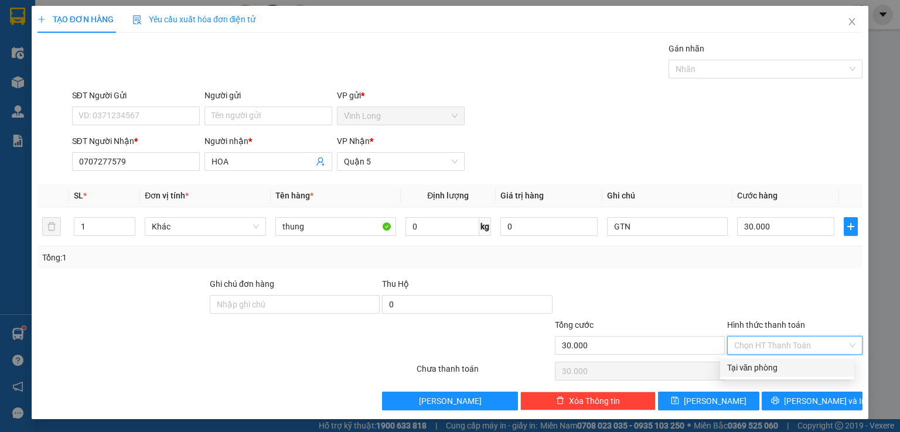
click at [790, 361] on div "Tại văn phòng" at bounding box center [787, 367] width 120 height 13
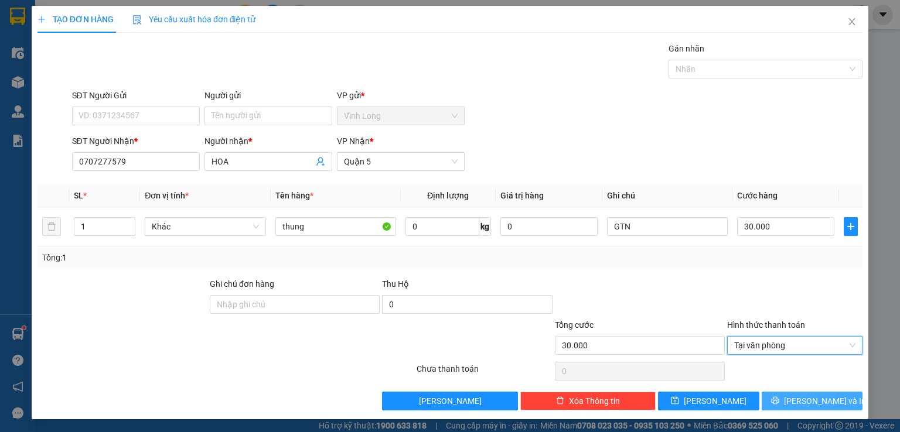
click at [798, 395] on span "[PERSON_NAME] và In" at bounding box center [825, 401] width 82 height 13
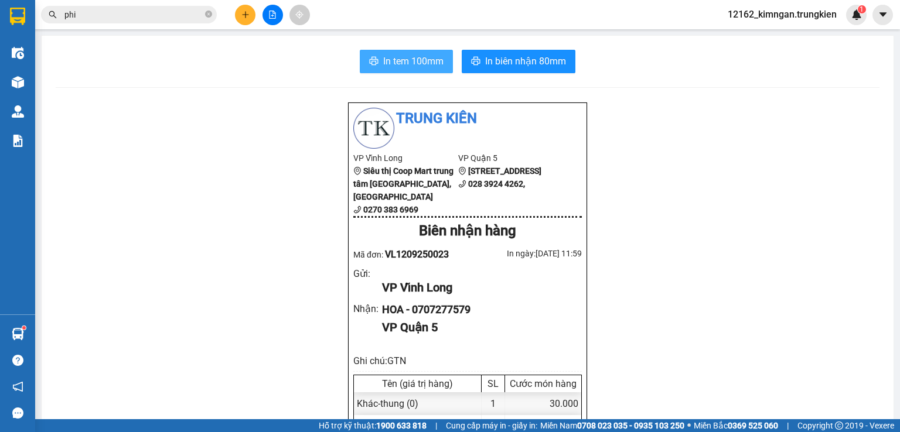
click at [383, 59] on span "In tem 100mm" at bounding box center [413, 61] width 60 height 15
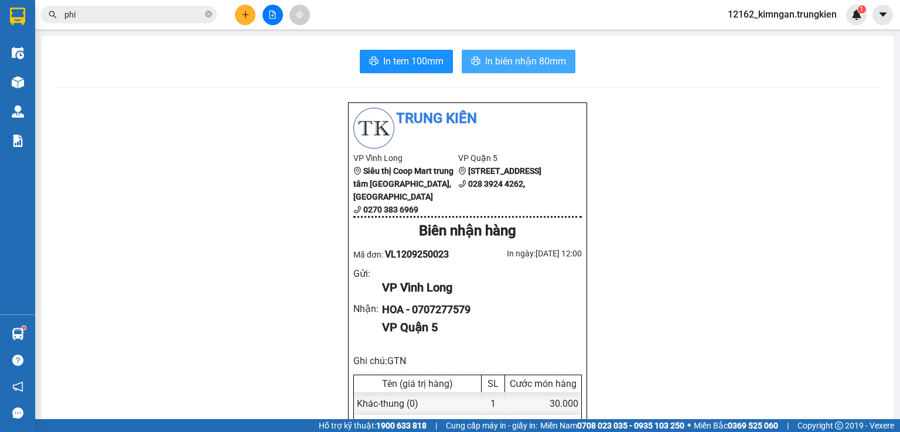
click at [510, 60] on span "In biên nhận 80mm" at bounding box center [525, 61] width 81 height 15
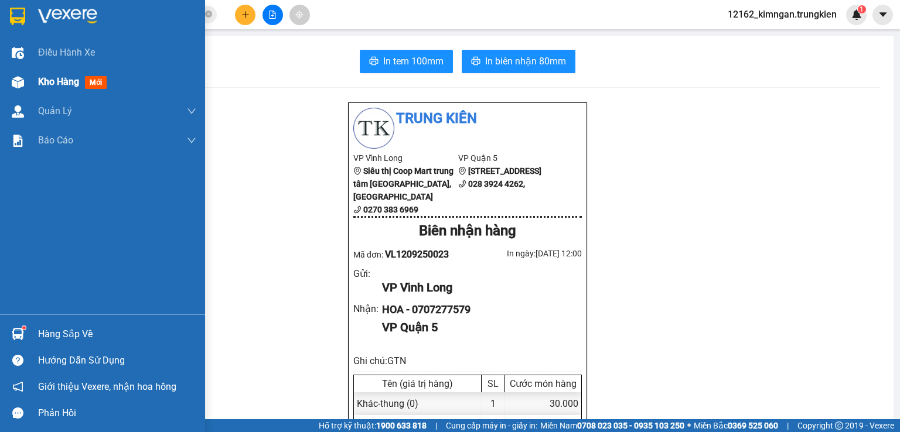
click at [62, 83] on span "Kho hàng" at bounding box center [58, 81] width 41 height 11
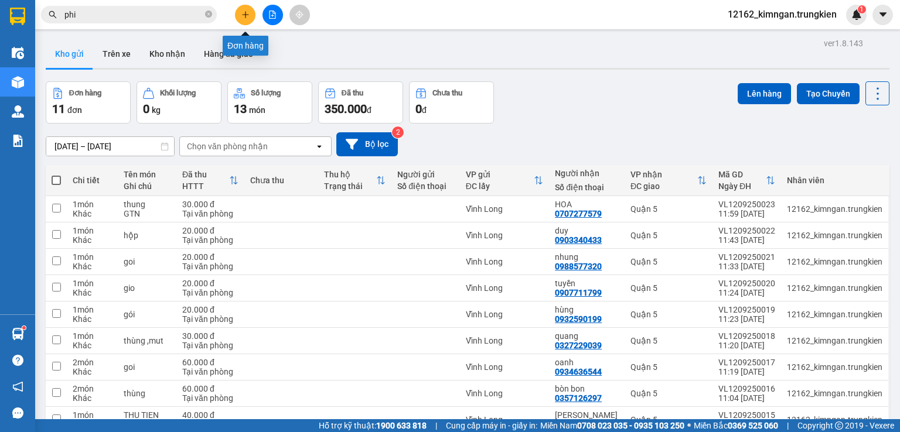
click at [247, 16] on icon "plus" at bounding box center [245, 15] width 8 height 8
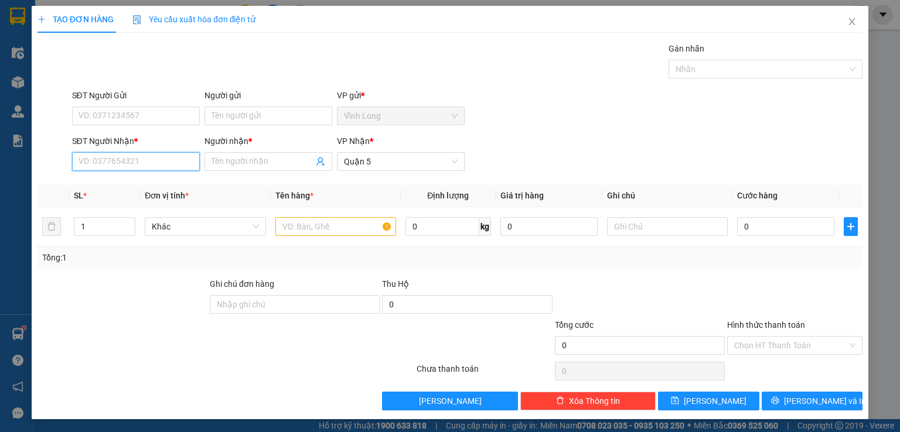
click at [114, 153] on input "SĐT Người Nhận *" at bounding box center [136, 161] width 128 height 19
click at [108, 187] on div "0903336525 - NHÂN" at bounding box center [134, 184] width 112 height 13
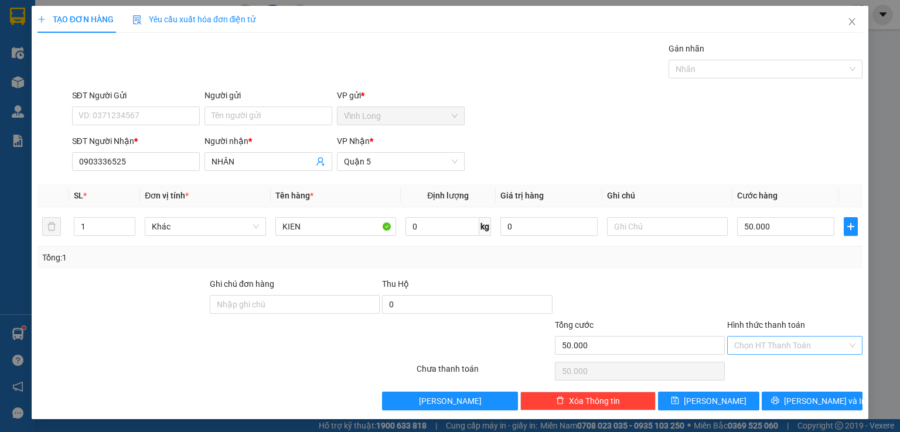
click at [776, 344] on input "Hình thức thanh toán" at bounding box center [790, 346] width 113 height 18
click at [768, 366] on div "Tại văn phòng" at bounding box center [787, 367] width 120 height 13
click at [778, 401] on button "[PERSON_NAME] và In" at bounding box center [812, 401] width 101 height 19
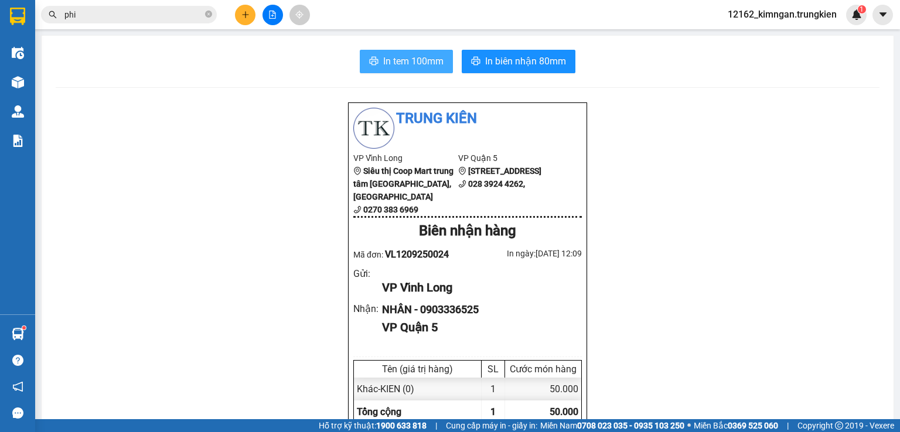
click at [420, 65] on span "In tem 100mm" at bounding box center [413, 61] width 60 height 15
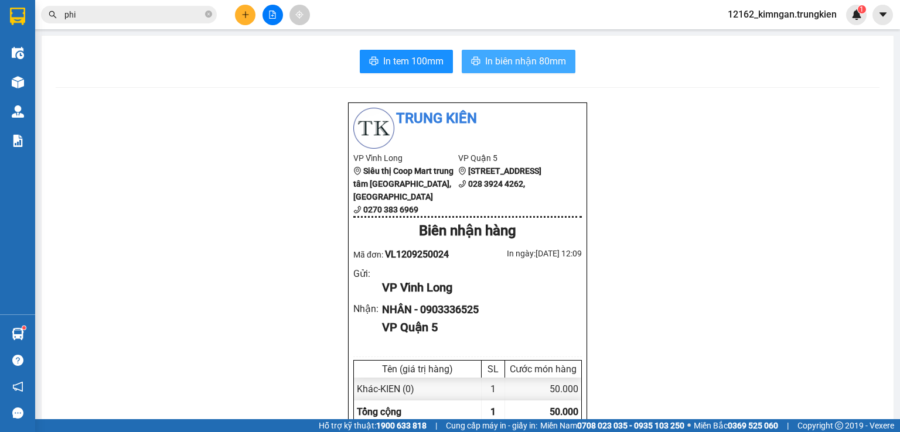
click at [527, 59] on span "In biên nhận 80mm" at bounding box center [525, 61] width 81 height 15
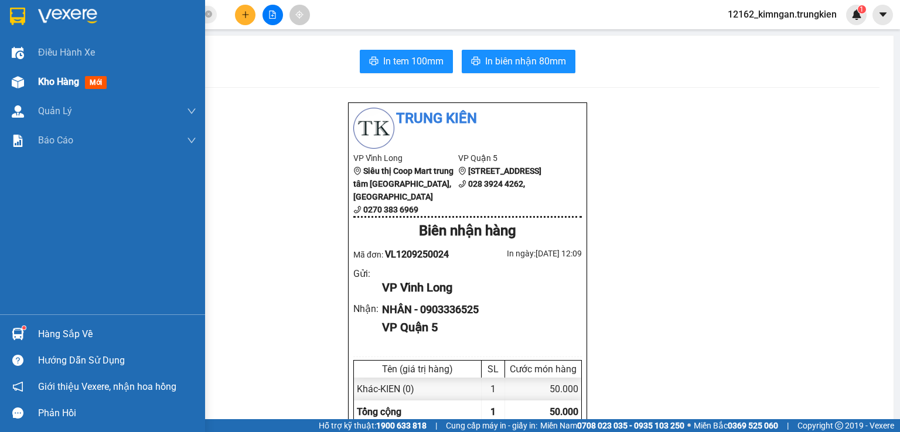
click at [46, 82] on span "Kho hàng" at bounding box center [58, 81] width 41 height 11
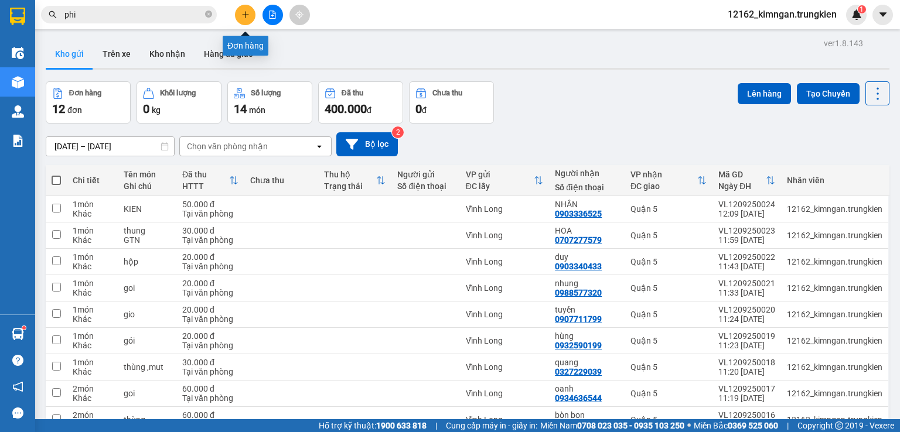
click at [241, 12] on icon "plus" at bounding box center [245, 15] width 8 height 8
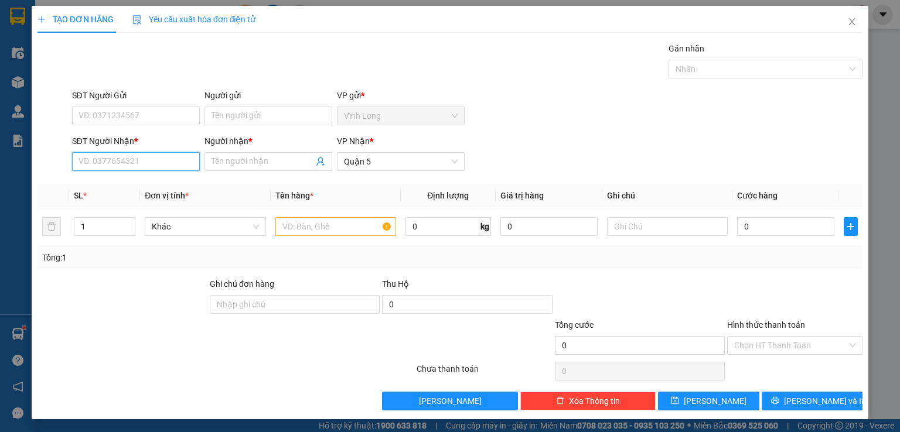
click at [140, 162] on input "SĐT Người Nhận *" at bounding box center [136, 161] width 128 height 19
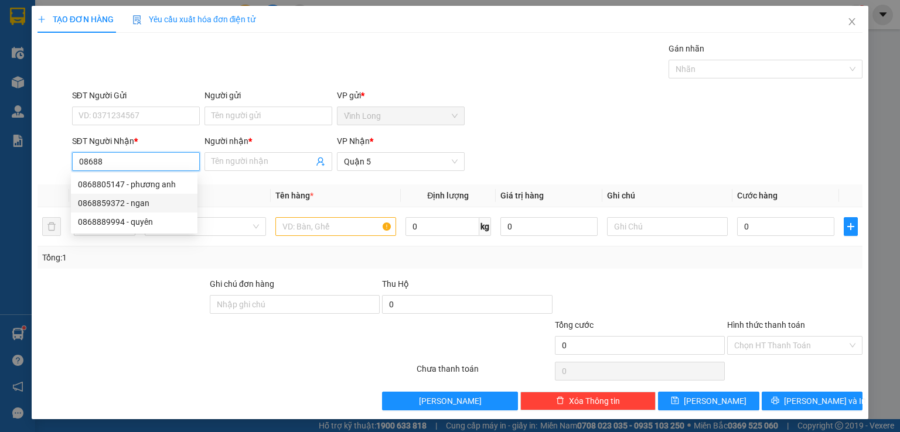
click at [152, 202] on div "0868859372 - ngan" at bounding box center [134, 203] width 112 height 13
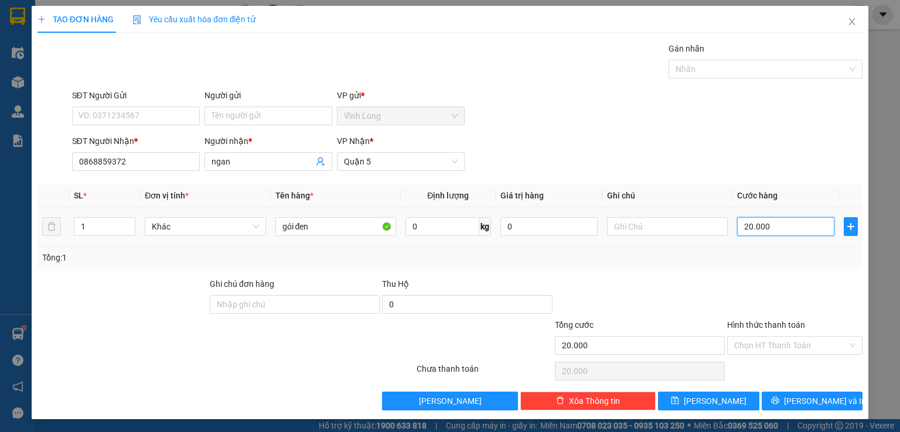
click at [756, 229] on input "20.000" at bounding box center [785, 226] width 97 height 19
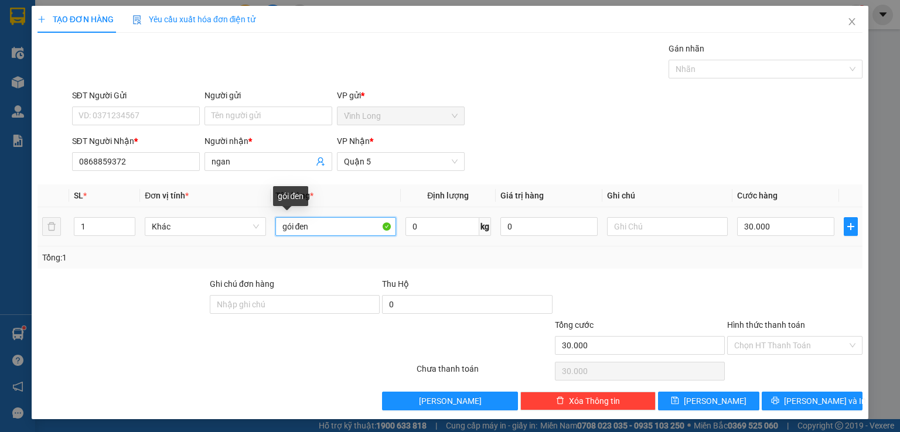
drag, startPoint x: 307, startPoint y: 228, endPoint x: 293, endPoint y: 226, distance: 14.4
click at [293, 226] on input "gói đen" at bounding box center [335, 226] width 121 height 19
click at [192, 373] on div at bounding box center [225, 371] width 379 height 23
click at [778, 349] on input "Hình thức thanh toán" at bounding box center [790, 346] width 113 height 18
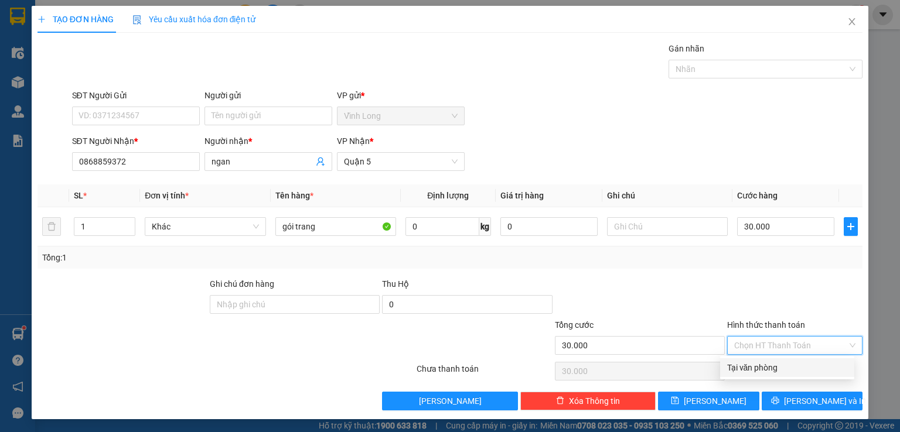
click at [778, 375] on div "Tại văn phòng" at bounding box center [787, 368] width 134 height 19
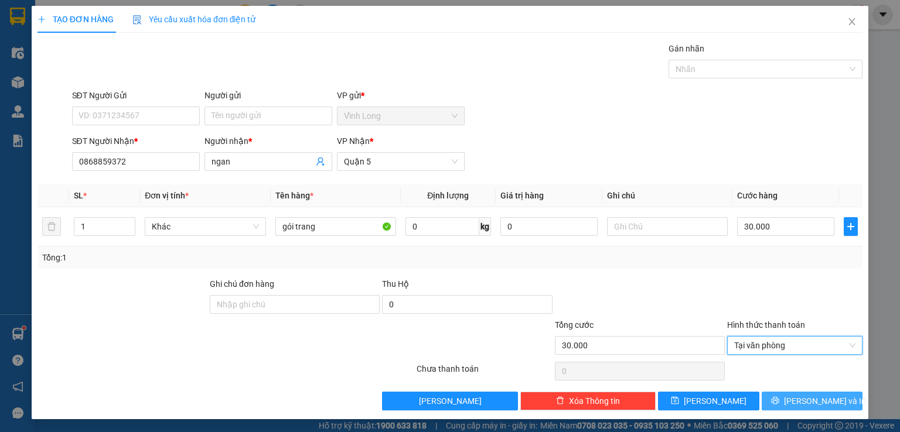
click at [779, 400] on icon "printer" at bounding box center [775, 401] width 8 height 8
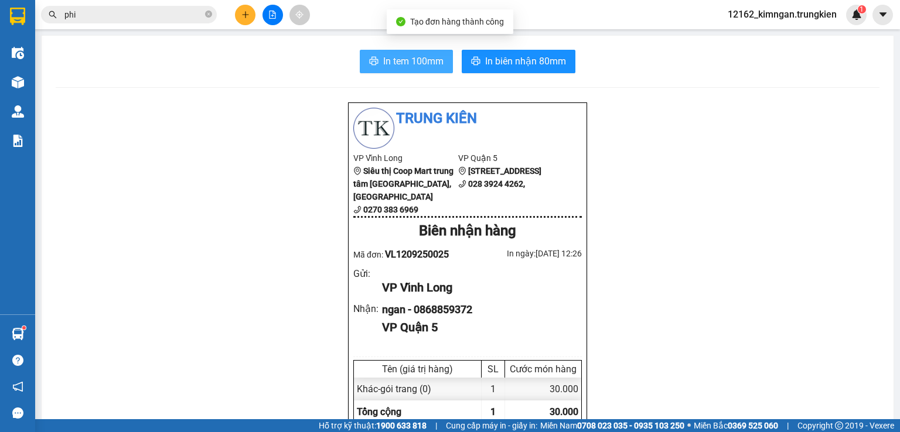
click at [392, 59] on span "In tem 100mm" at bounding box center [413, 61] width 60 height 15
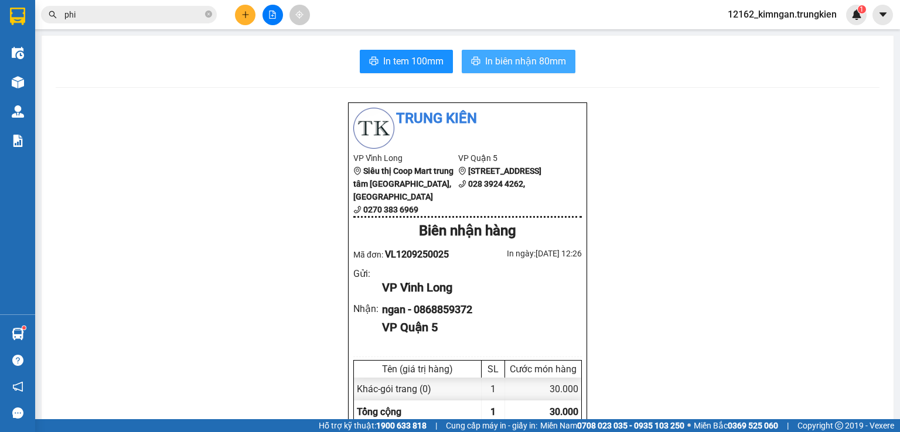
click at [490, 62] on span "In biên nhận 80mm" at bounding box center [525, 61] width 81 height 15
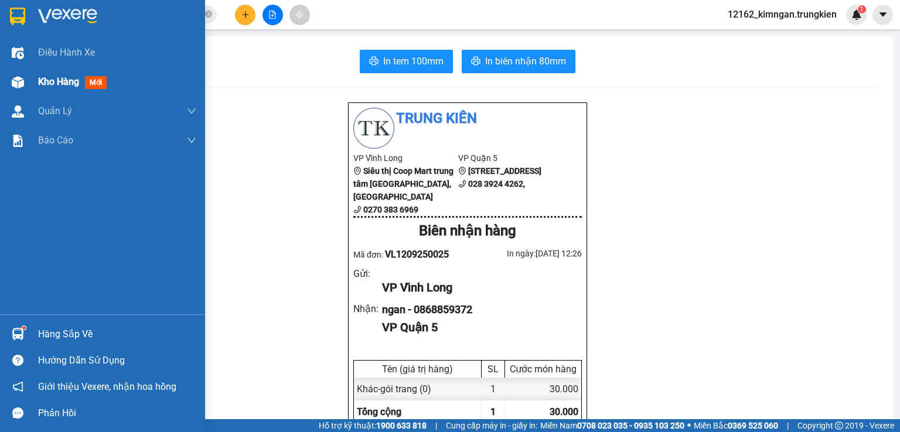
click at [62, 77] on span "Kho hàng" at bounding box center [58, 81] width 41 height 11
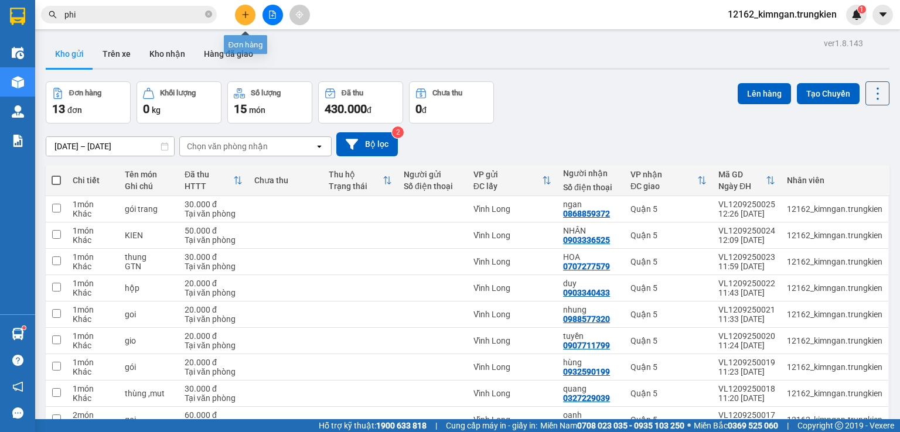
click at [247, 19] on button at bounding box center [245, 15] width 21 height 21
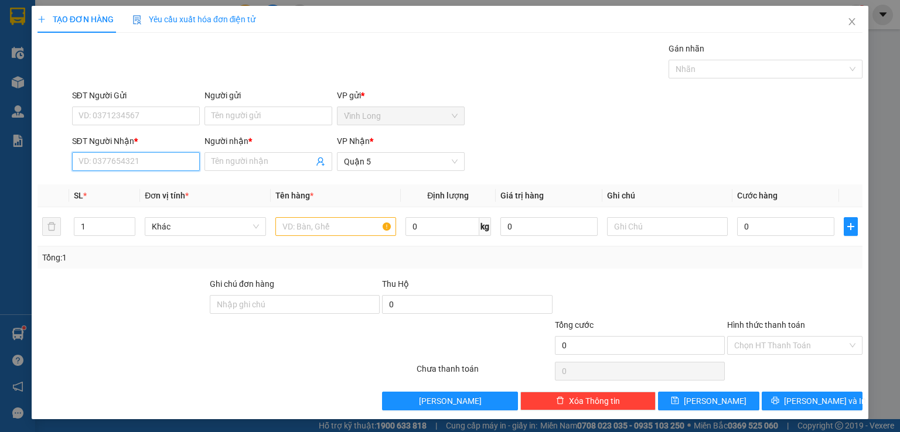
click at [159, 162] on input "SĐT Người Nhận *" at bounding box center [136, 161] width 128 height 19
click at [141, 181] on div "0939853359 - cô ba" at bounding box center [134, 184] width 112 height 13
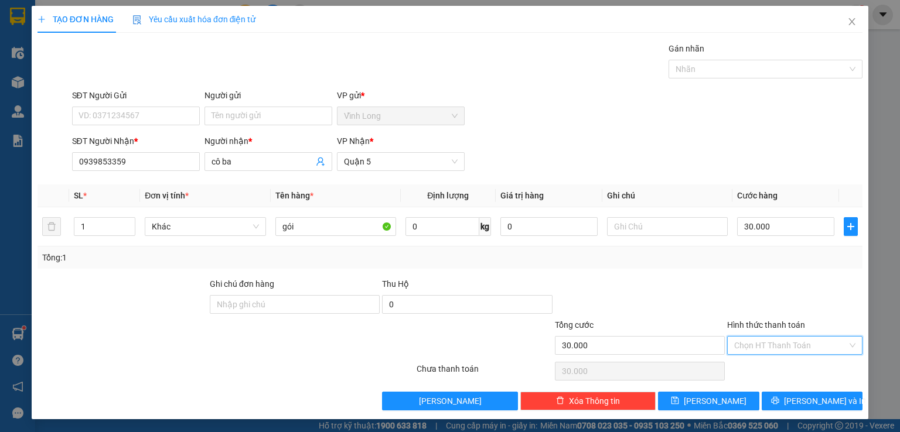
click at [771, 338] on input "Hình thức thanh toán" at bounding box center [790, 346] width 113 height 18
click at [766, 368] on div "Tại văn phòng" at bounding box center [787, 367] width 120 height 13
click at [769, 397] on button "[PERSON_NAME] và In" at bounding box center [812, 401] width 101 height 19
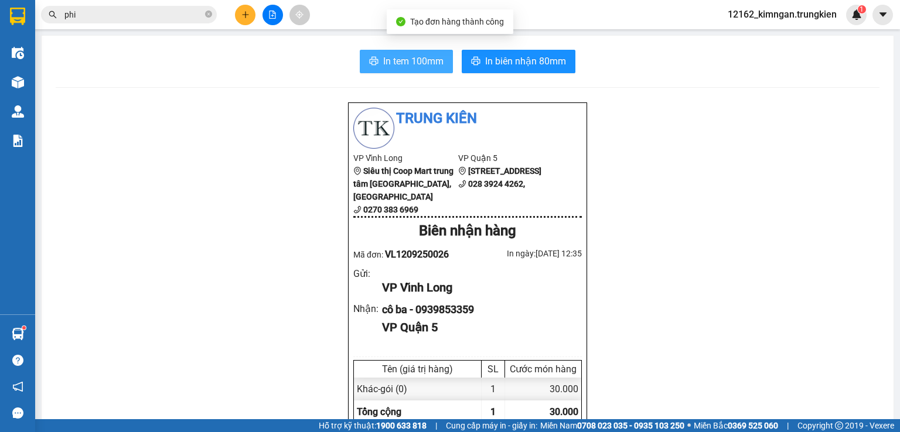
drag, startPoint x: 395, startPoint y: 61, endPoint x: 586, endPoint y: 59, distance: 191.0
click at [395, 60] on span "In tem 100mm" at bounding box center [413, 61] width 60 height 15
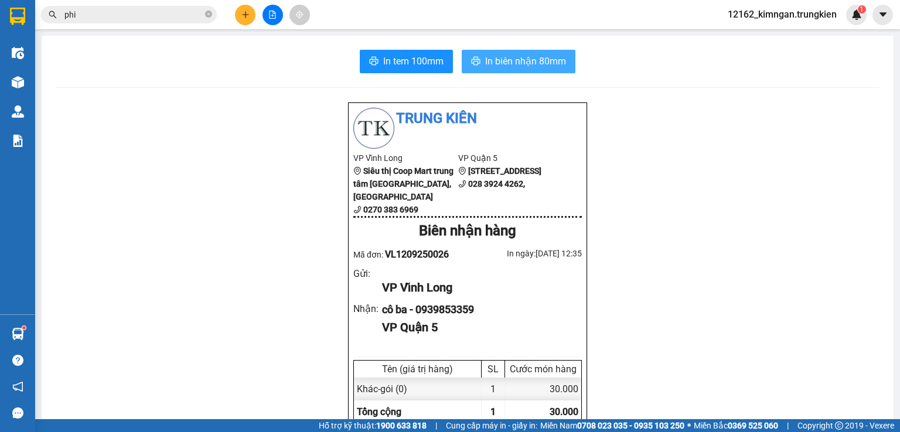
click at [510, 62] on span "In biên nhận 80mm" at bounding box center [525, 61] width 81 height 15
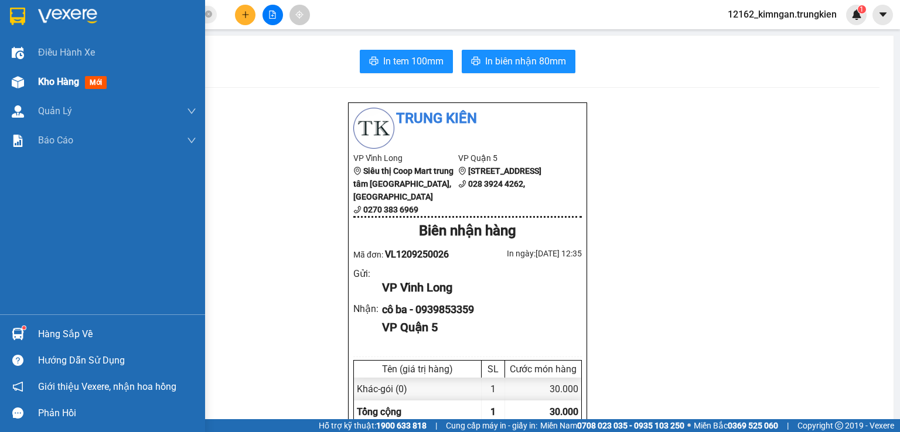
click at [68, 84] on span "Kho hàng" at bounding box center [58, 81] width 41 height 11
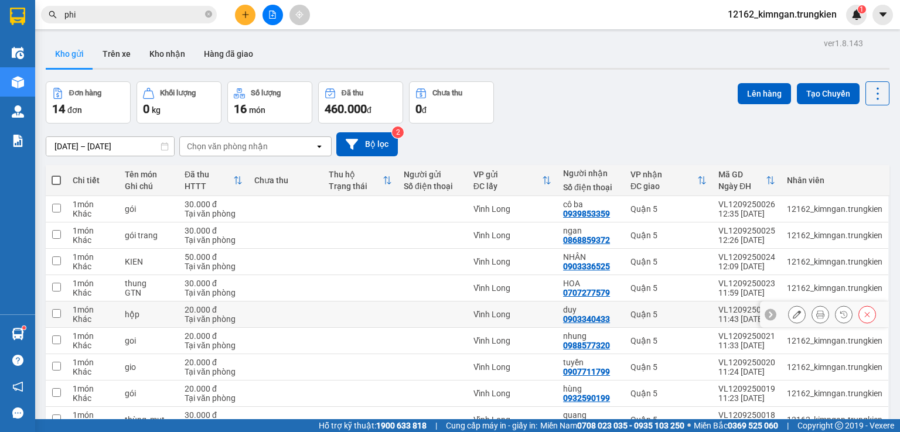
scroll to position [87, 0]
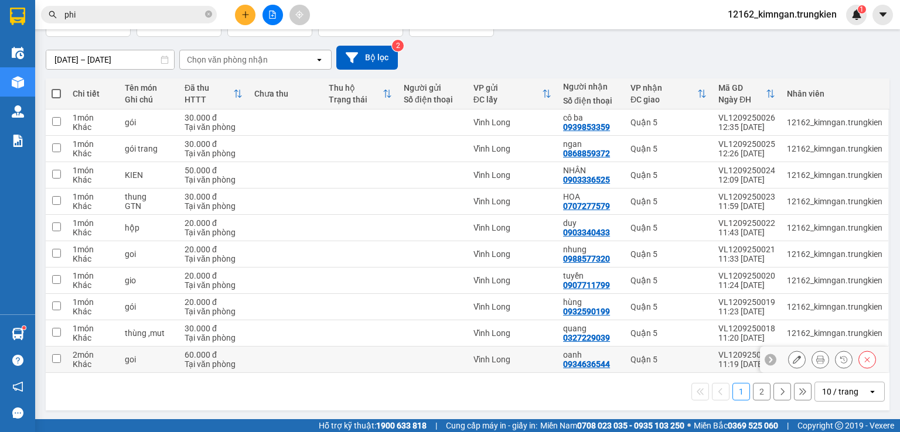
click at [412, 352] on td at bounding box center [433, 360] width 70 height 26
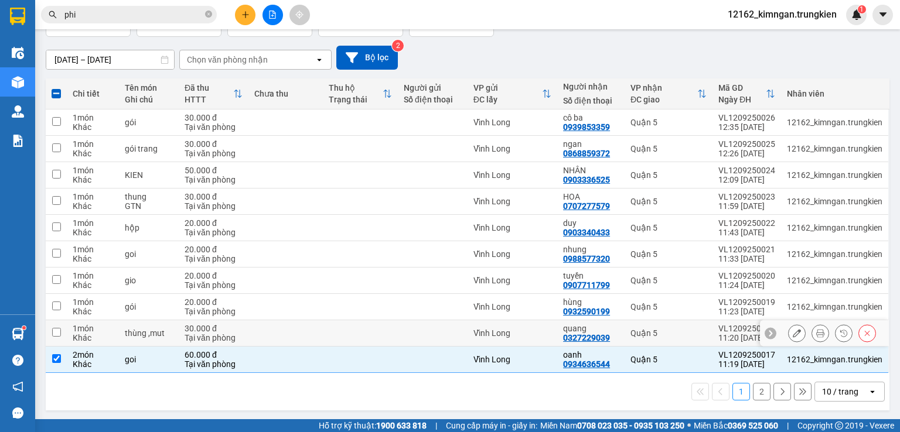
click at [412, 329] on div at bounding box center [433, 333] width 58 height 9
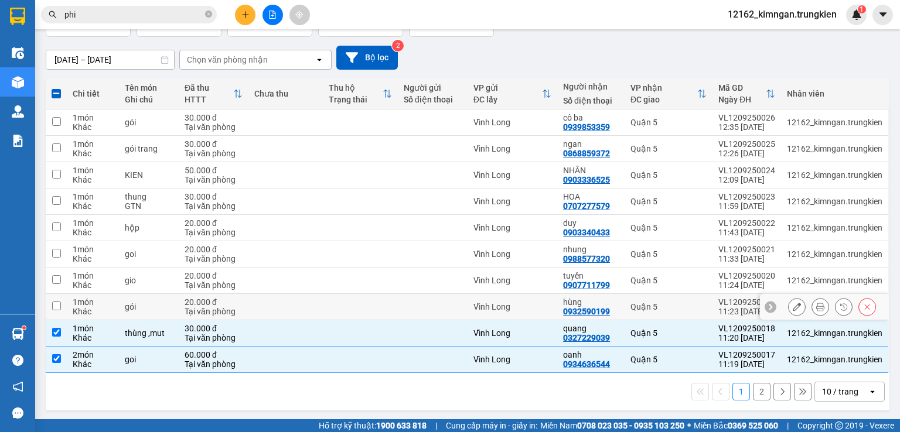
click at [415, 310] on td at bounding box center [433, 307] width 70 height 26
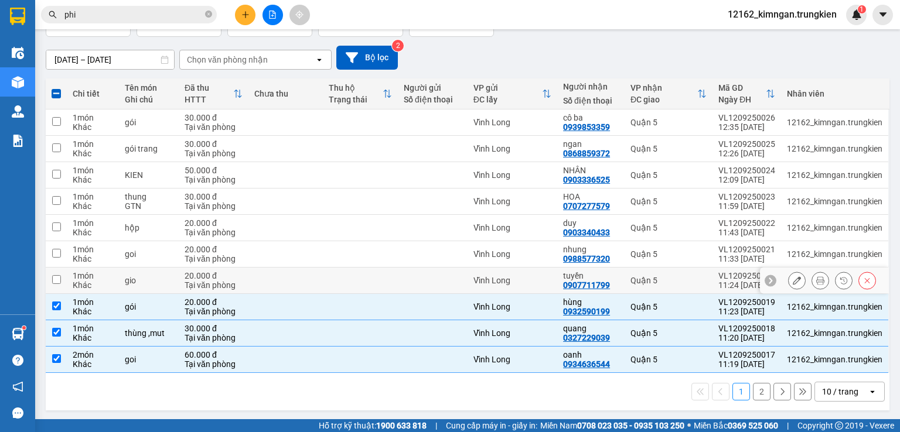
drag, startPoint x: 418, startPoint y: 286, endPoint x: 418, endPoint y: 265, distance: 21.1
click at [418, 285] on td at bounding box center [433, 281] width 70 height 26
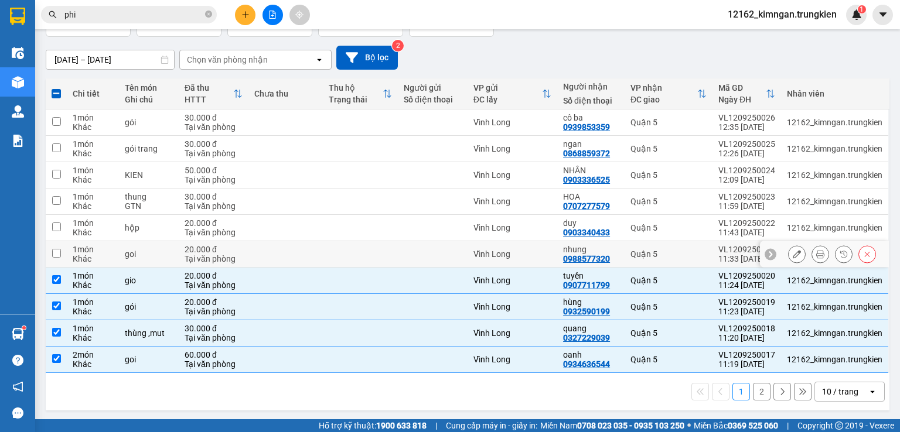
click at [420, 250] on div at bounding box center [433, 254] width 58 height 9
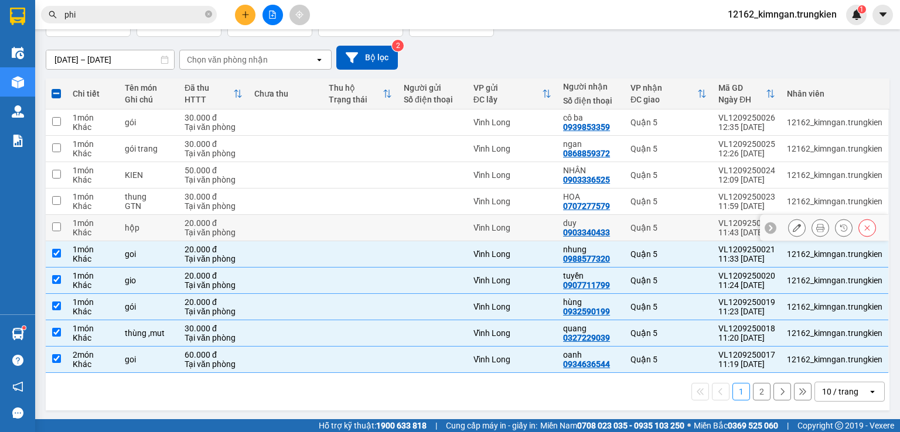
click at [424, 230] on div at bounding box center [433, 227] width 58 height 9
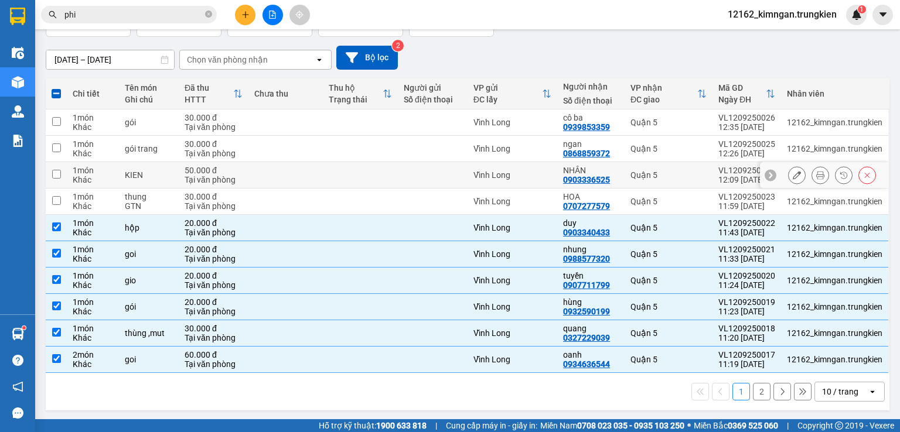
click at [424, 186] on td at bounding box center [433, 175] width 70 height 26
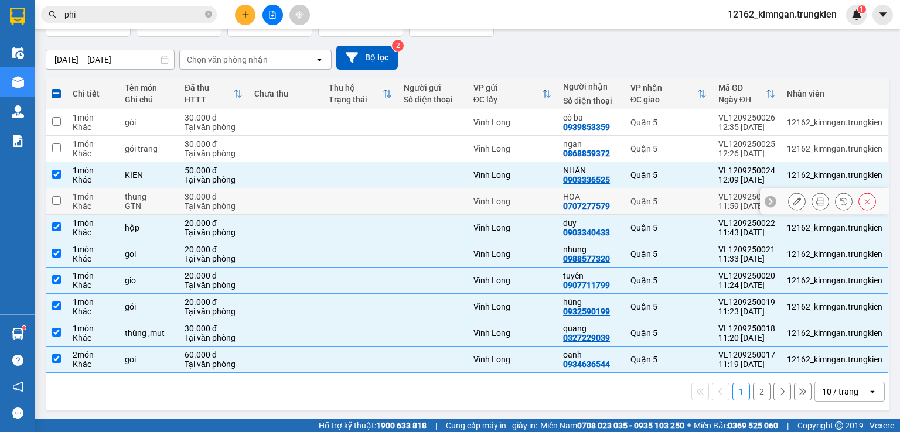
click at [423, 198] on div at bounding box center [433, 201] width 58 height 9
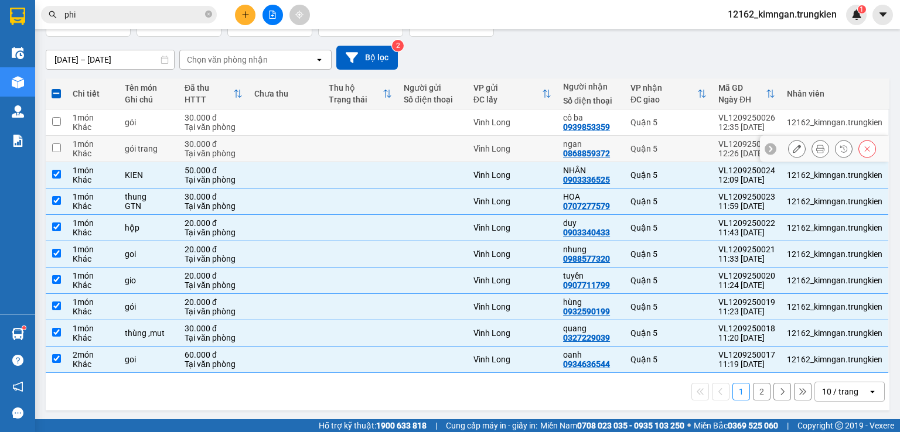
click at [436, 157] on td at bounding box center [433, 149] width 70 height 26
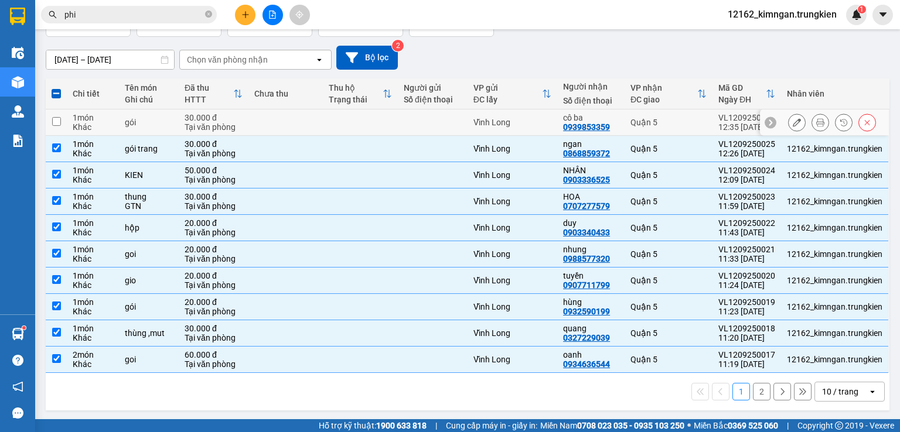
click at [438, 125] on div at bounding box center [433, 122] width 58 height 9
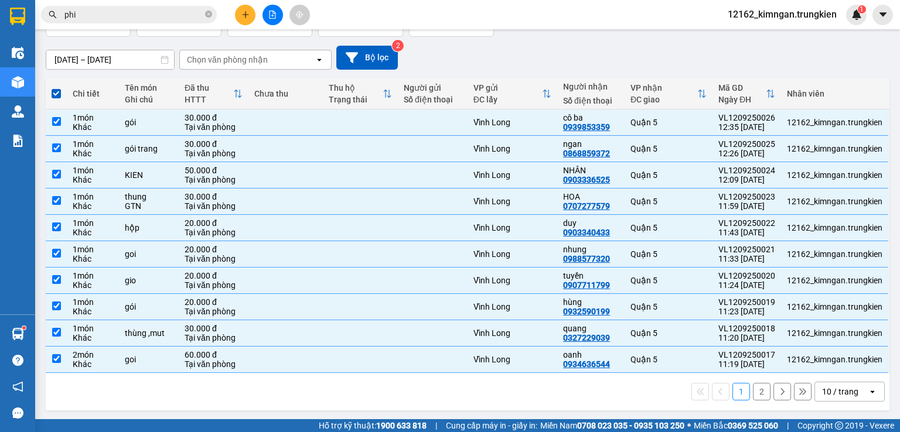
scroll to position [0, 0]
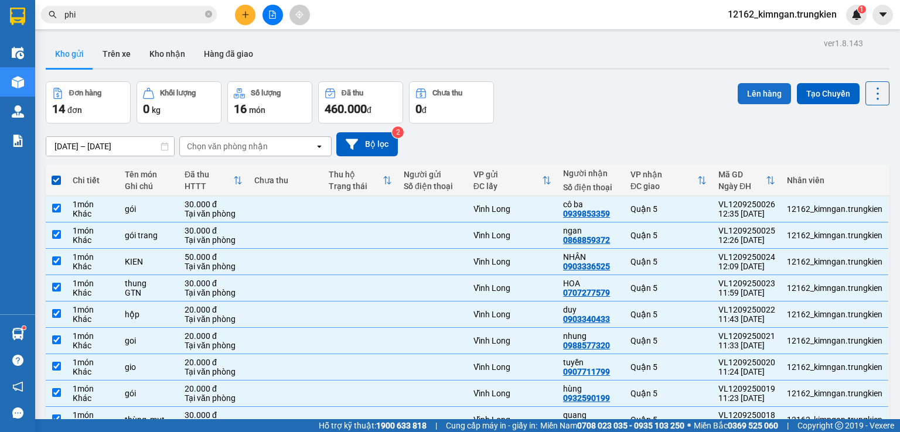
click at [750, 95] on button "Lên hàng" at bounding box center [764, 93] width 53 height 21
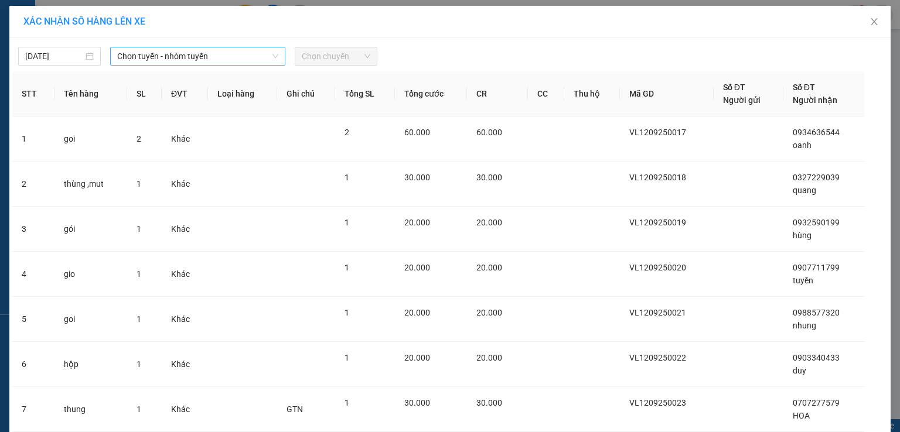
click at [241, 57] on span "Chọn tuyến - nhóm tuyến" at bounding box center [197, 56] width 161 height 18
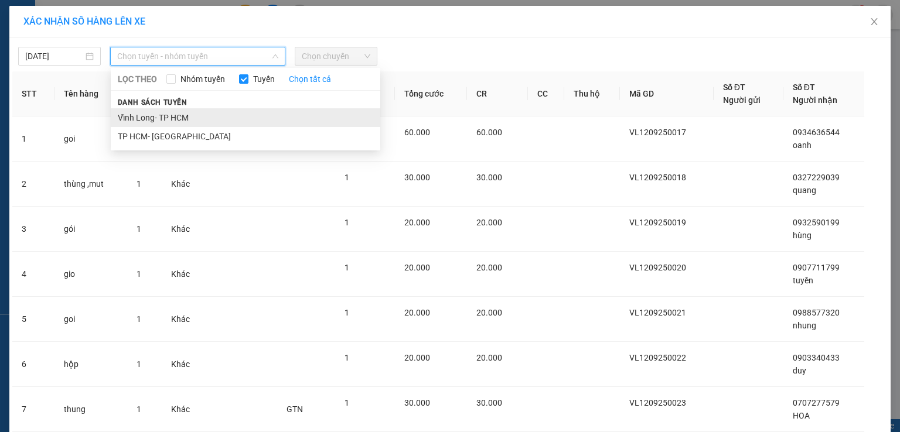
click at [187, 121] on li "Vĩnh Long- TP HCM" at bounding box center [245, 117] width 269 height 19
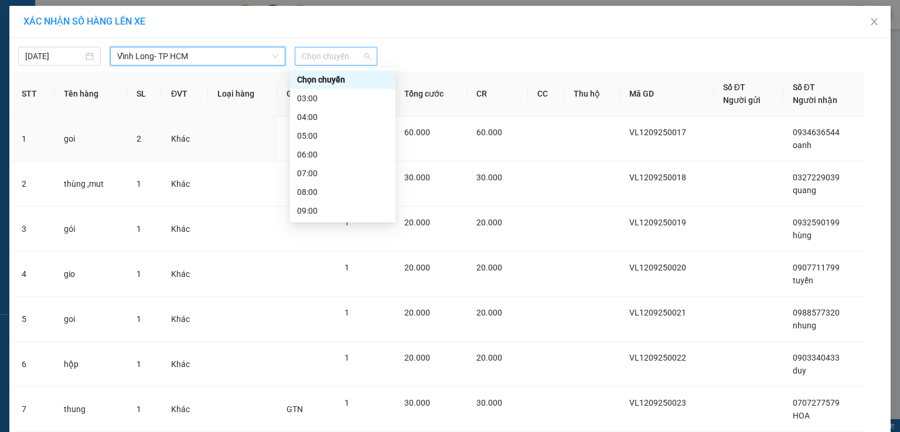
click at [319, 62] on span "Chọn chuyến" at bounding box center [336, 56] width 69 height 18
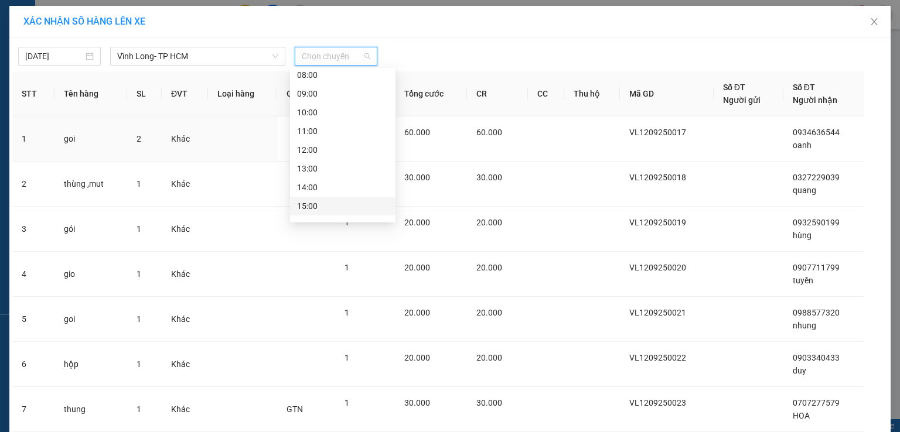
click at [317, 210] on div "15:00" at bounding box center [342, 206] width 91 height 13
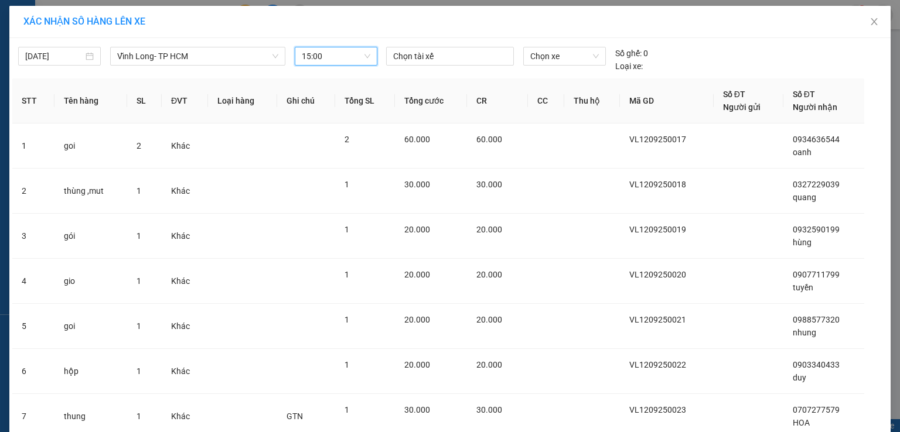
click at [309, 56] on span "15:00" at bounding box center [336, 56] width 69 height 18
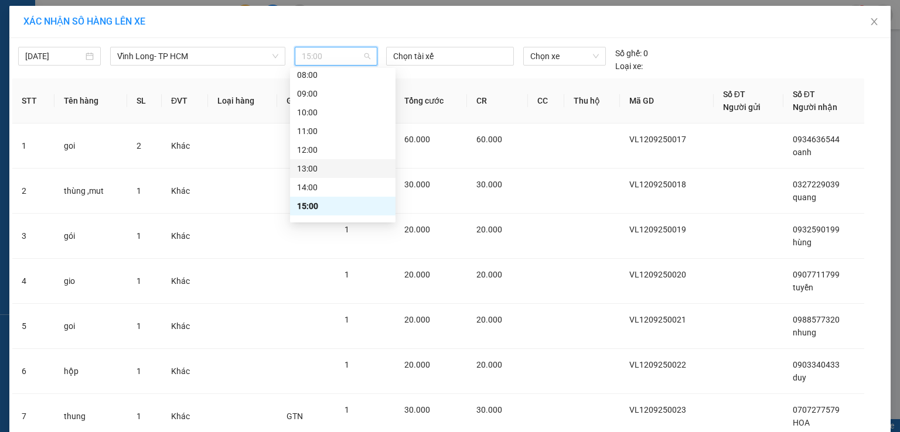
click at [330, 172] on div "13:00" at bounding box center [342, 168] width 91 height 13
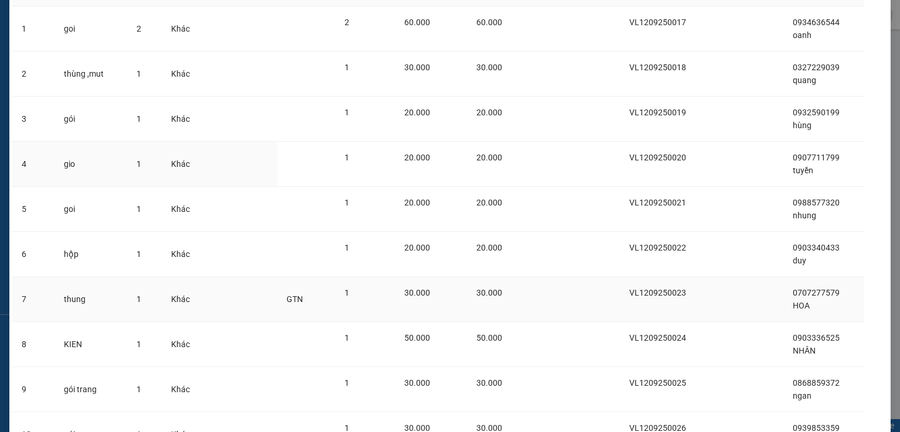
scroll to position [227, 0]
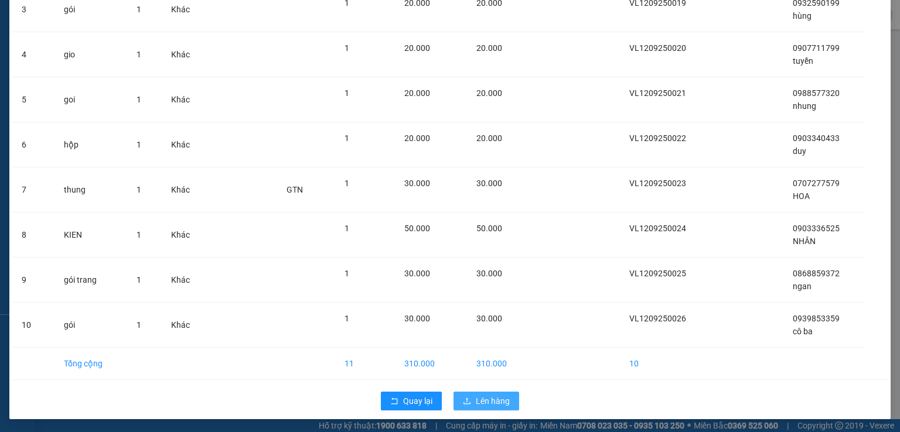
click at [476, 400] on span "Lên hàng" at bounding box center [493, 401] width 34 height 13
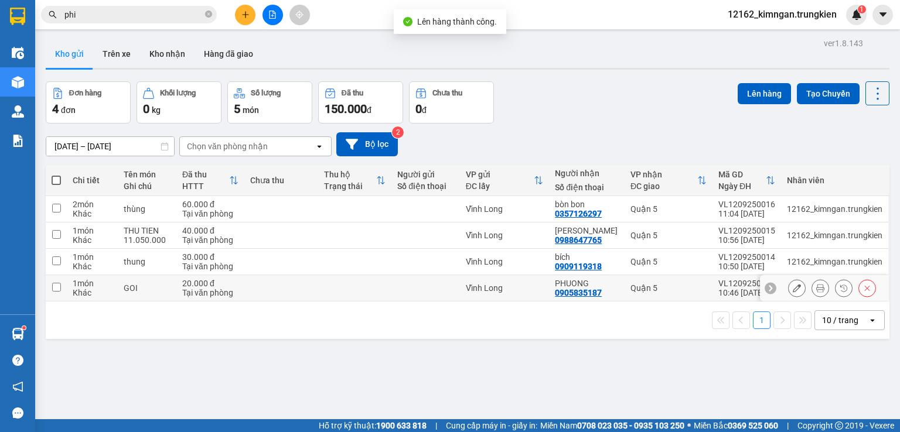
click at [482, 287] on div "Vĩnh Long" at bounding box center [504, 288] width 77 height 9
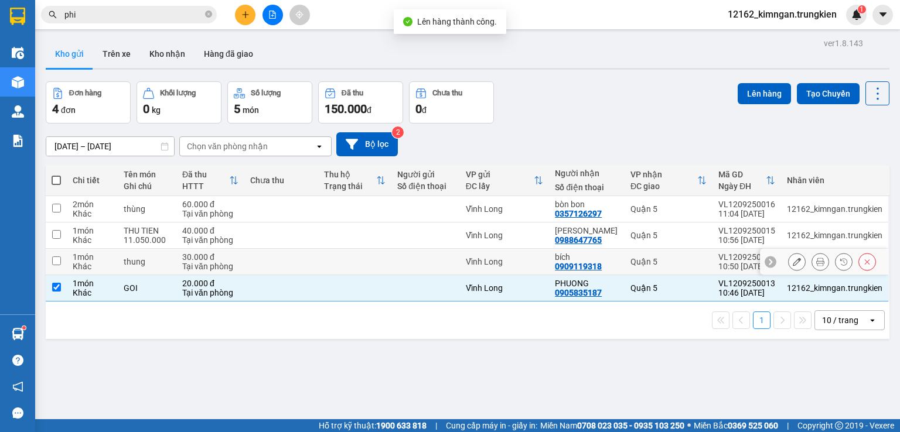
click at [466, 265] on td "Vĩnh Long" at bounding box center [504, 262] width 89 height 26
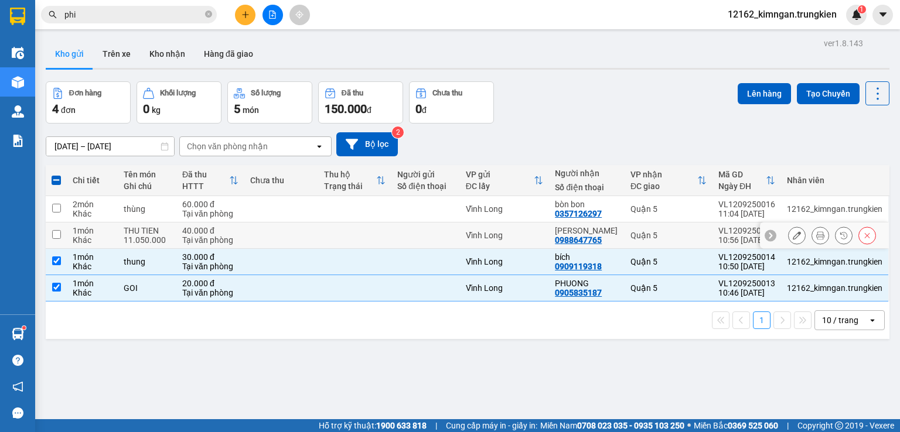
click at [459, 237] on td at bounding box center [425, 236] width 68 height 26
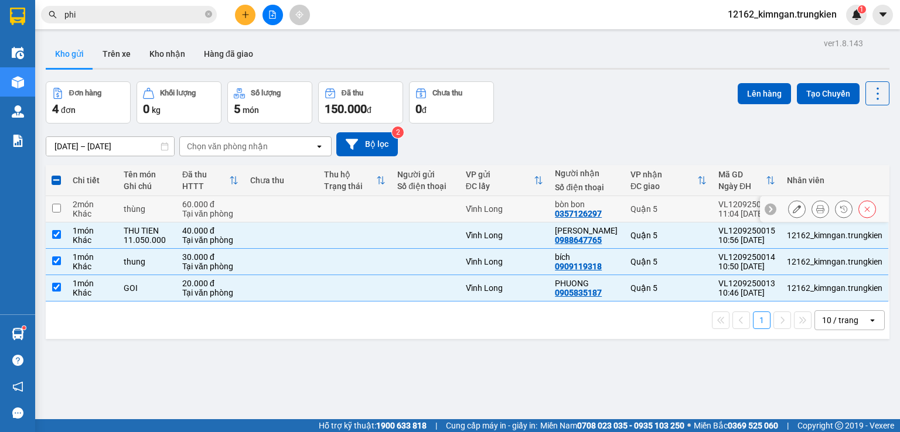
click at [458, 214] on td at bounding box center [425, 209] width 68 height 26
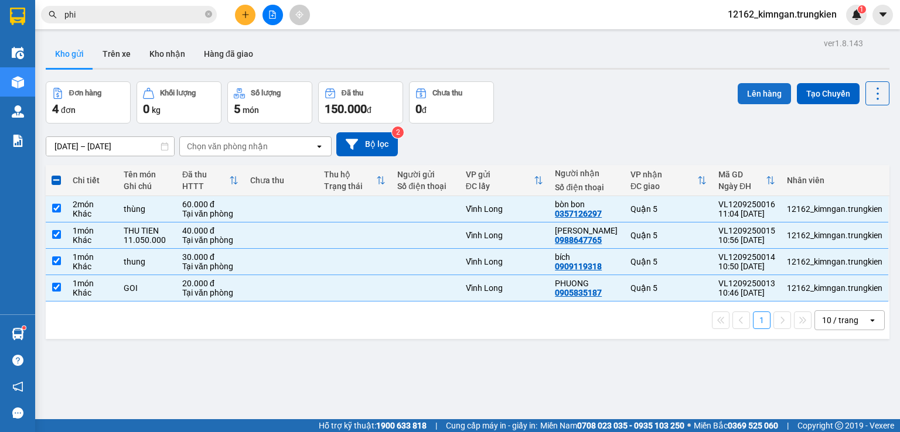
click at [769, 95] on button "Lên hàng" at bounding box center [764, 93] width 53 height 21
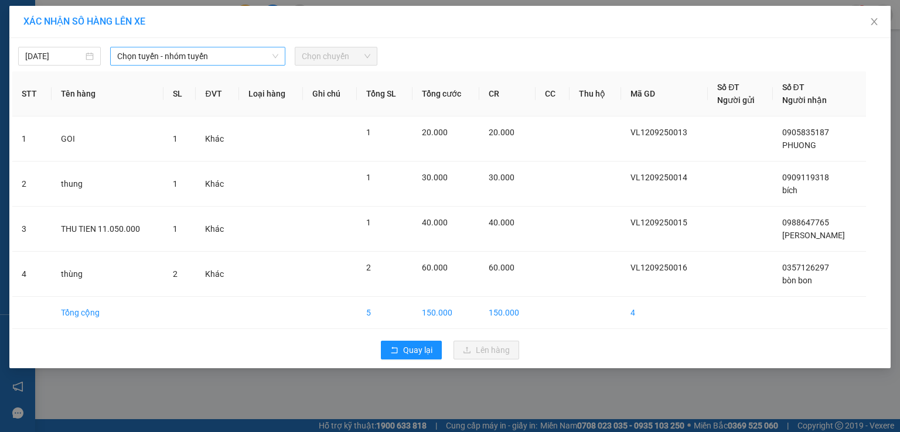
click at [211, 57] on span "Chọn tuyến - nhóm tuyến" at bounding box center [197, 56] width 161 height 18
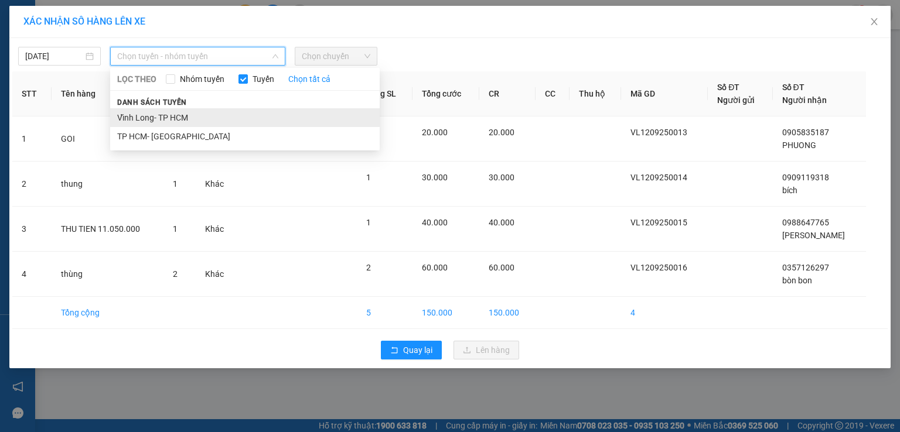
click at [163, 120] on li "Vĩnh Long- TP HCM" at bounding box center [244, 117] width 269 height 19
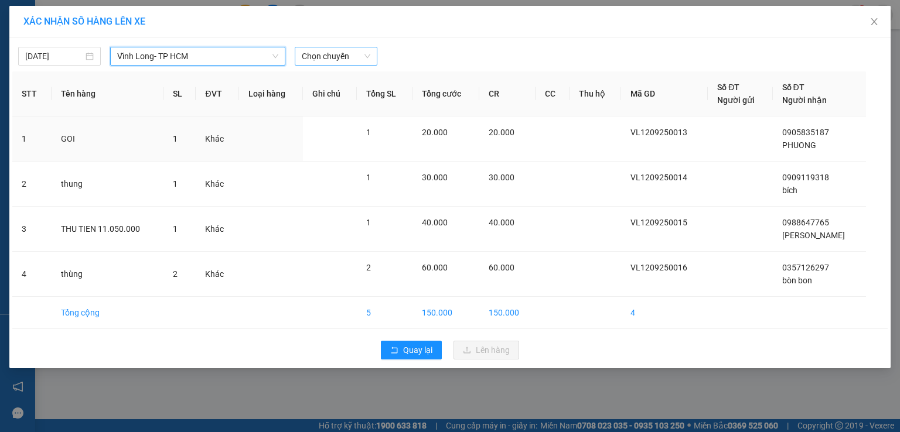
click at [328, 57] on span "Chọn chuyến" at bounding box center [336, 56] width 69 height 18
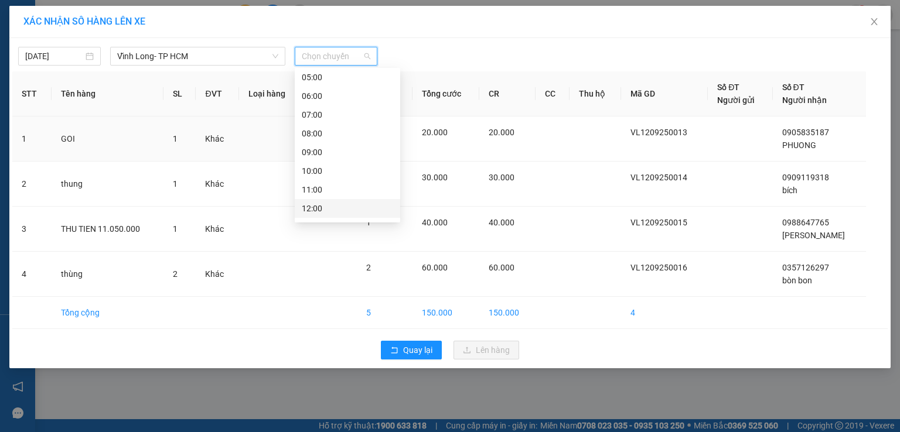
scroll to position [117, 0]
click at [310, 170] on div "13:00" at bounding box center [347, 168] width 91 height 13
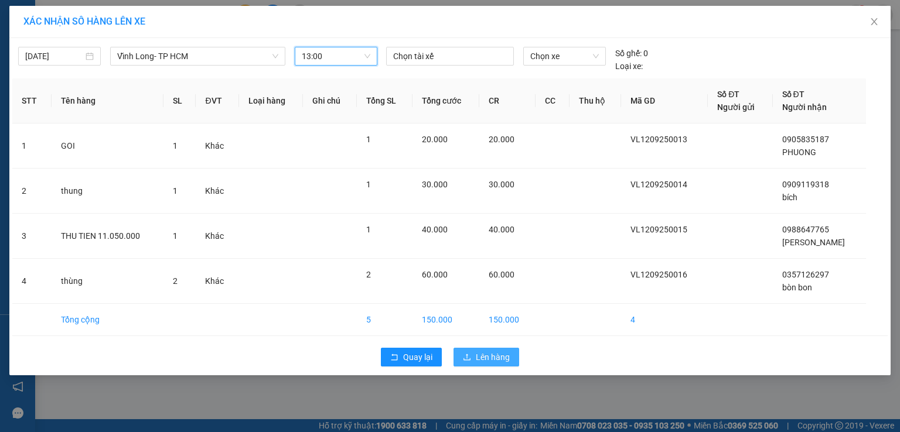
click at [498, 354] on span "Lên hàng" at bounding box center [493, 357] width 34 height 13
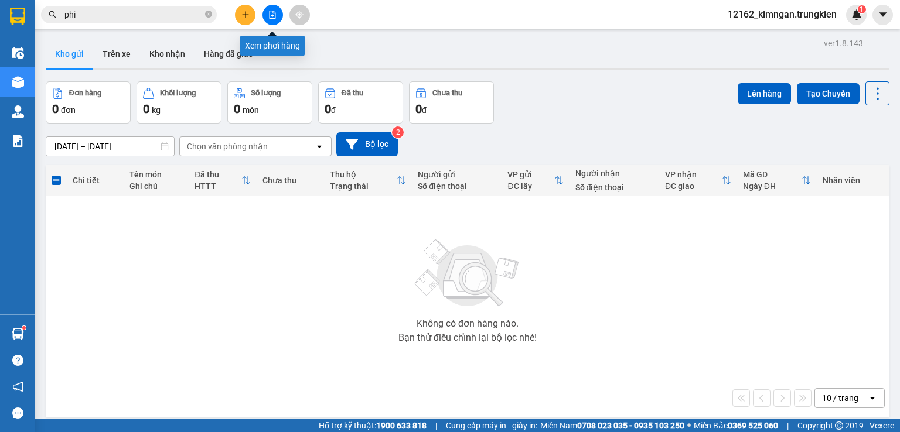
click at [268, 15] on icon "file-add" at bounding box center [272, 15] width 8 height 8
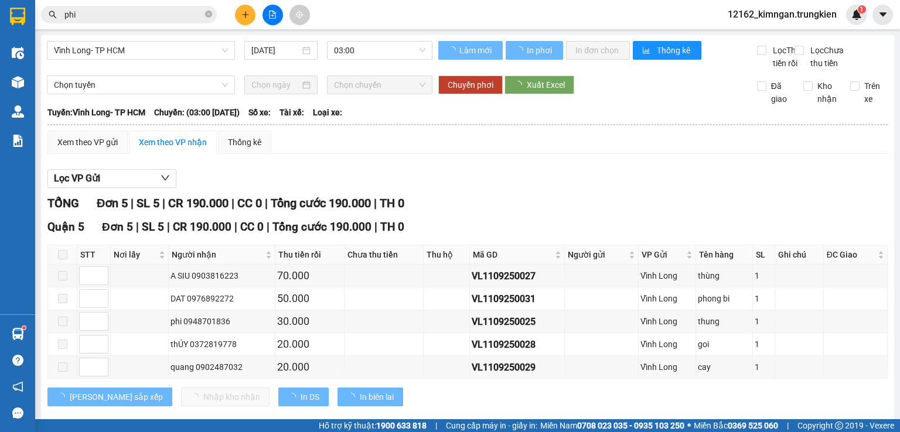
click at [187, 52] on span "Vĩnh Long- TP HCM" at bounding box center [141, 51] width 174 height 18
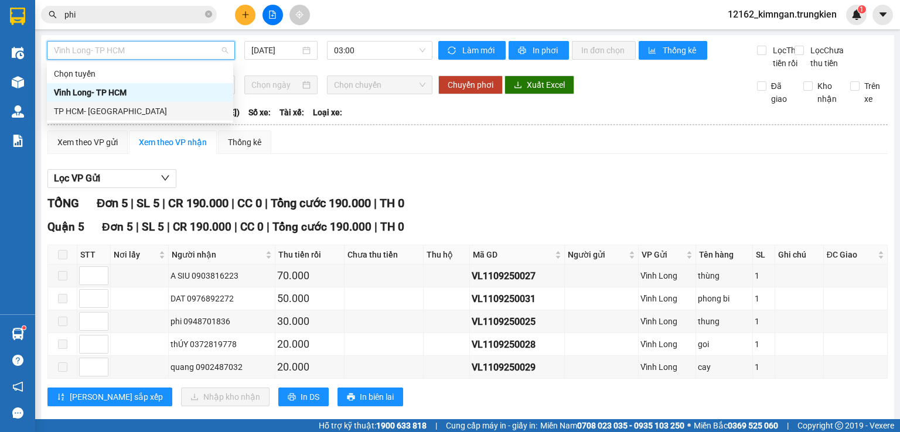
click at [115, 112] on div "TP HCM- [GEOGRAPHIC_DATA]" at bounding box center [140, 111] width 172 height 13
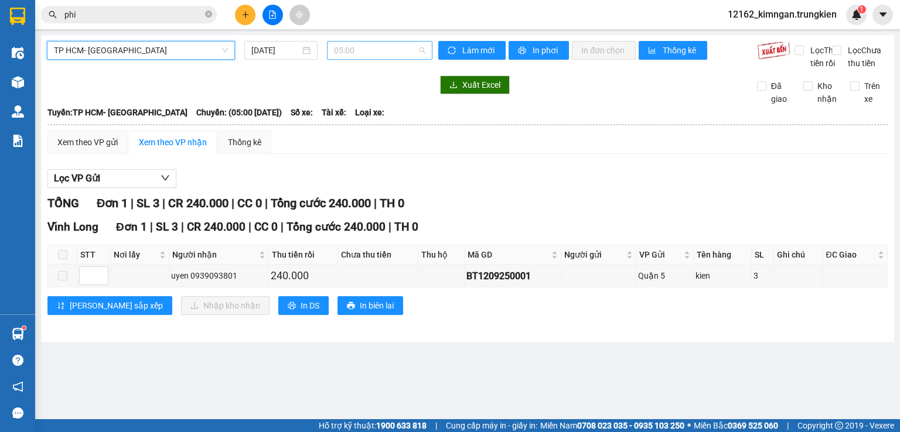
click at [340, 48] on span "05:00" at bounding box center [380, 51] width 92 height 18
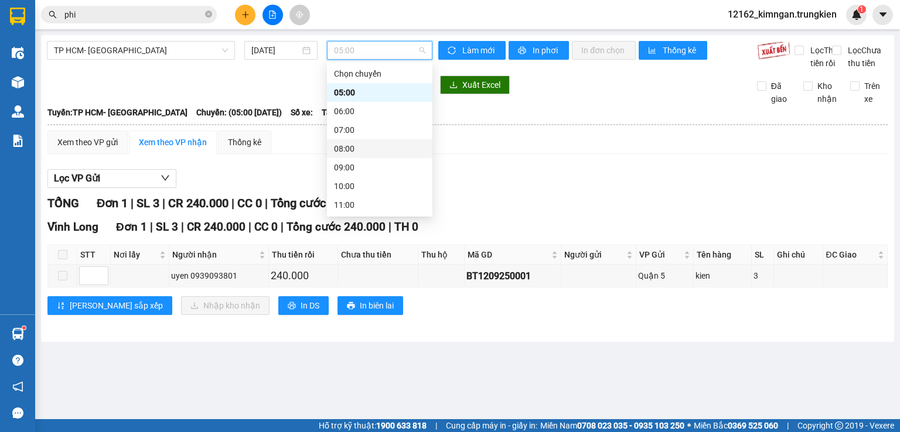
click at [343, 151] on div "08:00" at bounding box center [379, 148] width 91 height 13
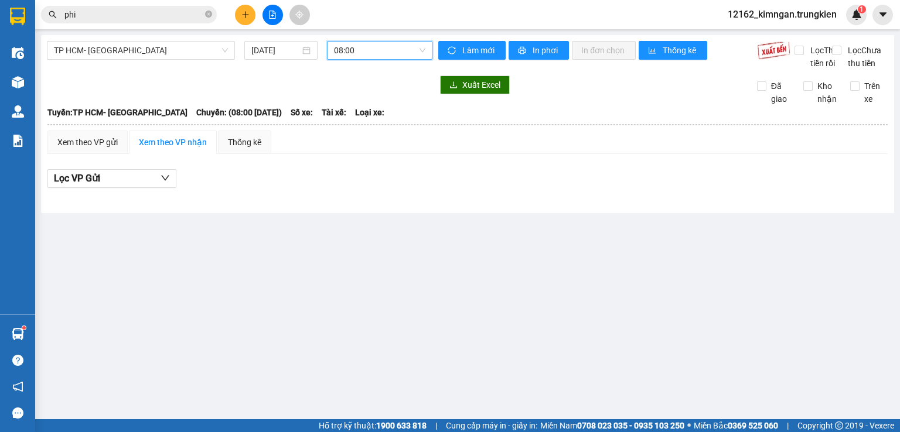
click at [357, 49] on span "08:00" at bounding box center [380, 51] width 92 height 18
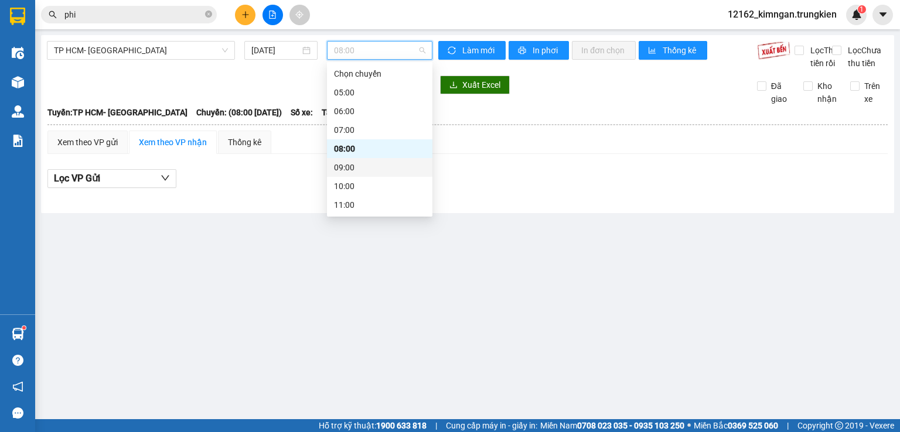
click at [347, 169] on div "09:00" at bounding box center [379, 167] width 91 height 13
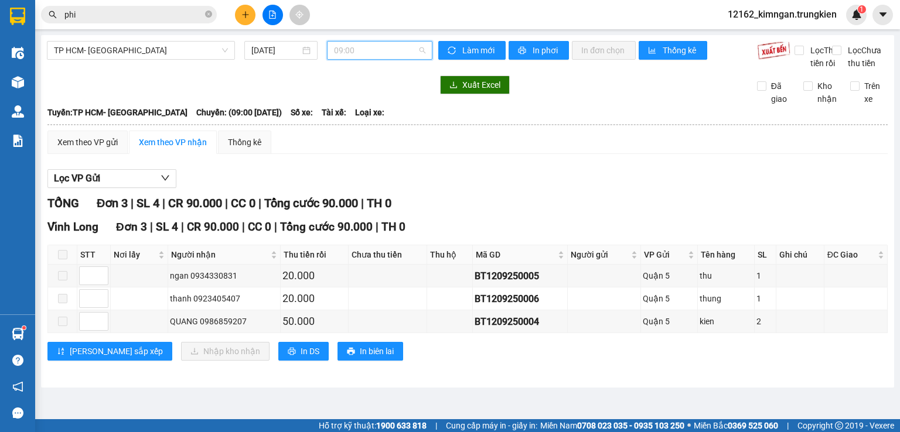
click at [354, 52] on span "09:00" at bounding box center [380, 51] width 92 height 18
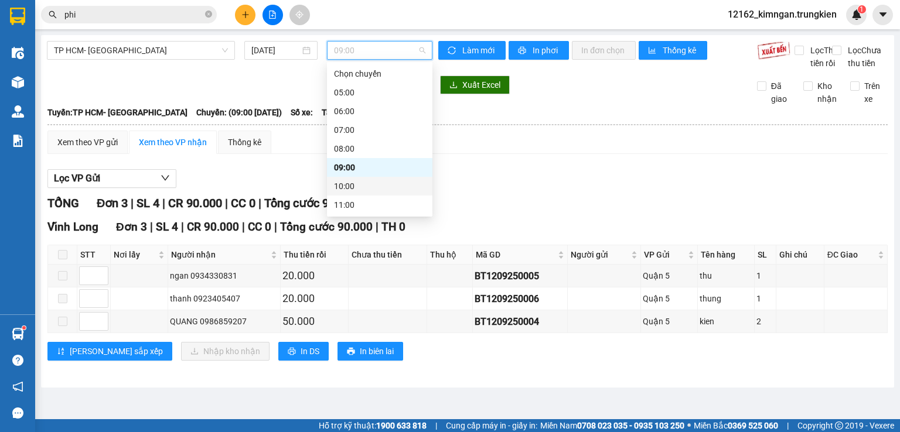
click at [349, 190] on div "10:00" at bounding box center [379, 186] width 91 height 13
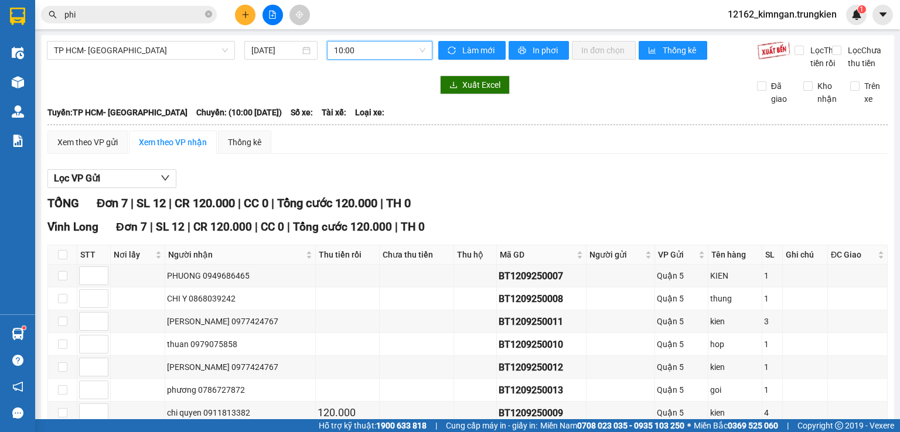
click at [334, 49] on span "10:00" at bounding box center [380, 51] width 92 height 18
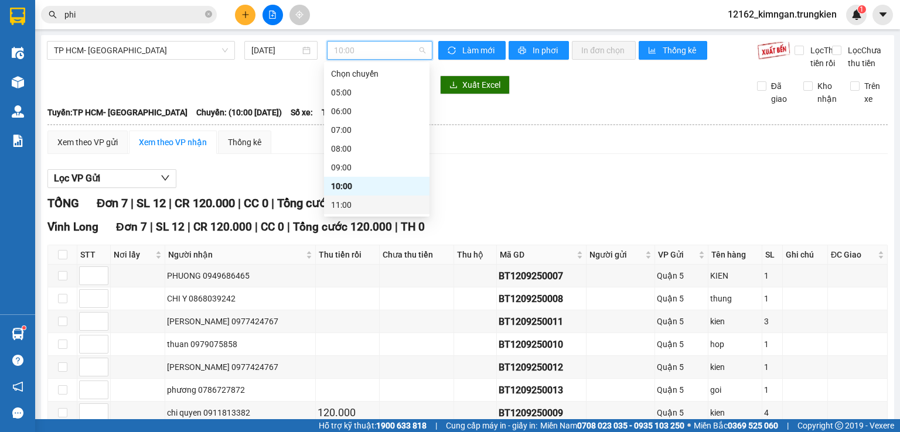
click at [344, 209] on div "11:00" at bounding box center [376, 205] width 91 height 13
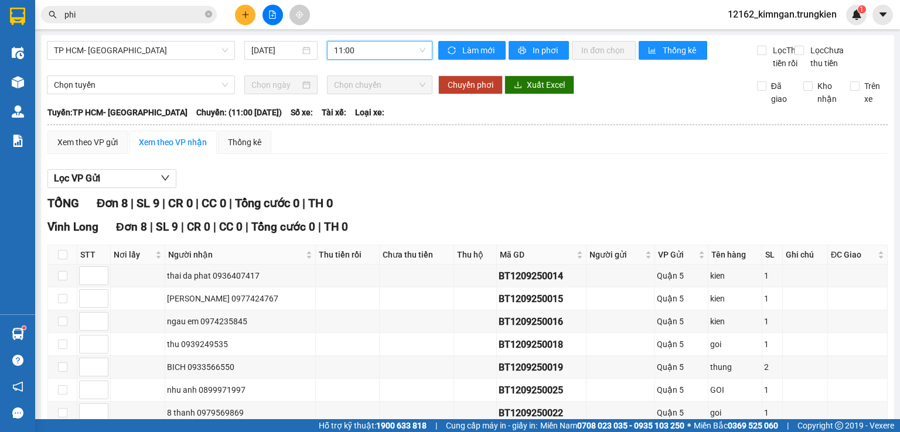
click at [351, 46] on span "11:00" at bounding box center [380, 51] width 92 height 18
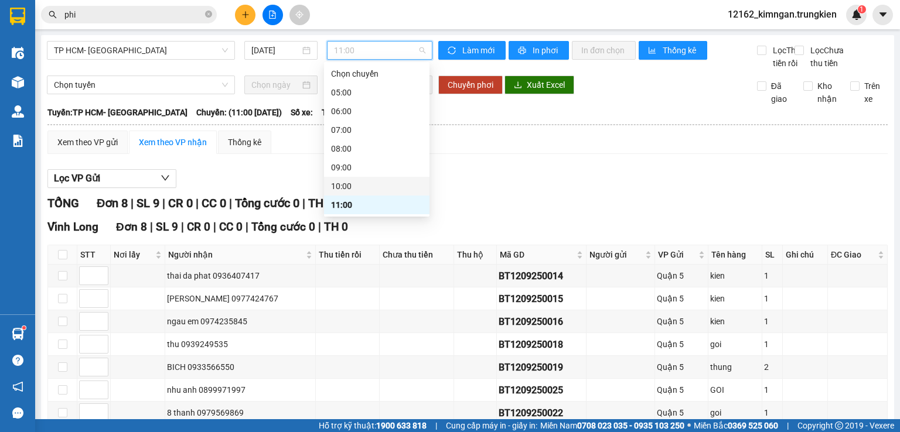
scroll to position [117, 0]
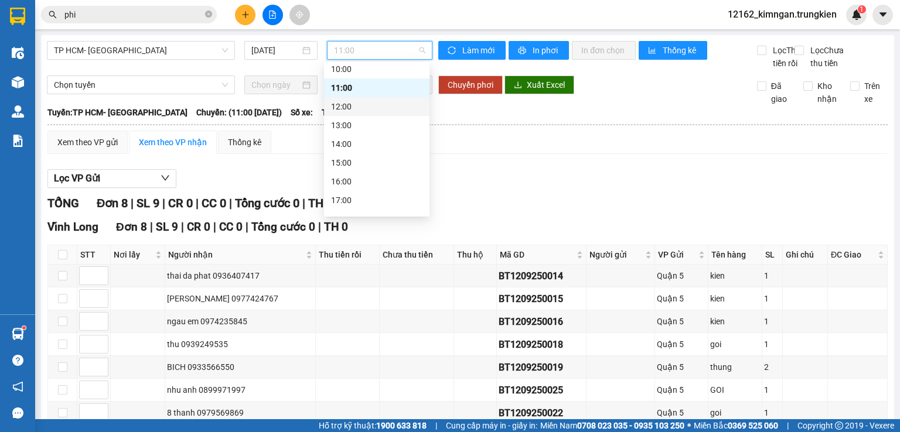
click at [342, 102] on div "12:00" at bounding box center [376, 106] width 91 height 13
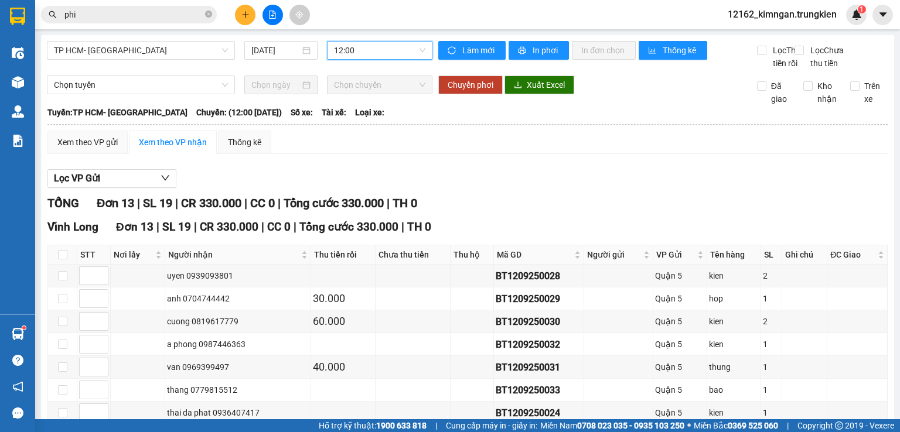
click at [342, 53] on span "12:00" at bounding box center [380, 51] width 92 height 18
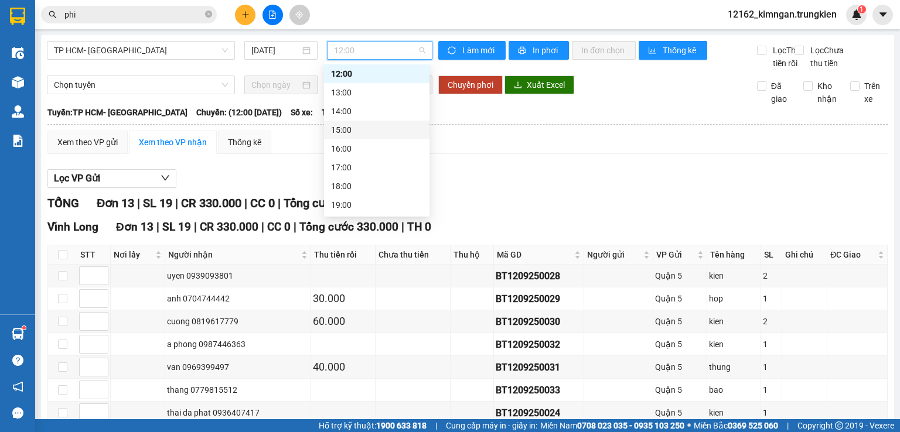
scroll to position [33, 0]
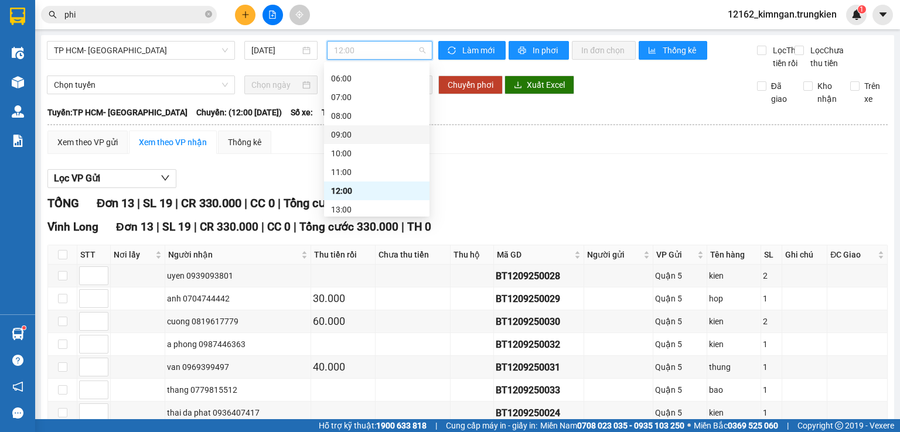
click at [350, 134] on div "09:00" at bounding box center [376, 134] width 91 height 13
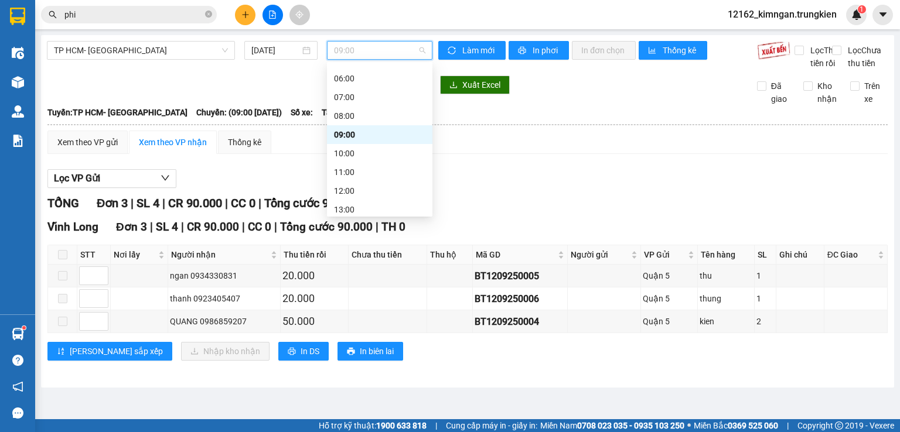
click at [364, 53] on span "09:00" at bounding box center [380, 51] width 92 height 18
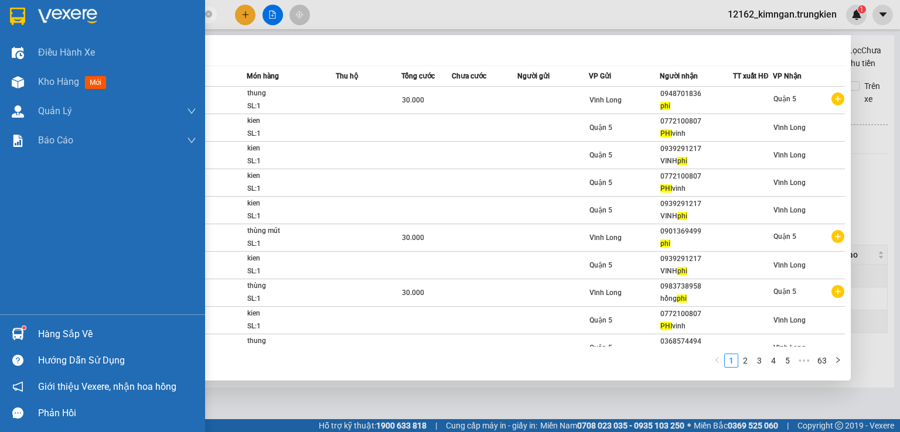
drag, startPoint x: 99, startPoint y: 19, endPoint x: 0, endPoint y: 13, distance: 99.2
click at [0, 13] on section "Kết quả tìm kiếm ( 624 ) Bộ lọc Mã ĐH Trạng thái Món hàng Thu hộ Tổng cước Chưa…" at bounding box center [450, 216] width 900 height 432
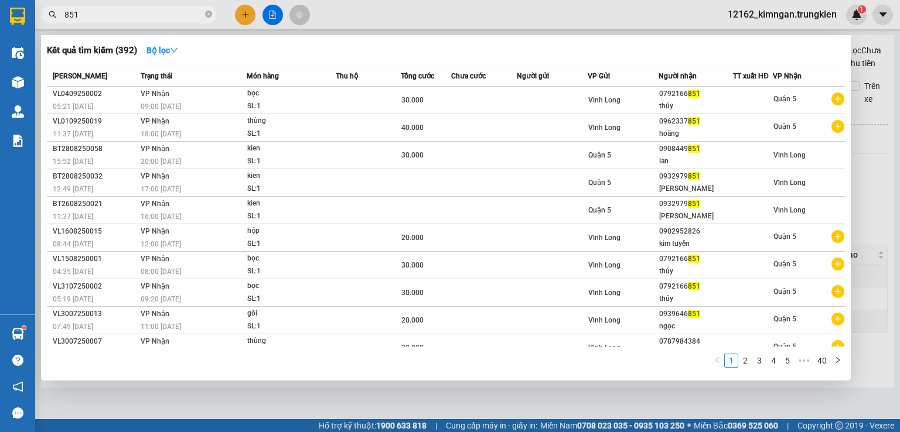
click at [64, 13] on input "851" at bounding box center [133, 14] width 138 height 13
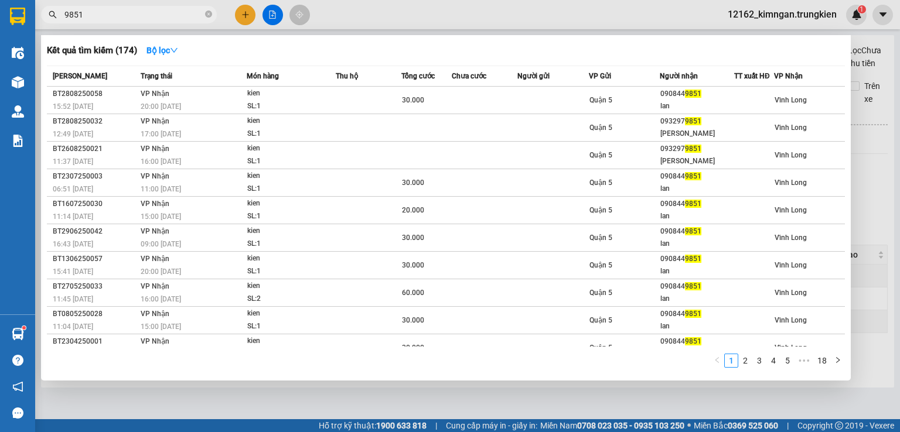
click at [275, 17] on div at bounding box center [450, 216] width 900 height 432
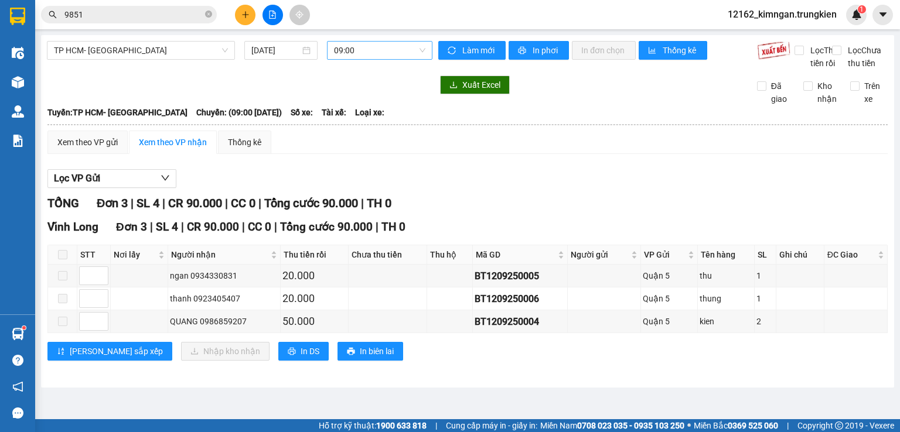
click at [387, 54] on span "09:00" at bounding box center [380, 51] width 92 height 18
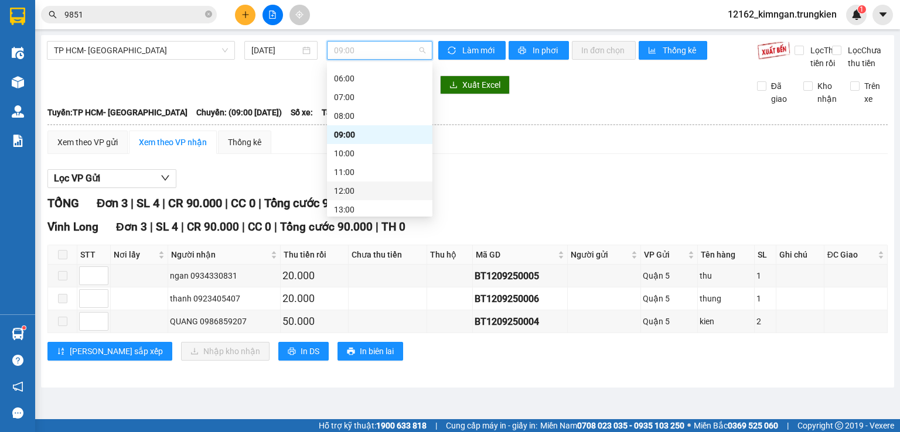
click at [360, 193] on div "12:00" at bounding box center [379, 191] width 91 height 13
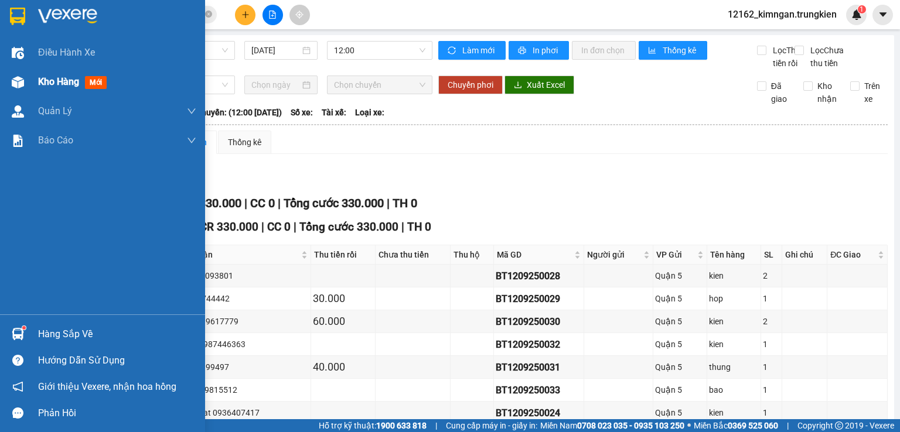
click at [40, 81] on span "Kho hàng" at bounding box center [58, 81] width 41 height 11
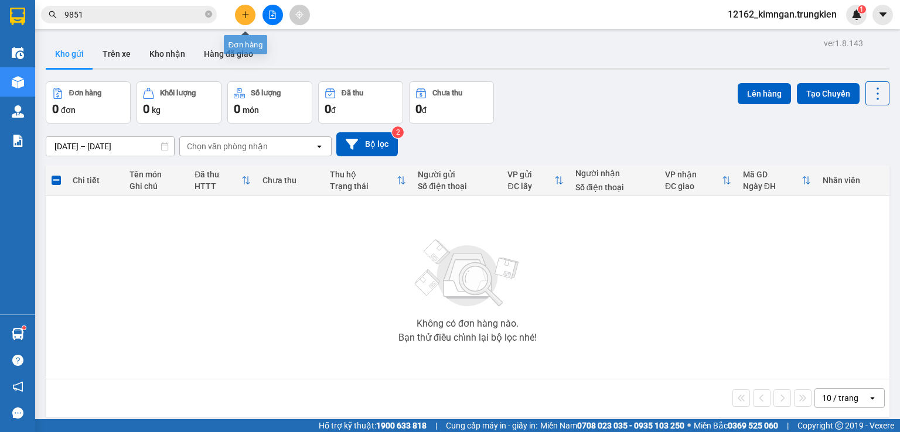
click at [238, 13] on button at bounding box center [245, 15] width 21 height 21
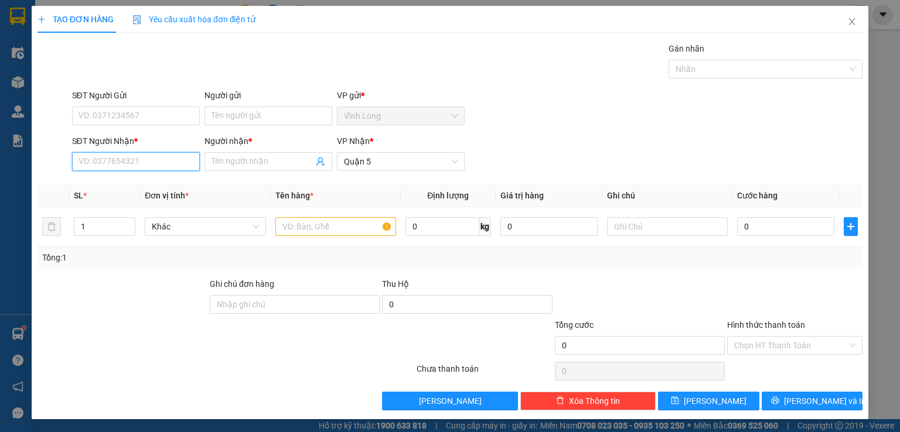
click at [151, 160] on input "SĐT Người Nhận *" at bounding box center [136, 161] width 128 height 19
click at [158, 187] on div "0907929434 - NGÂN" at bounding box center [134, 184] width 112 height 13
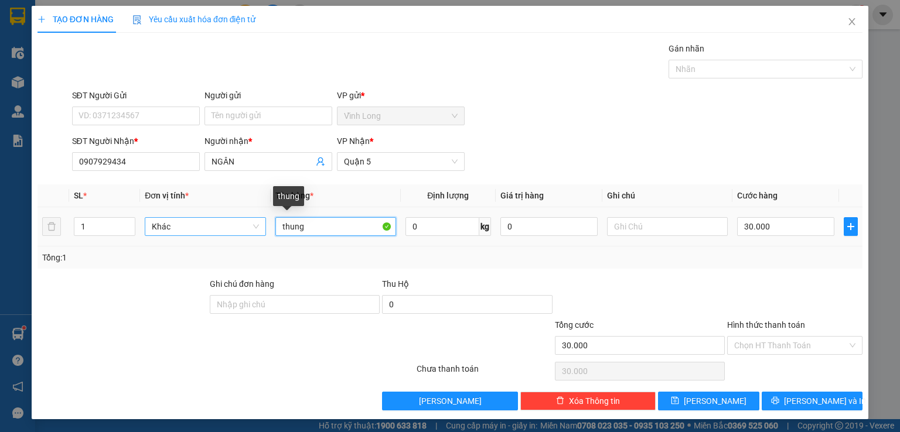
drag, startPoint x: 307, startPoint y: 226, endPoint x: 220, endPoint y: 226, distance: 86.7
click at [220, 226] on tr "1 Khác thung 0 kg 0 30.000" at bounding box center [449, 226] width 825 height 39
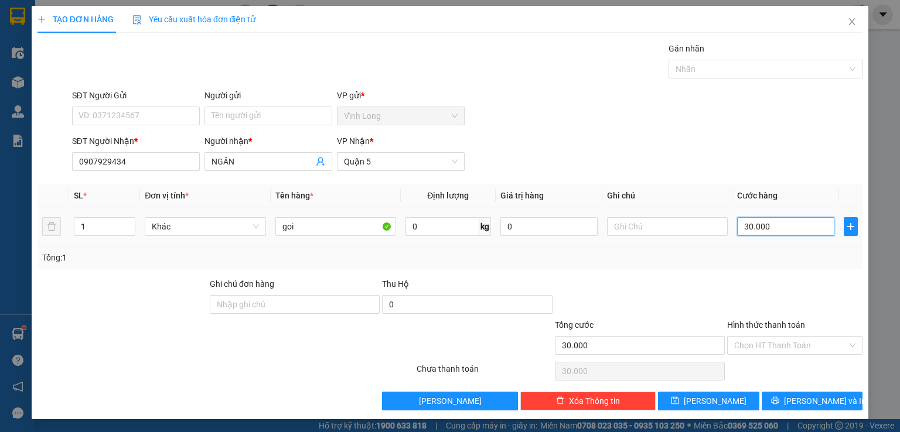
click at [772, 229] on input "30.000" at bounding box center [785, 226] width 97 height 19
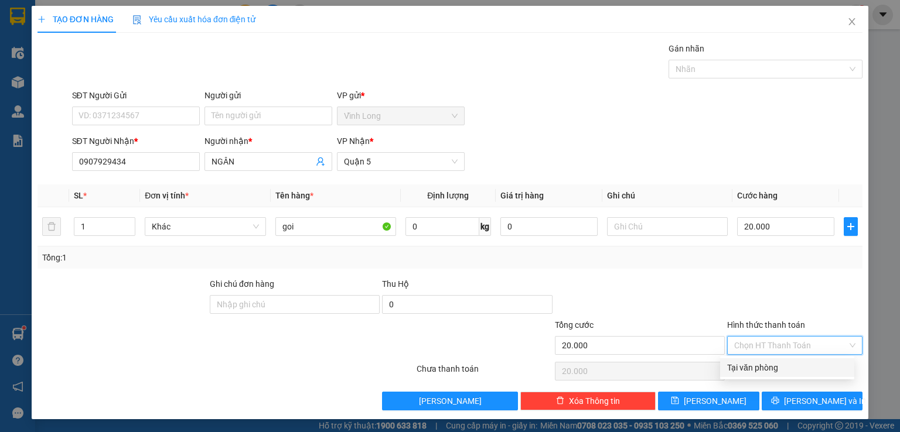
click at [794, 344] on input "Hình thức thanh toán" at bounding box center [790, 346] width 113 height 18
click at [778, 368] on div "Tại văn phòng" at bounding box center [787, 367] width 120 height 13
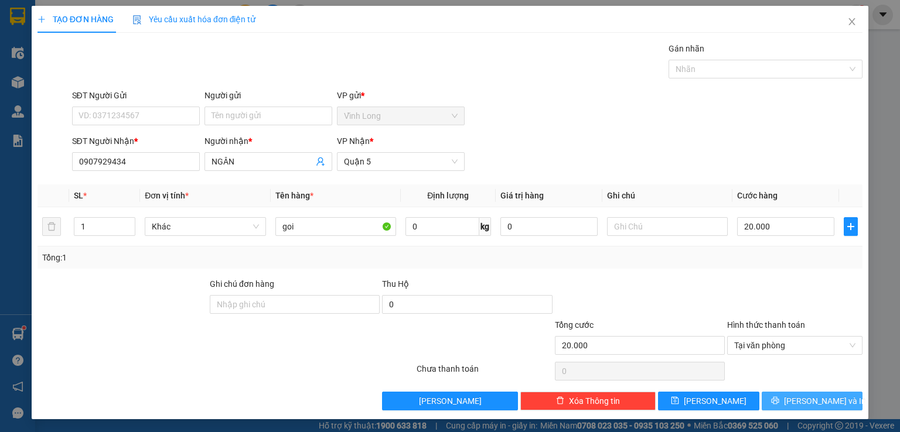
click at [779, 397] on icon "printer" at bounding box center [775, 401] width 8 height 8
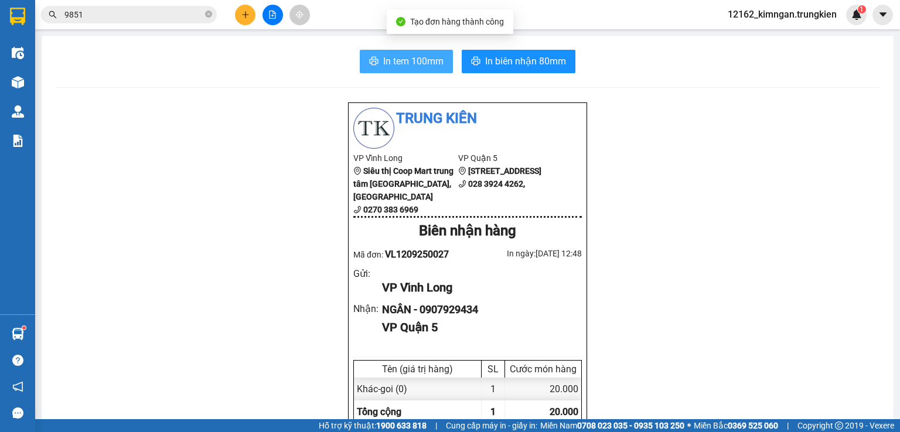
click at [431, 60] on span "In tem 100mm" at bounding box center [413, 61] width 60 height 15
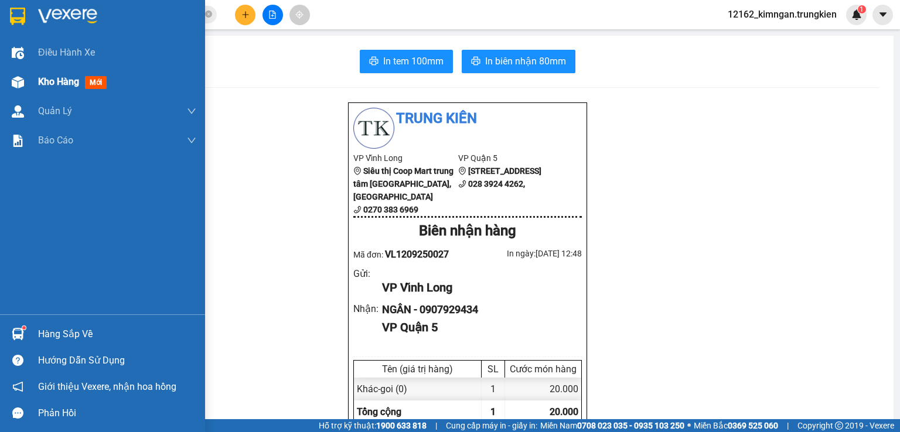
click at [66, 86] on span "Kho hàng" at bounding box center [58, 81] width 41 height 11
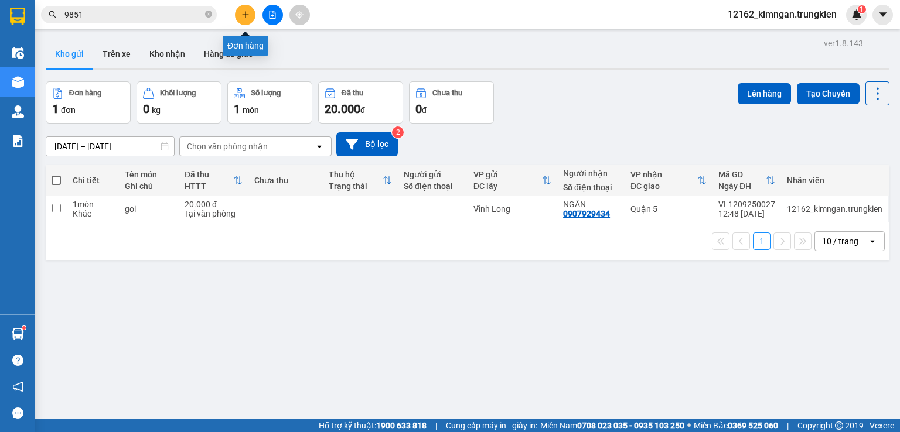
click at [241, 15] on icon "plus" at bounding box center [245, 15] width 8 height 8
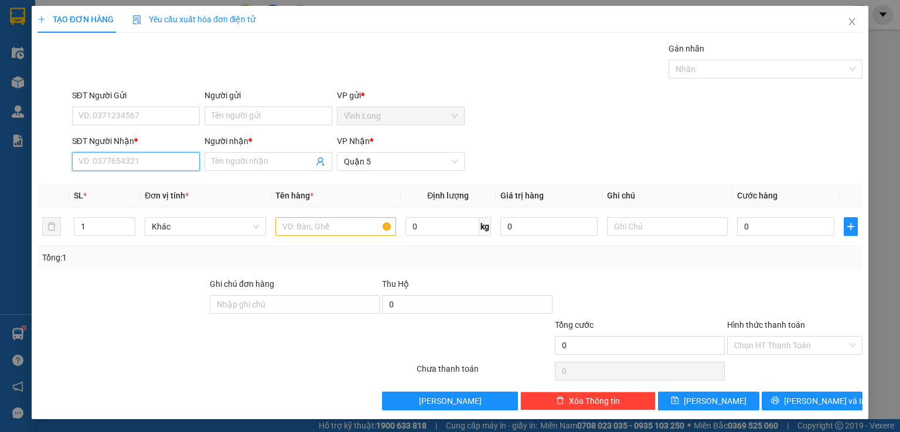
click at [148, 165] on input "SĐT Người Nhận *" at bounding box center [136, 161] width 128 height 19
click at [97, 162] on input "08988204542" at bounding box center [136, 161] width 128 height 19
click at [122, 183] on div "0898204542 - trang" at bounding box center [134, 184] width 112 height 13
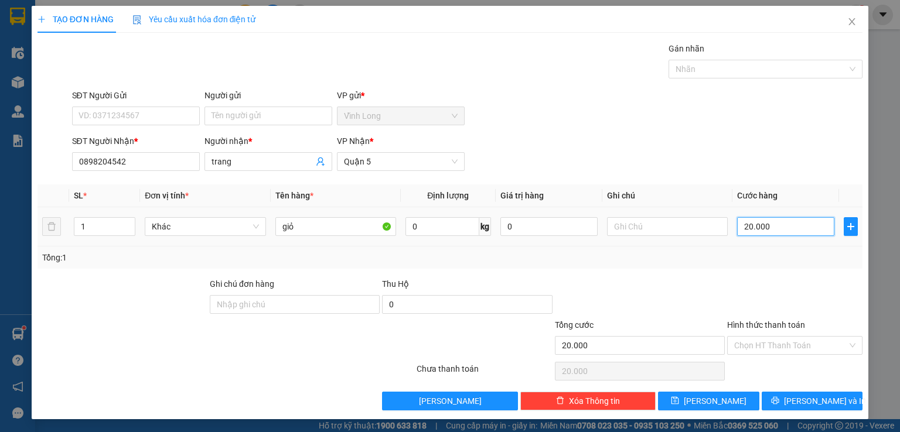
click at [748, 233] on input "20.000" at bounding box center [785, 226] width 97 height 19
click at [775, 341] on input "Hình thức thanh toán" at bounding box center [790, 346] width 113 height 18
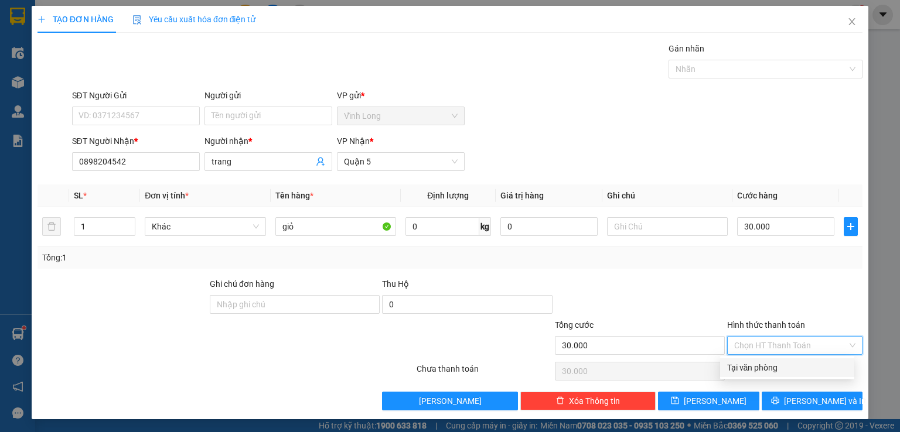
click at [764, 365] on div "Tại văn phòng" at bounding box center [787, 367] width 120 height 13
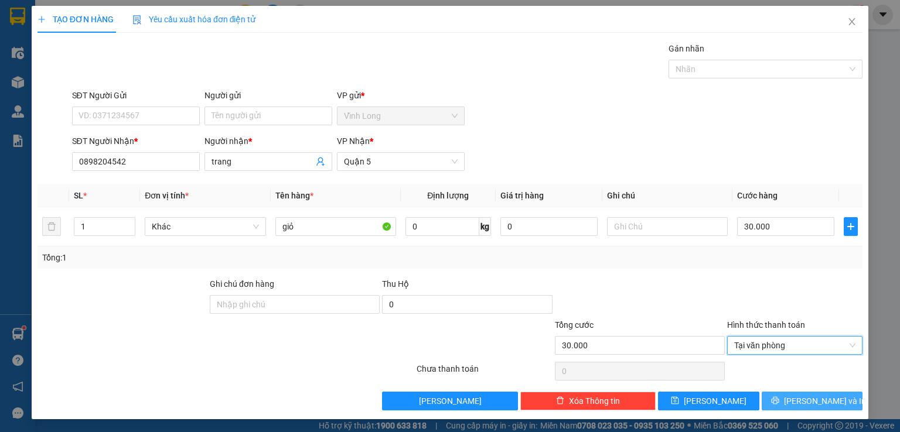
click at [778, 404] on button "[PERSON_NAME] và In" at bounding box center [812, 401] width 101 height 19
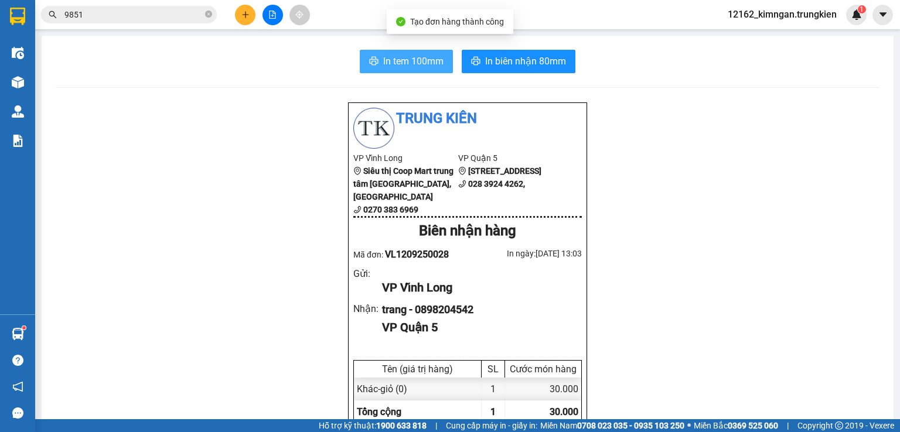
click at [401, 62] on span "In tem 100mm" at bounding box center [413, 61] width 60 height 15
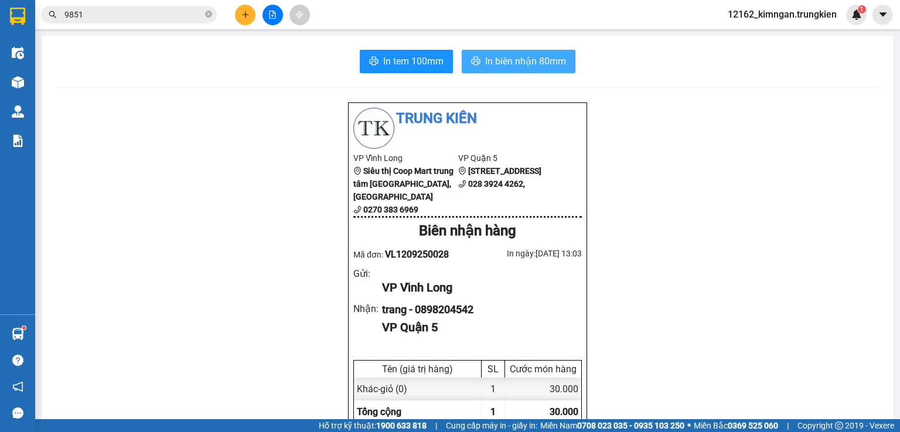
click at [540, 56] on span "In biên nhận 80mm" at bounding box center [525, 61] width 81 height 15
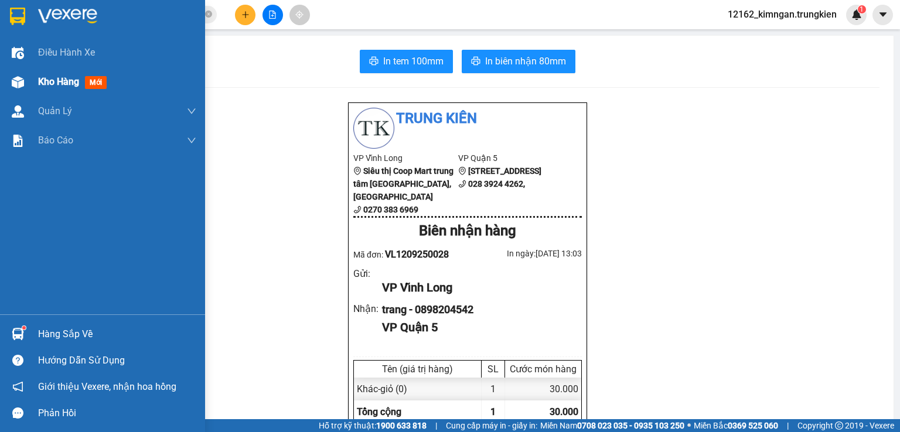
click at [42, 84] on span "Kho hàng" at bounding box center [58, 81] width 41 height 11
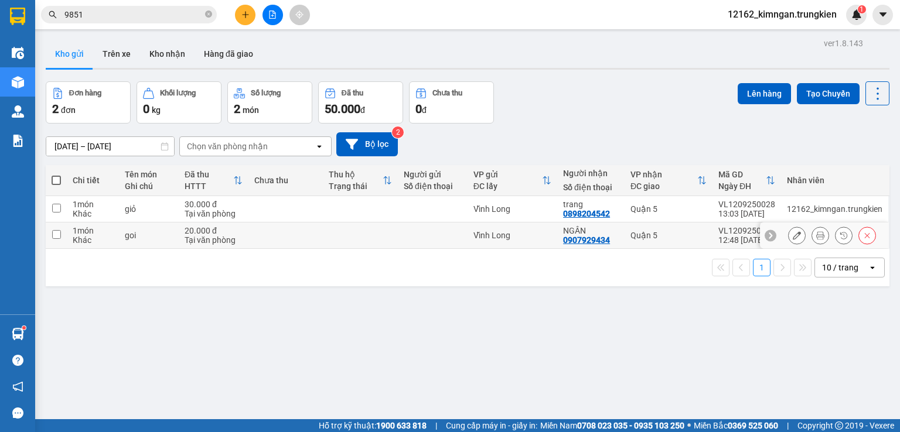
click at [541, 229] on td "Vĩnh Long" at bounding box center [512, 236] width 90 height 26
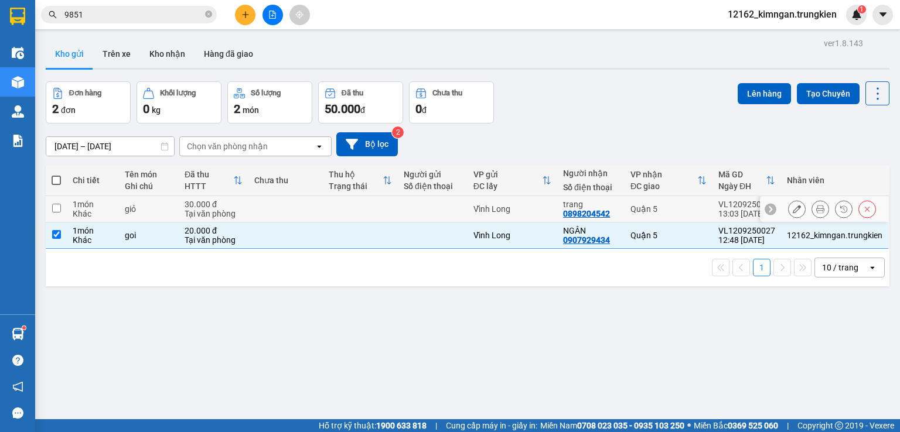
click at [537, 205] on div "Vĩnh Long" at bounding box center [512, 208] width 78 height 9
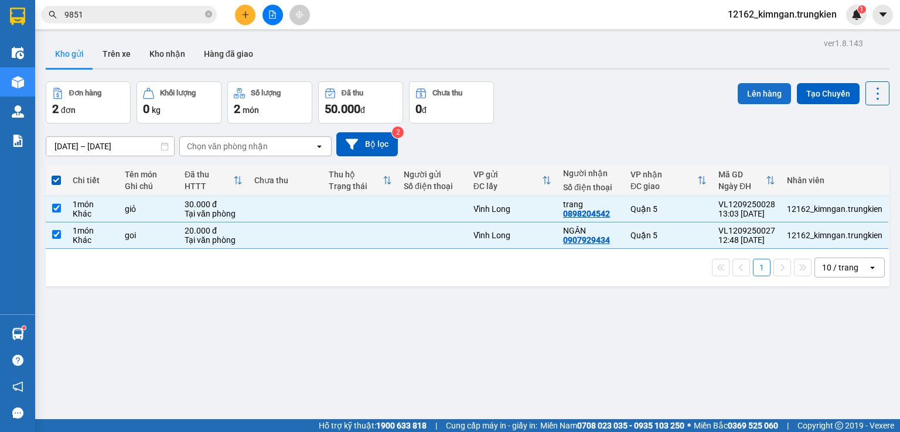
click at [743, 97] on button "Lên hàng" at bounding box center [764, 93] width 53 height 21
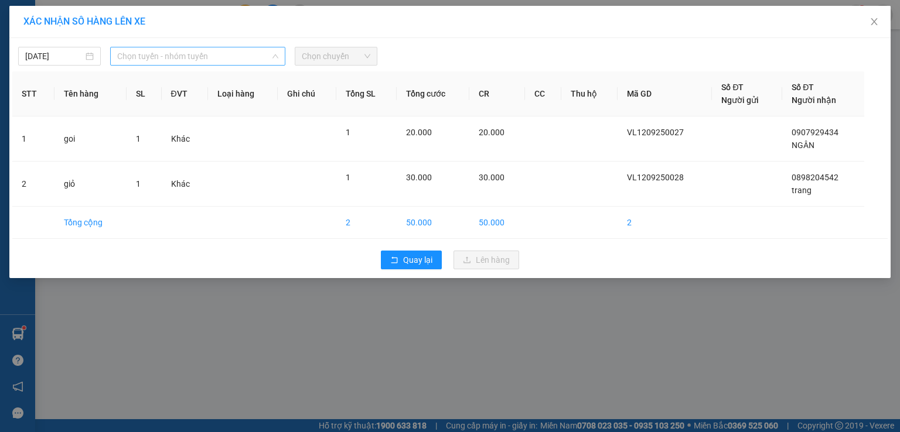
click at [200, 57] on span "Chọn tuyến - nhóm tuyến" at bounding box center [197, 56] width 161 height 18
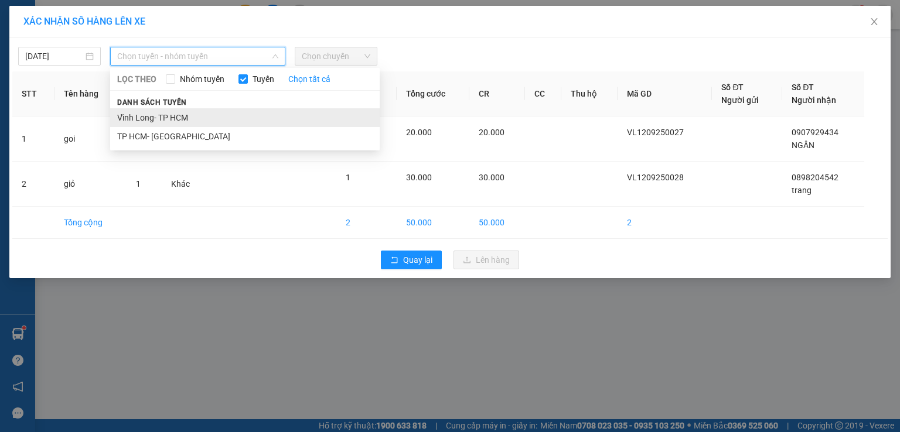
click at [188, 115] on li "Vĩnh Long- TP HCM" at bounding box center [244, 117] width 269 height 19
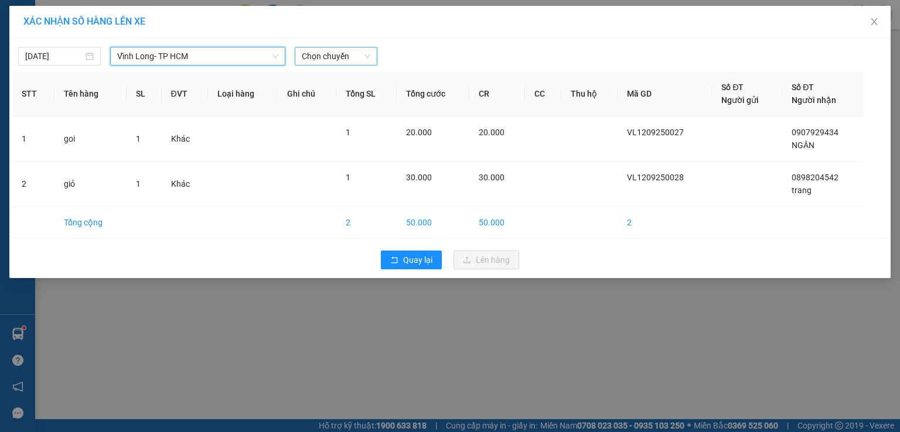
click at [338, 53] on span "Chọn chuyến" at bounding box center [336, 56] width 69 height 18
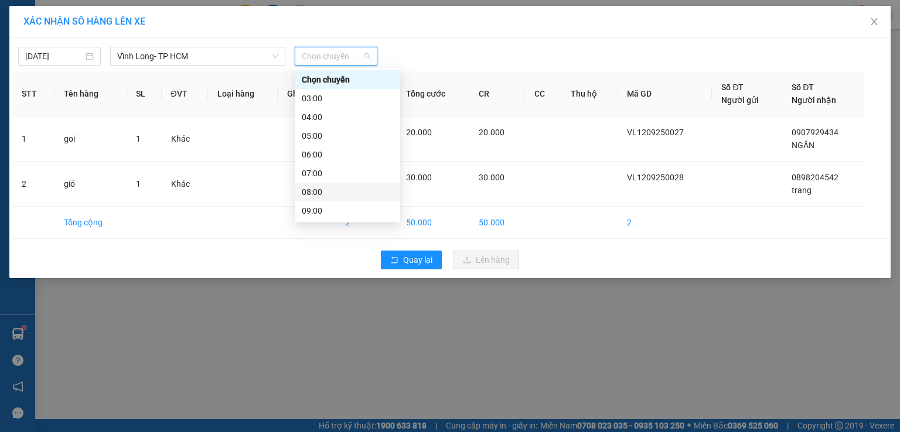
scroll to position [150, 0]
click at [317, 155] on div "14:00" at bounding box center [347, 154] width 91 height 13
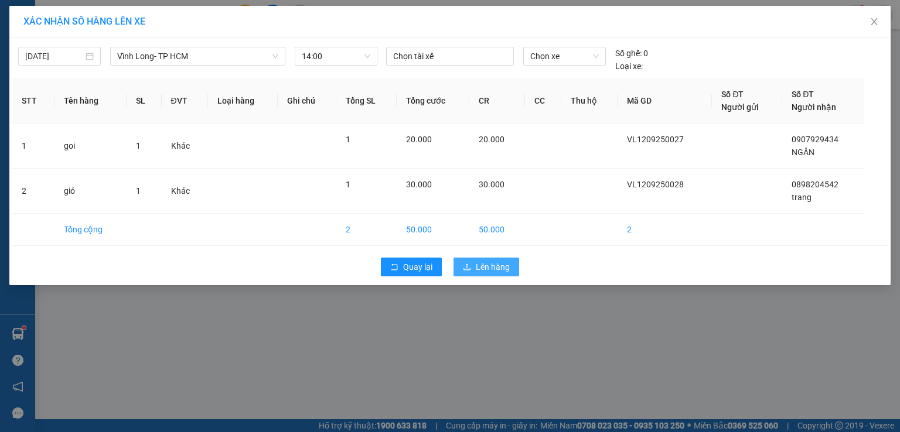
click at [509, 263] on button "Lên hàng" at bounding box center [486, 267] width 66 height 19
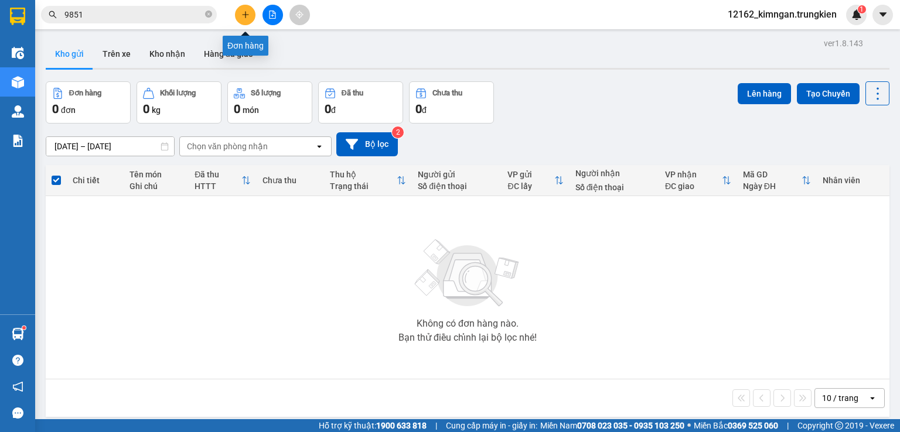
click at [238, 15] on button at bounding box center [245, 15] width 21 height 21
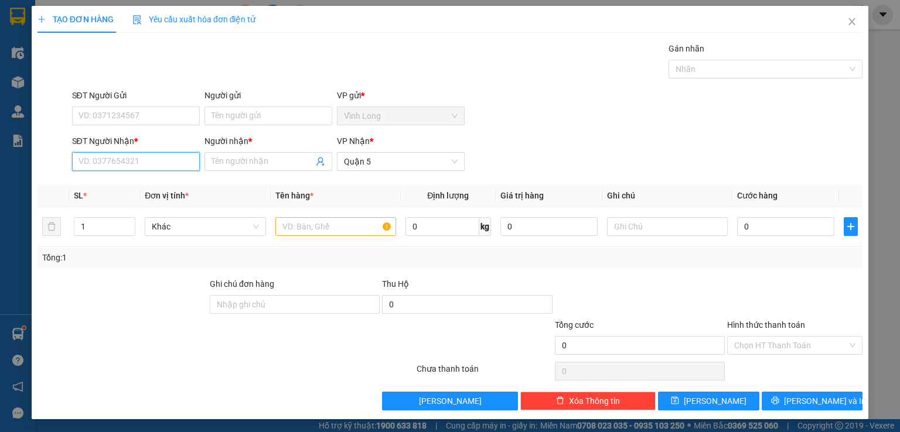
click at [134, 161] on input "SĐT Người Nhận *" at bounding box center [136, 161] width 128 height 19
click at [146, 187] on div "0931797119 - khang" at bounding box center [134, 184] width 112 height 13
type input "0931797119"
type input "khang"
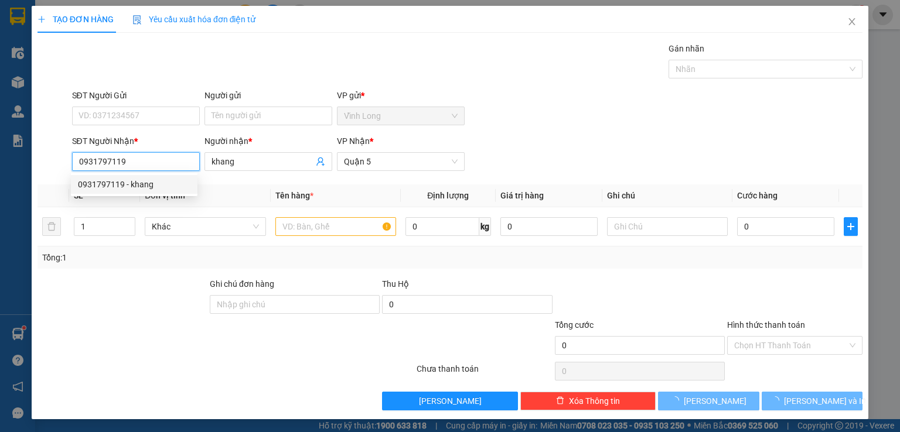
type input "20.000"
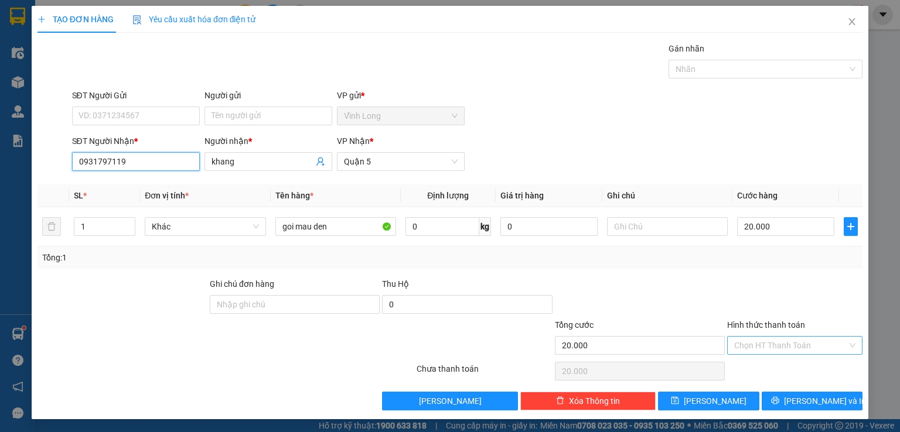
type input "0931797119"
click at [762, 337] on input "Hình thức thanh toán" at bounding box center [790, 346] width 113 height 18
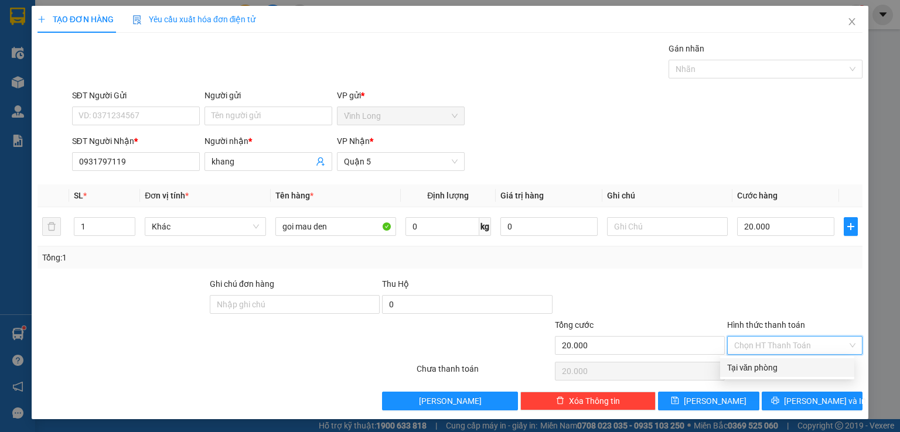
click at [759, 371] on div "Tại văn phòng" at bounding box center [787, 367] width 120 height 13
type input "0"
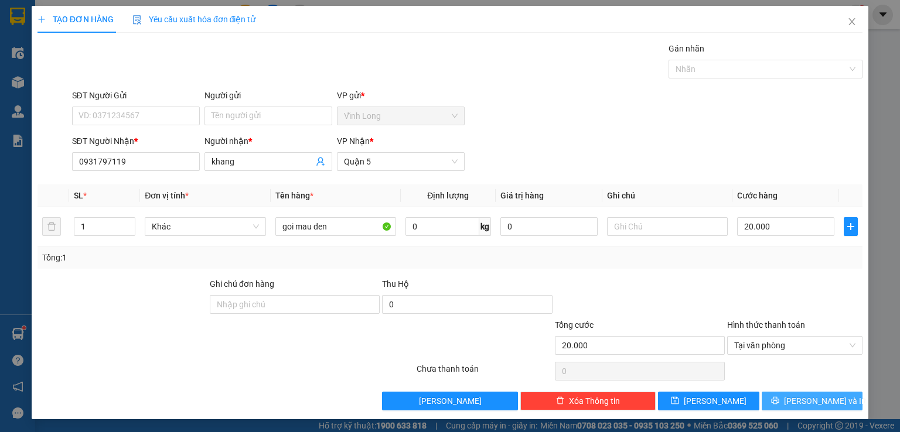
click at [766, 394] on button "[PERSON_NAME] và In" at bounding box center [812, 401] width 101 height 19
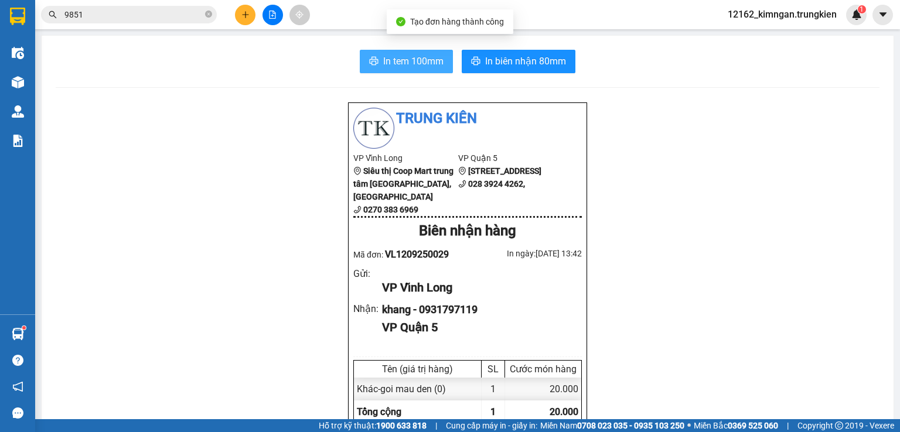
click at [415, 59] on span "In tem 100mm" at bounding box center [413, 61] width 60 height 15
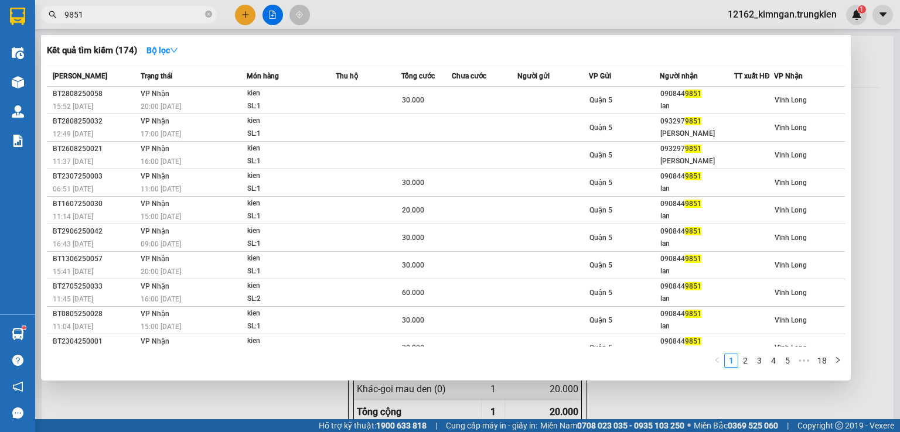
drag, startPoint x: 86, startPoint y: 13, endPoint x: 26, endPoint y: 9, distance: 60.4
click at [26, 9] on section "Kết quả tìm kiếm ( 174 ) Bộ lọc Mã ĐH Trạng thái Món hàng Thu hộ Tổng cước Chưa…" at bounding box center [450, 216] width 900 height 432
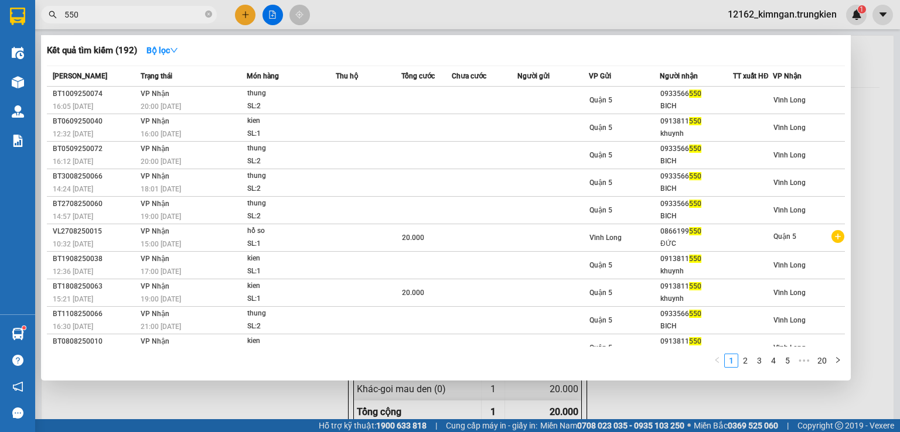
type input "550"
click at [267, 15] on div at bounding box center [450, 216] width 900 height 432
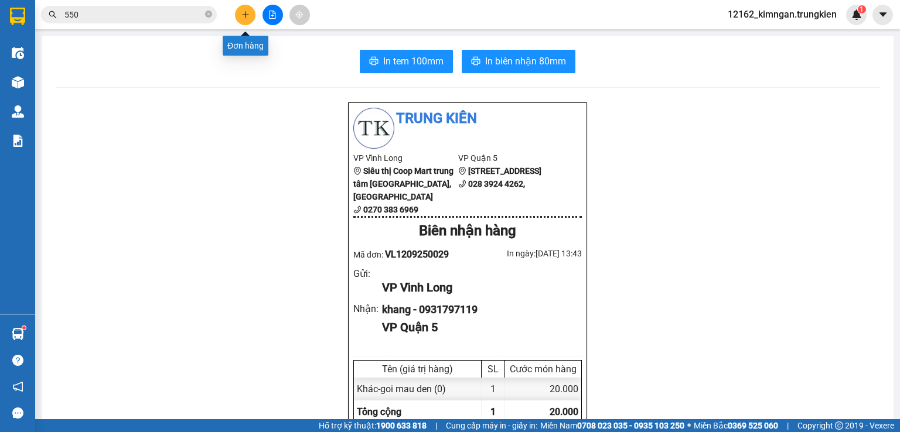
click at [243, 13] on icon "plus" at bounding box center [245, 15] width 8 height 8
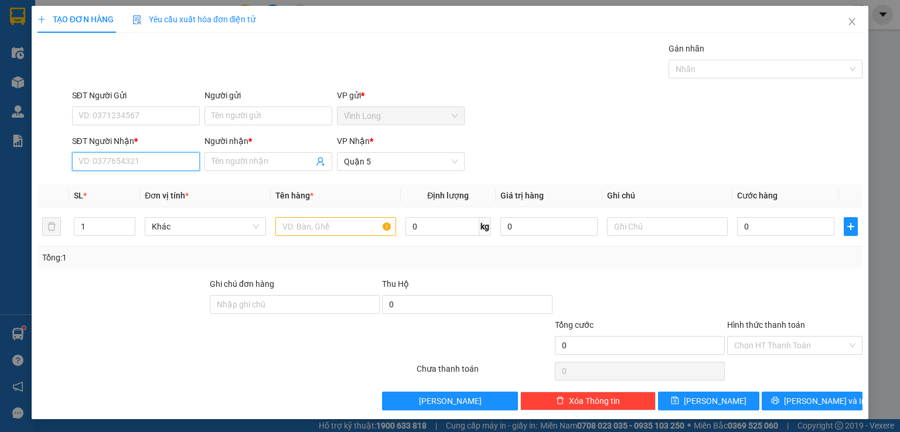
click at [138, 166] on input "SĐT Người Nhận *" at bounding box center [136, 161] width 128 height 19
click at [142, 189] on div "0764897664 - thương" at bounding box center [134, 184] width 112 height 13
type input "0764897664"
type input "thương"
type input "30.000"
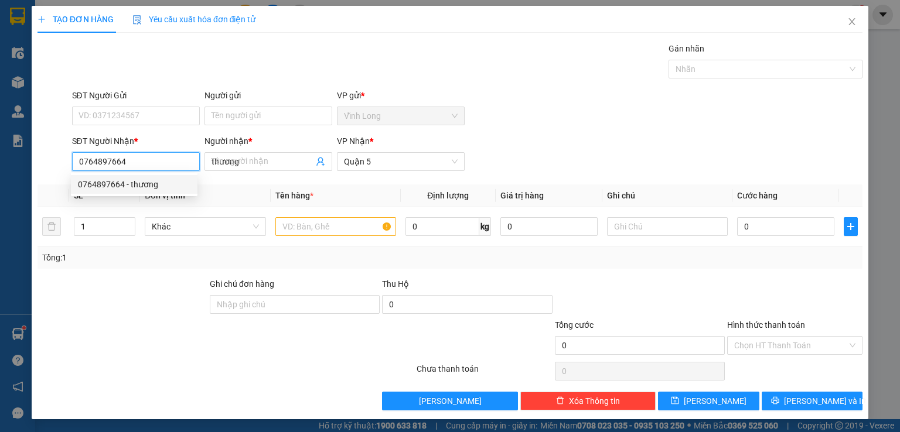
type input "30.000"
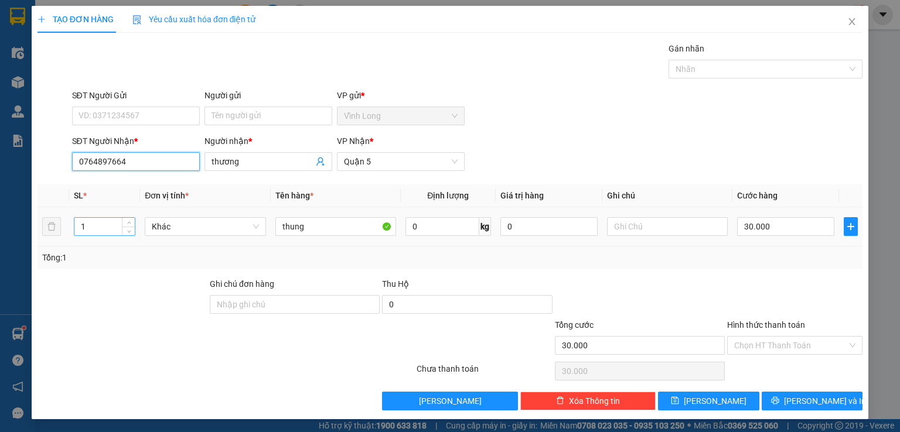
type input "0764897664"
drag, startPoint x: 116, startPoint y: 226, endPoint x: 0, endPoint y: 222, distance: 116.1
click at [0, 226] on div "TẠO ĐƠN HÀNG Yêu cầu xuất hóa đơn điện tử Transit Pickup Surcharge Ids Transit …" at bounding box center [450, 216] width 900 height 432
type input "2"
click at [777, 233] on input "30.000" at bounding box center [785, 226] width 97 height 19
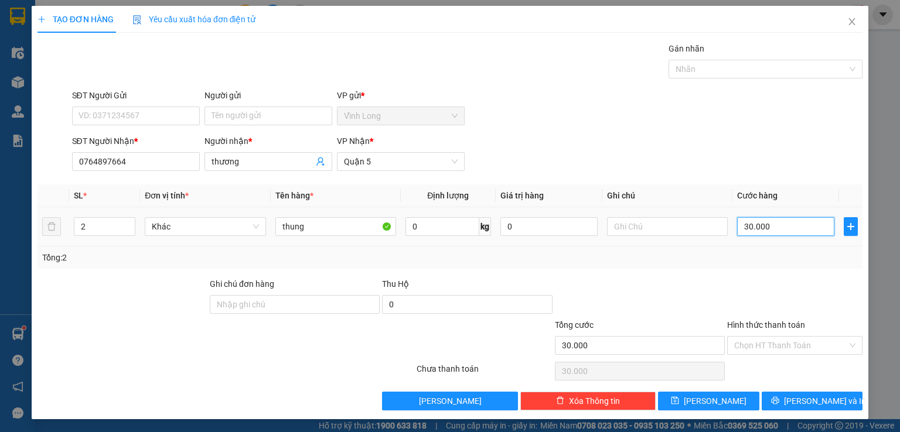
type input "6"
type input "60"
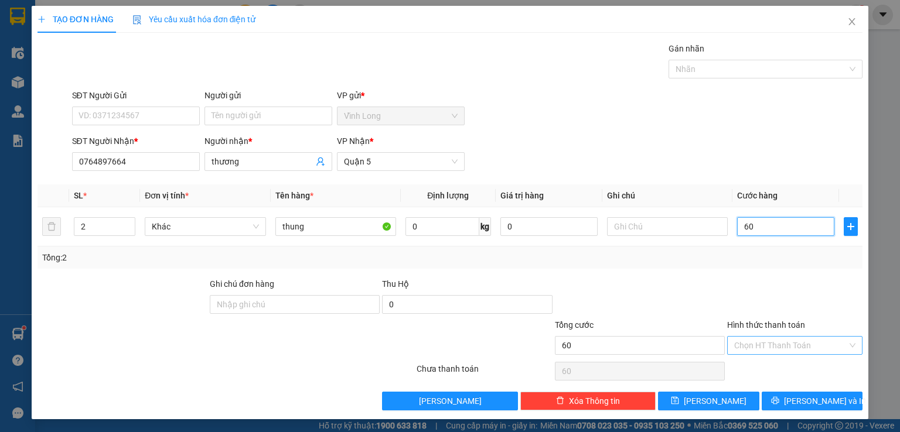
type input "60"
type input "60.000"
click at [811, 346] on input "Hình thức thanh toán" at bounding box center [790, 346] width 113 height 18
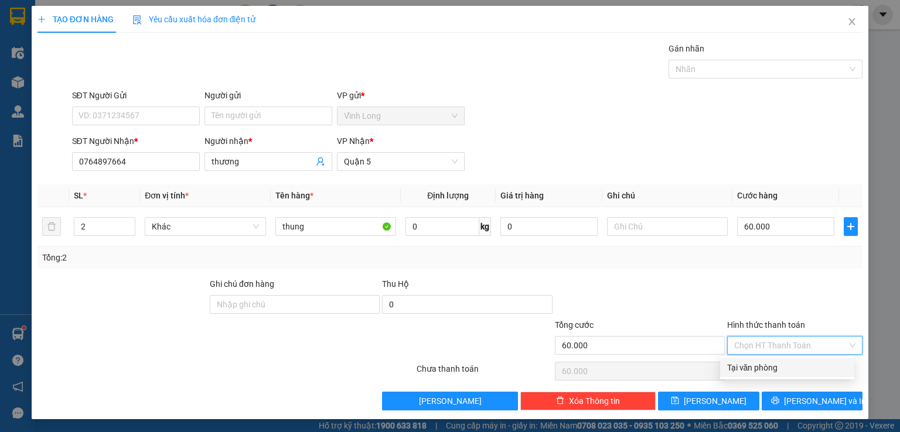
click at [766, 370] on div "Tại văn phòng" at bounding box center [787, 367] width 120 height 13
type input "0"
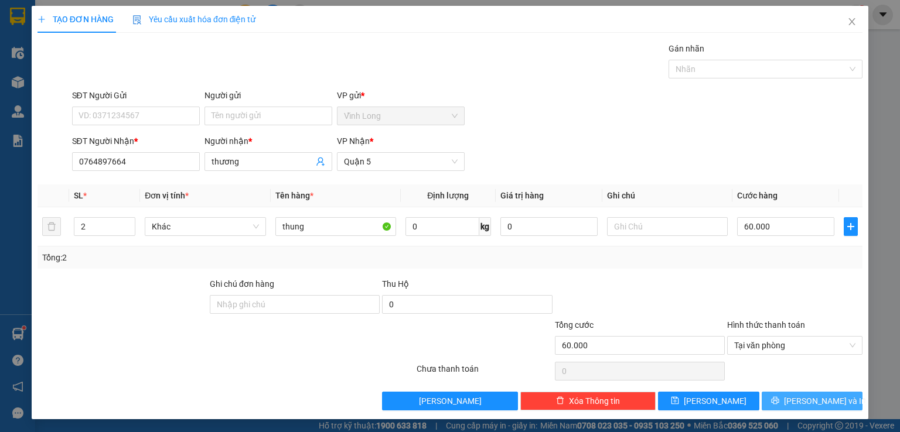
click at [773, 397] on button "[PERSON_NAME] và In" at bounding box center [812, 401] width 101 height 19
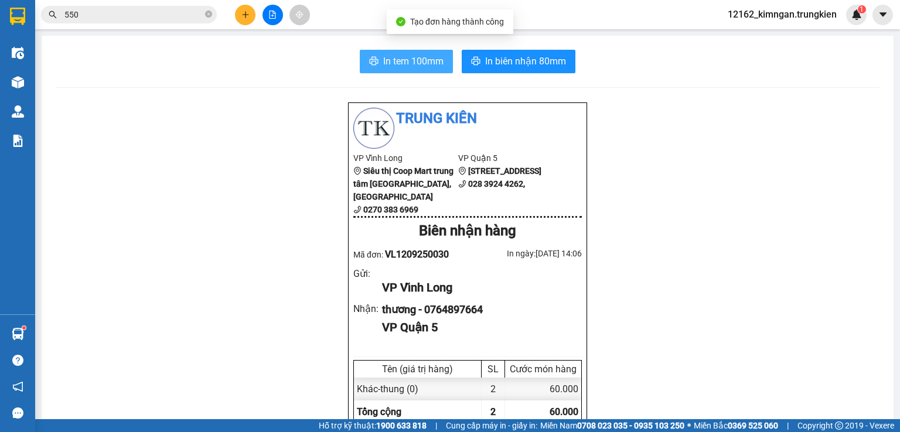
click at [438, 64] on span "In tem 100mm" at bounding box center [413, 61] width 60 height 15
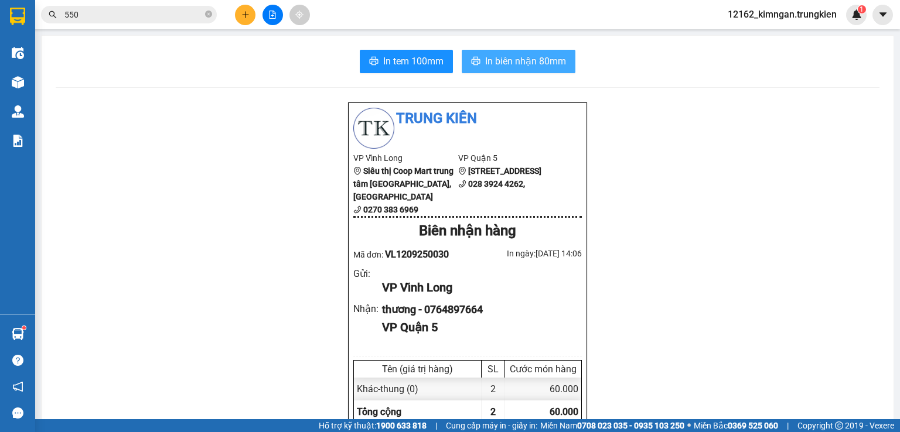
click at [534, 62] on span "In biên nhận 80mm" at bounding box center [525, 61] width 81 height 15
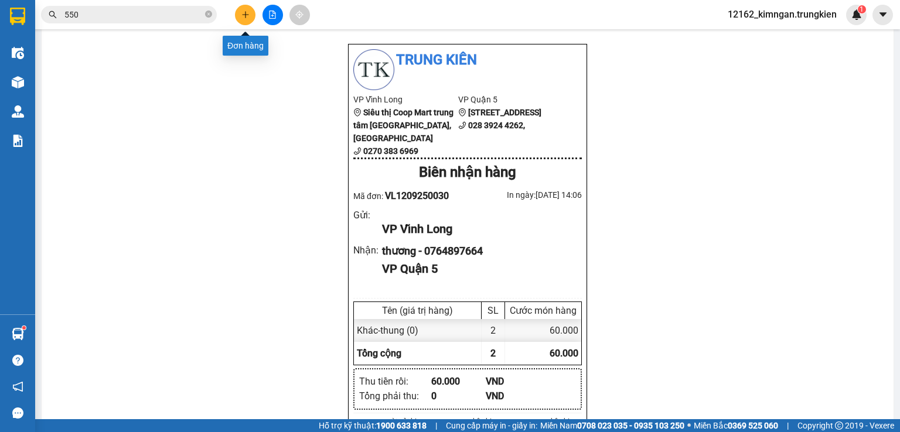
click at [248, 18] on icon "plus" at bounding box center [245, 15] width 8 height 8
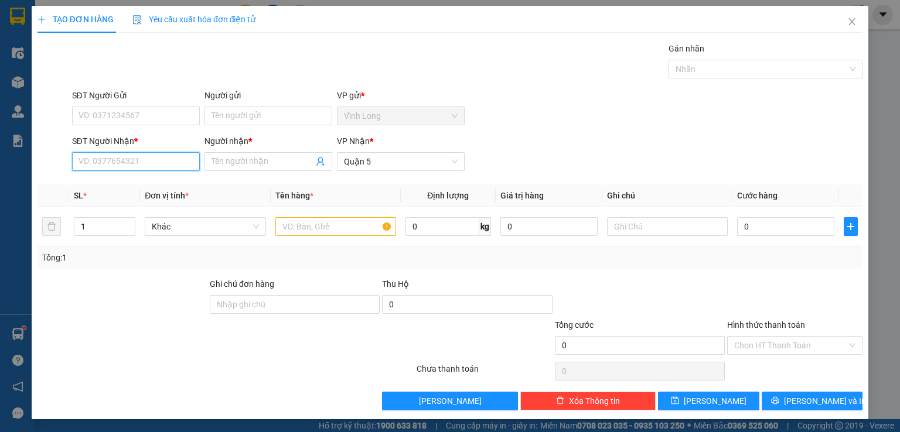
click at [168, 166] on input "SĐT Người Nhận *" at bounding box center [136, 161] width 128 height 19
type input "0937068944"
click at [243, 158] on input "Người nhận *" at bounding box center [262, 161] width 102 height 13
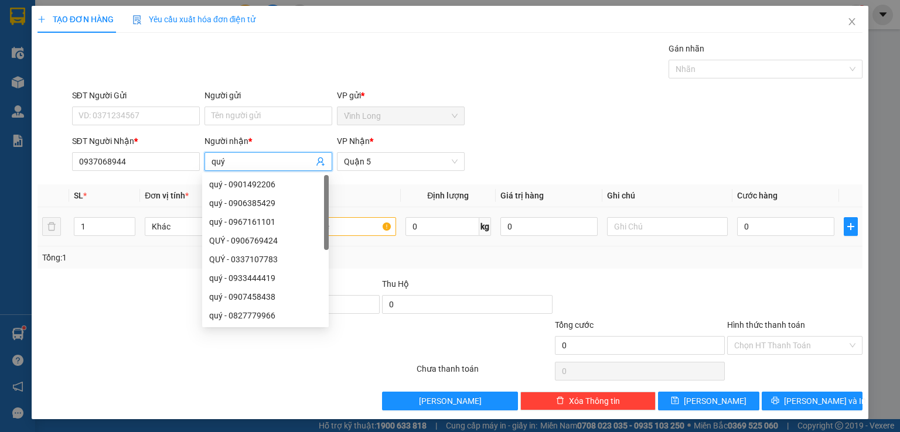
type input "quý"
click at [357, 224] on input "text" at bounding box center [335, 226] width 121 height 19
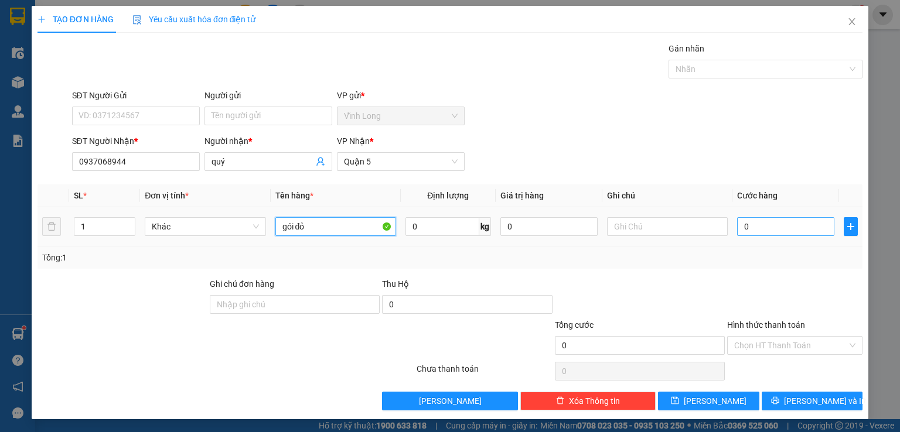
type input "gói đỏ"
click at [759, 234] on input "0" at bounding box center [785, 226] width 97 height 19
type input "3"
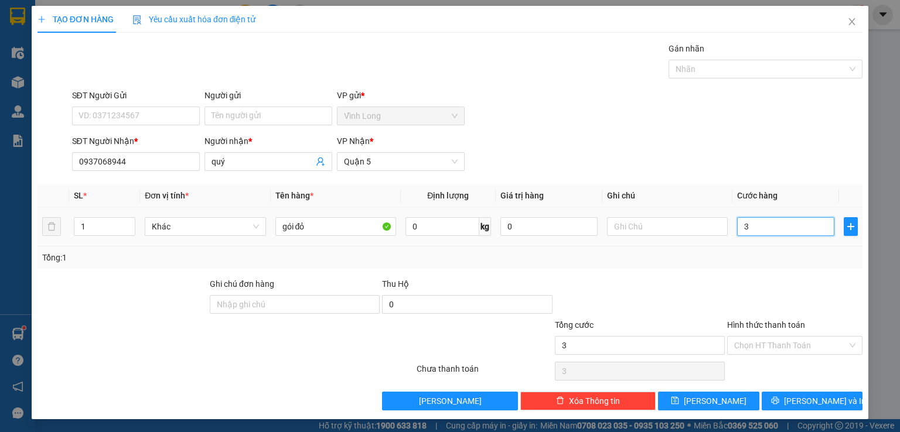
type input "30"
type input "30.000"
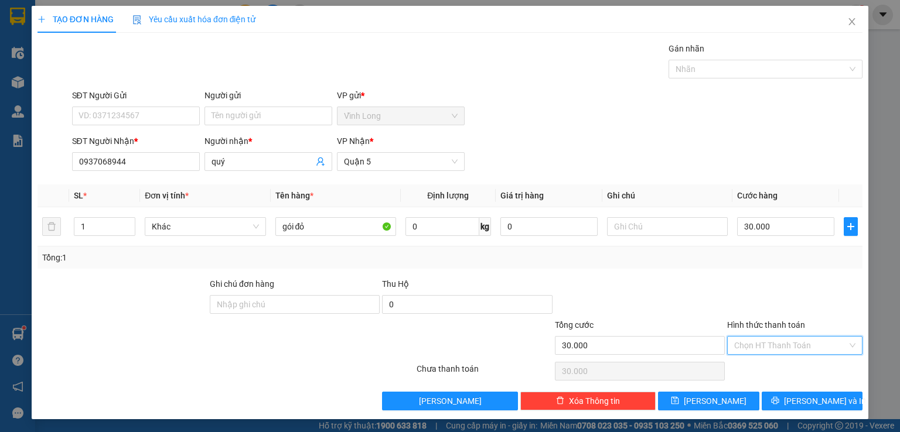
click at [771, 348] on input "Hình thức thanh toán" at bounding box center [790, 346] width 113 height 18
click at [771, 364] on div "Tại văn phòng" at bounding box center [787, 367] width 120 height 13
type input "0"
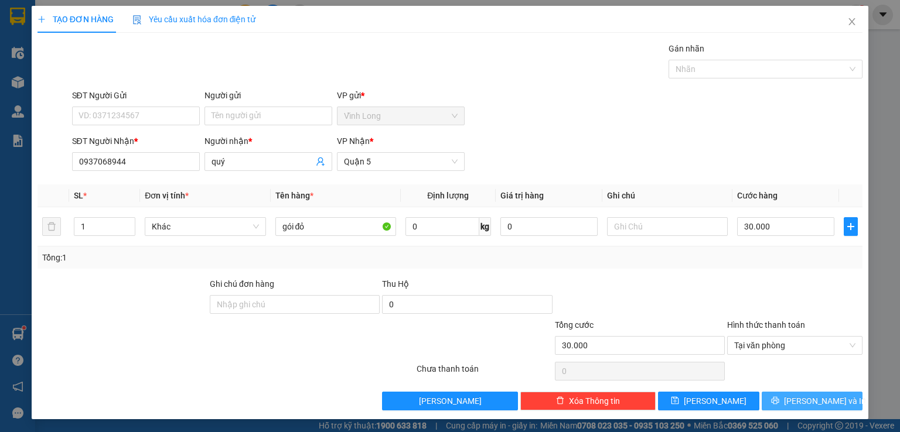
click at [807, 399] on span "[PERSON_NAME] và In" at bounding box center [825, 401] width 82 height 13
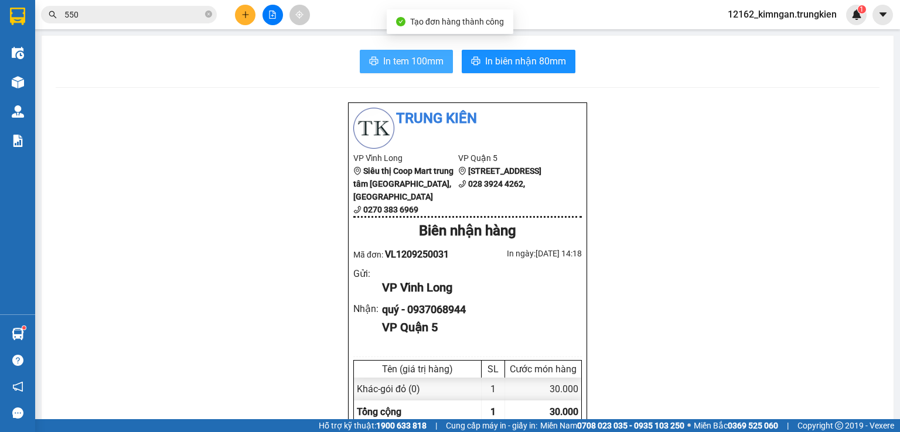
click at [387, 58] on span "In tem 100mm" at bounding box center [413, 61] width 60 height 15
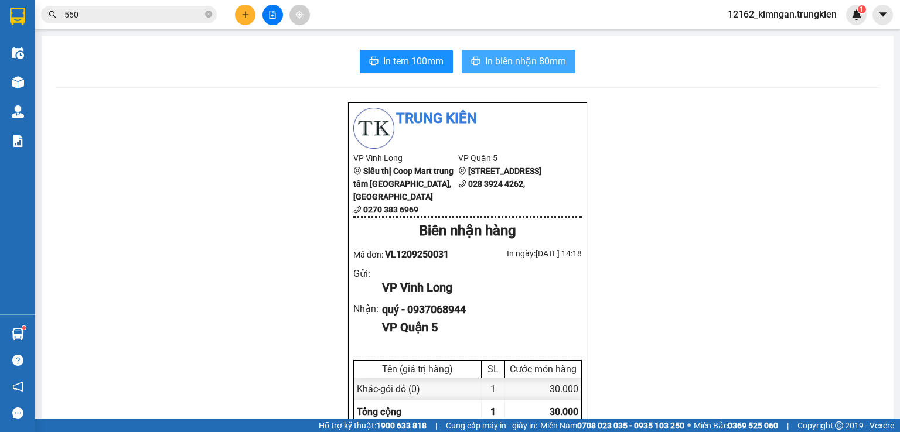
click at [534, 66] on span "In biên nhận 80mm" at bounding box center [525, 61] width 81 height 15
click at [246, 14] on icon "plus" at bounding box center [245, 15] width 8 height 8
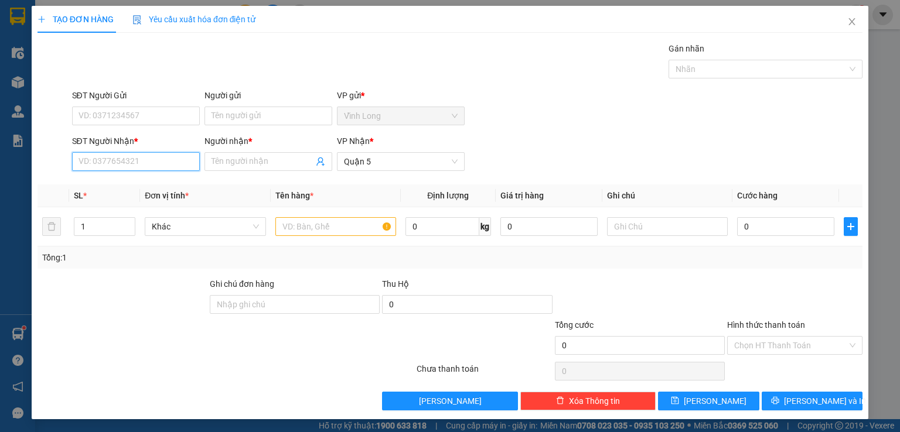
click at [120, 162] on input "SĐT Người Nhận *" at bounding box center [136, 161] width 128 height 19
type input "0898464054"
click at [134, 179] on div "0898464054 - thoa" at bounding box center [134, 184] width 112 height 13
type input "thoa"
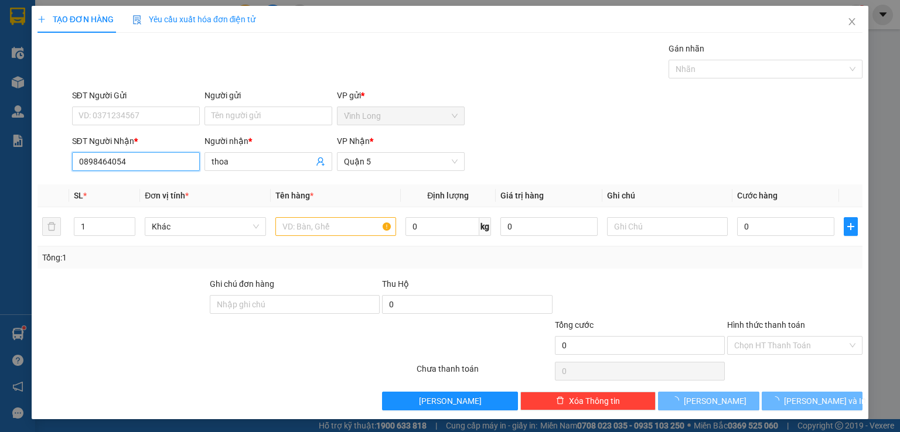
type input "30.000"
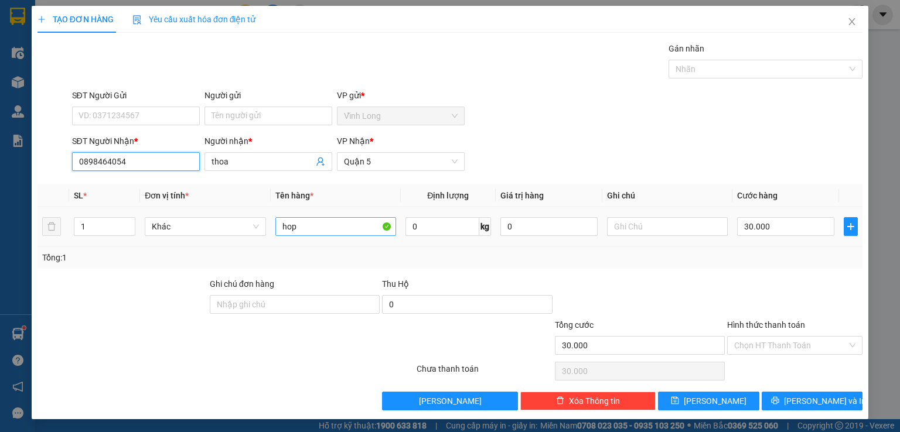
type input "0898464054"
drag, startPoint x: 307, startPoint y: 227, endPoint x: 214, endPoint y: 220, distance: 93.5
click at [214, 220] on tr "1 Khác hop 0 kg 0 30.000" at bounding box center [449, 226] width 825 height 39
type input "gói"
click at [778, 223] on input "30.000" at bounding box center [785, 226] width 97 height 19
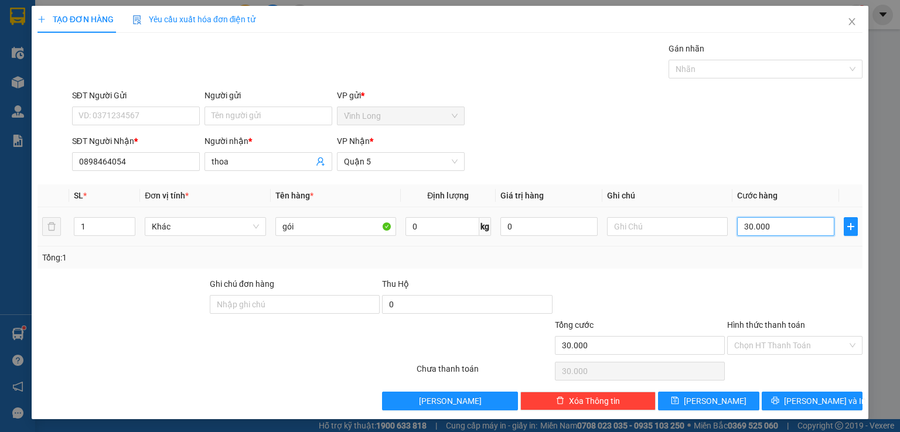
type input "0"
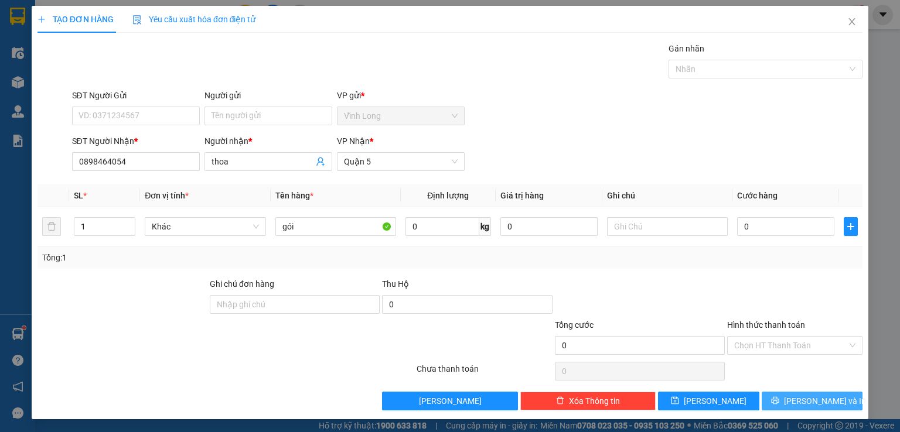
click at [797, 397] on span "[PERSON_NAME] và In" at bounding box center [825, 401] width 82 height 13
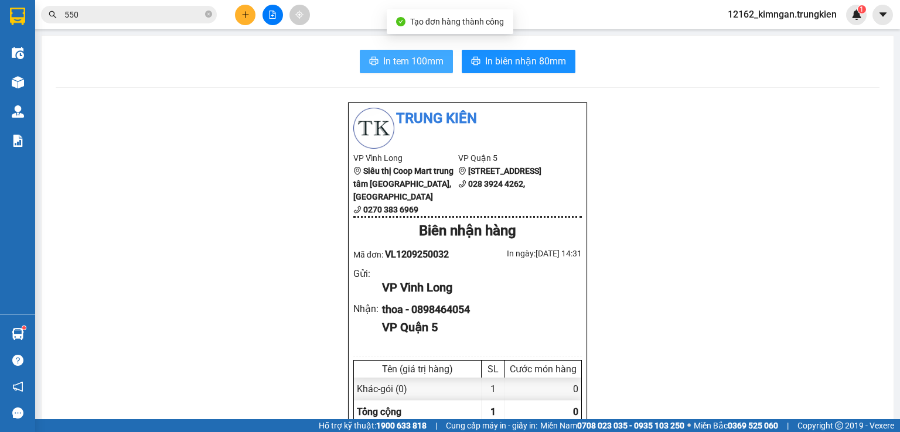
click at [383, 57] on span "In tem 100mm" at bounding box center [413, 61] width 60 height 15
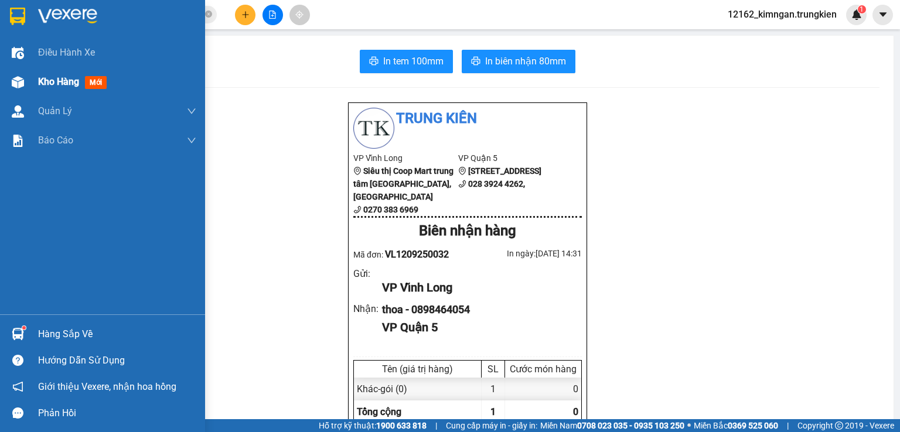
click at [40, 78] on span "Kho hàng" at bounding box center [58, 81] width 41 height 11
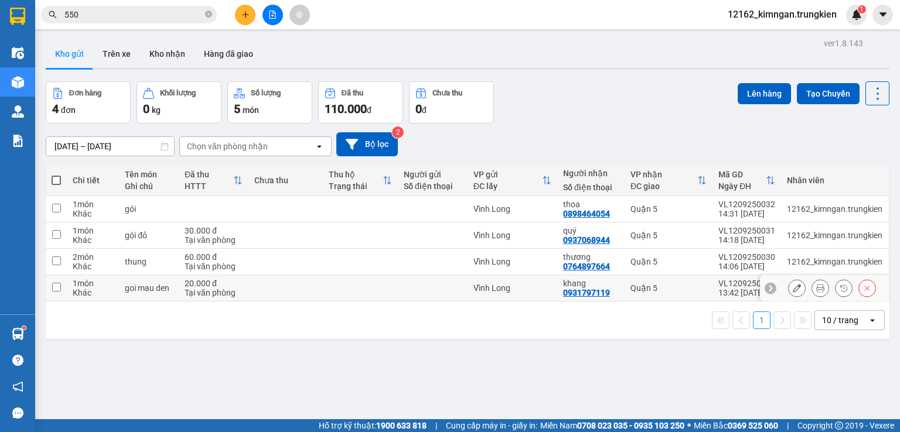
click at [524, 289] on div "Vĩnh Long" at bounding box center [512, 288] width 78 height 9
checkbox input "true"
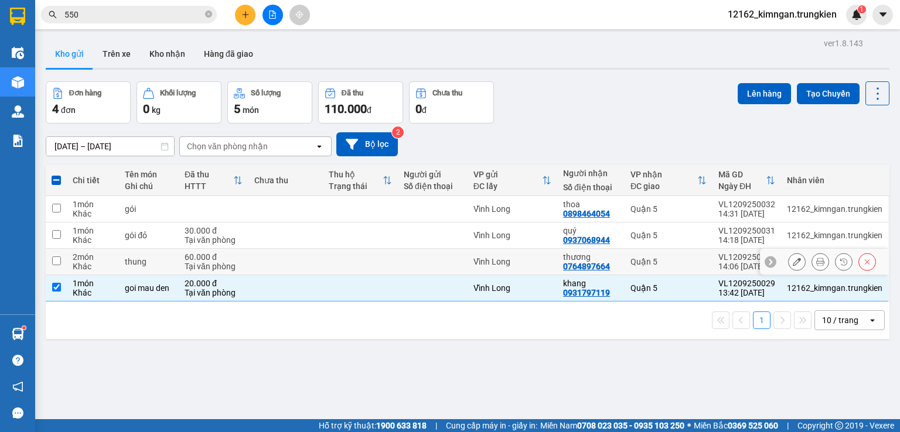
click at [524, 261] on div "Vĩnh Long" at bounding box center [512, 261] width 78 height 9
checkbox input "true"
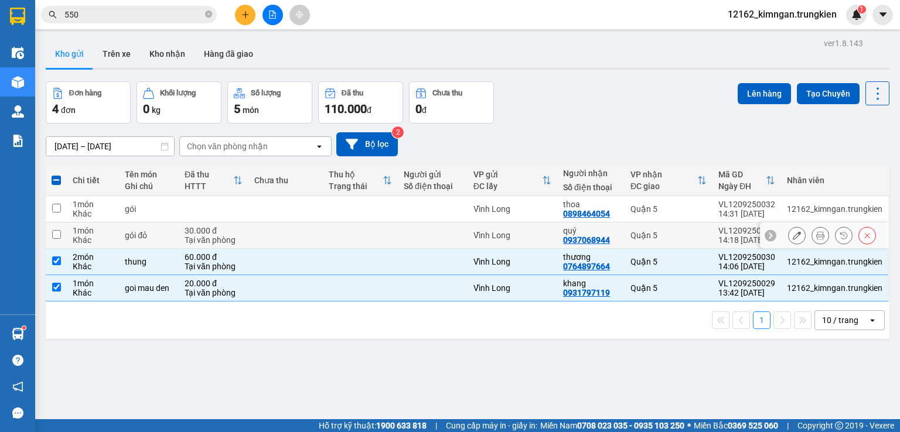
click at [525, 237] on div "Vĩnh Long" at bounding box center [512, 235] width 78 height 9
checkbox input "true"
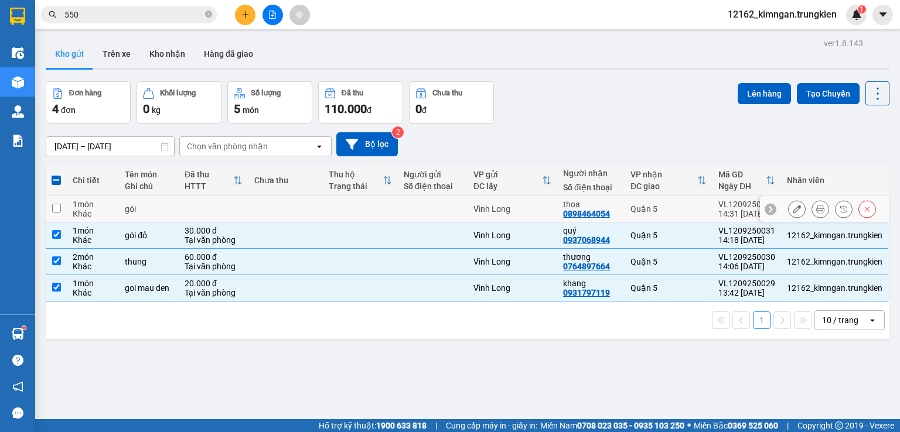
click at [537, 204] on div "Vĩnh Long" at bounding box center [512, 208] width 78 height 9
checkbox input "true"
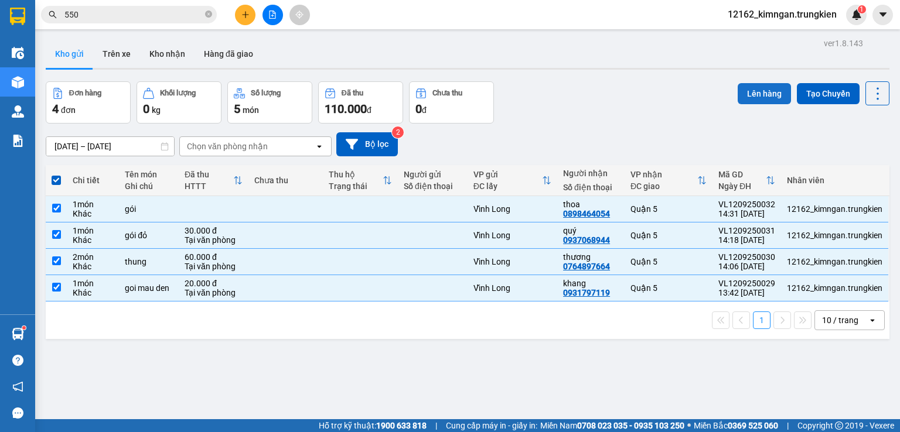
click at [754, 94] on button "Lên hàng" at bounding box center [764, 93] width 53 height 21
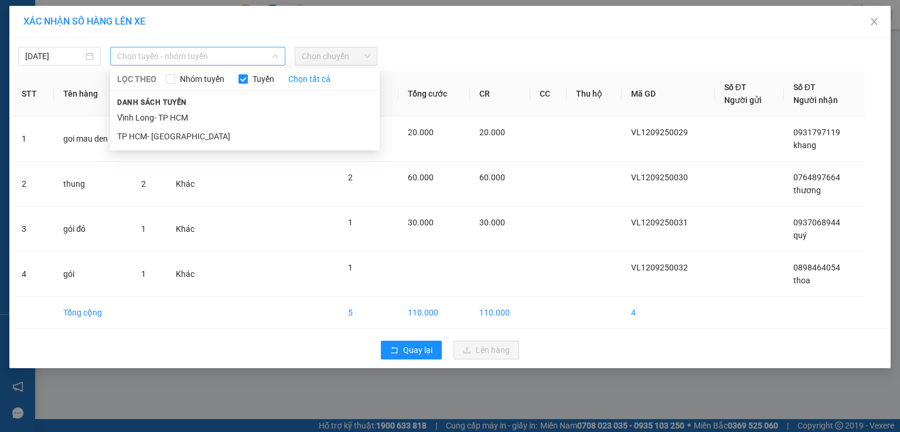
click at [124, 56] on span "Chọn tuyến - nhóm tuyến" at bounding box center [197, 56] width 161 height 18
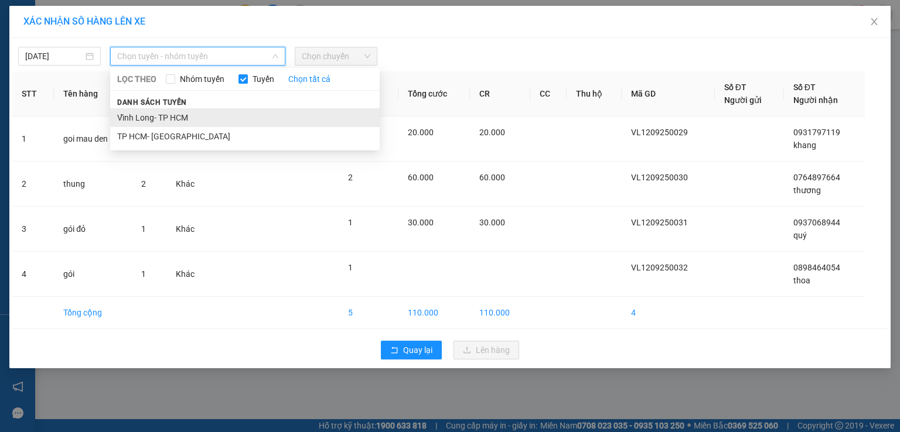
click at [152, 119] on li "Vĩnh Long- TP HCM" at bounding box center [244, 117] width 269 height 19
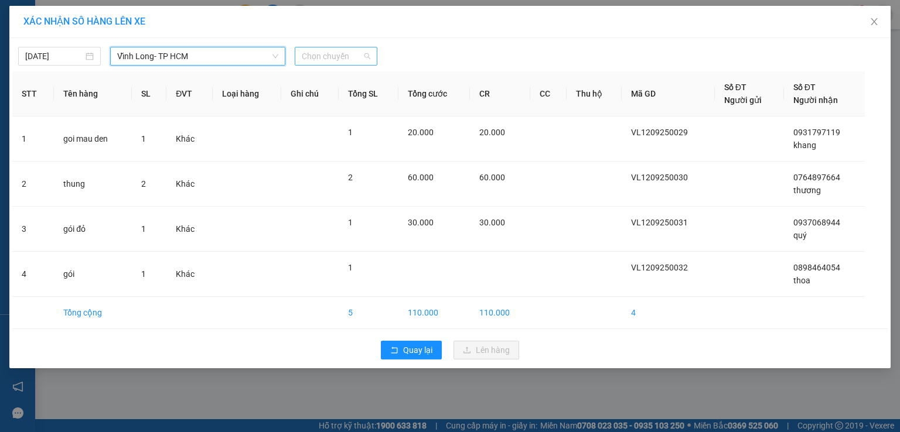
click at [336, 59] on span "Chọn chuyến" at bounding box center [336, 56] width 69 height 18
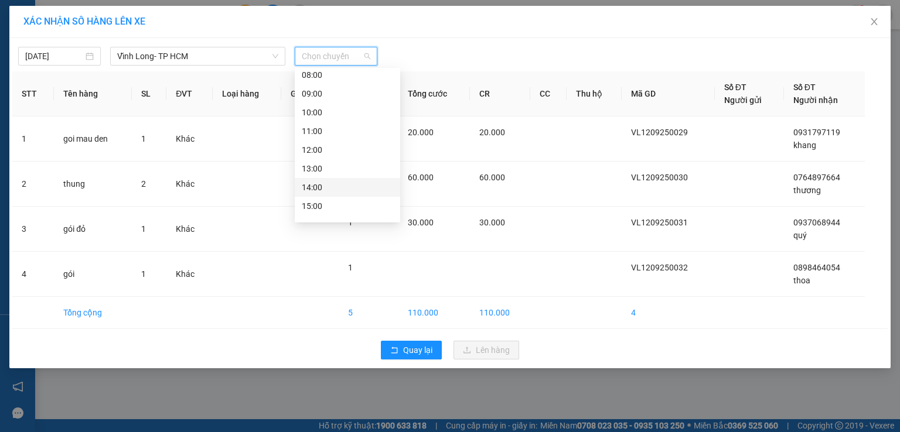
scroll to position [150, 0]
click at [314, 168] on div "15:00" at bounding box center [347, 173] width 91 height 13
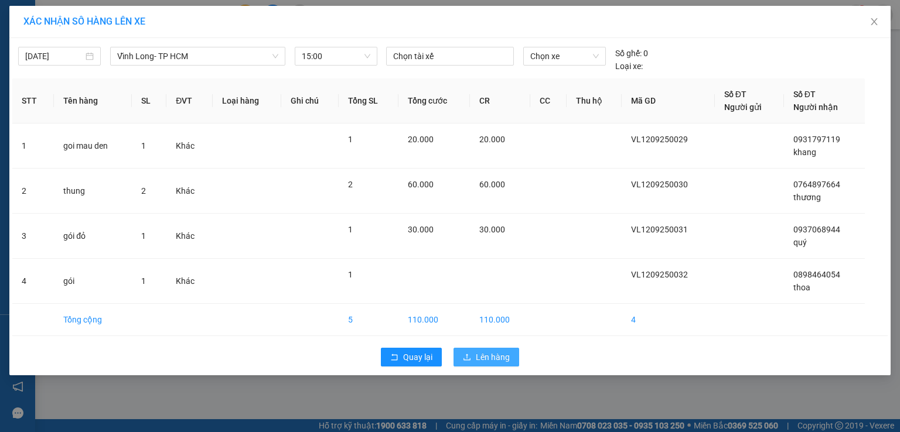
click at [499, 355] on span "Lên hàng" at bounding box center [493, 357] width 34 height 13
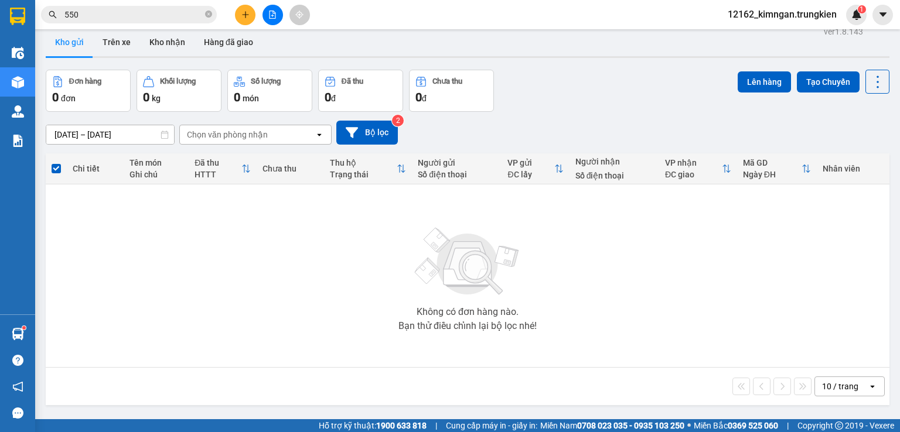
drag, startPoint x: 457, startPoint y: 383, endPoint x: 448, endPoint y: 402, distance: 21.5
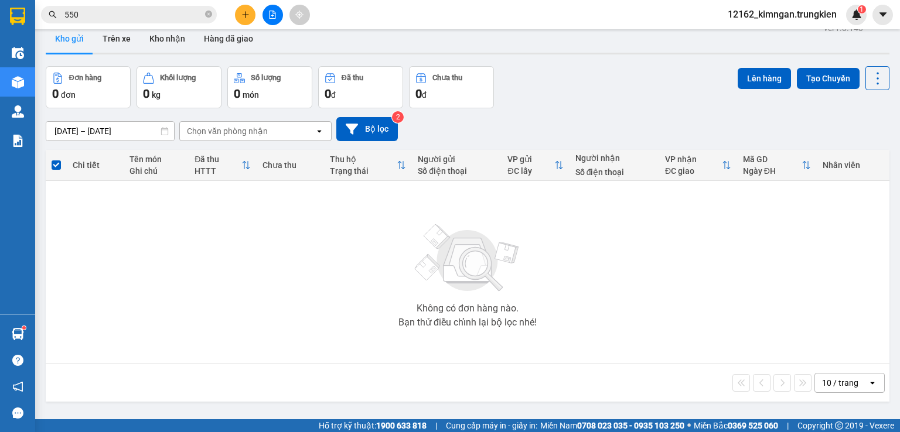
drag, startPoint x: 100, startPoint y: 13, endPoint x: 9, endPoint y: 19, distance: 91.0
click at [9, 19] on section "Kết quả tìm kiếm ( 192 ) Bộ lọc Mã ĐH Trạng thái Món hàng Thu hộ Tổng cước Chưa…" at bounding box center [450, 216] width 900 height 432
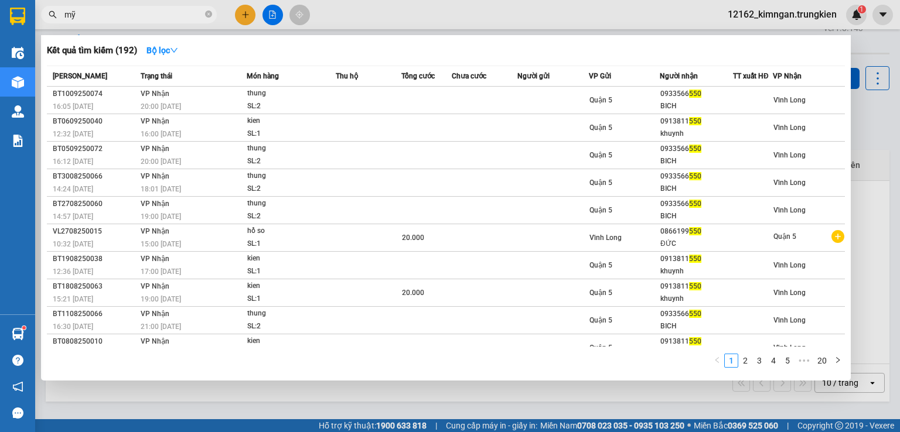
click at [129, 23] on div at bounding box center [450, 216] width 900 height 432
click at [120, 16] on input "mỹ" at bounding box center [133, 14] width 138 height 13
click at [130, 15] on input "mỹ" at bounding box center [133, 14] width 138 height 13
click at [379, 51] on div "Kết quả tìm kiếm ( 192 ) Bộ lọc" at bounding box center [446, 50] width 798 height 19
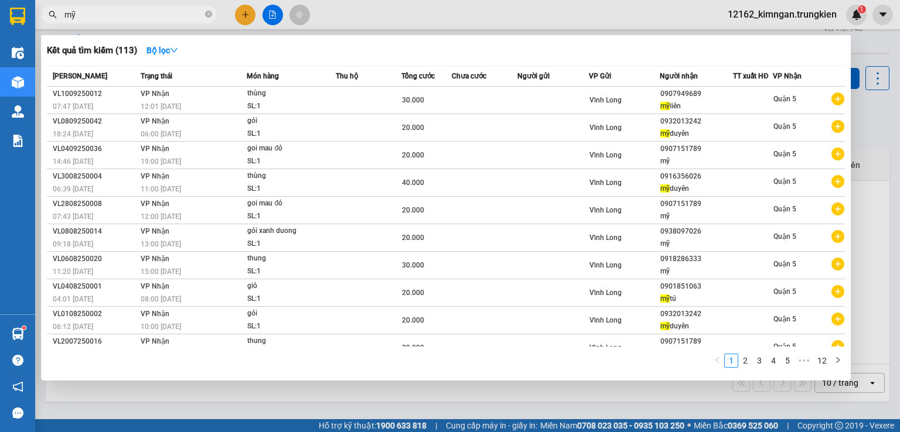
click at [105, 17] on input "mỹ" at bounding box center [133, 14] width 138 height 13
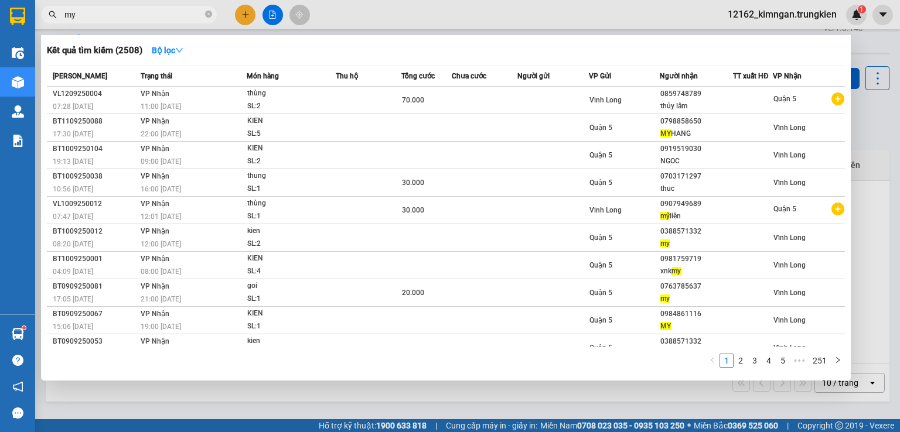
type input "m"
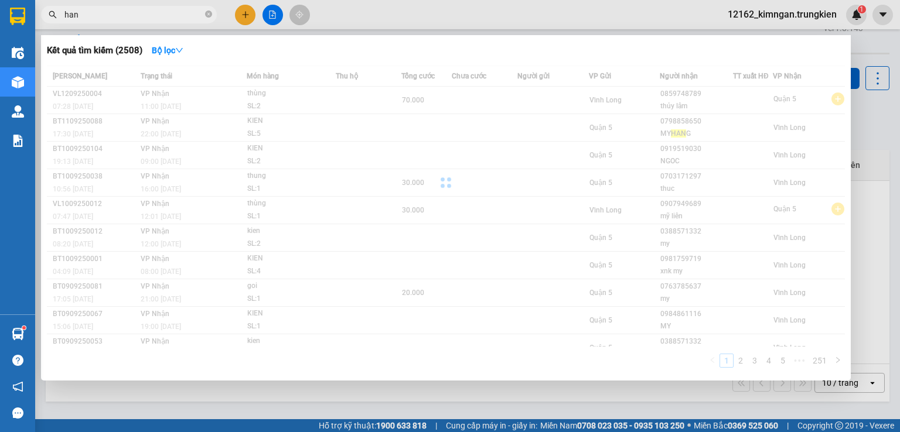
type input "hang"
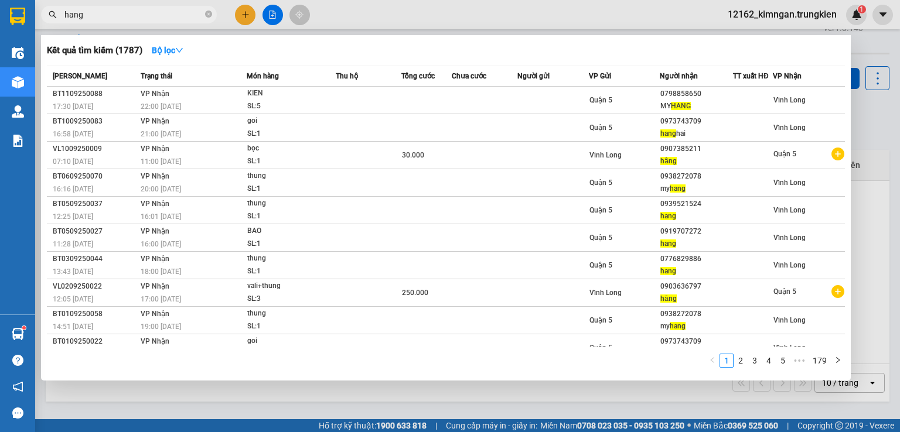
drag, startPoint x: 87, startPoint y: 15, endPoint x: 41, endPoint y: 21, distance: 46.1
click at [45, 22] on div "hang" at bounding box center [114, 15] width 228 height 18
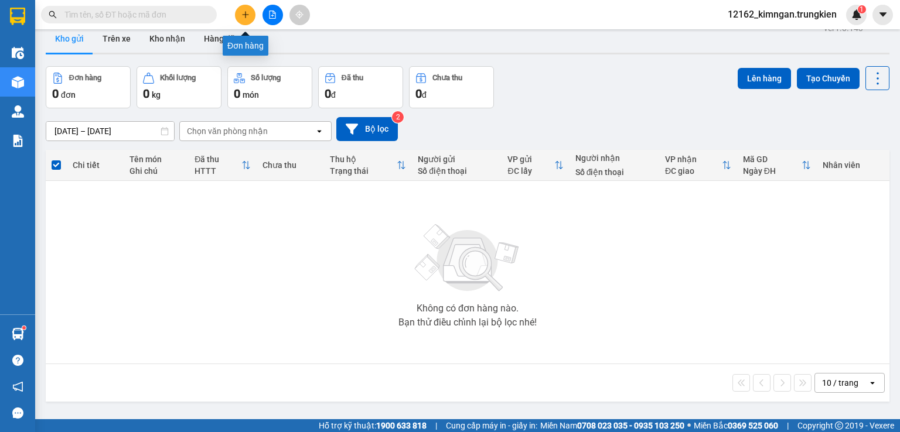
click at [243, 12] on icon "plus" at bounding box center [245, 15] width 8 height 8
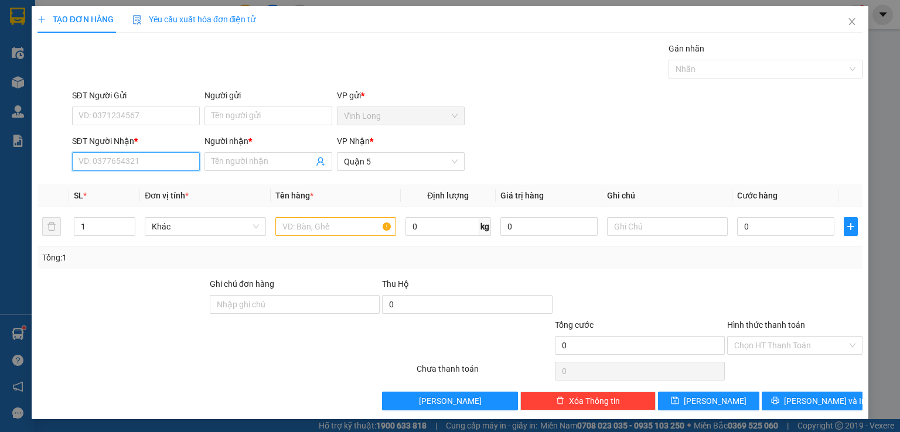
drag, startPoint x: 144, startPoint y: 165, endPoint x: 148, endPoint y: 158, distance: 7.3
click at [144, 165] on input "SĐT Người Nhận *" at bounding box center [136, 161] width 128 height 19
type input "0766789353"
click at [155, 188] on div "0766789353 - tâm" at bounding box center [134, 184] width 112 height 13
type input "tâm"
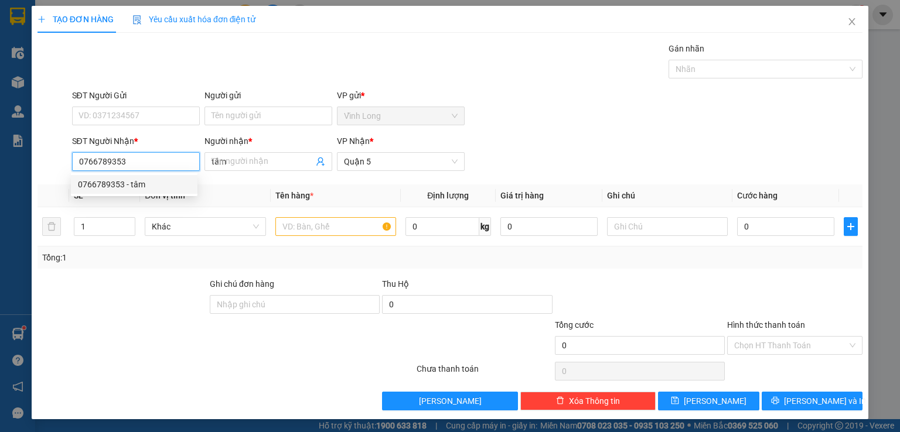
type input "30.000"
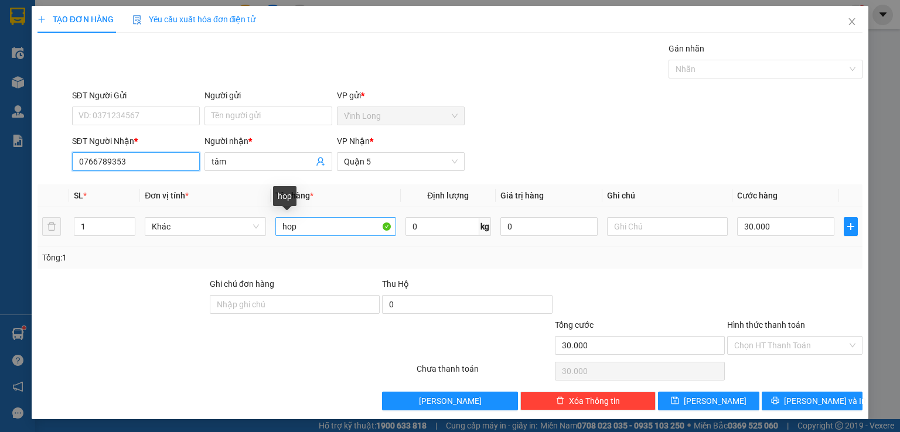
type input "0766789353"
drag, startPoint x: 314, startPoint y: 228, endPoint x: 217, endPoint y: 227, distance: 97.2
click at [217, 227] on tr "1 Khác hop 0 kg 0 30.000" at bounding box center [449, 226] width 825 height 39
type input "thùng"
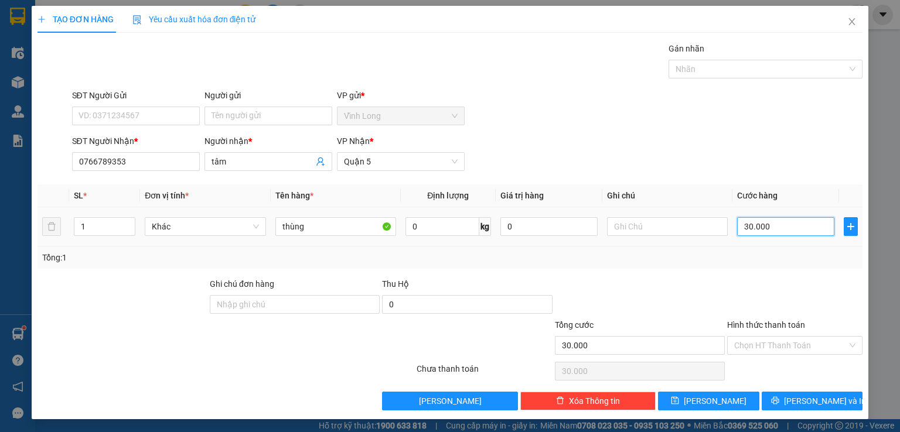
click at [784, 229] on input "30.000" at bounding box center [785, 226] width 97 height 19
type input "4"
type input "40"
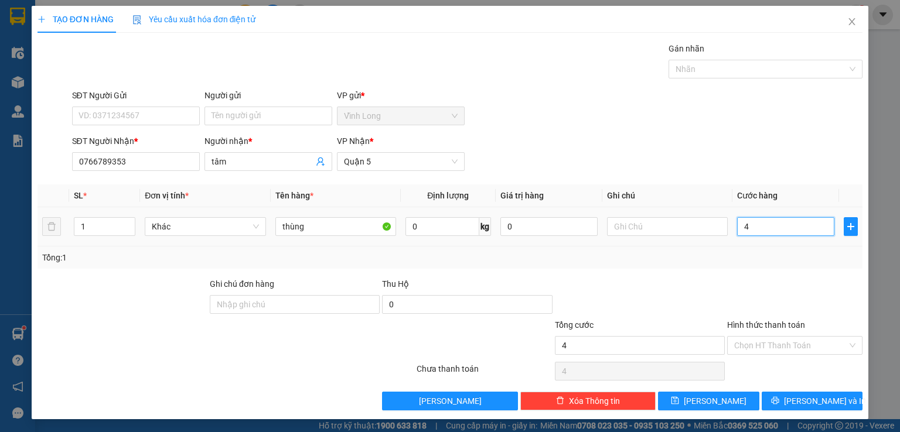
type input "40"
type input "40.000"
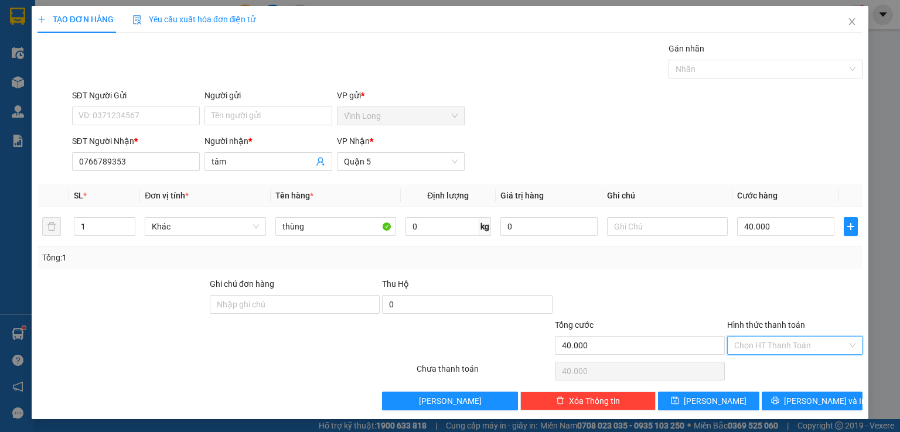
click at [806, 339] on input "Hình thức thanh toán" at bounding box center [790, 346] width 113 height 18
click at [774, 365] on div "Tại văn phòng" at bounding box center [787, 367] width 120 height 13
type input "0"
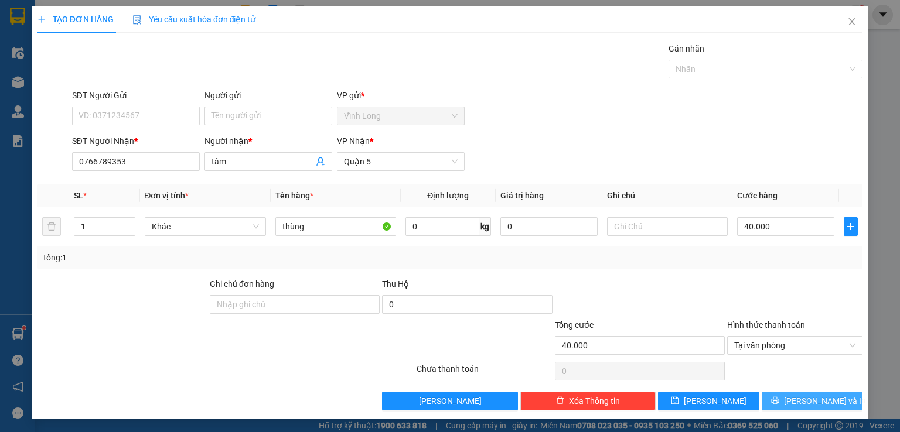
click at [779, 404] on icon "printer" at bounding box center [775, 401] width 8 height 8
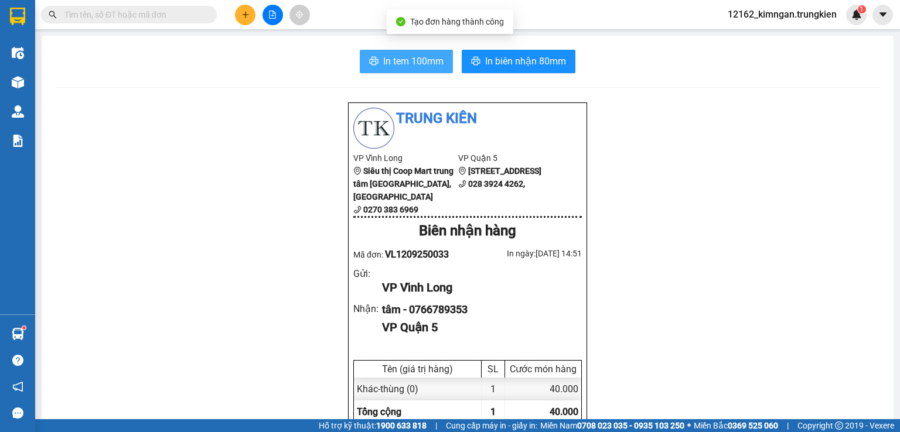
click at [403, 59] on span "In tem 100mm" at bounding box center [413, 61] width 60 height 15
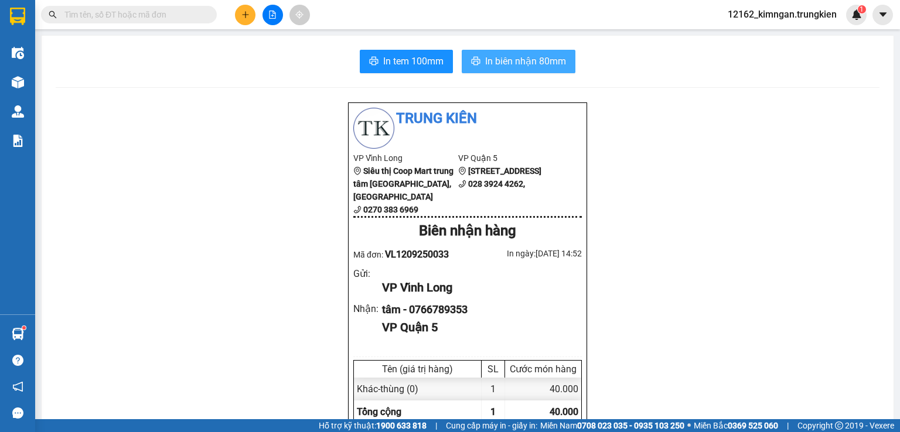
click at [551, 59] on span "In biên nhận 80mm" at bounding box center [525, 61] width 81 height 15
click at [248, 14] on icon "plus" at bounding box center [245, 15] width 8 height 8
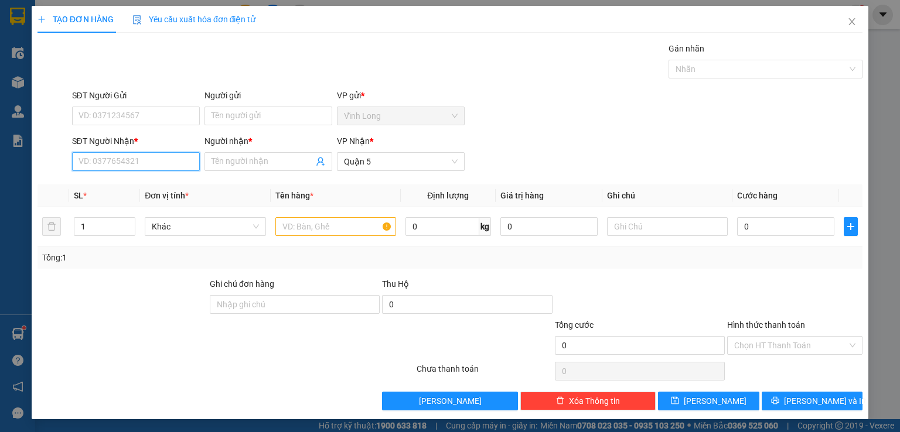
click at [151, 161] on input "SĐT Người Nhận *" at bounding box center [136, 161] width 128 height 19
type input "0769311623"
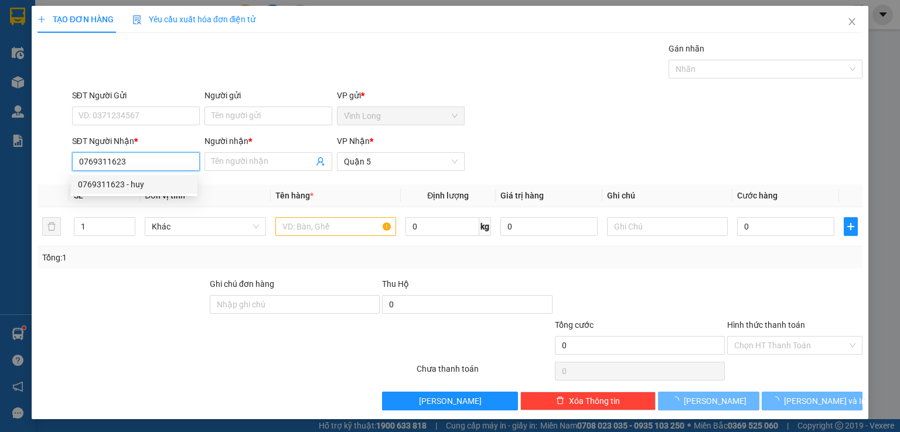
click at [148, 189] on div "0769311623 - huy" at bounding box center [134, 184] width 112 height 13
type input "huy"
type input "20.000"
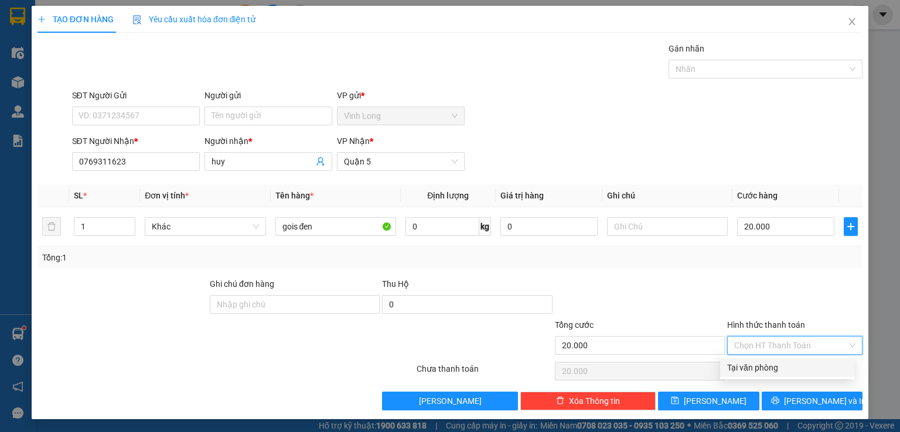
drag, startPoint x: 773, startPoint y: 339, endPoint x: 776, endPoint y: 373, distance: 34.6
click at [774, 339] on input "Hình thức thanh toán" at bounding box center [790, 346] width 113 height 18
click at [781, 366] on div "Tại văn phòng" at bounding box center [787, 367] width 120 height 13
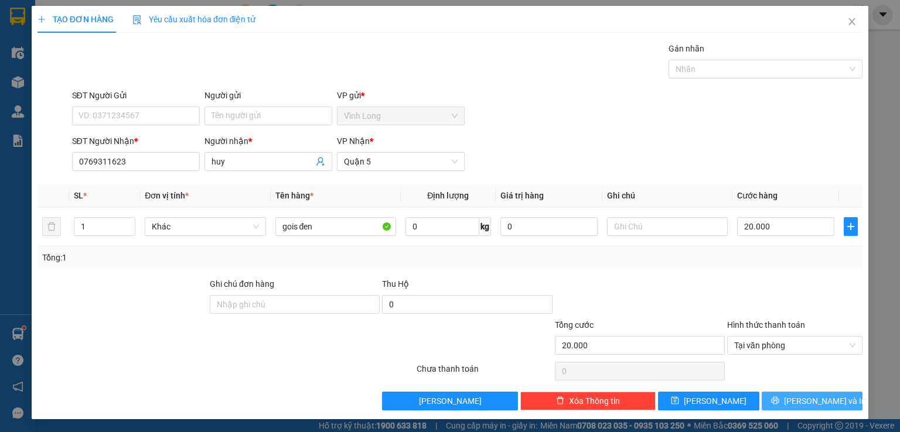
click at [793, 398] on button "[PERSON_NAME] và In" at bounding box center [812, 401] width 101 height 19
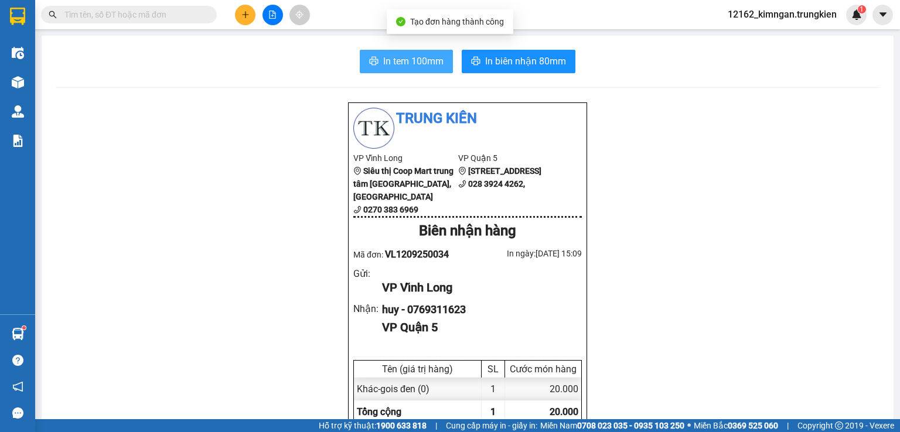
click at [391, 56] on span "In tem 100mm" at bounding box center [413, 61] width 60 height 15
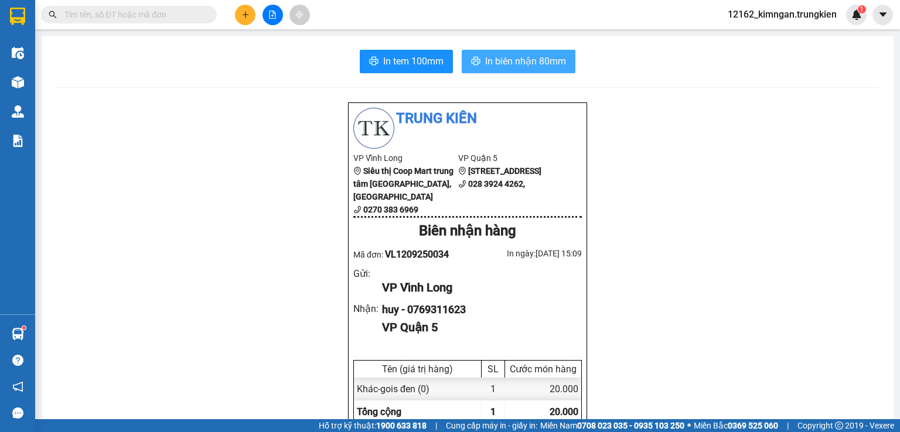
click at [476, 64] on button "In biên nhận 80mm" at bounding box center [519, 61] width 114 height 23
drag, startPoint x: 424, startPoint y: 354, endPoint x: 171, endPoint y: 9, distance: 428.4
click at [171, 21] on input "text" at bounding box center [133, 14] width 138 height 13
click at [129, 14] on input "text" at bounding box center [133, 14] width 138 height 13
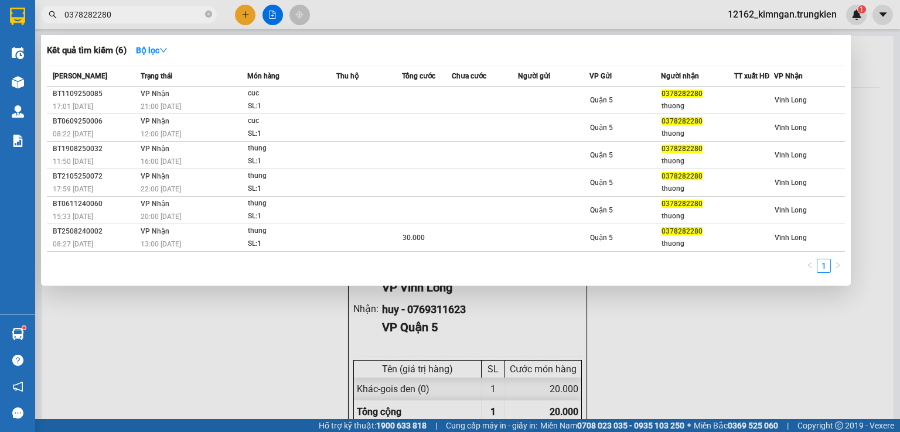
type input "0378282280"
click at [242, 14] on div at bounding box center [450, 216] width 900 height 432
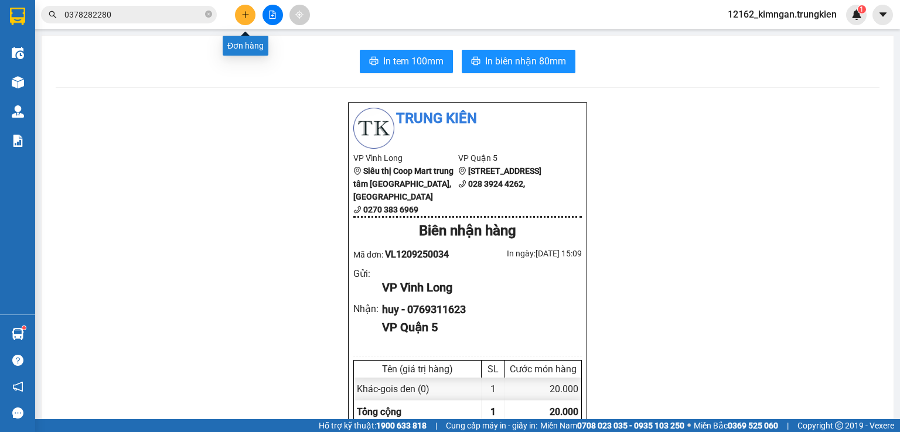
click at [245, 17] on icon "plus" at bounding box center [245, 14] width 1 height 6
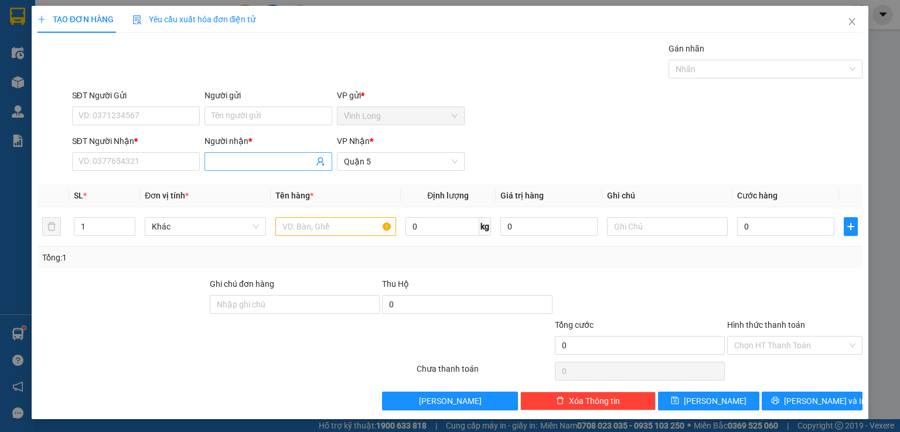
click at [241, 159] on input "Người nhận *" at bounding box center [262, 161] width 102 height 13
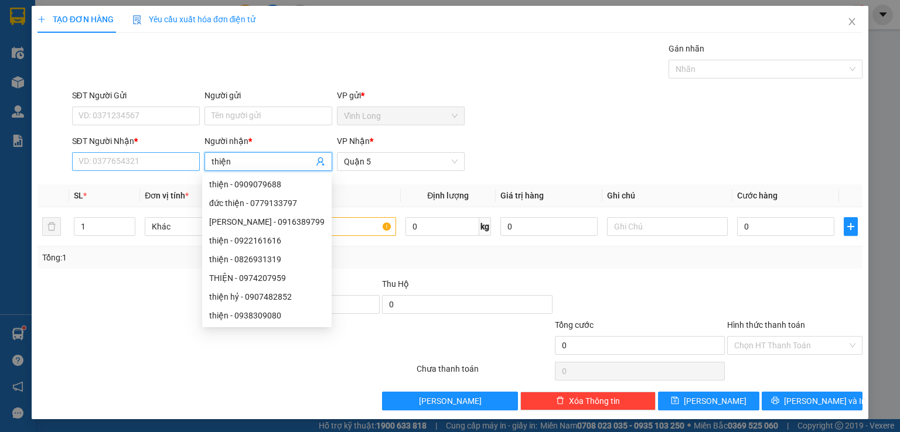
type input "thiện"
click at [128, 166] on input "SĐT Người Nhận *" at bounding box center [136, 161] width 128 height 19
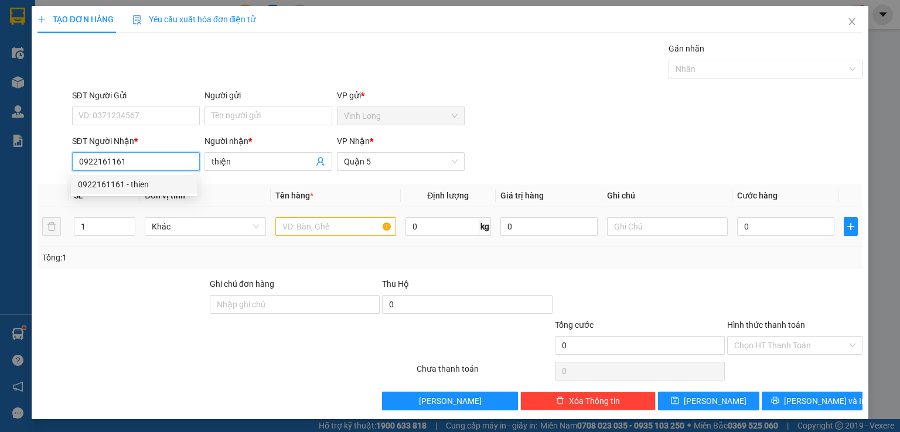
type input "0922161161"
click at [349, 226] on input "text" at bounding box center [335, 226] width 121 height 19
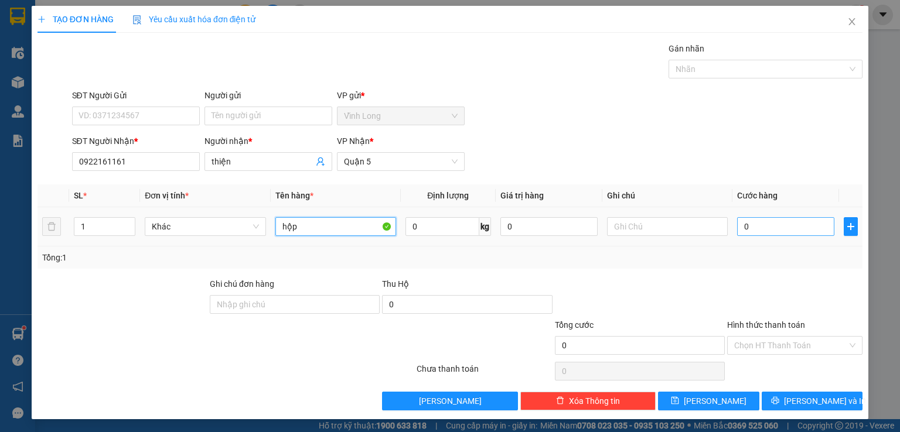
type input "hộp"
click at [764, 231] on input "0" at bounding box center [785, 226] width 97 height 19
type input "2"
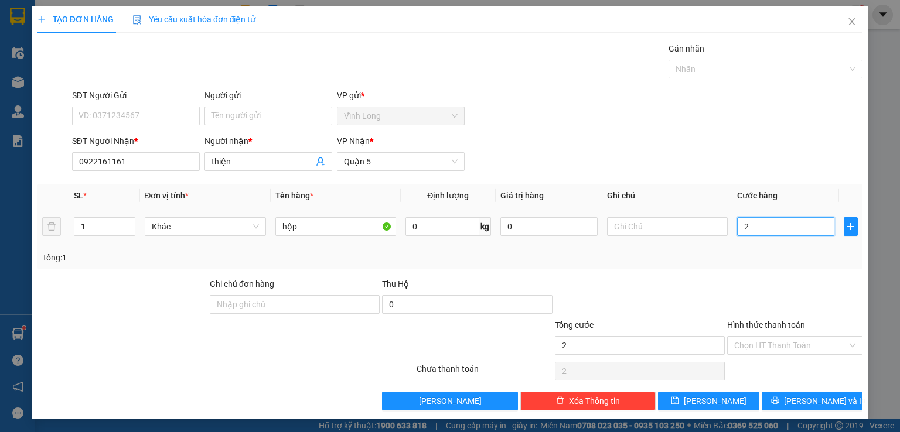
type input "20"
type input "20.000"
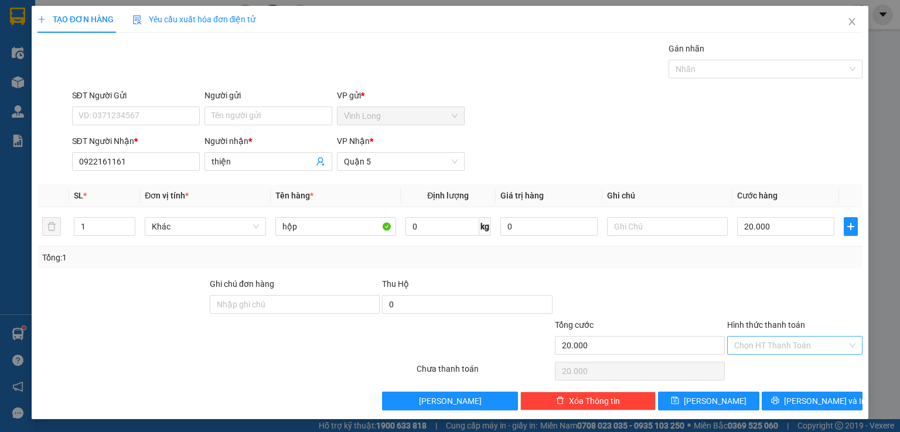
click at [745, 337] on input "Hình thức thanh toán" at bounding box center [790, 346] width 113 height 18
click at [737, 365] on div "Tại văn phòng" at bounding box center [787, 367] width 120 height 13
type input "0"
click at [801, 397] on span "[PERSON_NAME] và In" at bounding box center [825, 401] width 82 height 13
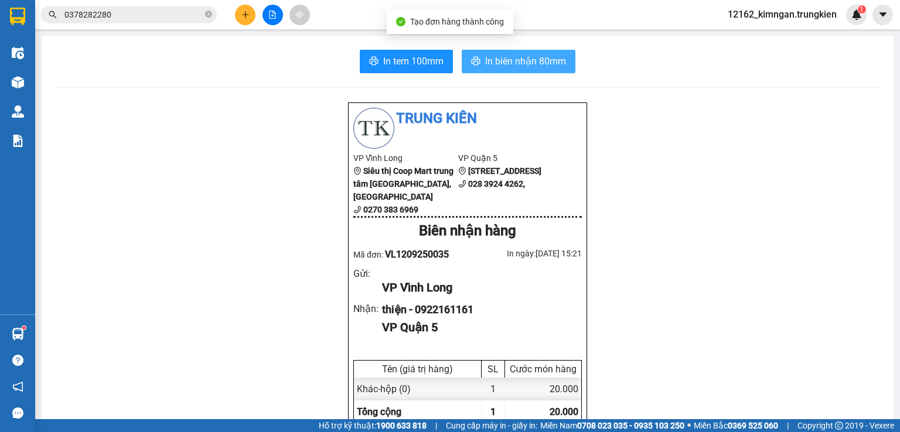
click at [491, 63] on span "In biên nhận 80mm" at bounding box center [525, 61] width 81 height 15
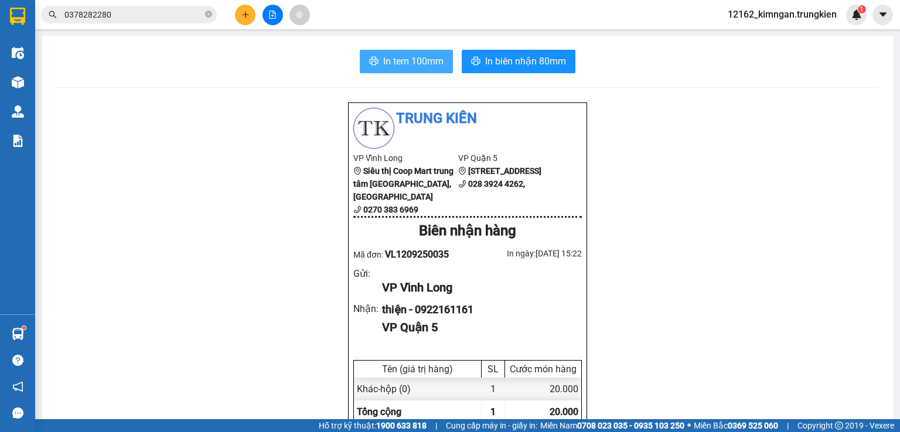
click at [426, 63] on span "In tem 100mm" at bounding box center [413, 61] width 60 height 15
click at [241, 12] on icon "plus" at bounding box center [245, 15] width 8 height 8
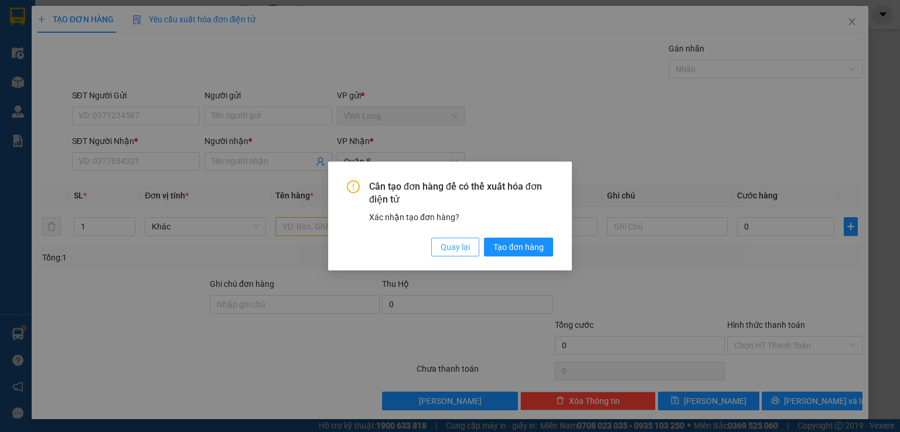
click at [444, 244] on span "Quay lại" at bounding box center [455, 247] width 29 height 13
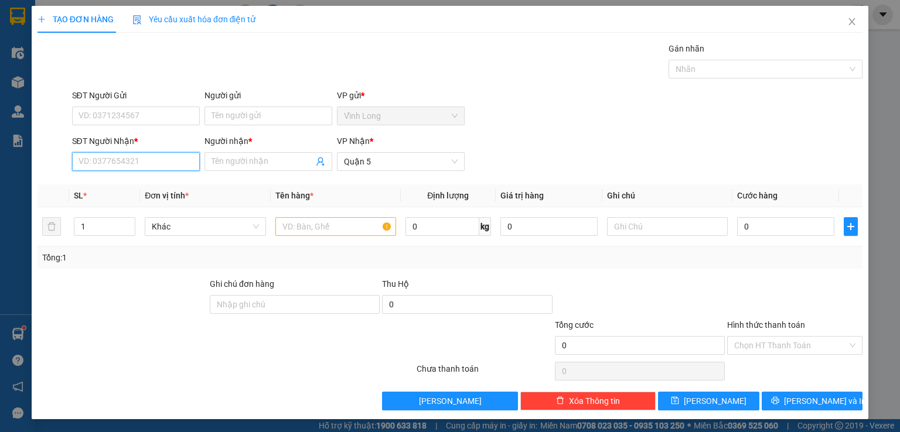
click at [96, 165] on input "SĐT Người Nhận *" at bounding box center [136, 161] width 128 height 19
type input "0903344996"
click at [139, 189] on div "0903344996 - NGA" at bounding box center [144, 184] width 132 height 13
type input "NGA"
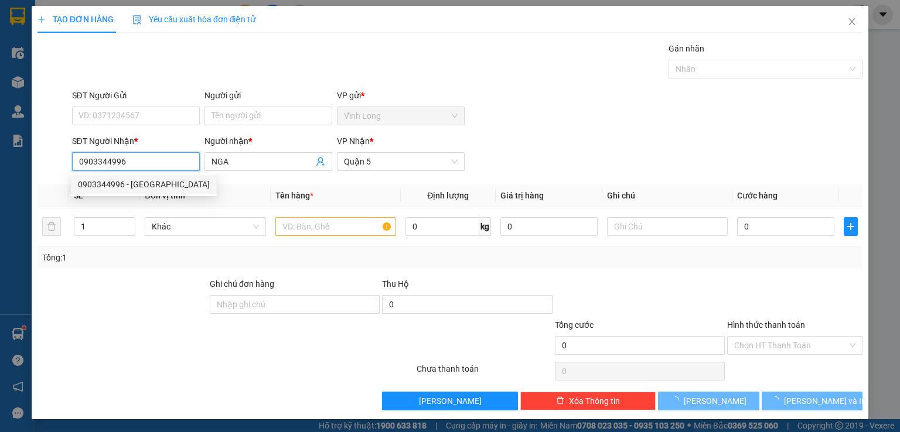
type input "30.000"
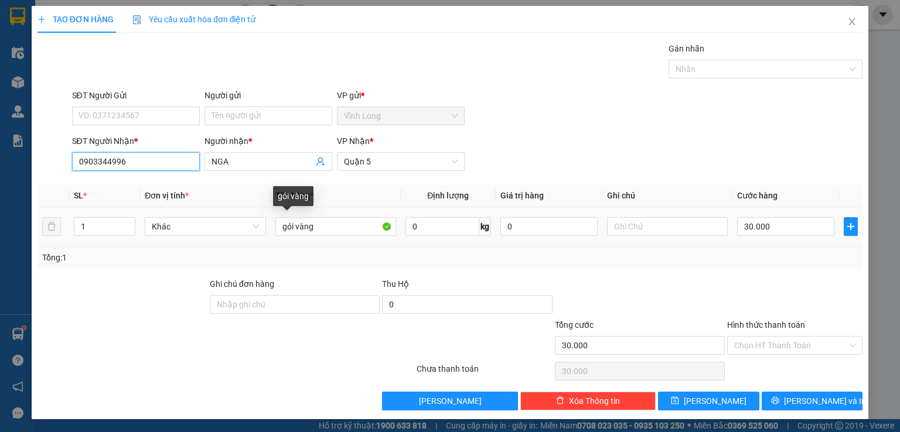
type input "0903344996"
drag, startPoint x: 318, startPoint y: 235, endPoint x: 246, endPoint y: 222, distance: 73.3
click at [198, 233] on tr "1 Khác gói vàng 0 kg 0 30.000" at bounding box center [449, 226] width 825 height 39
type input "4"
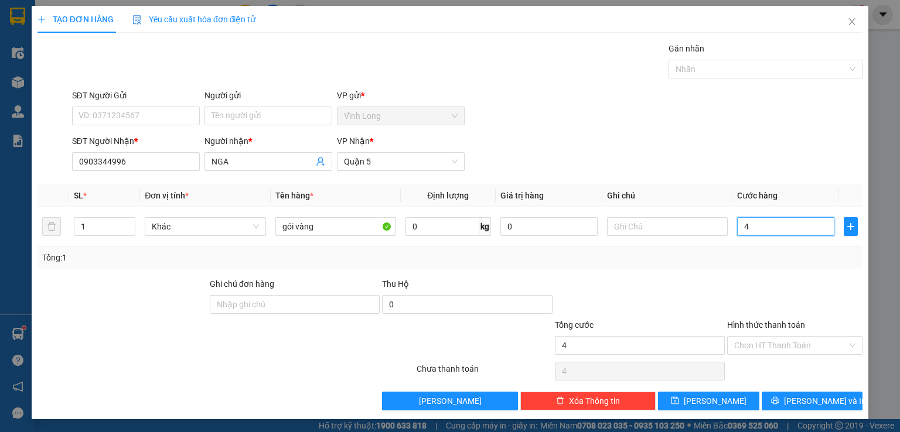
type input "40"
type input "40.000"
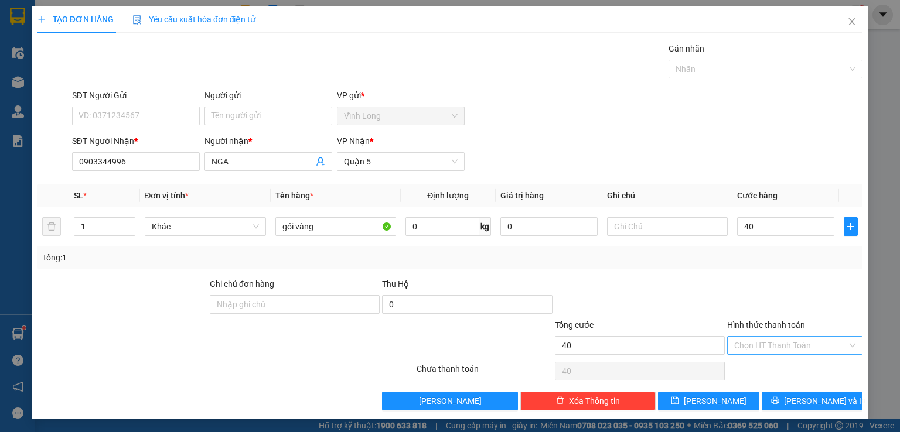
type input "40.000"
click at [825, 340] on input "Hình thức thanh toán" at bounding box center [790, 346] width 113 height 18
click at [777, 368] on div "Tại văn phòng" at bounding box center [787, 367] width 120 height 13
click at [778, 390] on div "Transit Pickup Surcharge Ids Transit Deliver Surcharge Ids Transit Deliver Surc…" at bounding box center [449, 226] width 825 height 368
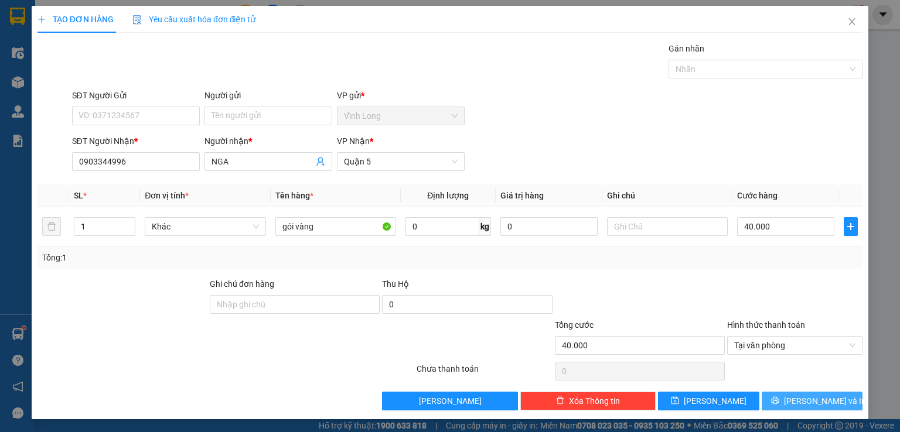
click at [778, 398] on button "[PERSON_NAME] và In" at bounding box center [812, 401] width 101 height 19
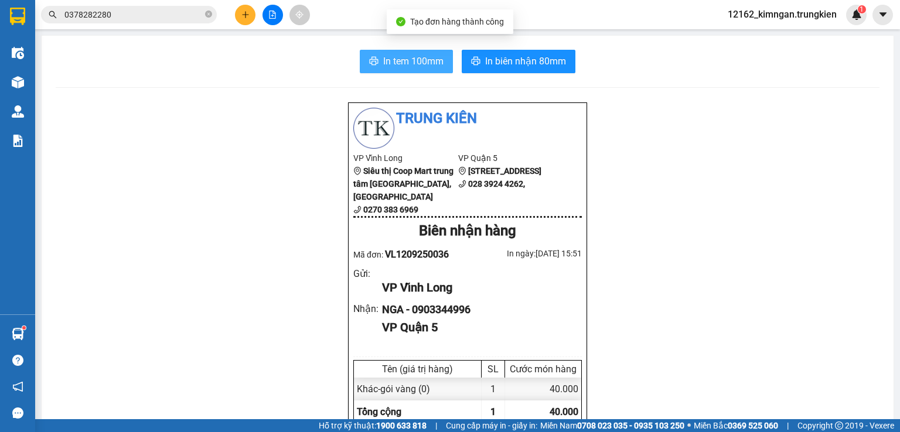
click at [422, 66] on span "In tem 100mm" at bounding box center [413, 61] width 60 height 15
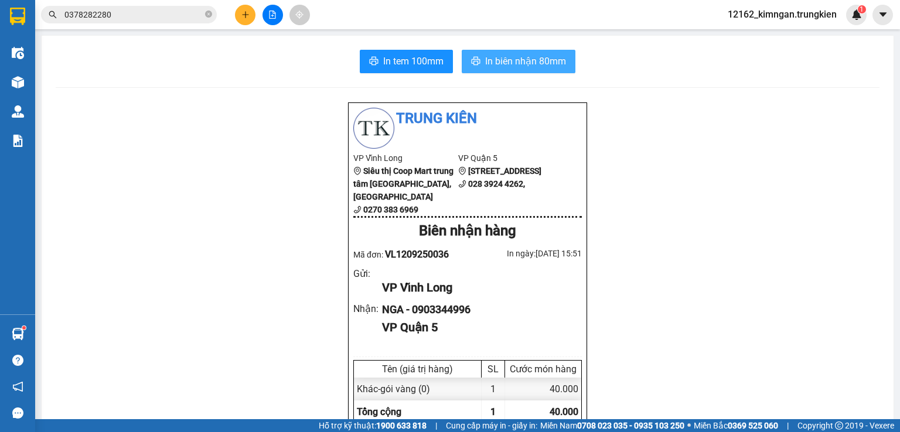
click at [477, 68] on button "In biên nhận 80mm" at bounding box center [519, 61] width 114 height 23
